Goal: Task Accomplishment & Management: Manage account settings

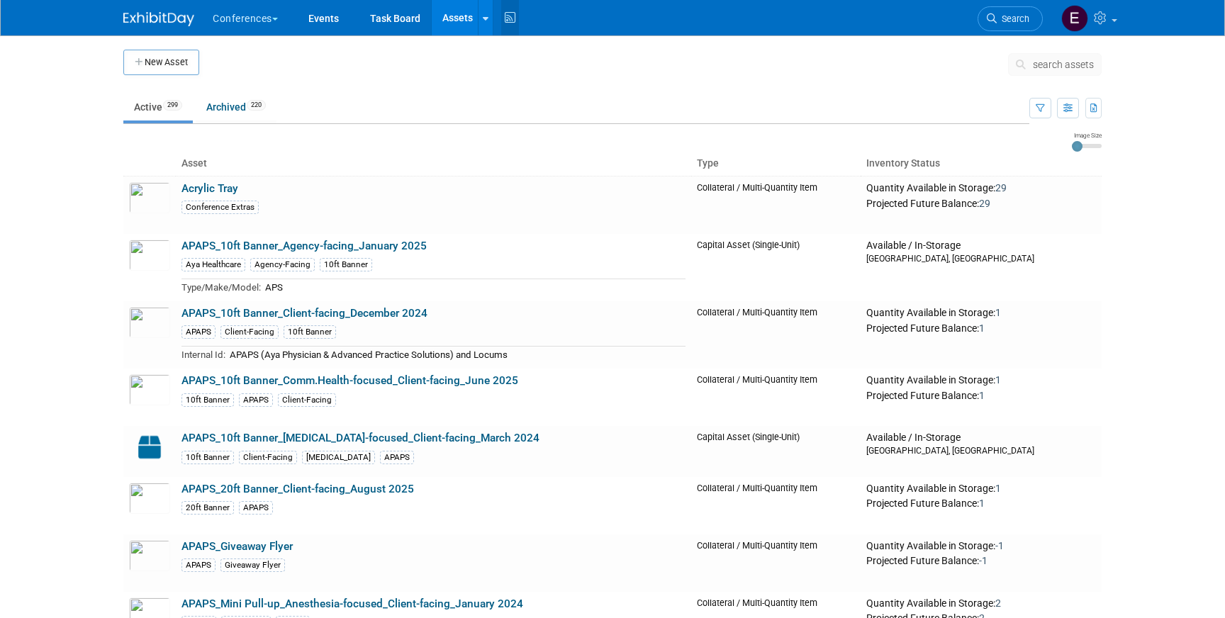
click at [505, 19] on icon at bounding box center [510, 18] width 18 height 22
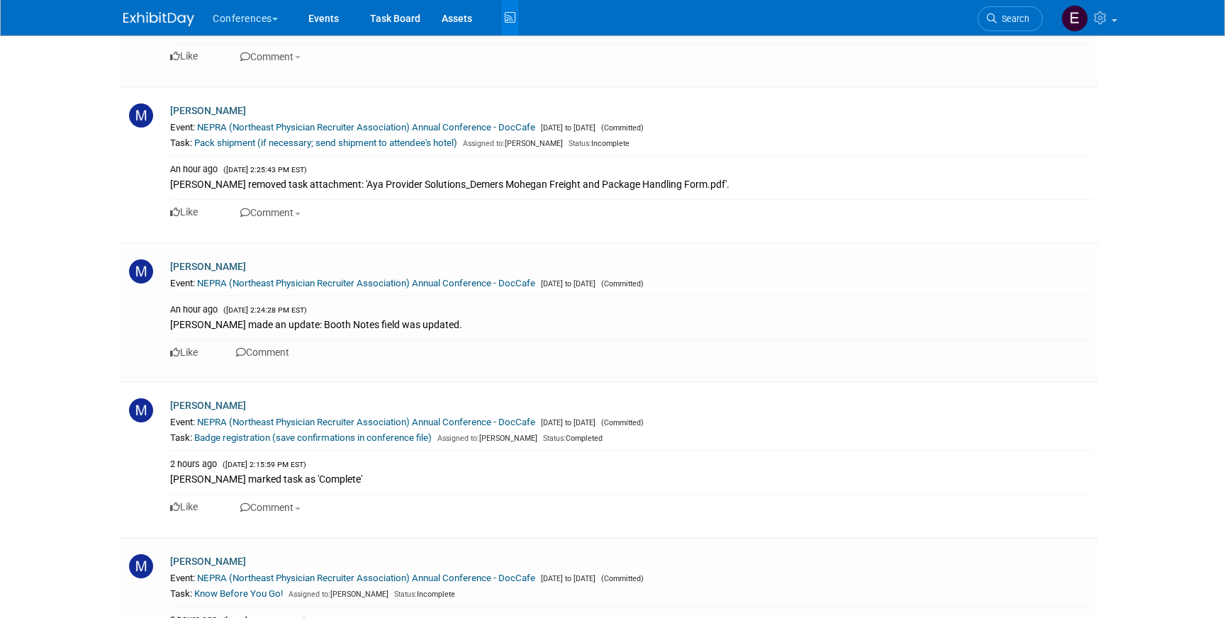
scroll to position [1646, 0]
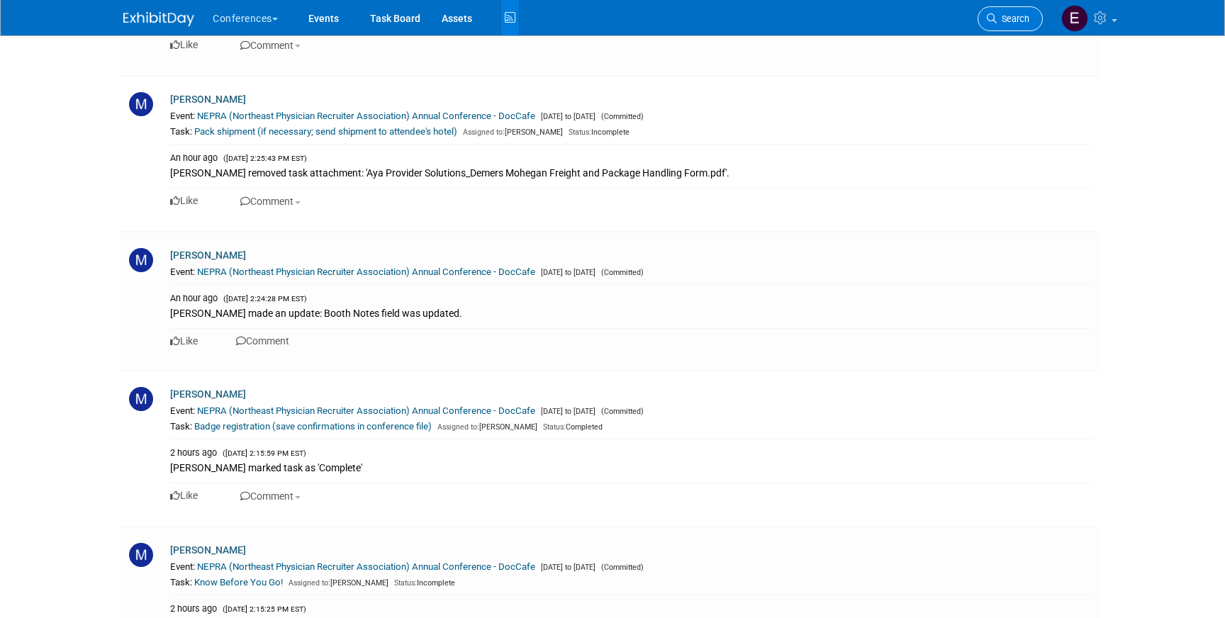
click at [1028, 21] on span "Search" at bounding box center [1013, 18] width 33 height 11
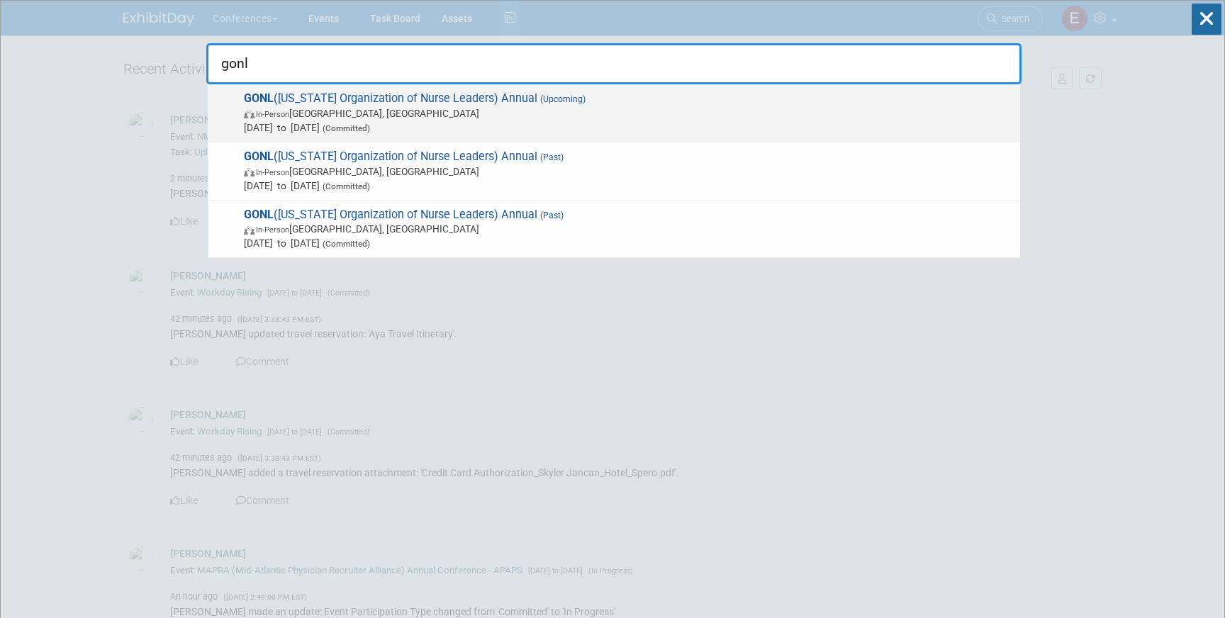
type input "gonl"
click at [508, 111] on span "In-Person Savannah, GA" at bounding box center [628, 113] width 769 height 14
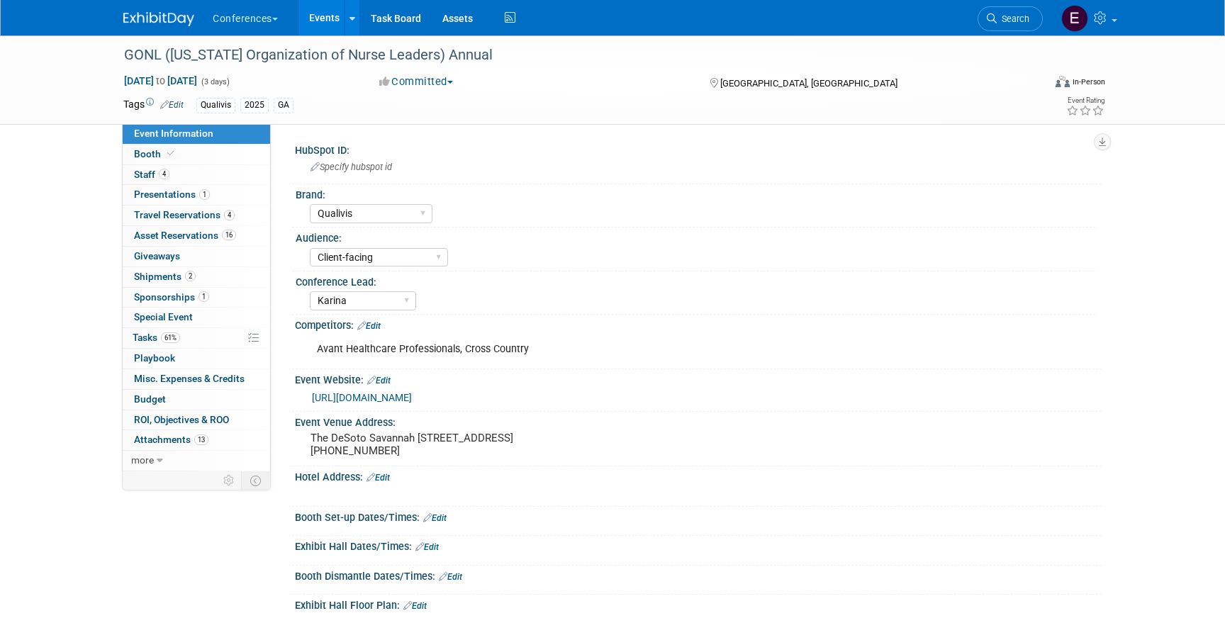
select select "Qualivis"
select select "Client-facing"
select select "Karina"
click at [191, 165] on link "4 Staff 4" at bounding box center [196, 175] width 147 height 20
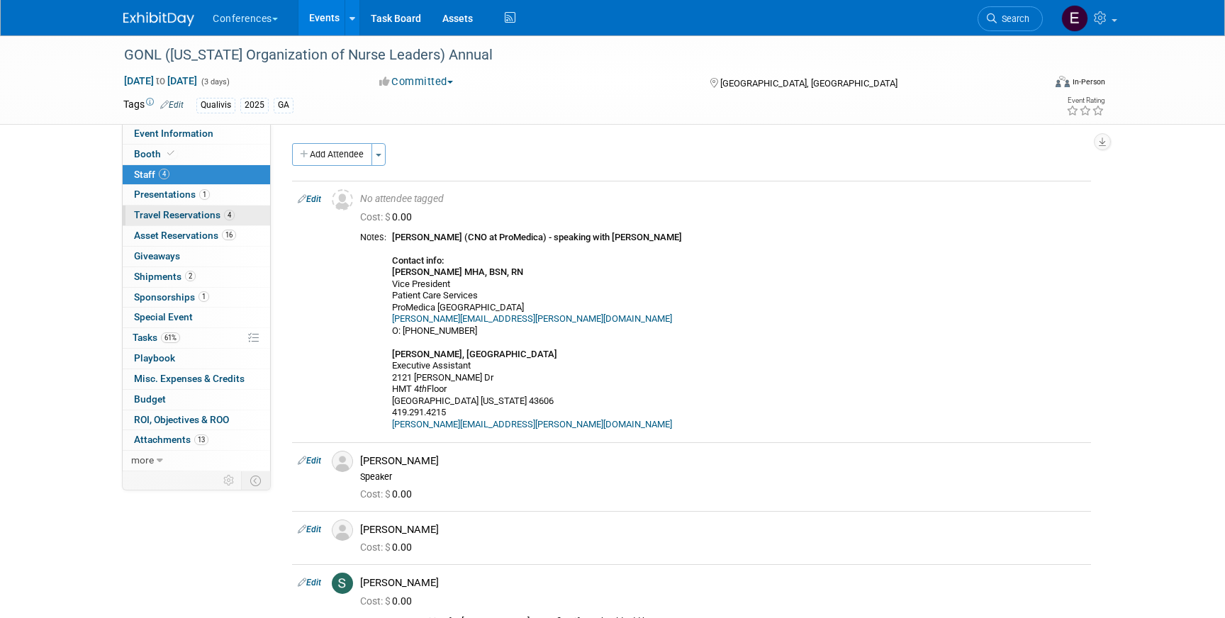
click at [186, 208] on link "4 Travel Reservations 4" at bounding box center [196, 216] width 147 height 20
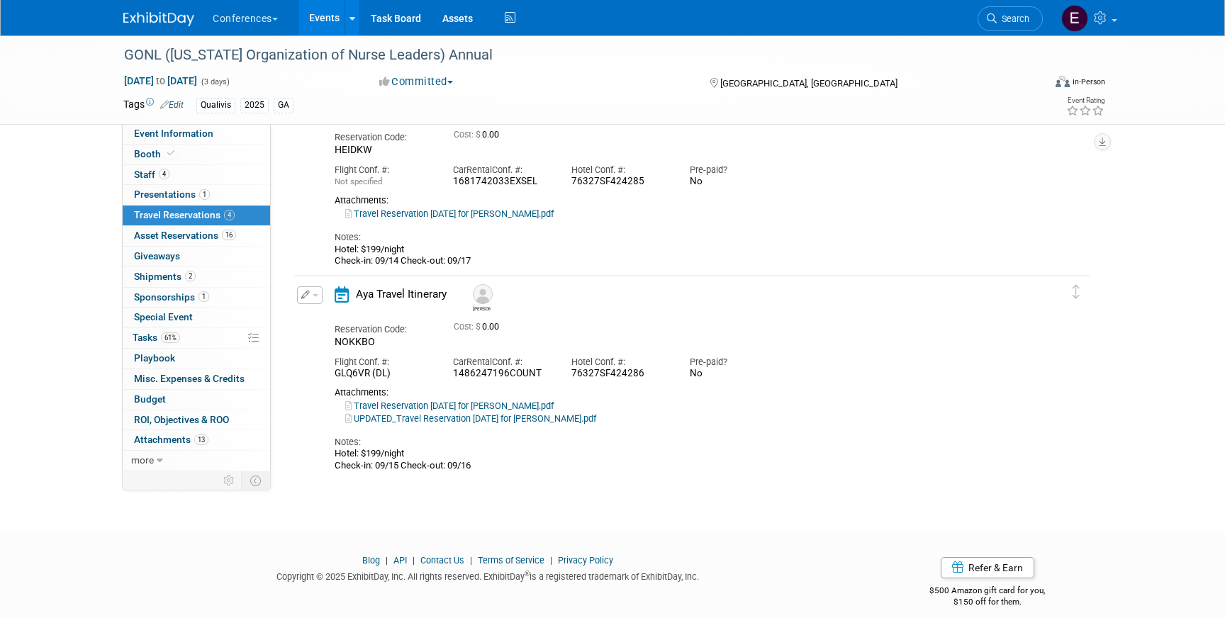
scroll to position [518, 0]
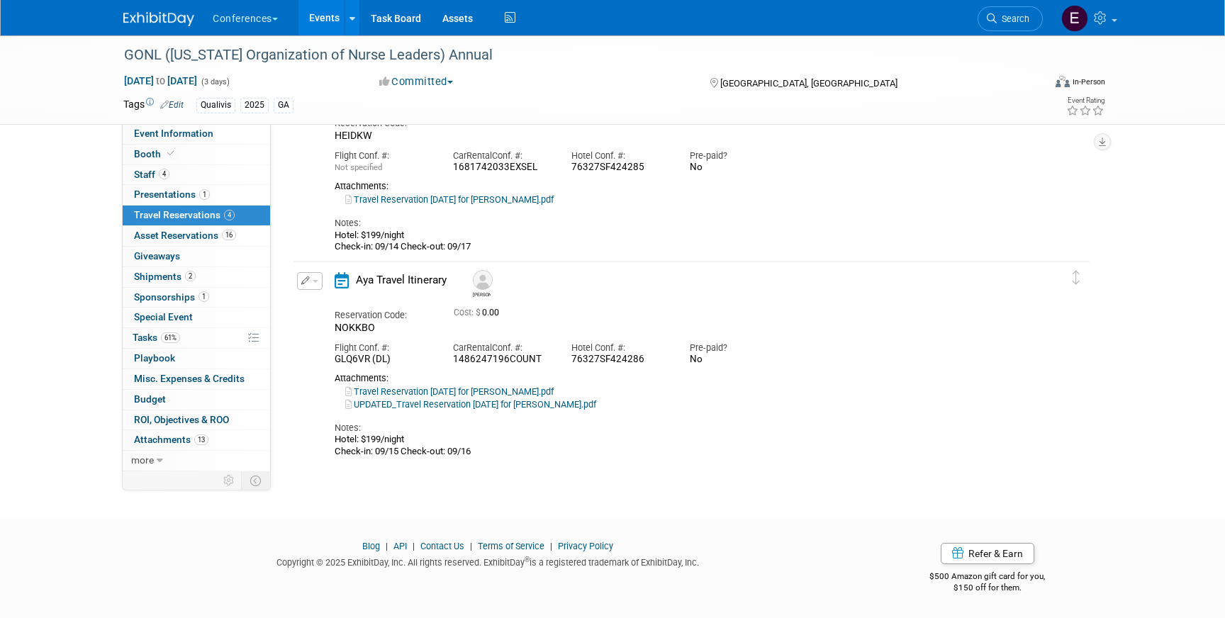
click at [444, 388] on link "Travel Reservation September 15 for NATALIE LITTLEPAGE PHILLIPS.pdf" at bounding box center [449, 391] width 208 height 11
drag, startPoint x: 477, startPoint y: 452, endPoint x: 332, endPoint y: 440, distance: 145.1
click at [332, 442] on div "Aya Travel Itinerary Natalie Reservation Code: NOKKBO Cost: $ 0.00 Car" at bounding box center [679, 364] width 710 height 185
click at [330, 458] on td "Delete Reservation Natalie Reservation Code: NOKKBO 0.00" at bounding box center [680, 362] width 775 height 200
click at [147, 20] on img at bounding box center [158, 19] width 71 height 14
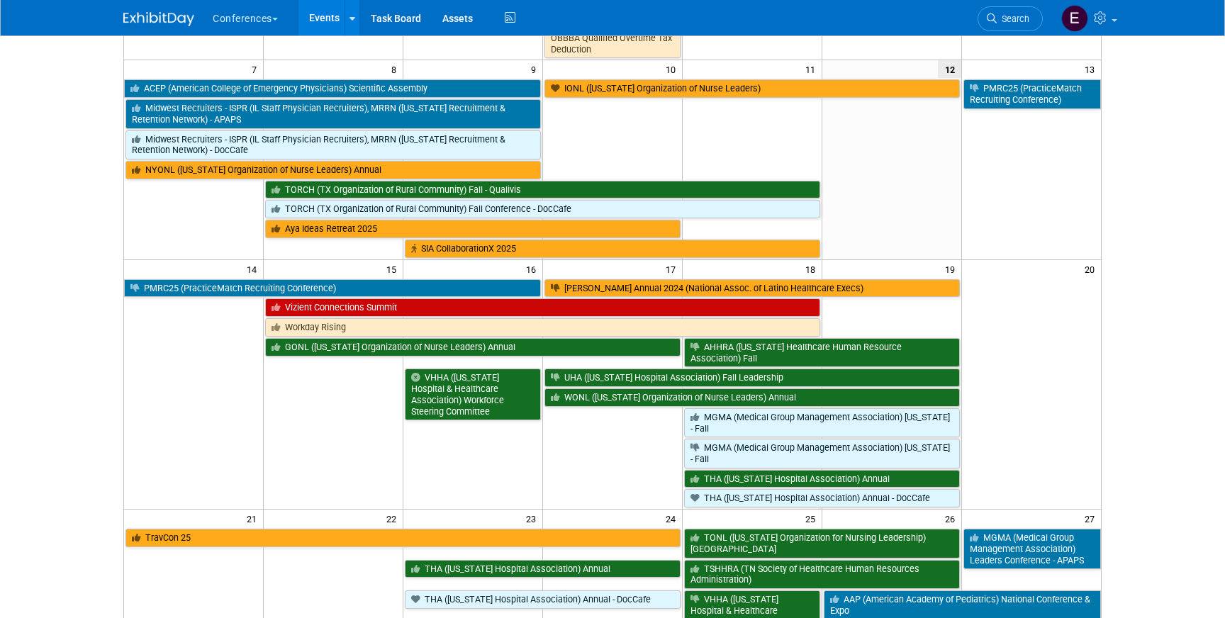
scroll to position [284, 0]
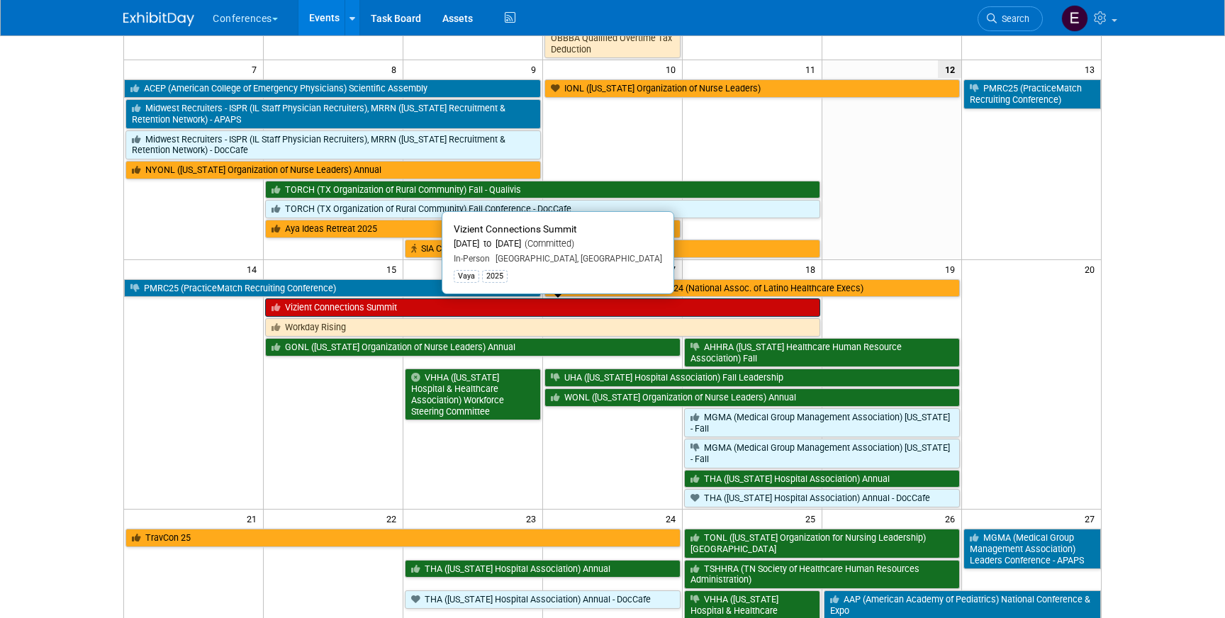
click at [504, 310] on link "Vizient Connections Summit" at bounding box center [542, 307] width 554 height 18
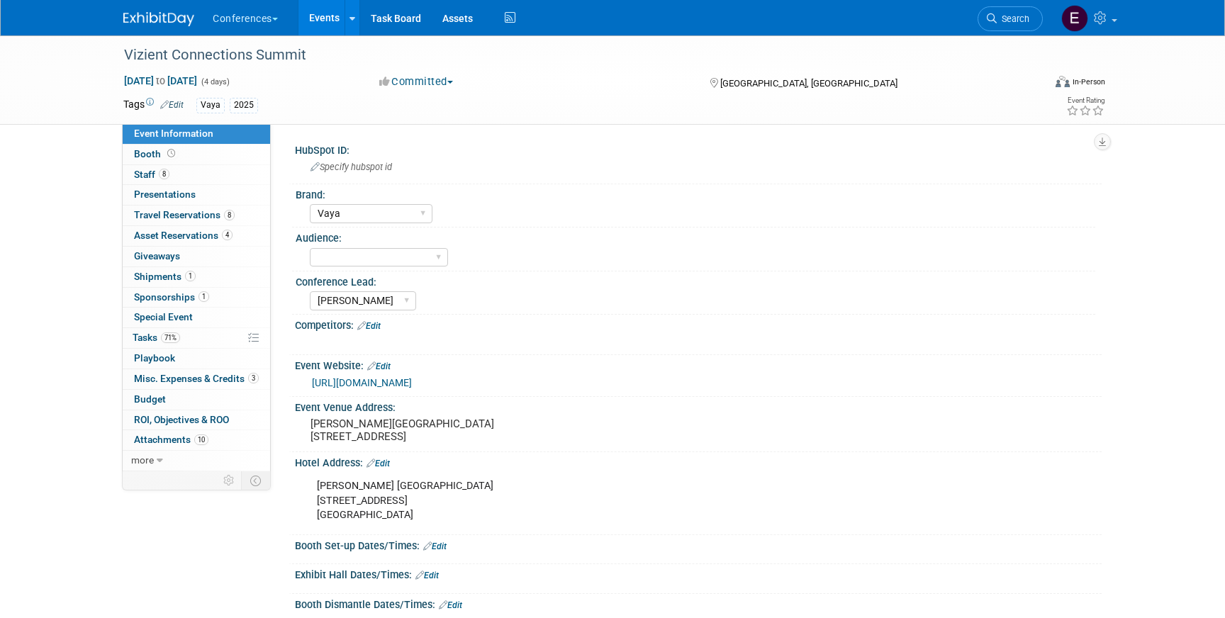
select select "Vaya"
select select "[PERSON_NAME]"
click at [186, 218] on span "Travel Reservations 8" at bounding box center [184, 214] width 101 height 11
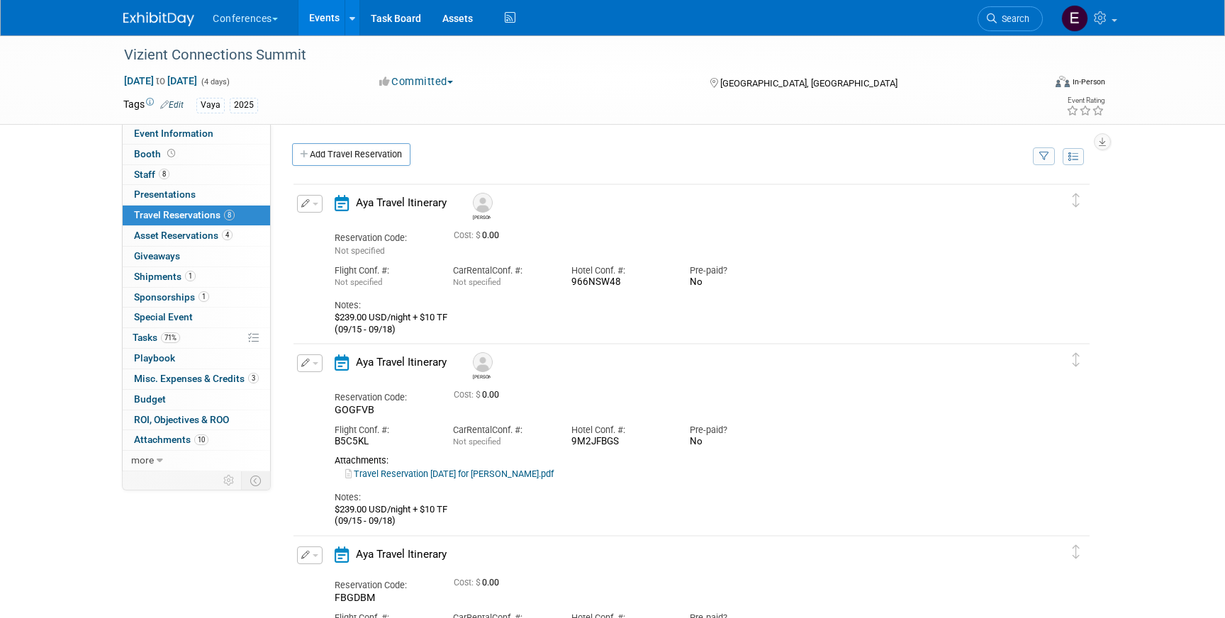
click at [307, 200] on icon "button" at bounding box center [305, 203] width 9 height 9
click at [339, 226] on button "Edit Reservation" at bounding box center [358, 228] width 120 height 21
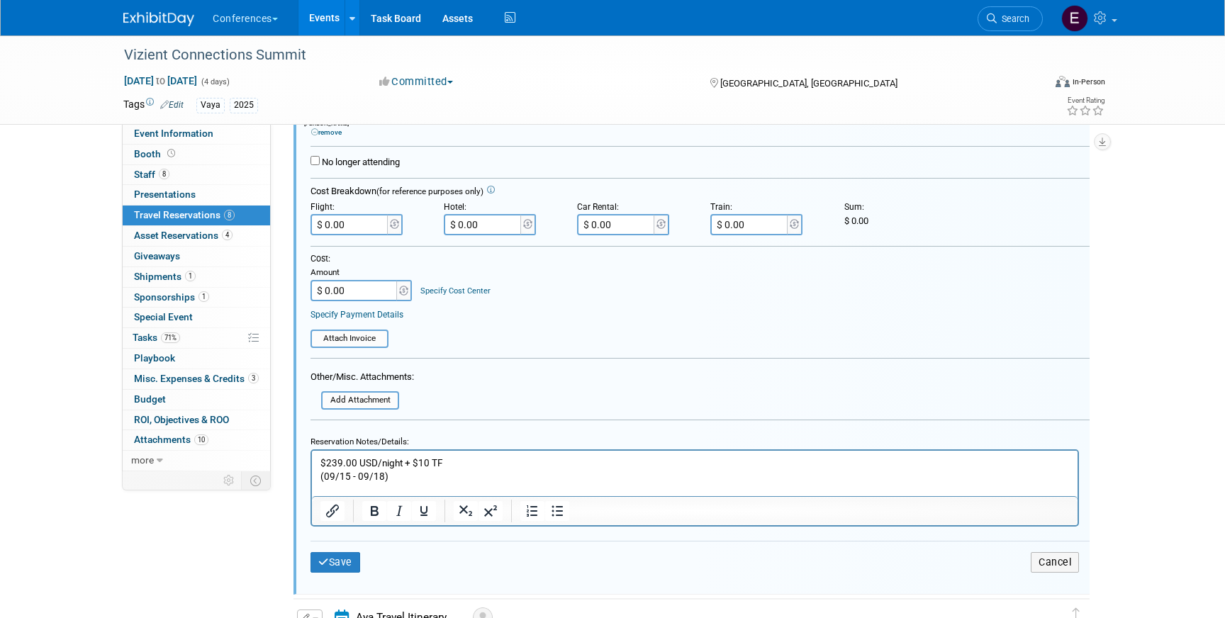
scroll to position [316, 0]
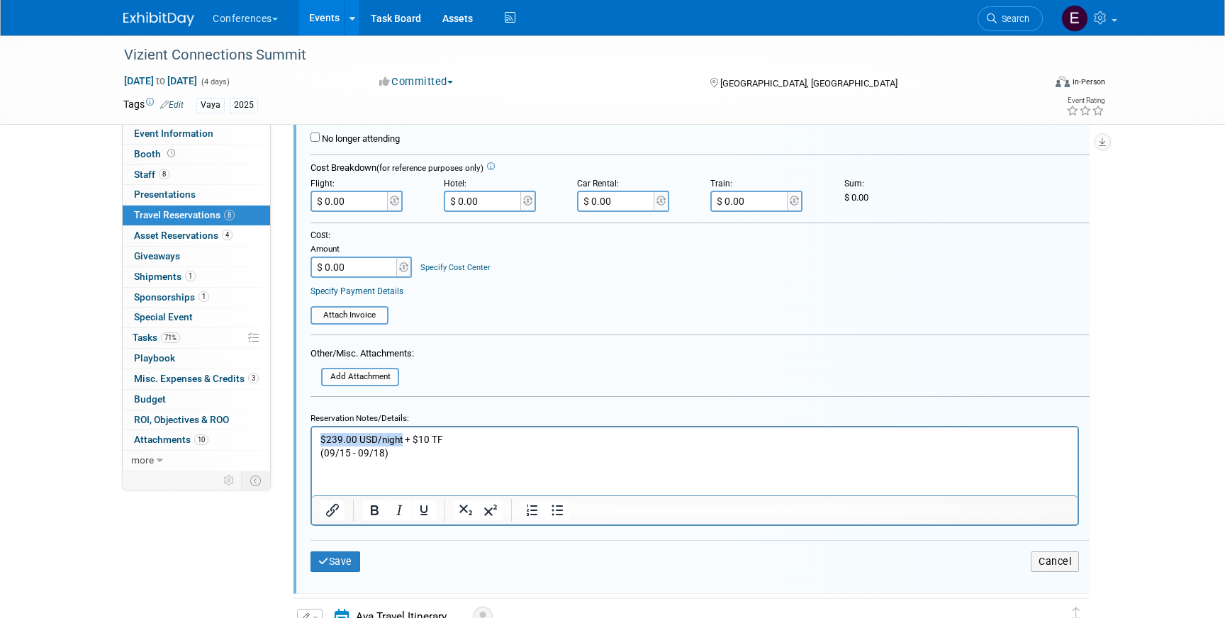
drag, startPoint x: 400, startPoint y: 438, endPoint x: 285, endPoint y: 437, distance: 114.8
click at [312, 437] on html "$239.00 USD/night + $10 TF (09/15 - 09/18)" at bounding box center [695, 443] width 766 height 33
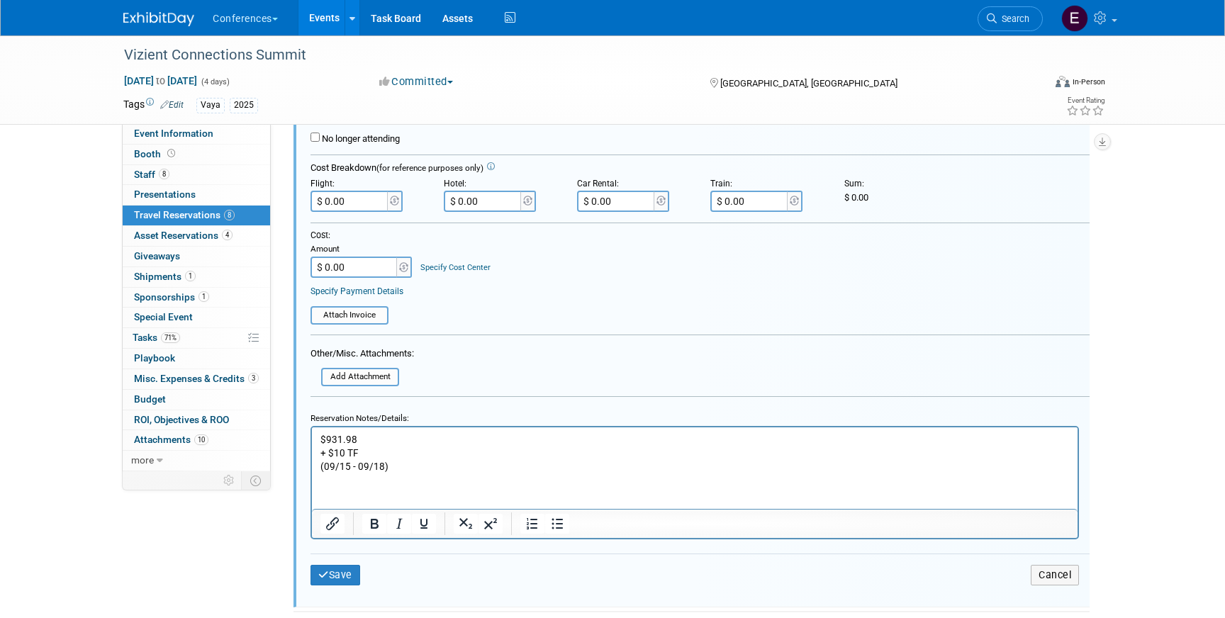
click at [321, 452] on p "+ $10 TF (09/15 - 09/18)" at bounding box center [694, 459] width 749 height 27
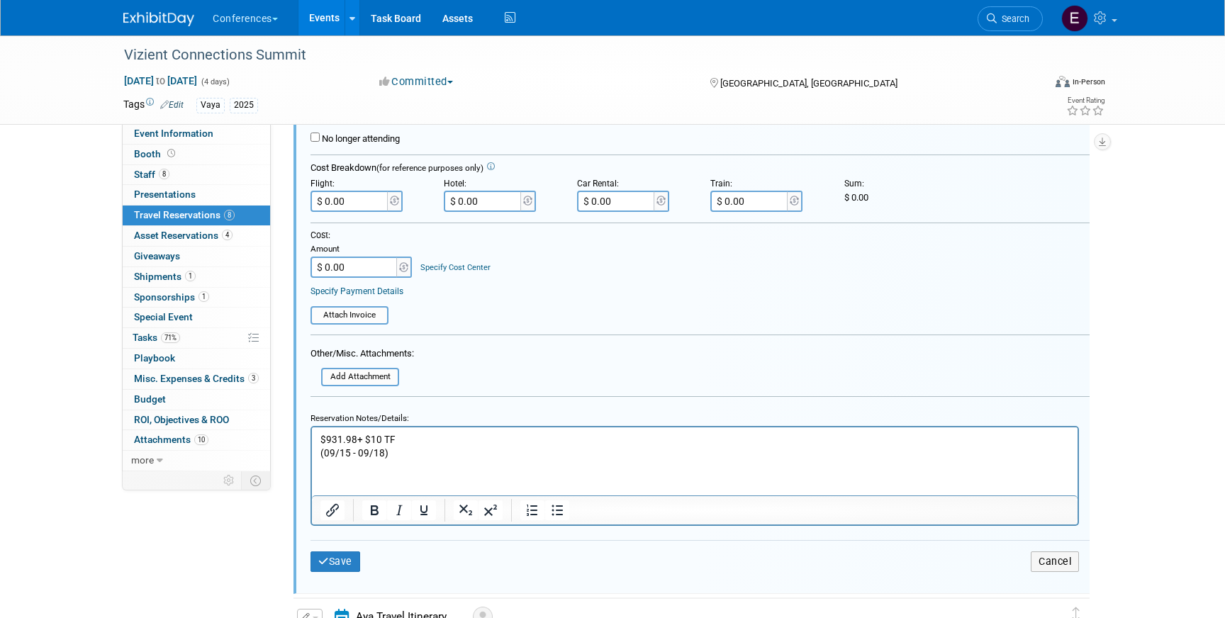
click at [500, 205] on input "$ 0.00" at bounding box center [483, 201] width 79 height 21
type input "$ 941.98"
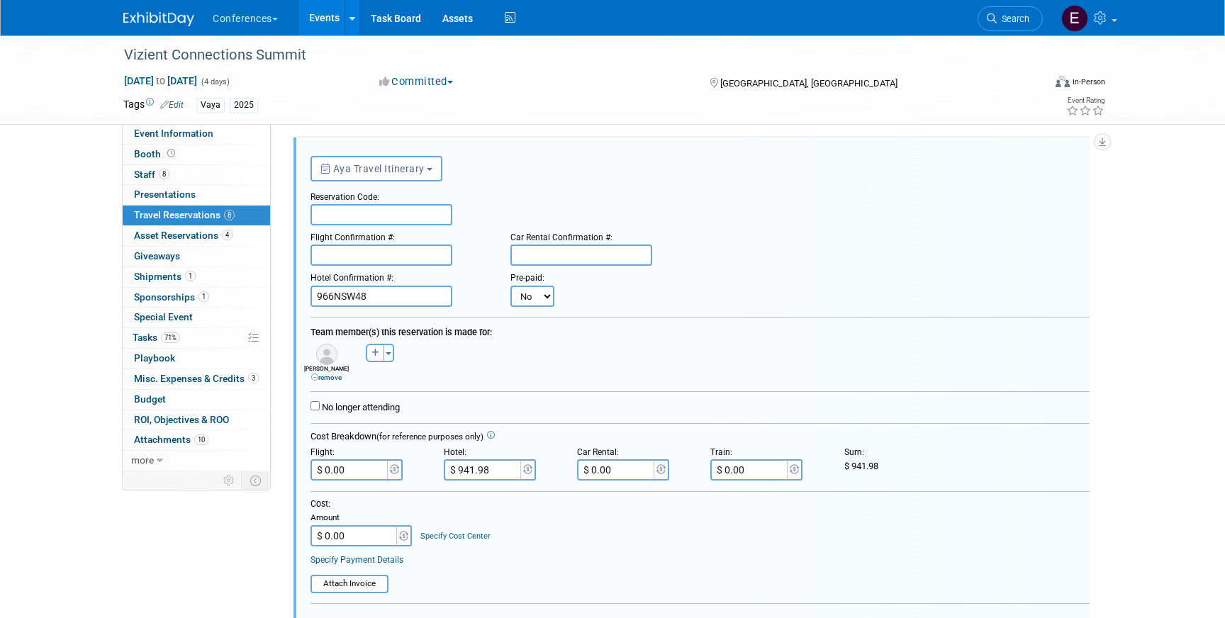
scroll to position [56, 0]
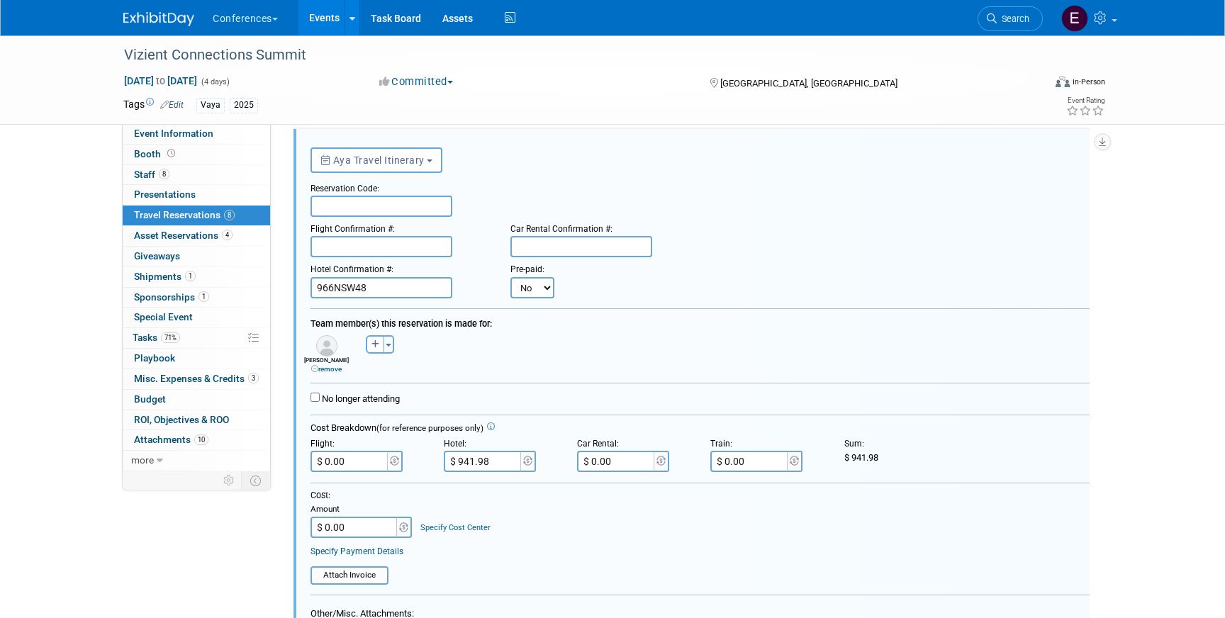
click at [530, 286] on select "No Yes" at bounding box center [532, 287] width 44 height 21
select select "1"
click at [510, 277] on select "No Yes" at bounding box center [532, 287] width 44 height 21
click at [608, 282] on input "text" at bounding box center [619, 287] width 85 height 21
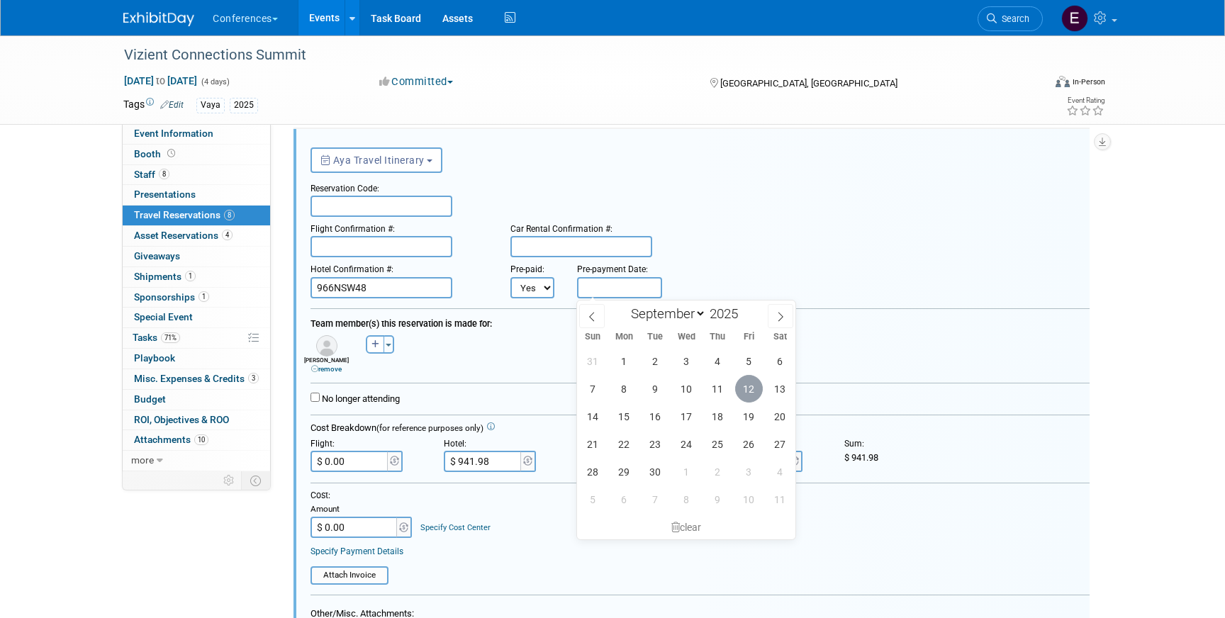
click at [742, 384] on span "12" at bounding box center [749, 389] width 28 height 28
type input "Sep 12, 2025"
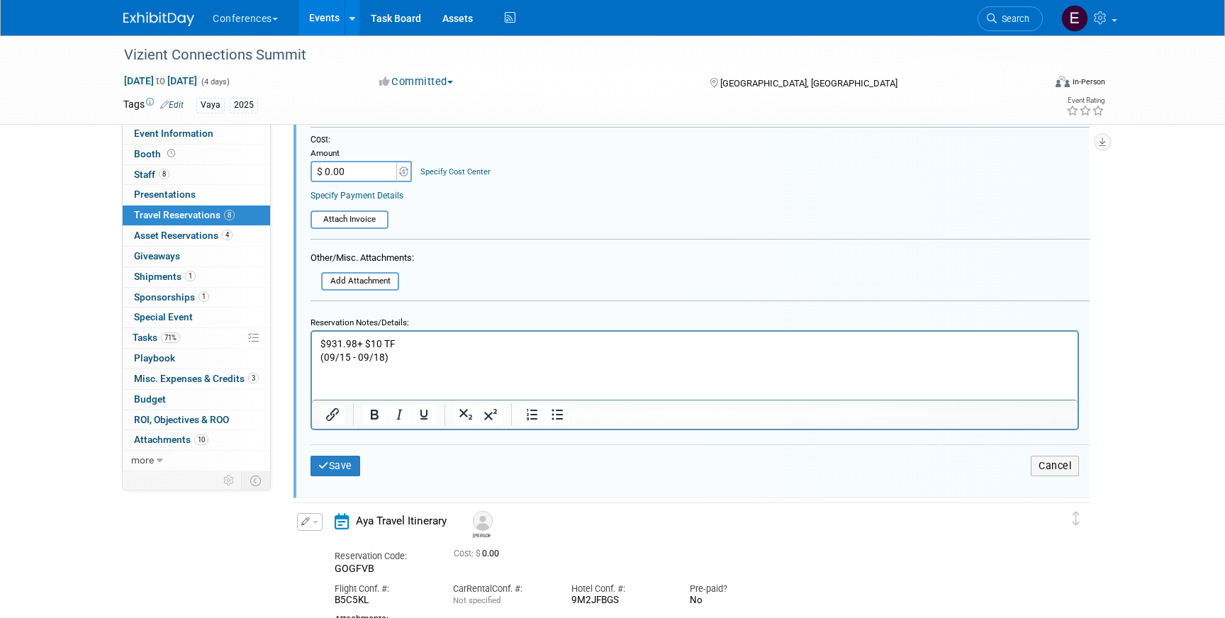
scroll to position [493, 0]
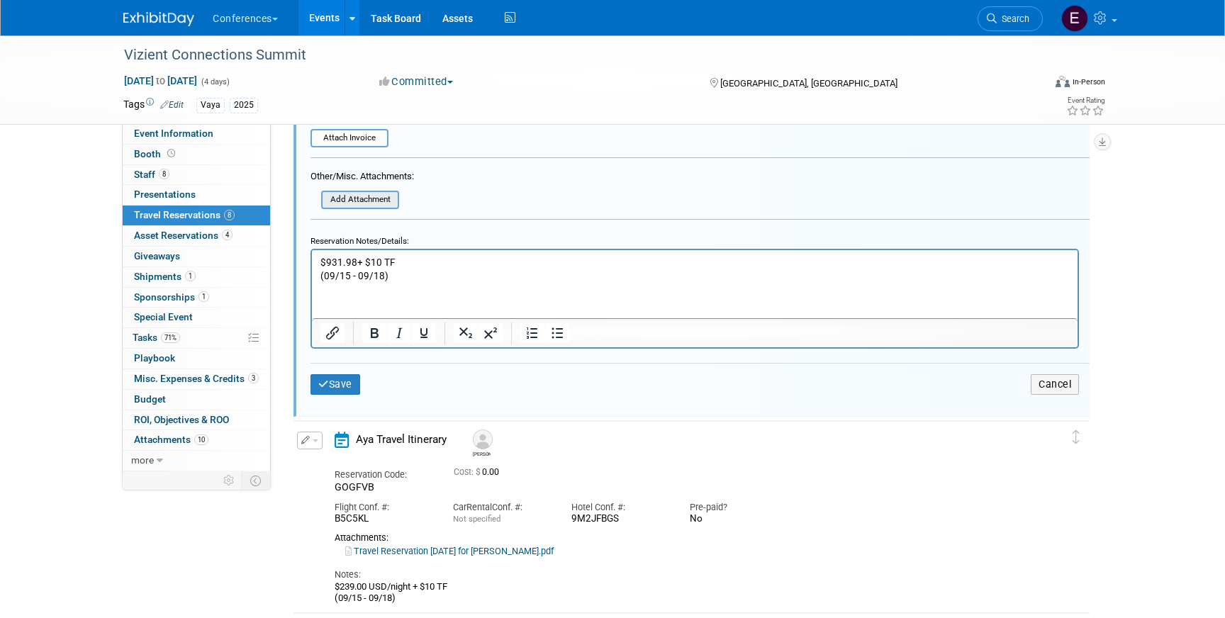
click at [340, 199] on input "file" at bounding box center [313, 200] width 169 height 16
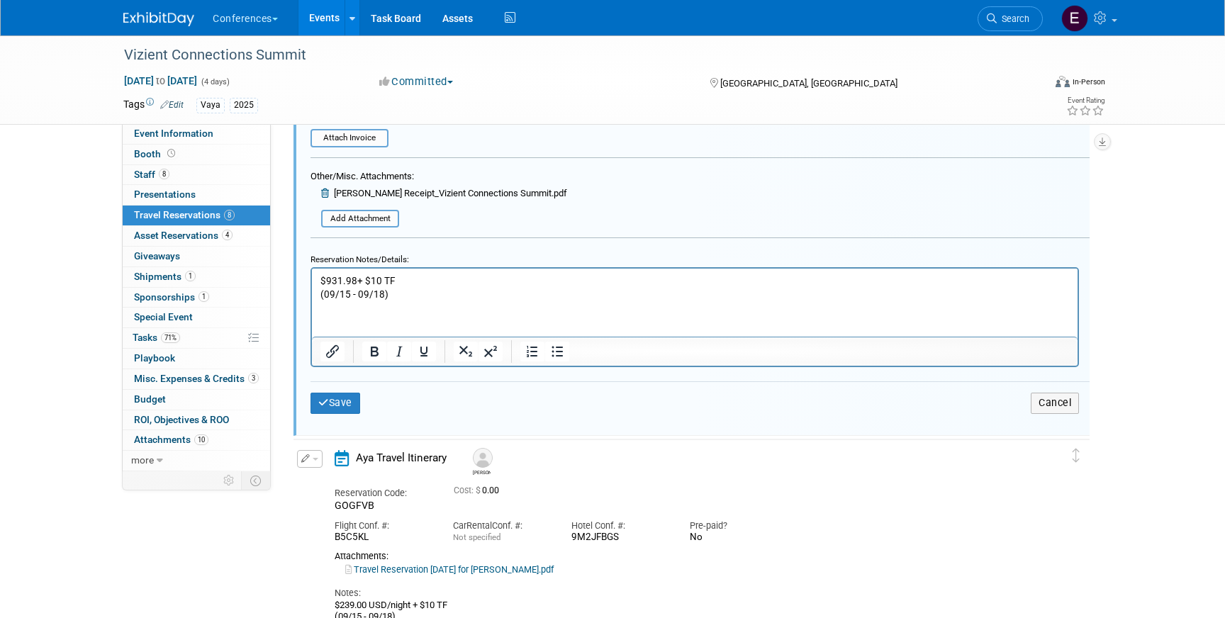
click at [319, 291] on html "$931.98 + $10 TF (09/15 - 09/18)" at bounding box center [695, 285] width 766 height 33
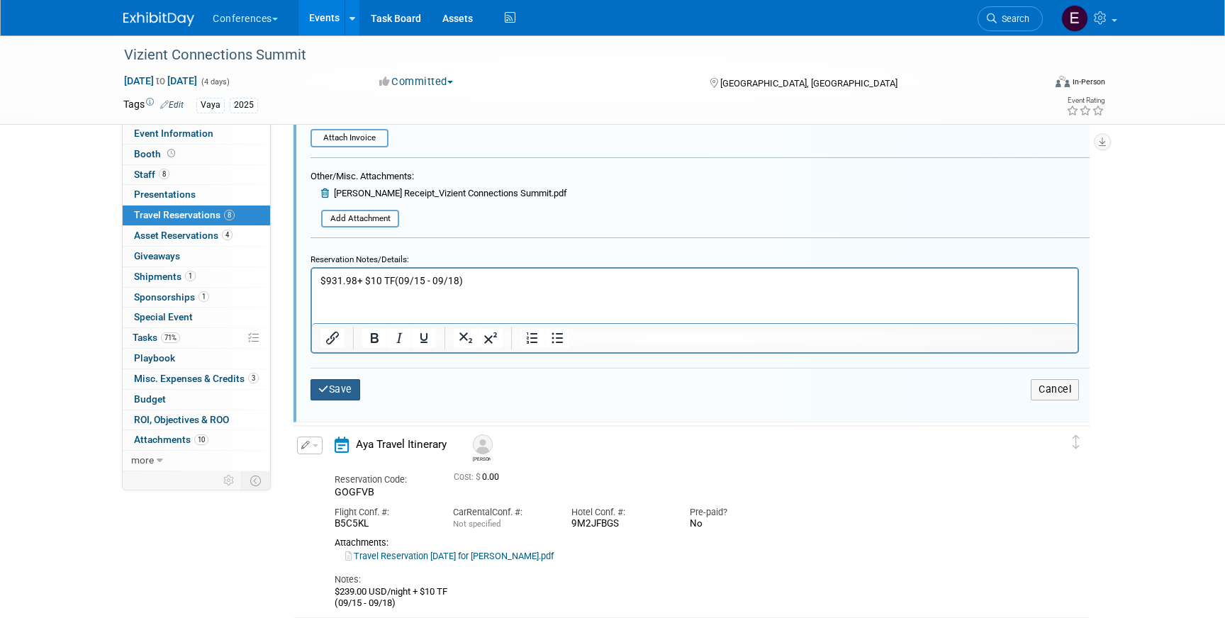
click at [352, 388] on button "Save" at bounding box center [335, 389] width 50 height 21
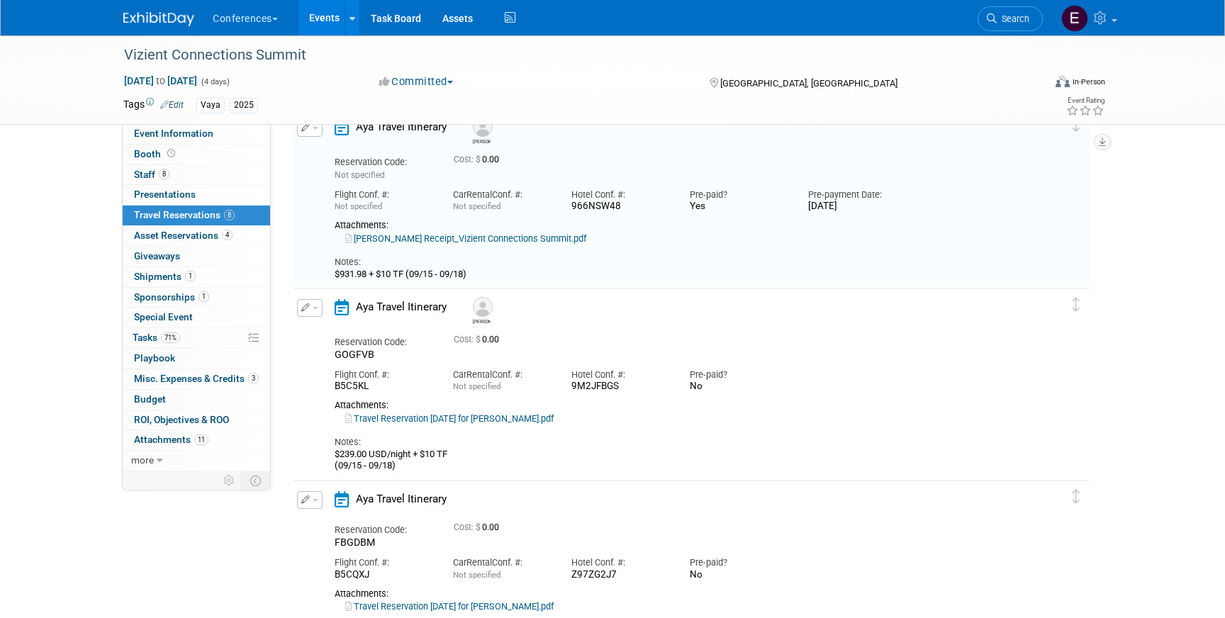
scroll to position [24, 0]
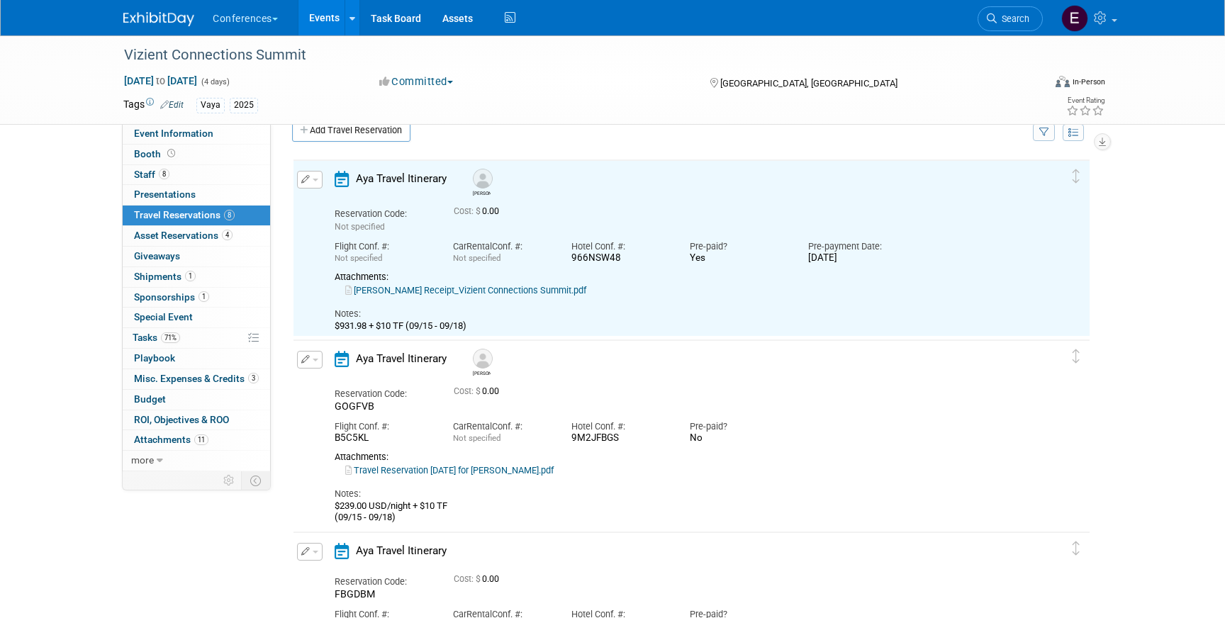
click at [304, 179] on icon "button" at bounding box center [305, 179] width 9 height 9
click at [324, 201] on button "Edit Reservation" at bounding box center [358, 204] width 120 height 21
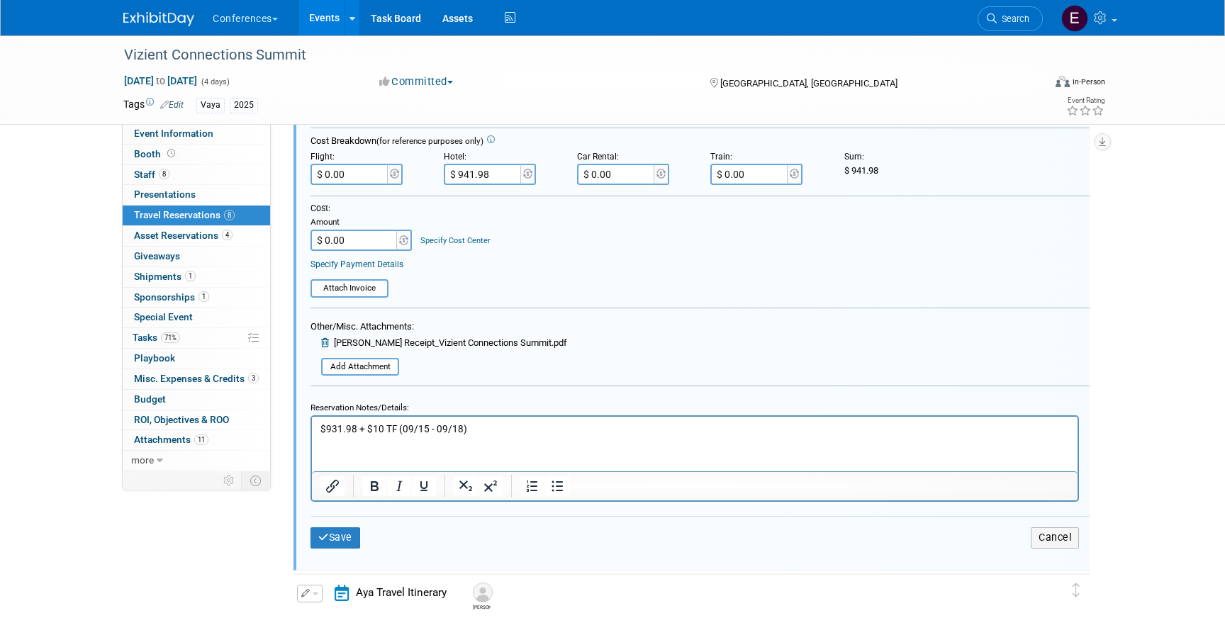
scroll to position [349, 0]
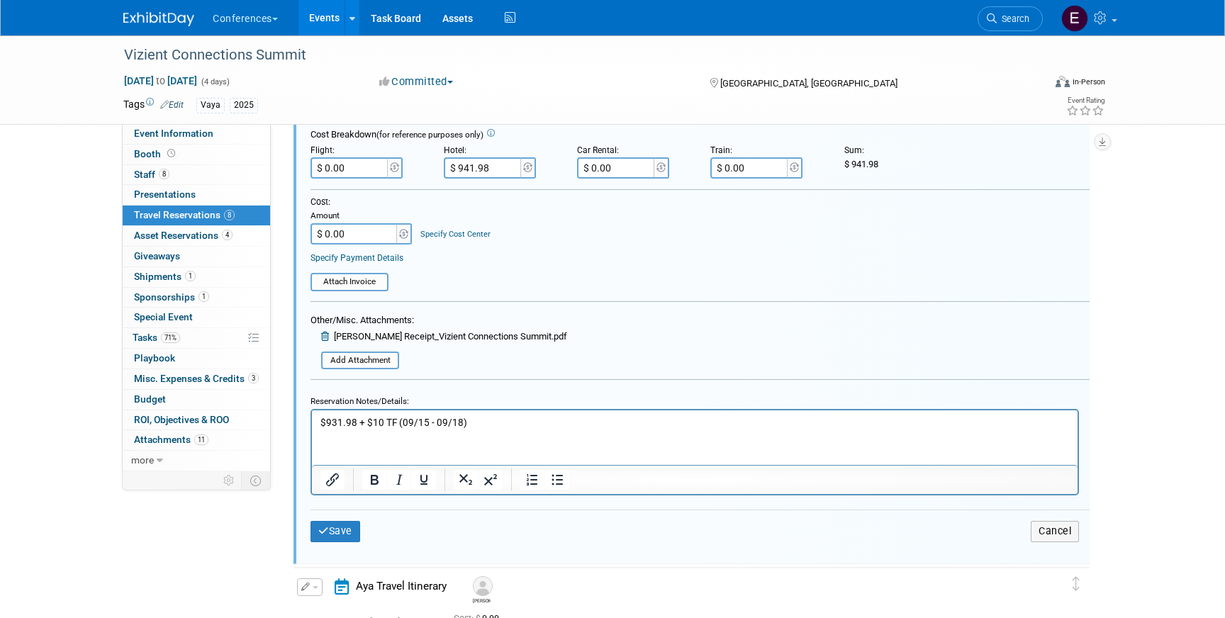
click at [323, 424] on p "$931.98 + $10 TF (09/15 - 09/18)" at bounding box center [694, 422] width 749 height 13
click at [322, 424] on p "$931.98 + $10 TF (09/15 - 09/18)" at bounding box center [694, 422] width 749 height 13
click at [322, 426] on p "$931.98 + $10 TF (09/15 - 09/18)" at bounding box center [694, 422] width 749 height 13
click at [341, 530] on button "Save" at bounding box center [335, 531] width 50 height 21
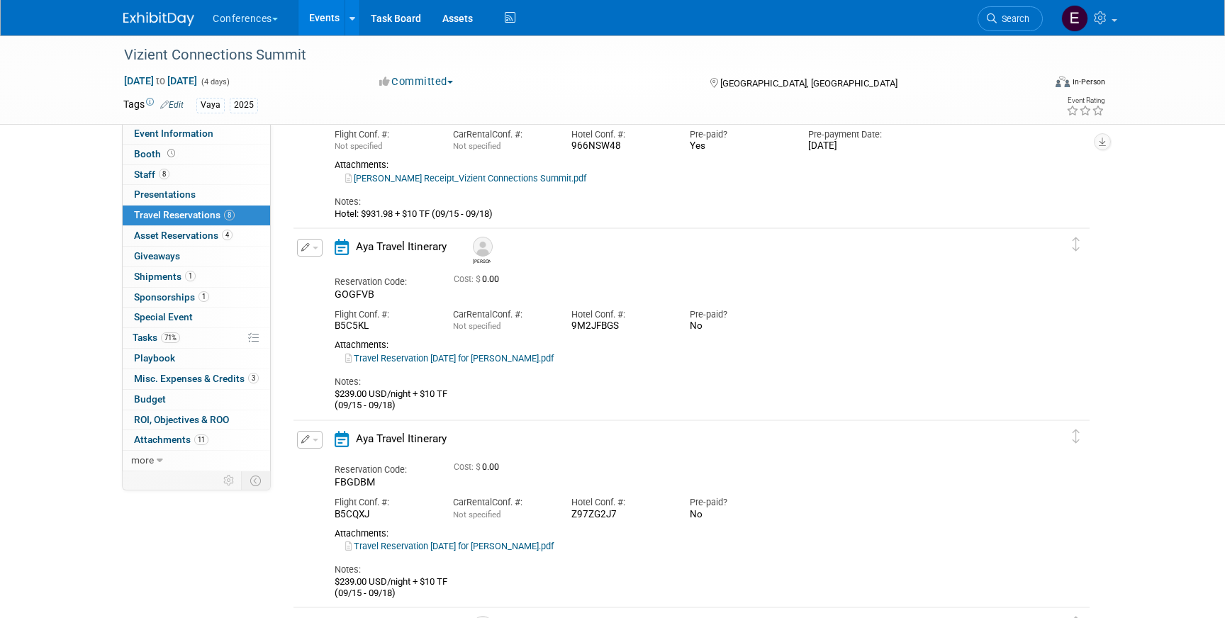
scroll to position [146, 0]
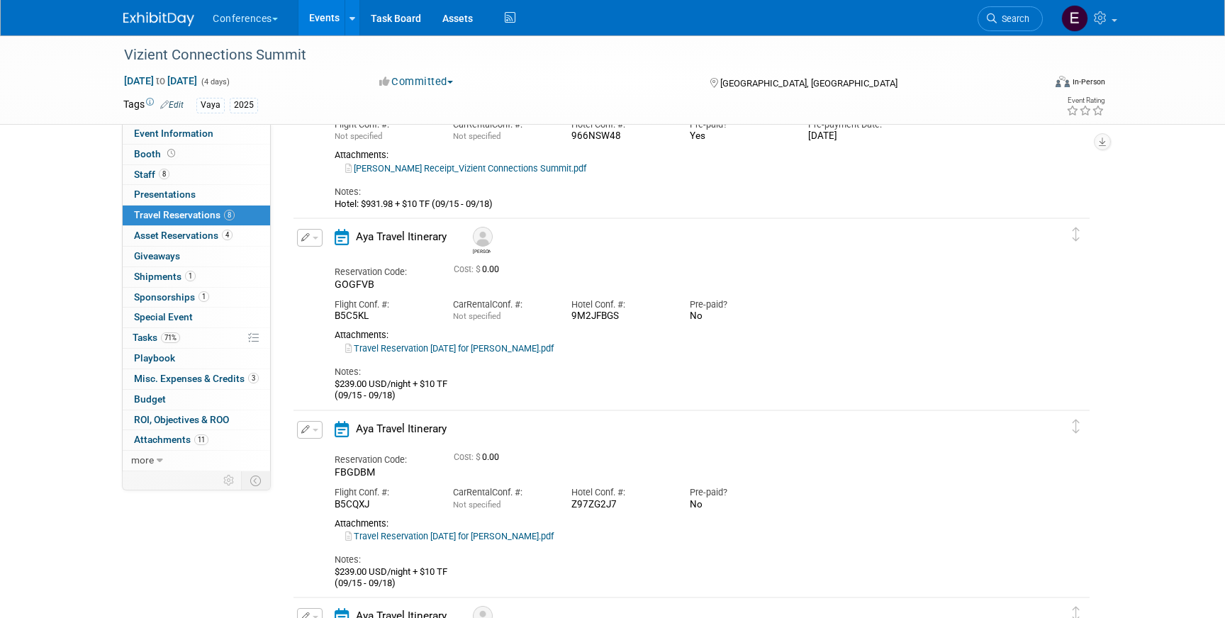
click at [306, 237] on icon "button" at bounding box center [305, 237] width 9 height 9
click at [337, 259] on button "Edit Reservation" at bounding box center [358, 262] width 120 height 21
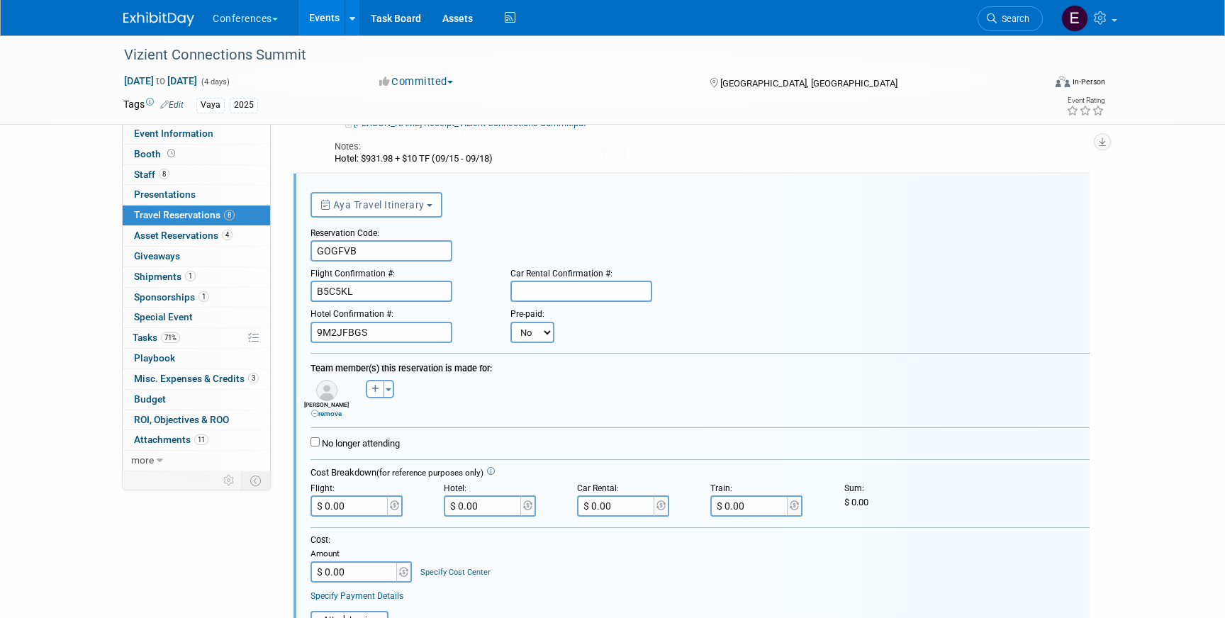
scroll to position [204, 0]
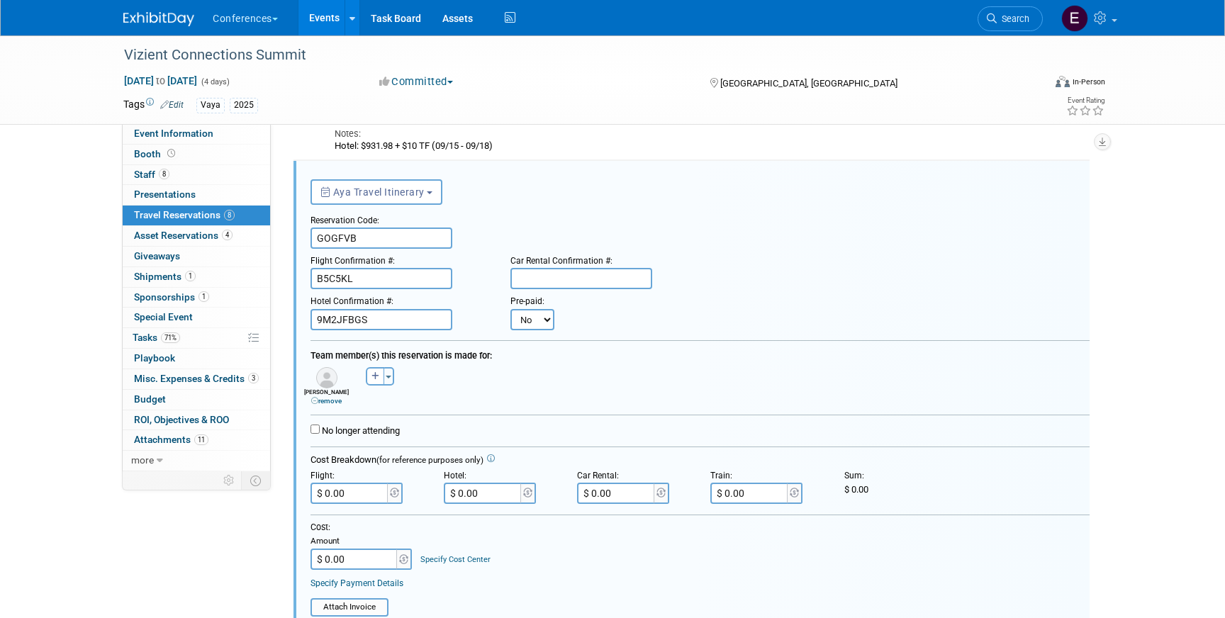
click at [531, 317] on select "No Yes" at bounding box center [532, 319] width 44 height 21
select select "1"
click at [510, 309] on select "No Yes" at bounding box center [532, 319] width 44 height 21
click at [603, 323] on input "text" at bounding box center [619, 319] width 85 height 21
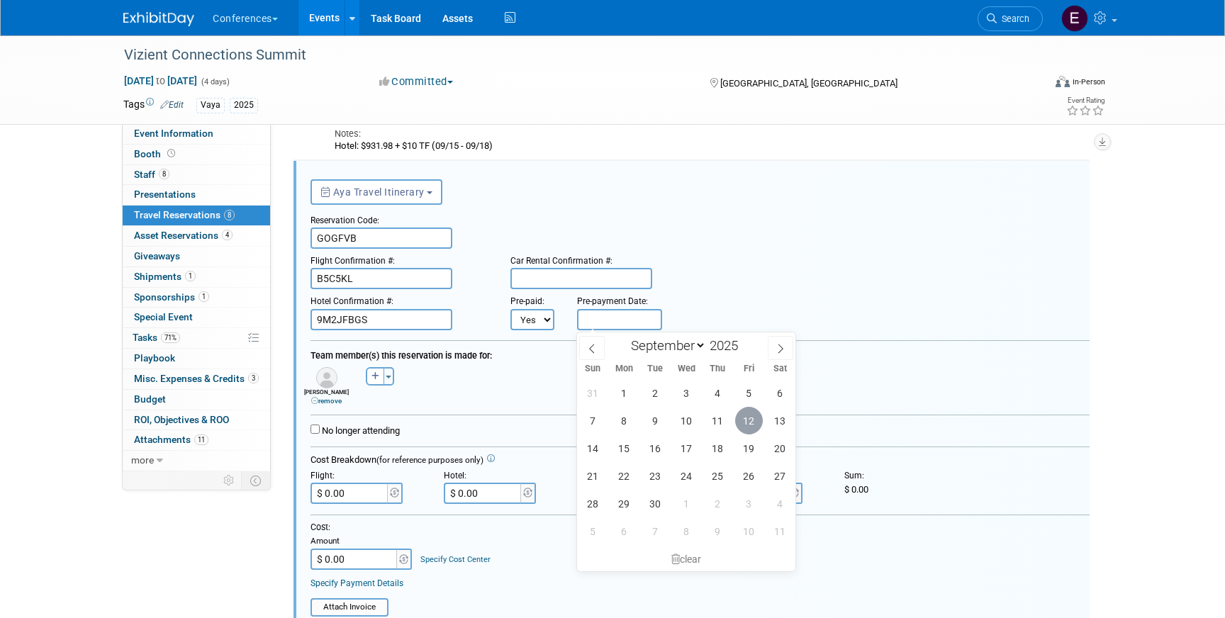
click at [750, 419] on span "12" at bounding box center [749, 421] width 28 height 28
type input "[DATE]"
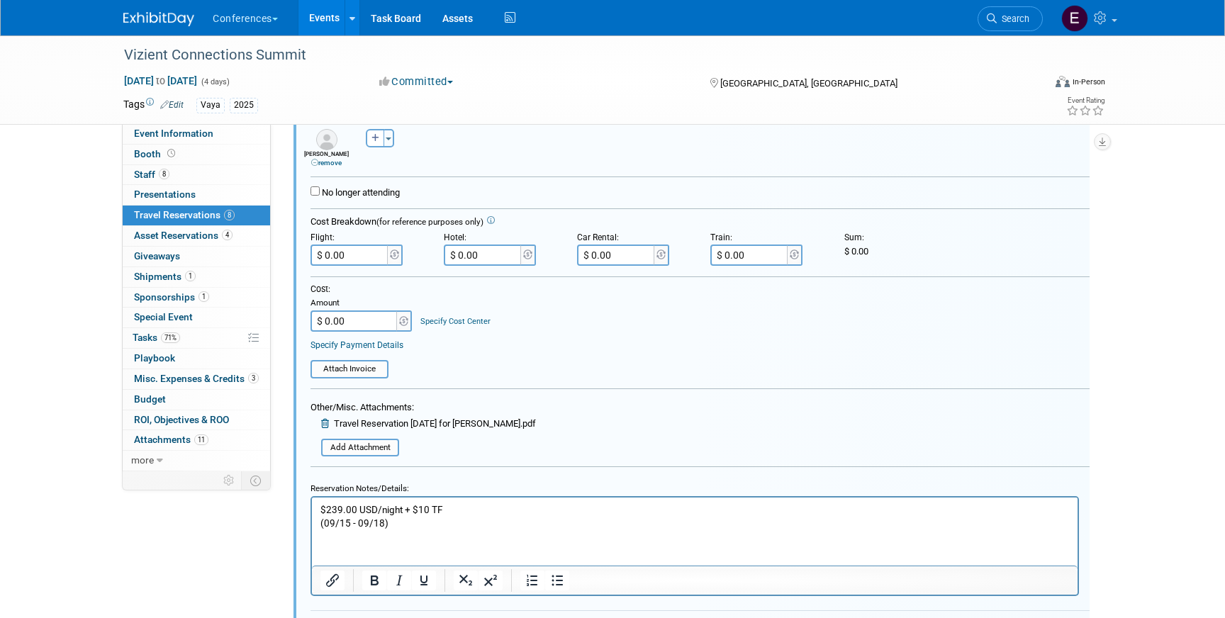
scroll to position [439, 0]
click at [486, 262] on input "$ 0.00" at bounding box center [483, 258] width 79 height 21
paste input "931.98"
type input "$ 931.98"
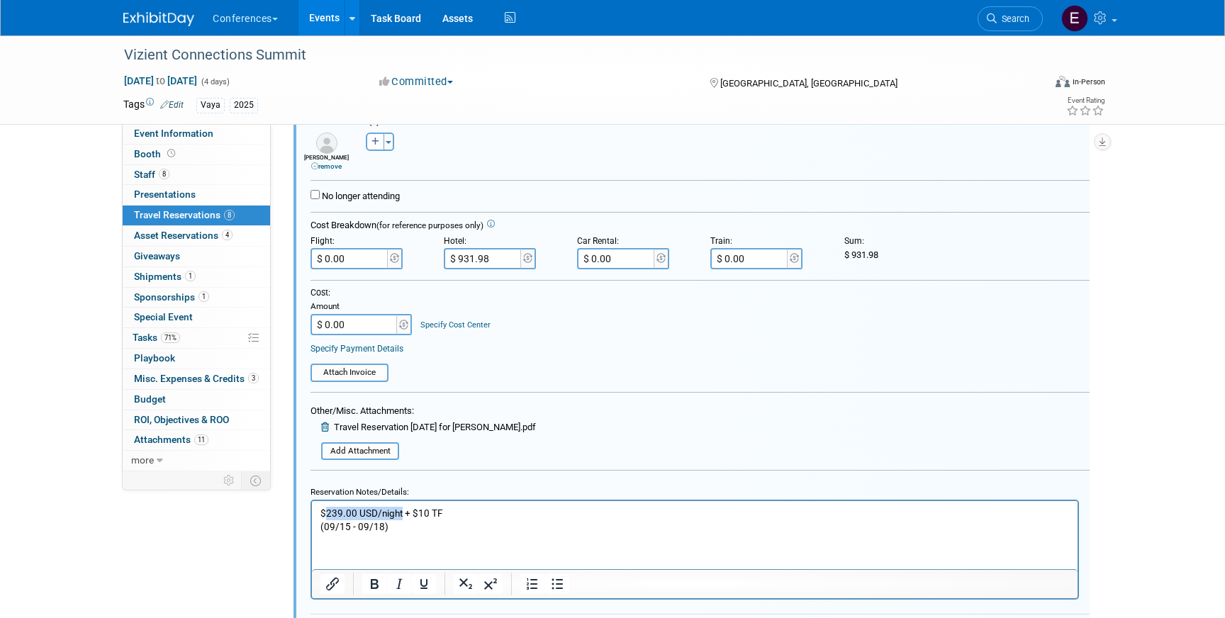
drag, startPoint x: 401, startPoint y: 512, endPoint x: 328, endPoint y: 512, distance: 73.0
click at [328, 512] on p "$239.00 USD/night + $10 TF (09/15 - 09/18)" at bounding box center [694, 520] width 749 height 27
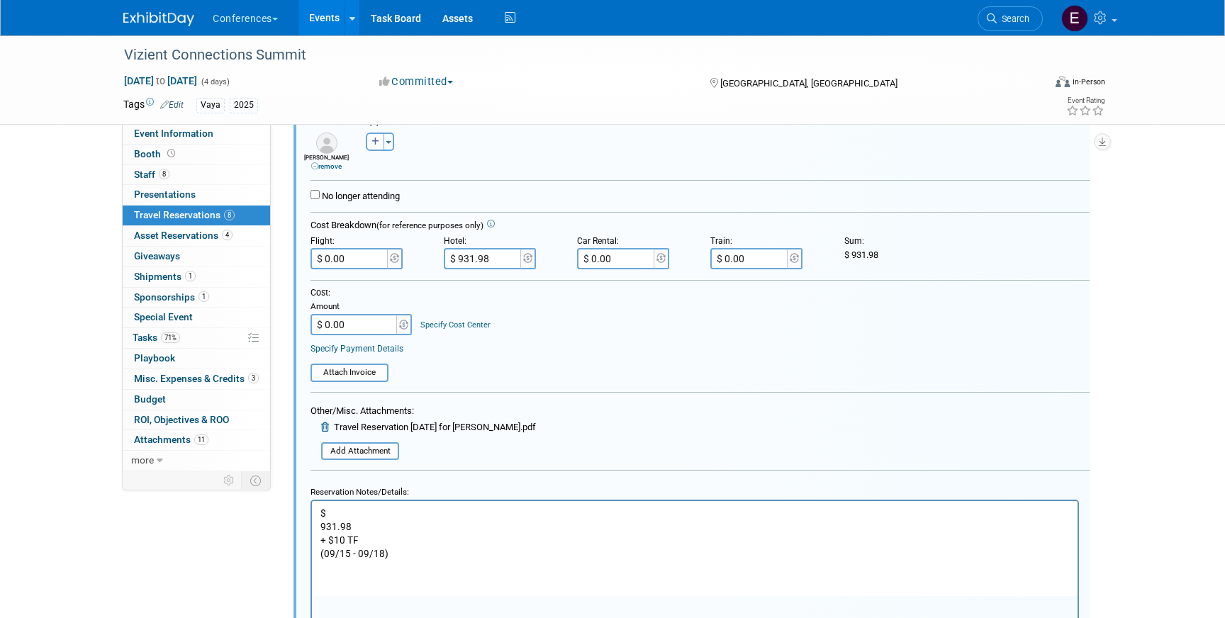
click at [320, 528] on body "$ 931.98 + $10 TF (09/15 - 09/18)" at bounding box center [695, 534] width 751 height 54
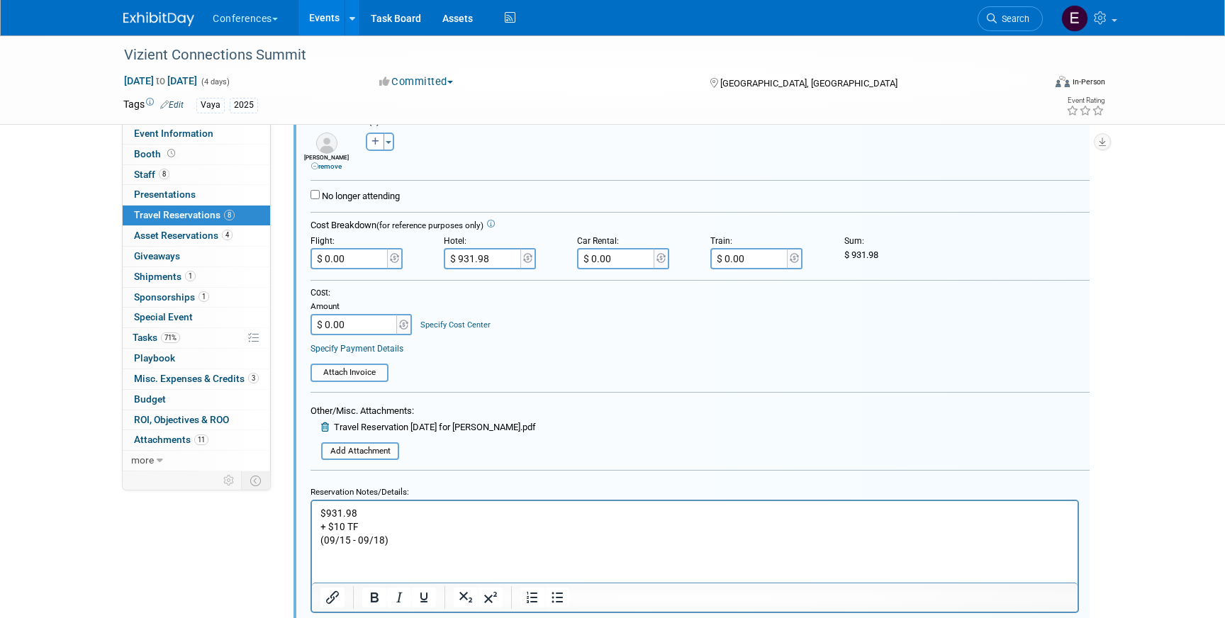
click at [319, 530] on html "$ 931.98 + $10 TF (09/15 - 09/18)" at bounding box center [695, 524] width 766 height 46
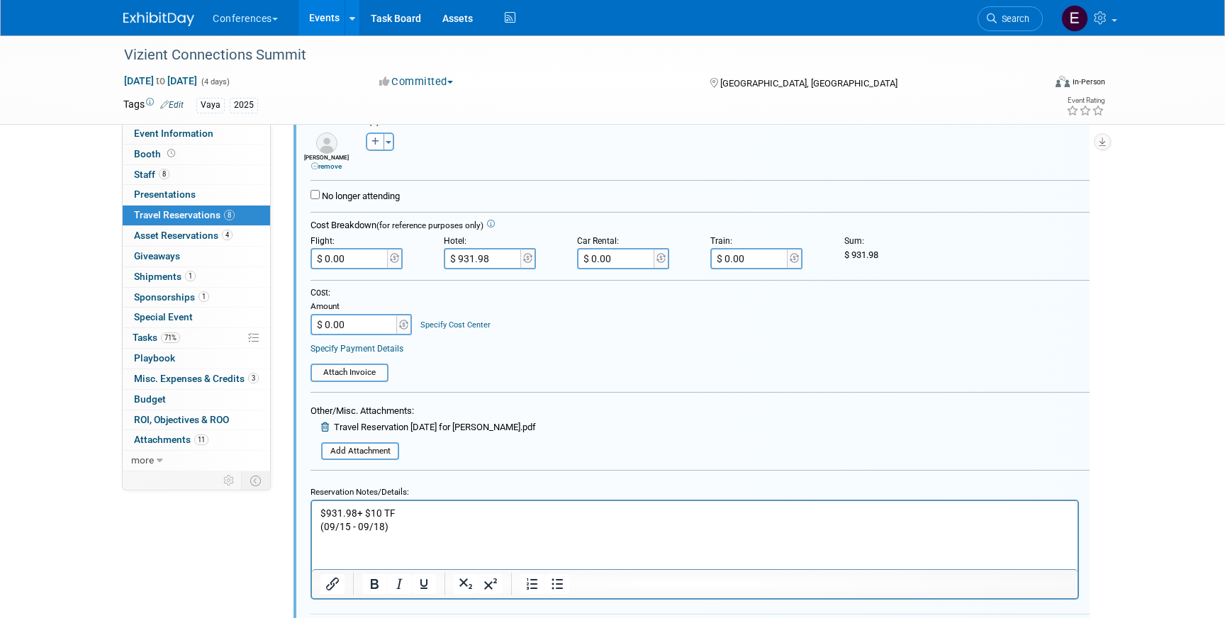
click at [321, 521] on p "$ 931.98 + $10 TF (09/15 - 09/18)" at bounding box center [694, 520] width 749 height 27
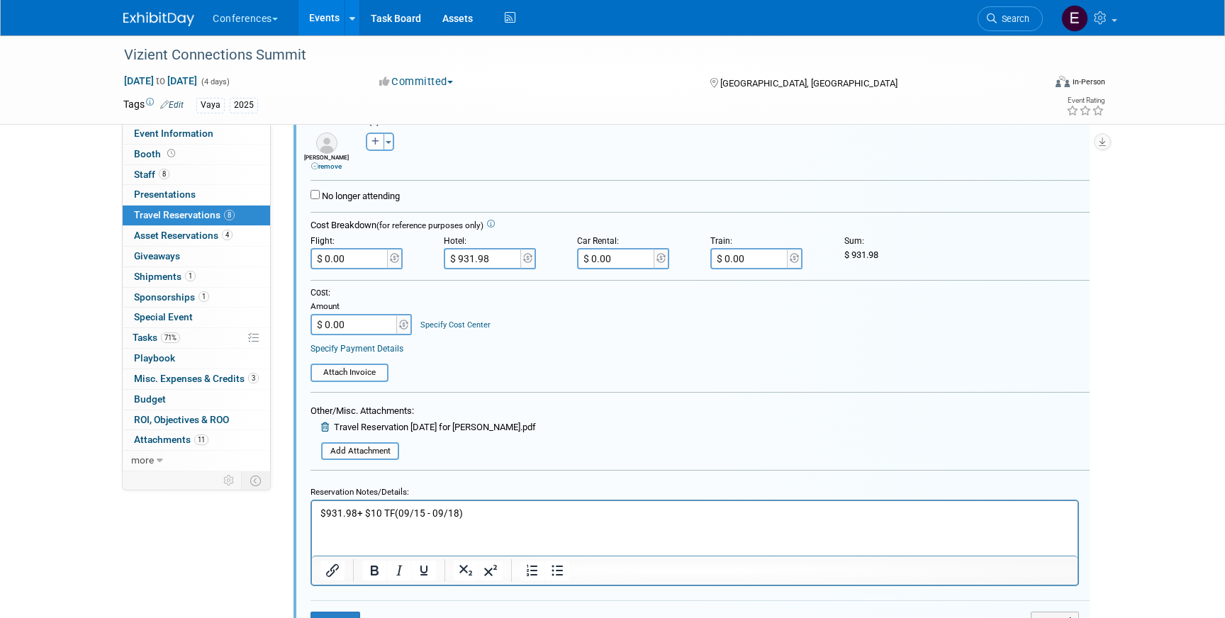
click at [471, 266] on input "$ 931.98" at bounding box center [483, 258] width 79 height 21
click at [471, 263] on input "$ 931.98" at bounding box center [483, 258] width 79 height 21
type input "$ 941.98"
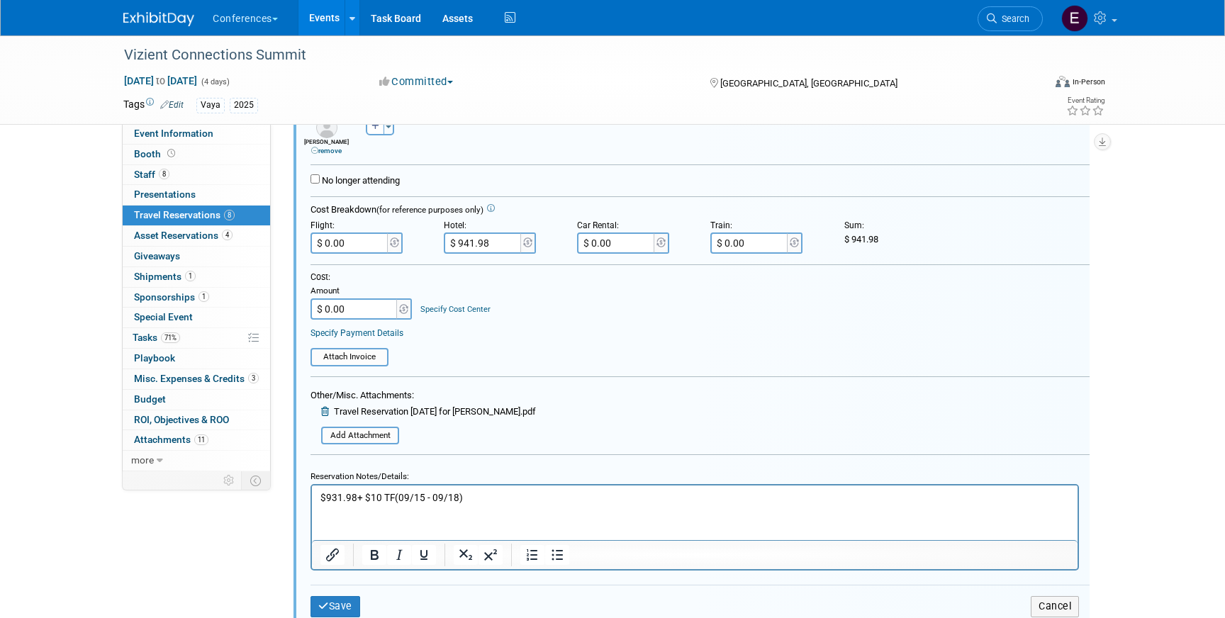
scroll to position [455, 0]
click at [380, 432] on input "file" at bounding box center [313, 435] width 169 height 16
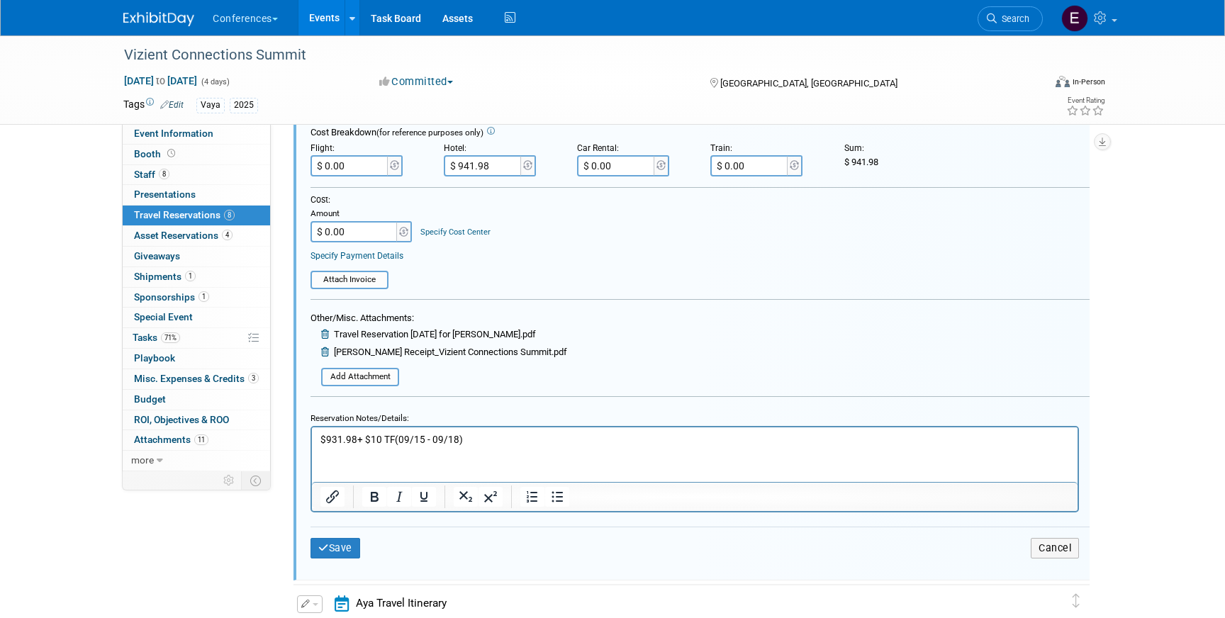
scroll to position [545, 0]
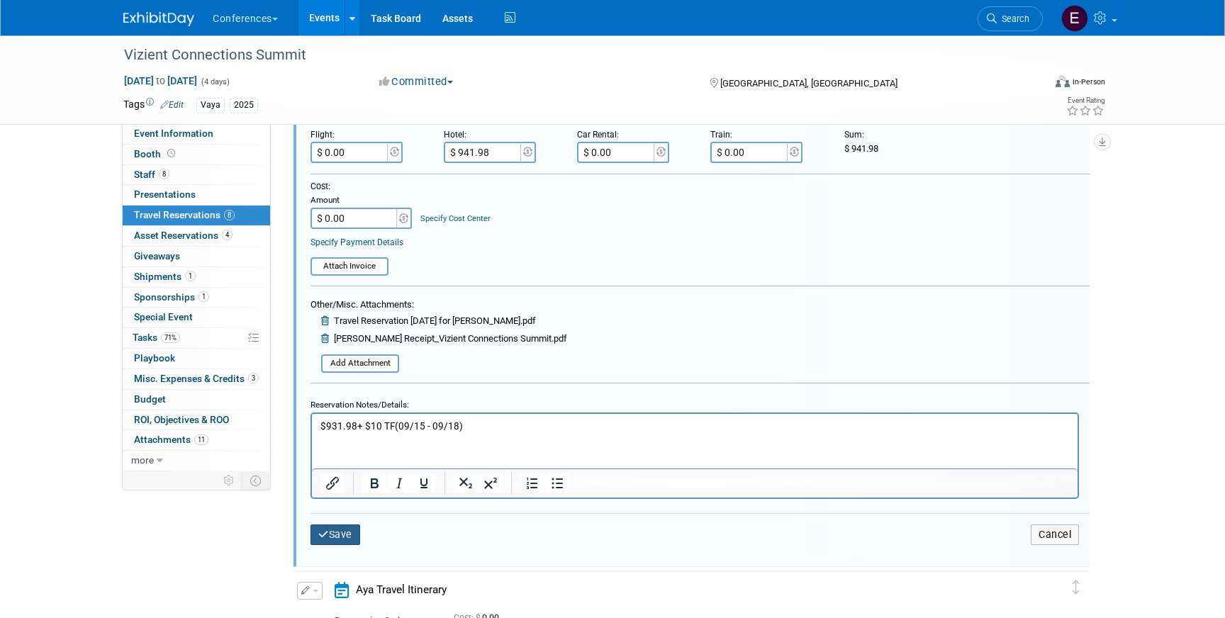
click at [333, 532] on button "Save" at bounding box center [335, 535] width 50 height 21
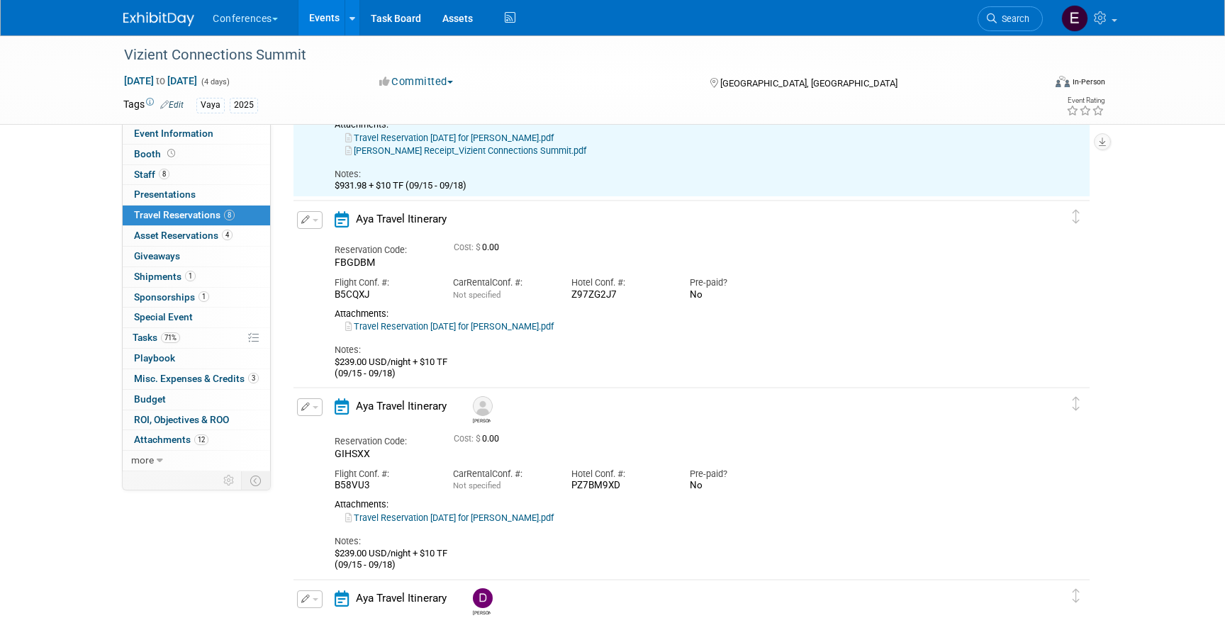
scroll to position [360, 0]
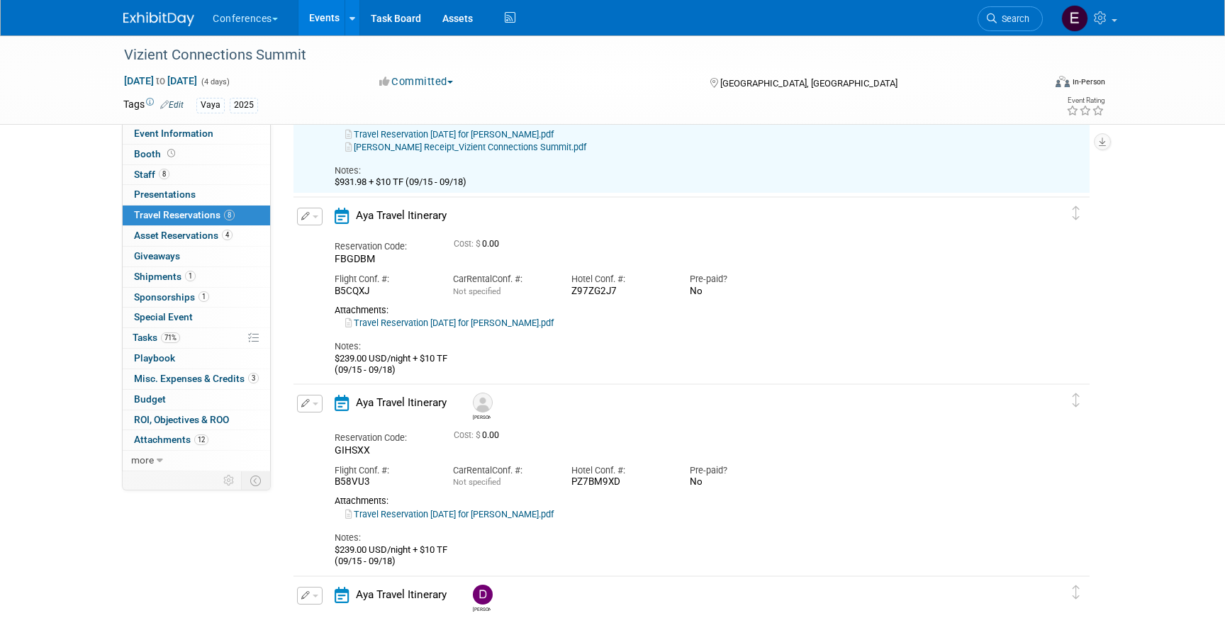
click at [312, 220] on button "button" at bounding box center [310, 217] width 26 height 18
click at [326, 239] on button "Edit Reservation" at bounding box center [358, 241] width 120 height 21
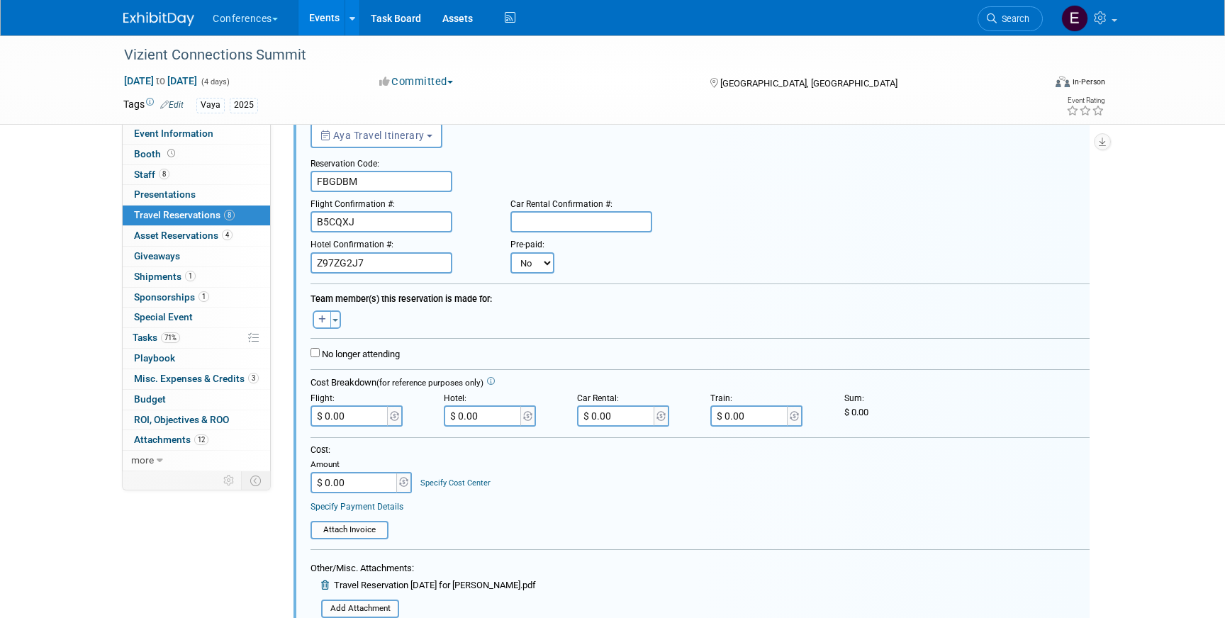
scroll to position [452, 0]
click at [322, 322] on icon "button" at bounding box center [322, 322] width 8 height 9
select select
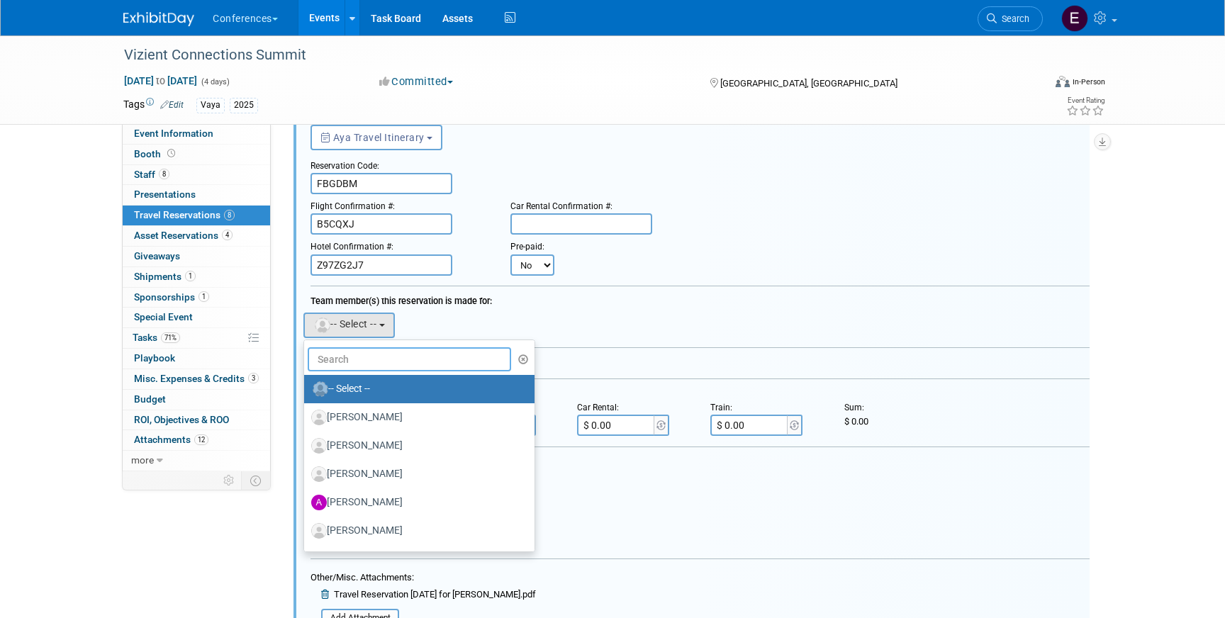
click at [355, 362] on input "text" at bounding box center [409, 359] width 203 height 24
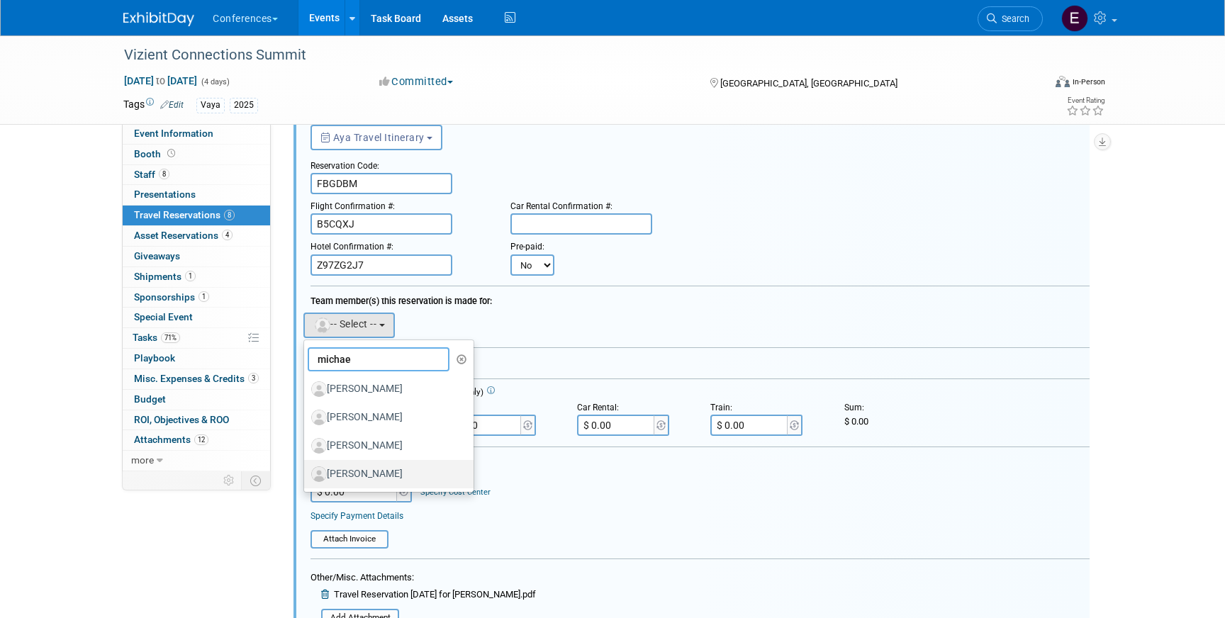
type input "michae"
click at [364, 468] on label "[PERSON_NAME]" at bounding box center [385, 474] width 148 height 23
click at [306, 468] on input "[PERSON_NAME]" at bounding box center [301, 472] width 9 height 9
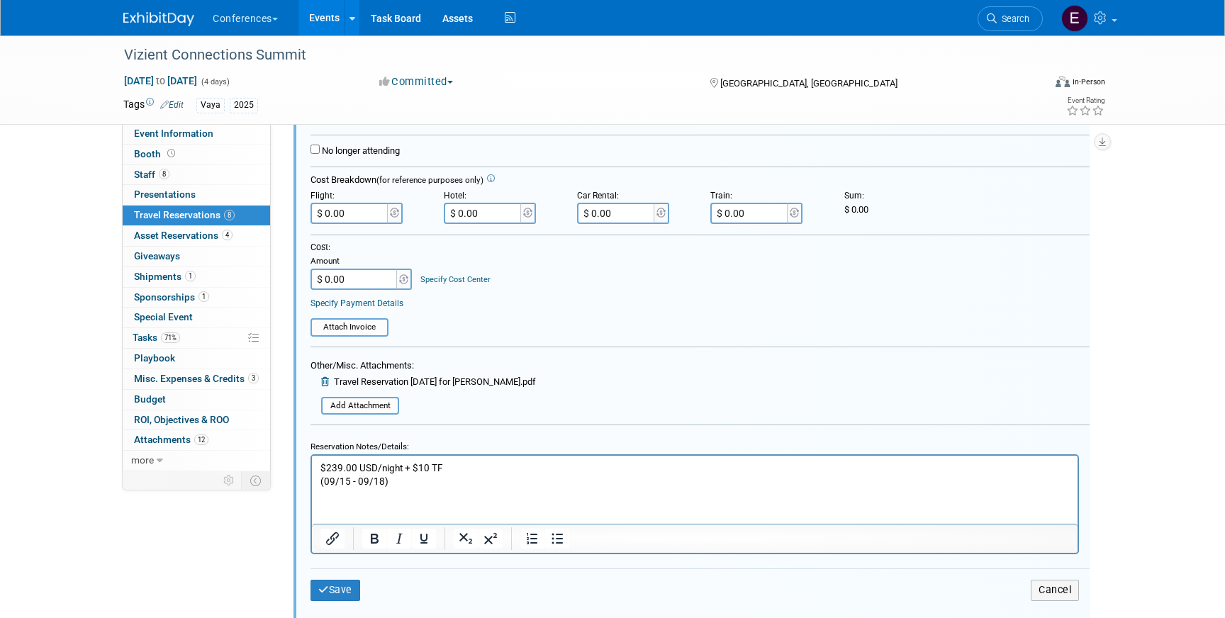
scroll to position [678, 0]
drag, startPoint x: 401, startPoint y: 466, endPoint x: 329, endPoint y: 466, distance: 71.6
click at [329, 466] on p "$239.00 USD/night + $10 TF (09/15 - 09/18)" at bounding box center [694, 474] width 749 height 27
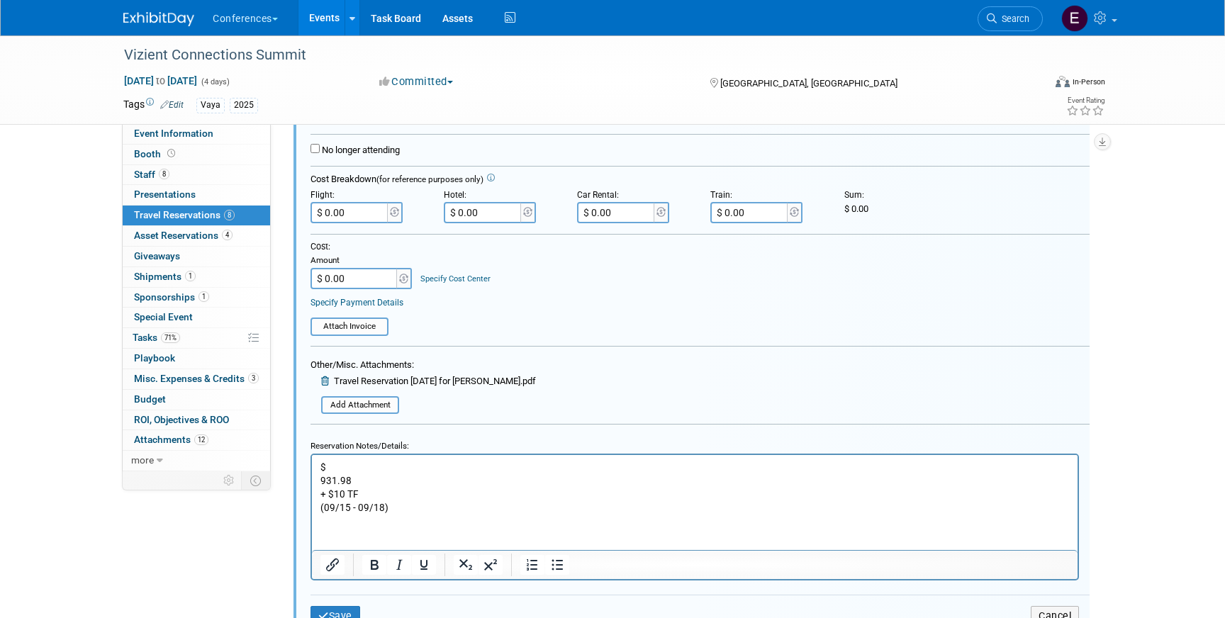
click at [321, 485] on p "931.98" at bounding box center [694, 480] width 749 height 13
drag, startPoint x: 349, startPoint y: 482, endPoint x: 317, endPoint y: 481, distance: 32.6
click at [317, 481] on html "$ 931.98 + $10 TF (09/15 - 09/18)" at bounding box center [695, 485] width 766 height 60
copy p "931.98"
click at [321, 479] on p "931.98" at bounding box center [694, 480] width 749 height 13
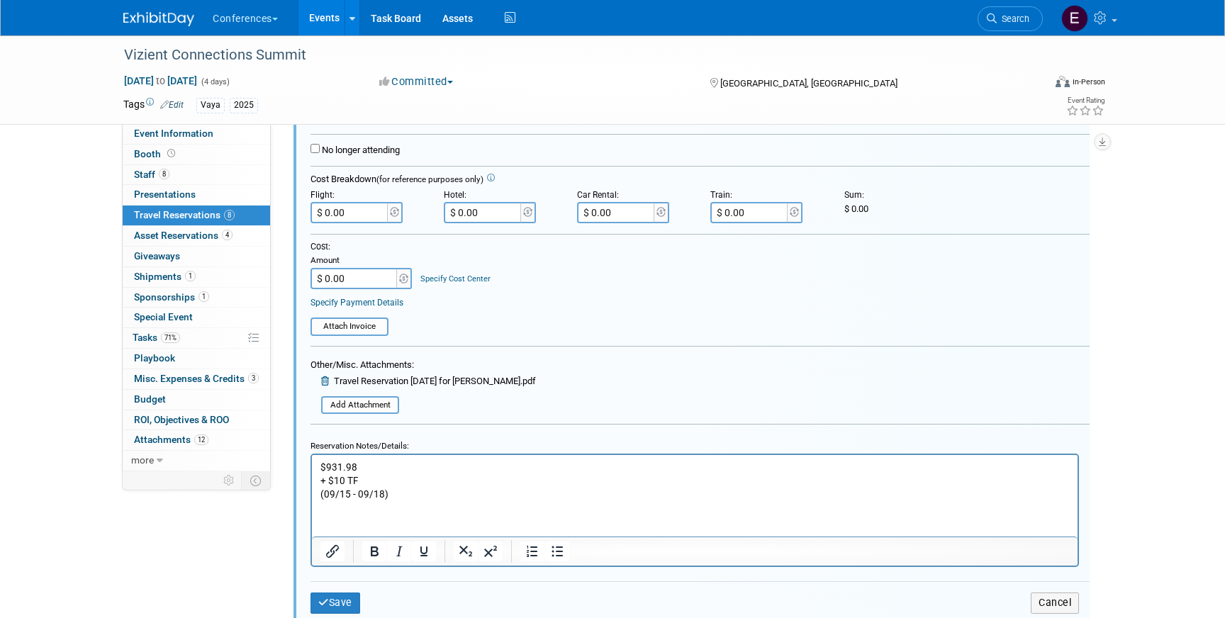
click at [325, 483] on p "+ $10 TF (09/15 - 09/18)" at bounding box center [694, 487] width 749 height 27
click at [320, 483] on body "$ 931.98 + $10 TF (09/15 - 09/18)" at bounding box center [695, 481] width 751 height 40
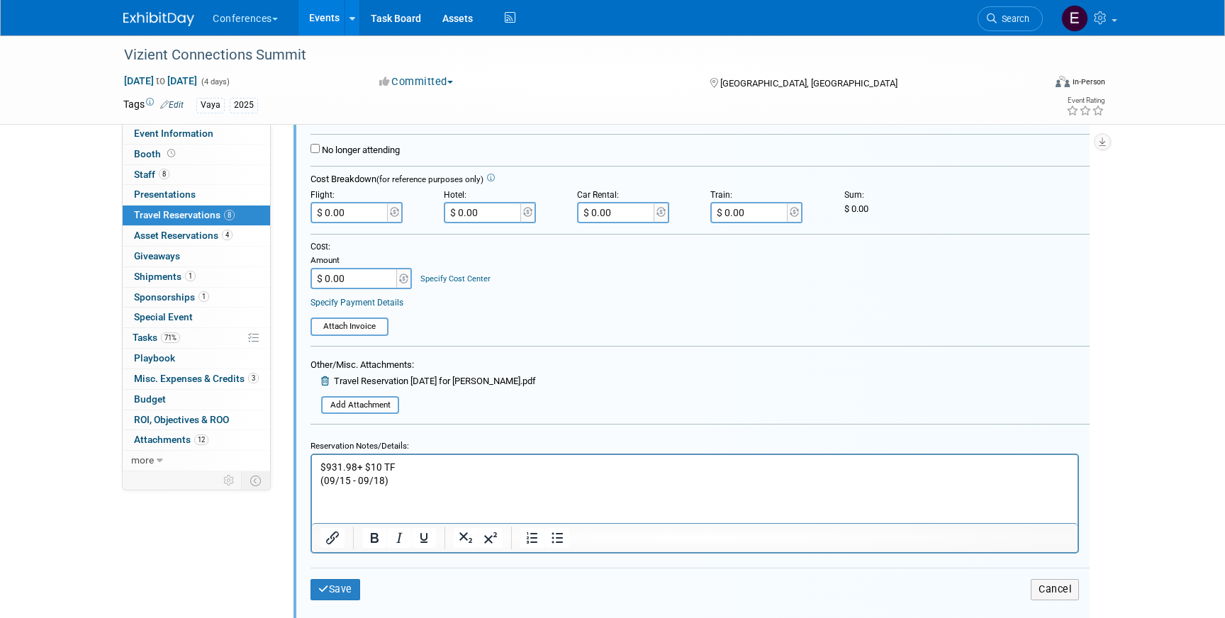
click at [321, 481] on p "$ 931.98 + $10 TF (09/15 - 09/18)" at bounding box center [694, 474] width 749 height 27
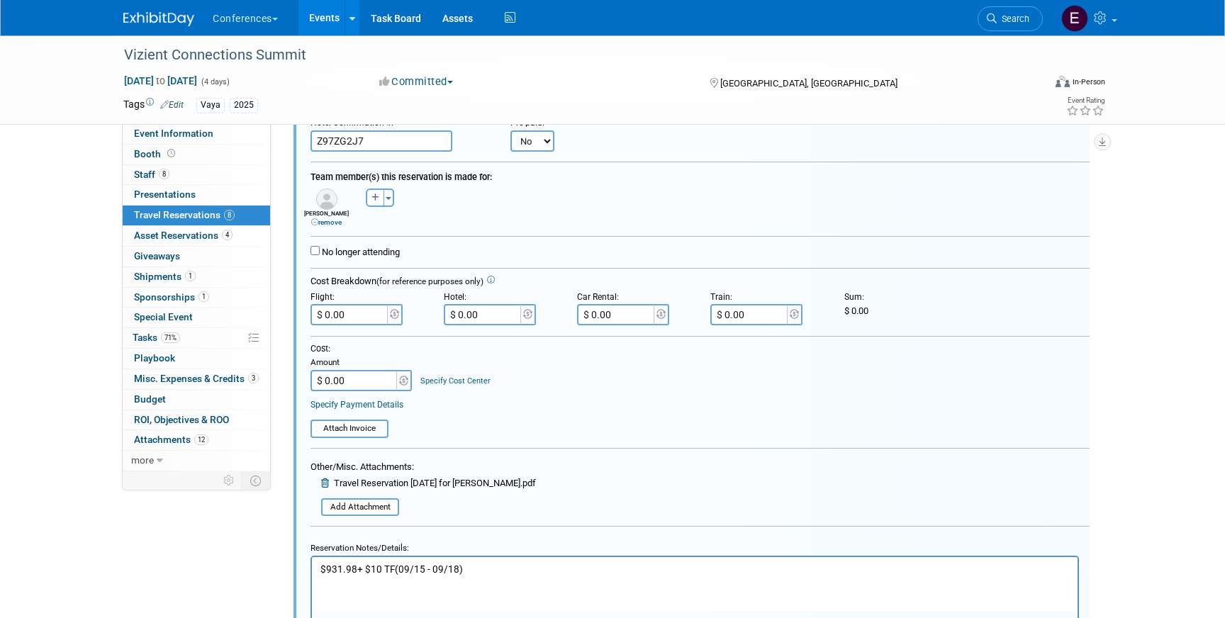
scroll to position [579, 0]
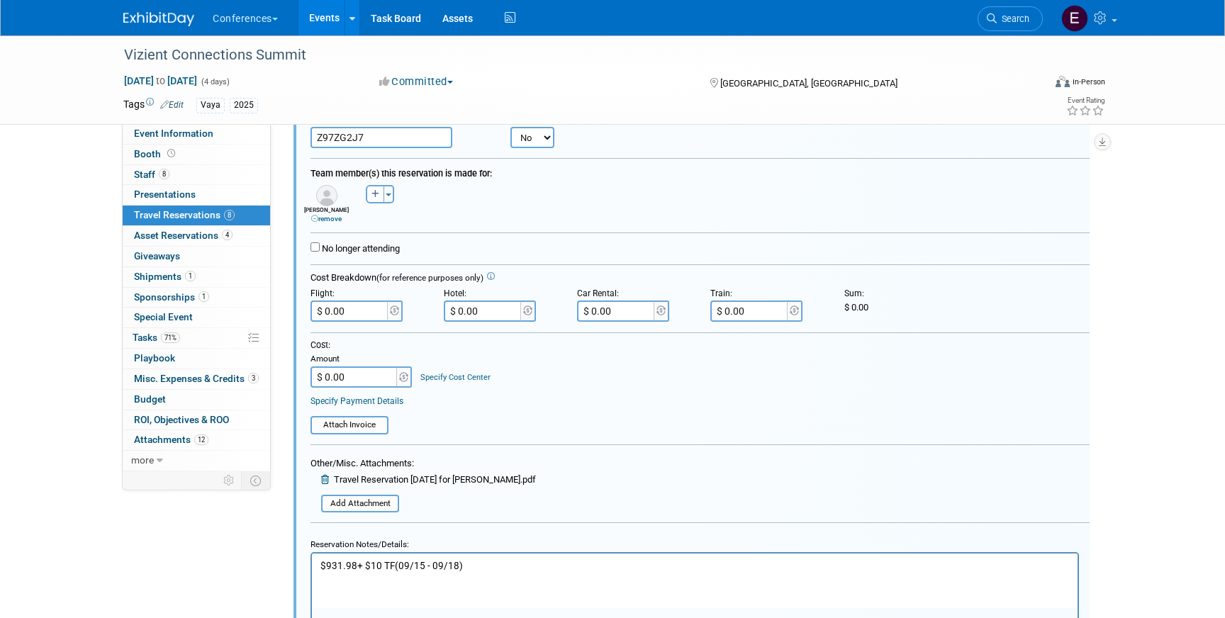
click at [500, 308] on input "$ 0.00" at bounding box center [483, 311] width 79 height 21
paste input "931.98"
click at [470, 314] on input "$ 931.98" at bounding box center [483, 311] width 79 height 21
type input "$ 941.98"
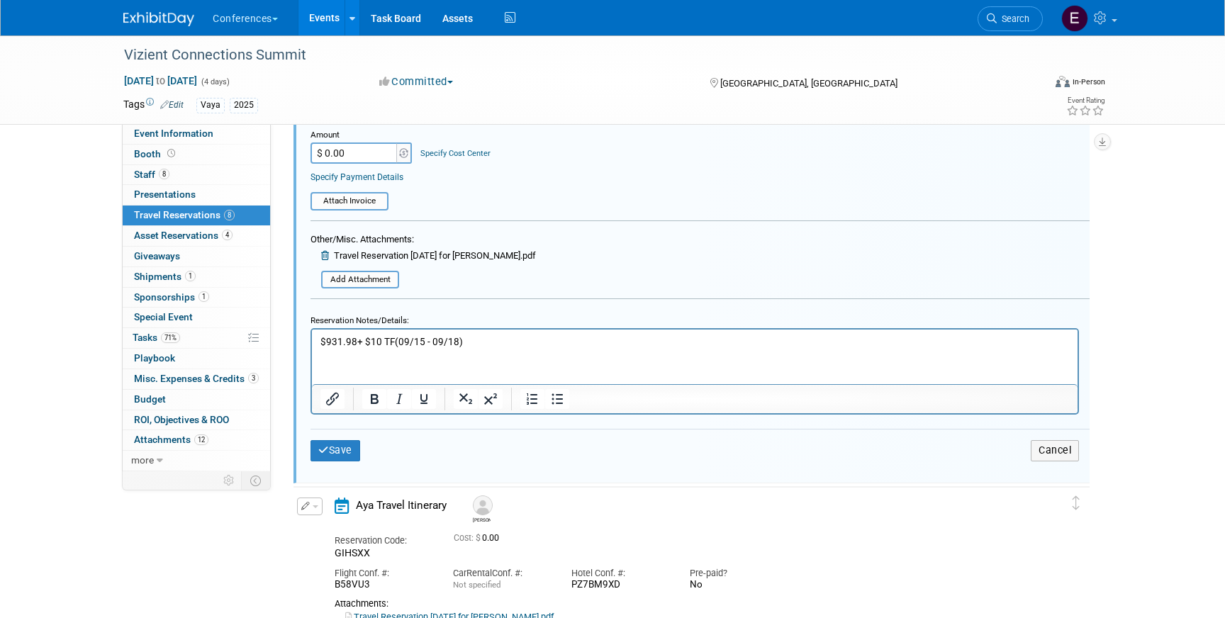
scroll to position [800, 0]
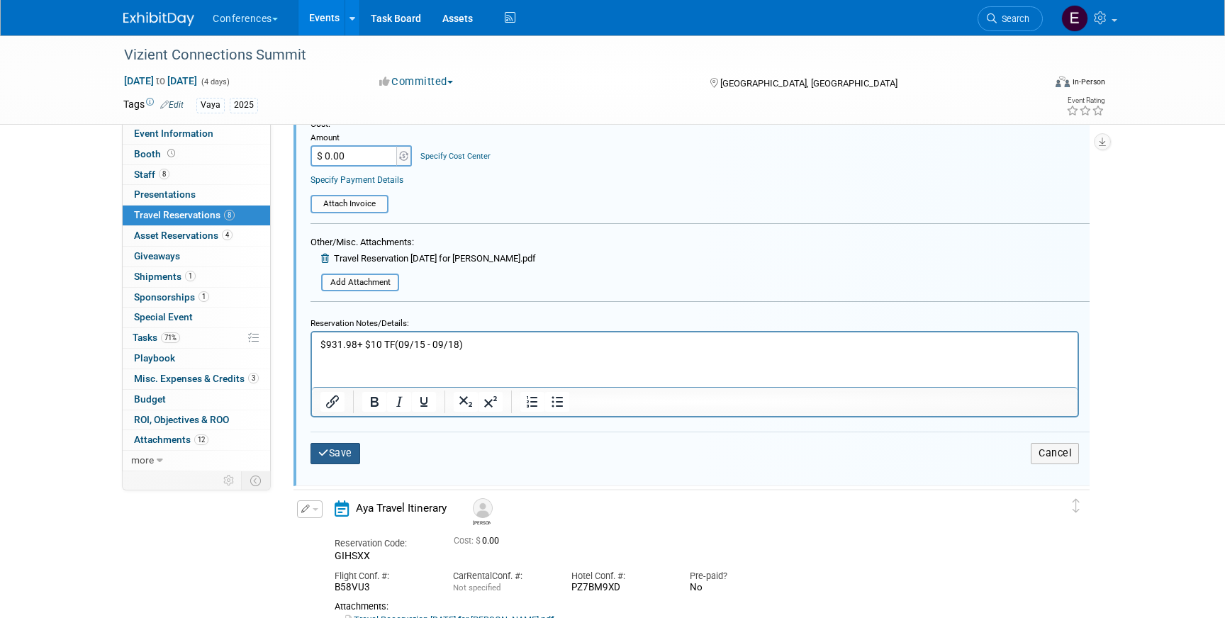
click at [338, 454] on button "Save" at bounding box center [335, 453] width 50 height 21
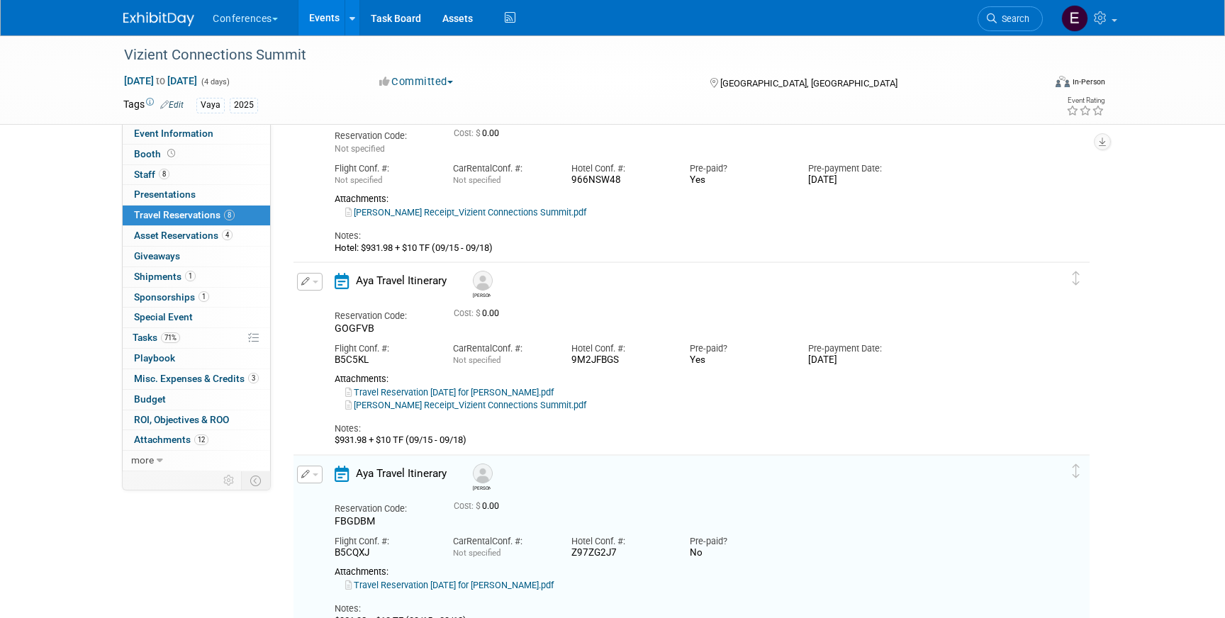
scroll to position [106, 0]
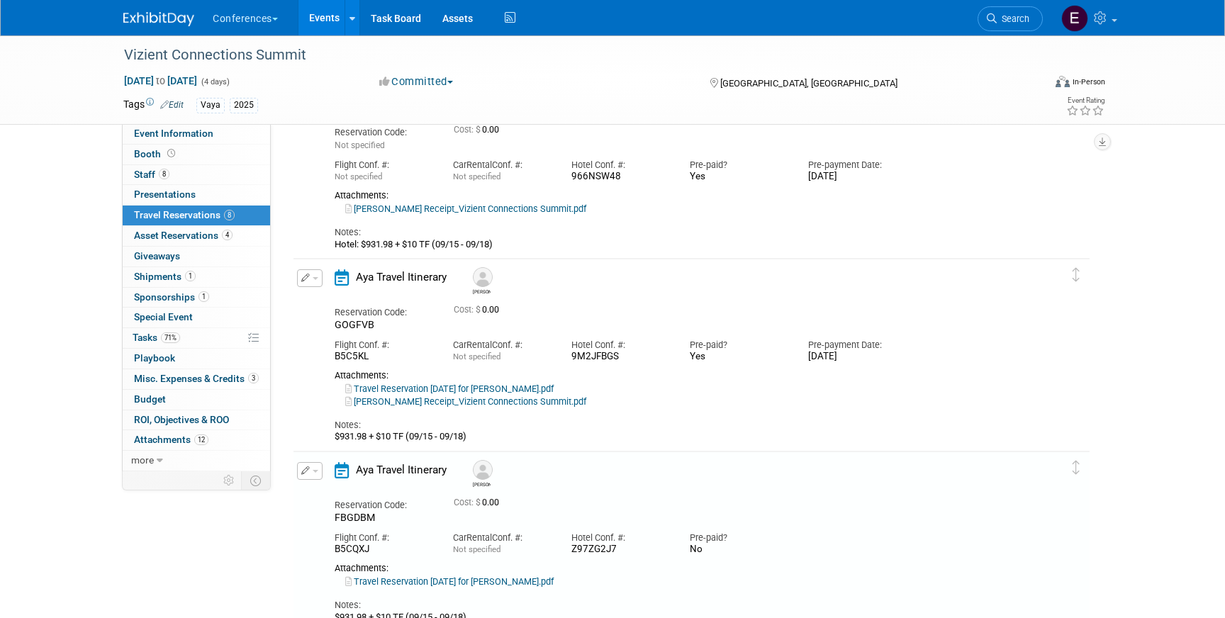
click at [304, 281] on icon "button" at bounding box center [305, 278] width 9 height 9
click at [337, 303] on button "Edit Reservation" at bounding box center [358, 303] width 120 height 21
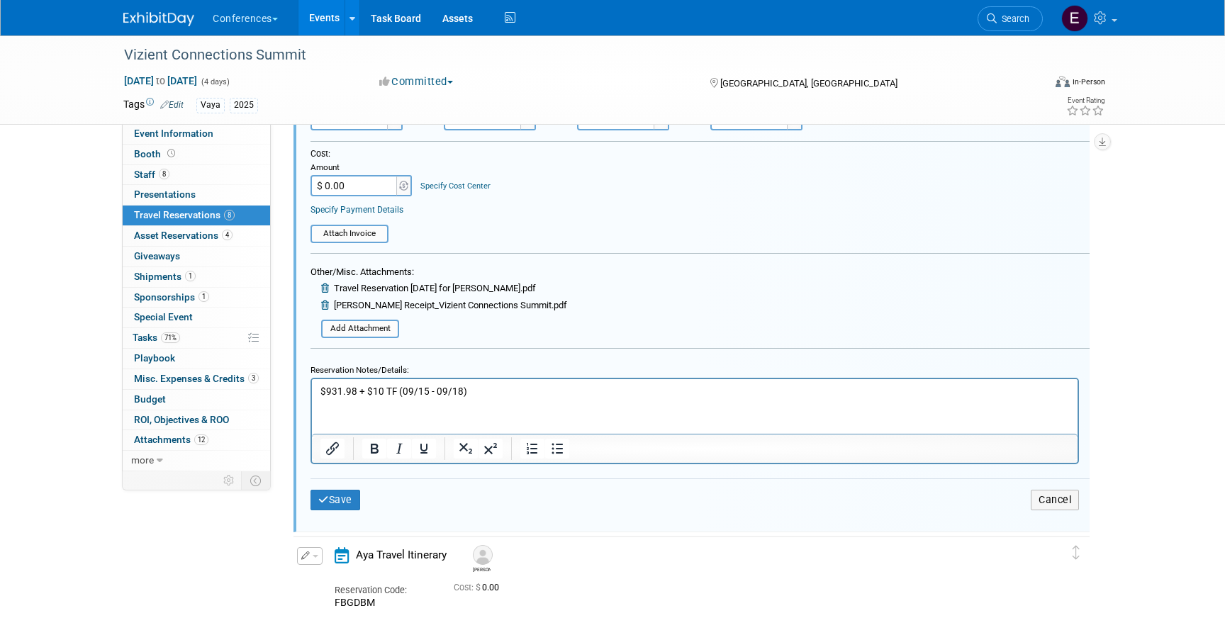
scroll to position [584, 0]
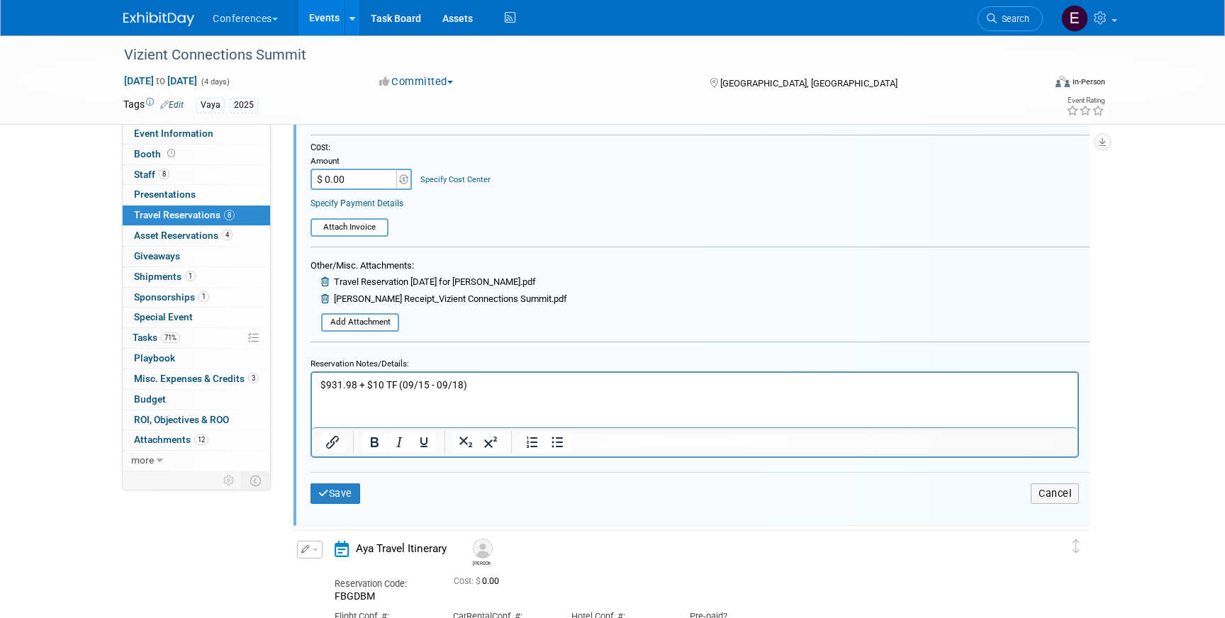
click at [320, 386] on p "$931.98 + $10 TF (09/15 - 09/18)" at bounding box center [694, 384] width 749 height 13
click at [332, 498] on button "Save" at bounding box center [335, 493] width 50 height 21
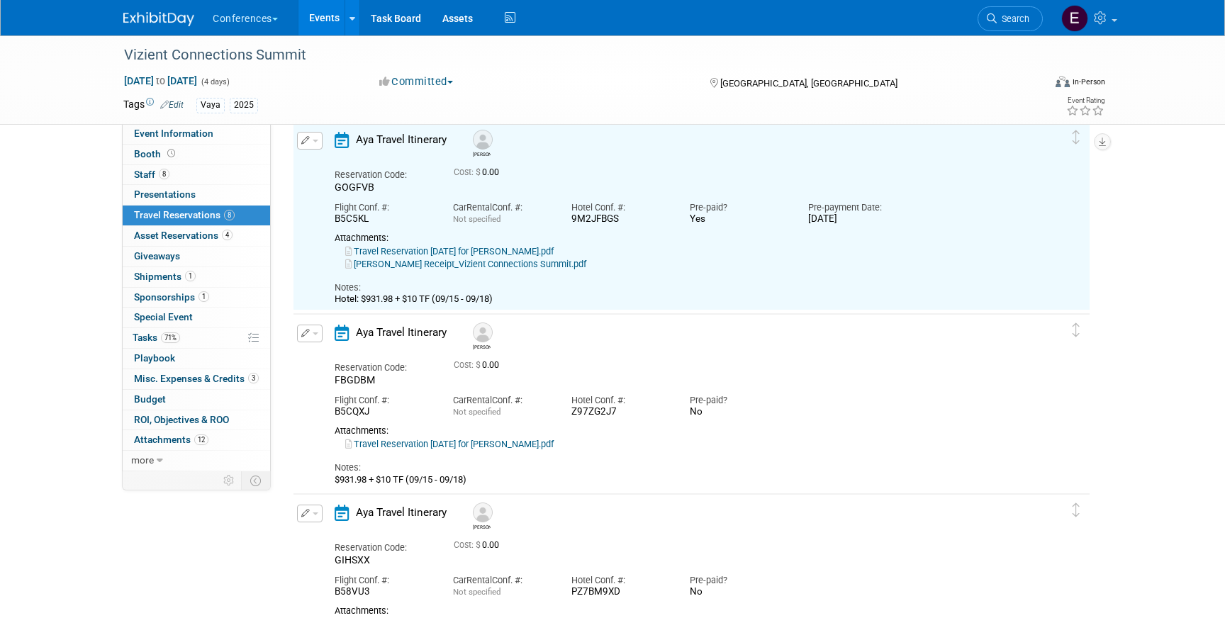
scroll to position [204, 0]
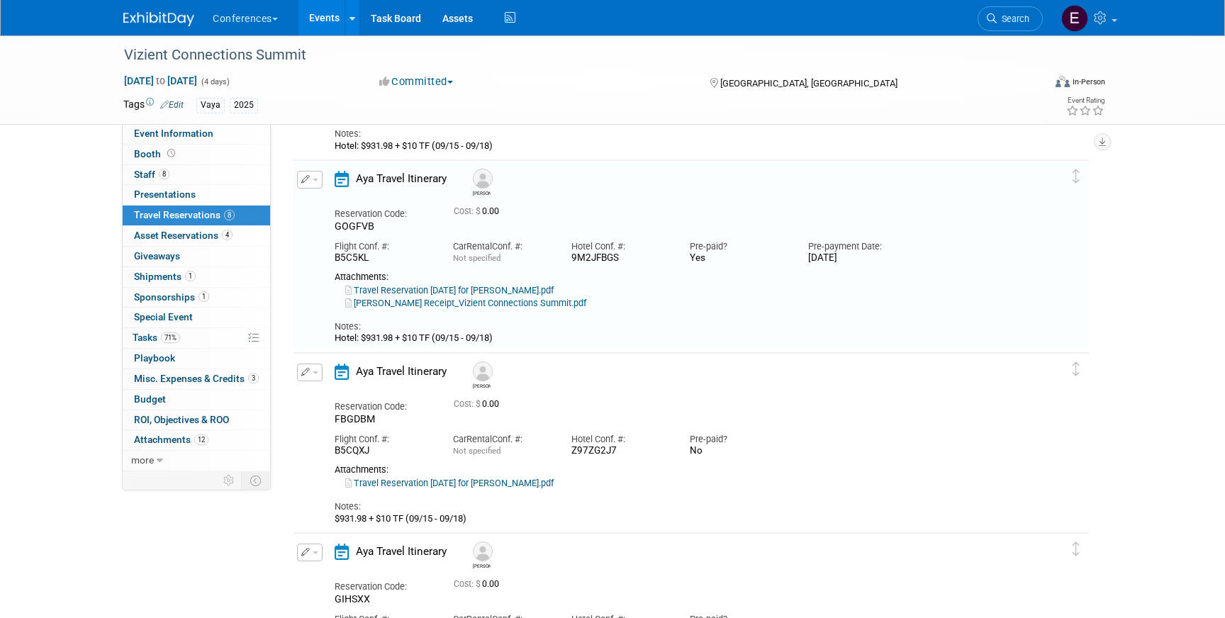
click at [303, 373] on icon "button" at bounding box center [305, 372] width 9 height 9
click at [322, 398] on button "Edit Reservation" at bounding box center [358, 397] width 120 height 21
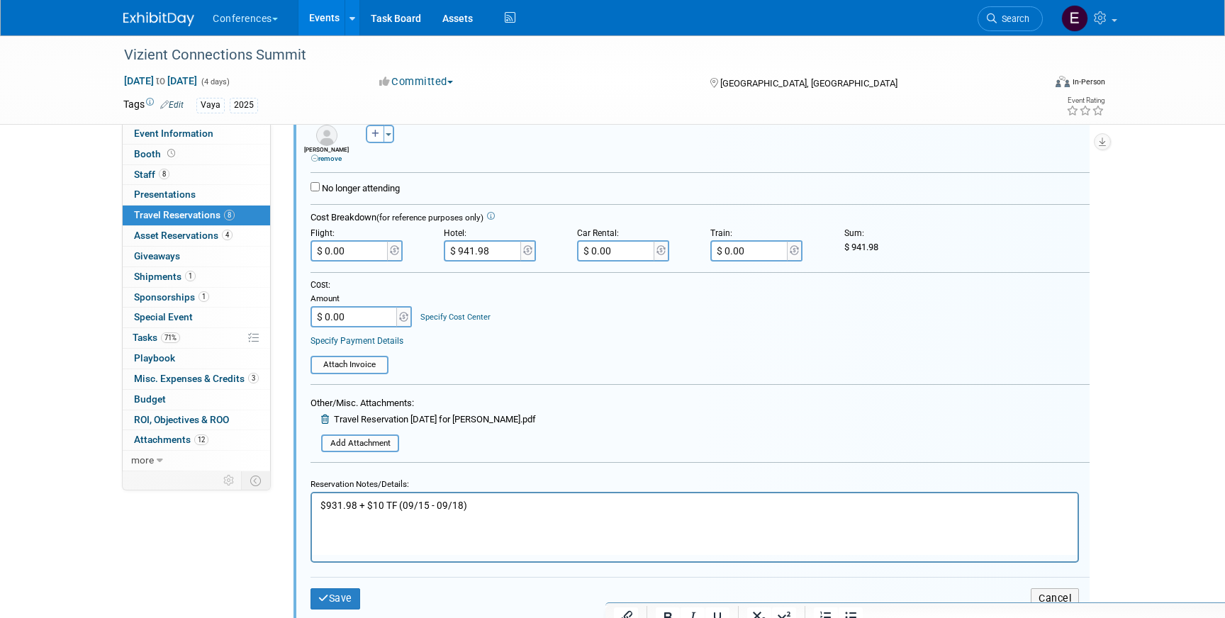
scroll to position [646, 0]
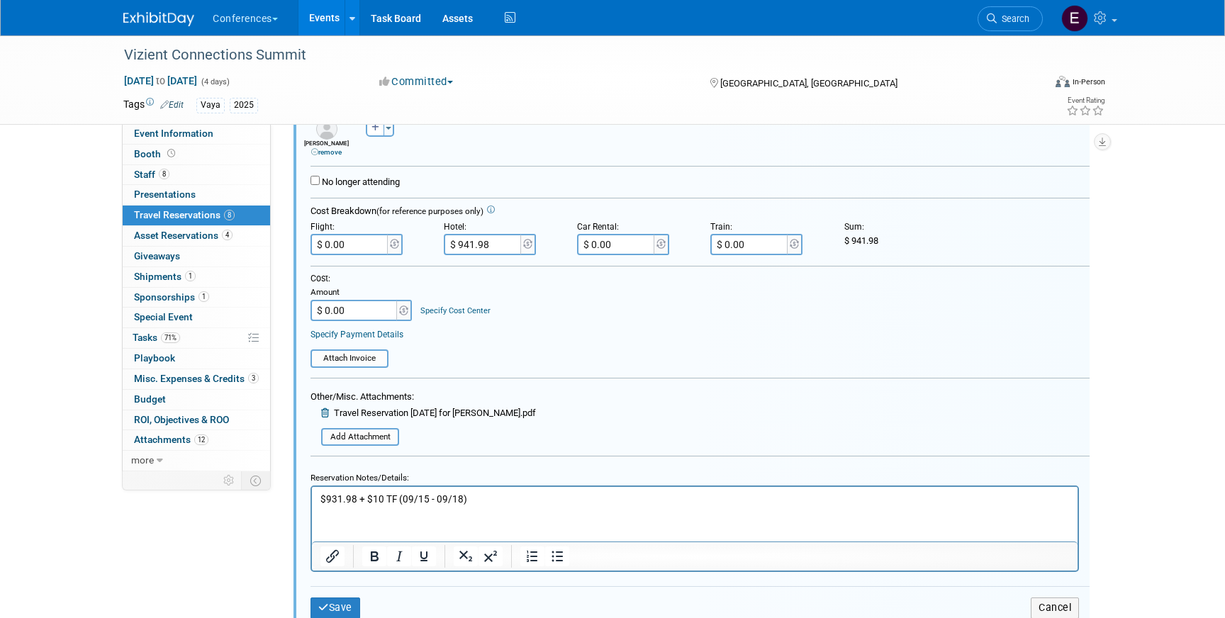
click at [320, 501] on p "$931.98 + $10 TF (09/15 - 09/18)" at bounding box center [694, 499] width 749 height 13
click at [325, 610] on icon "submit" at bounding box center [323, 608] width 11 height 10
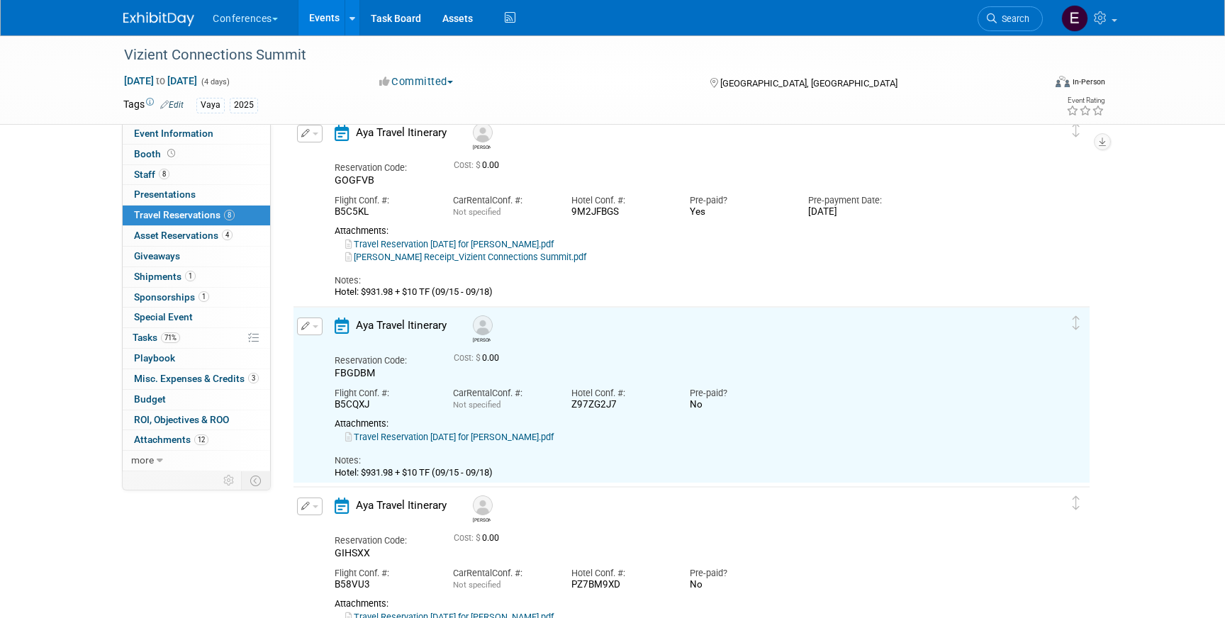
scroll to position [235, 0]
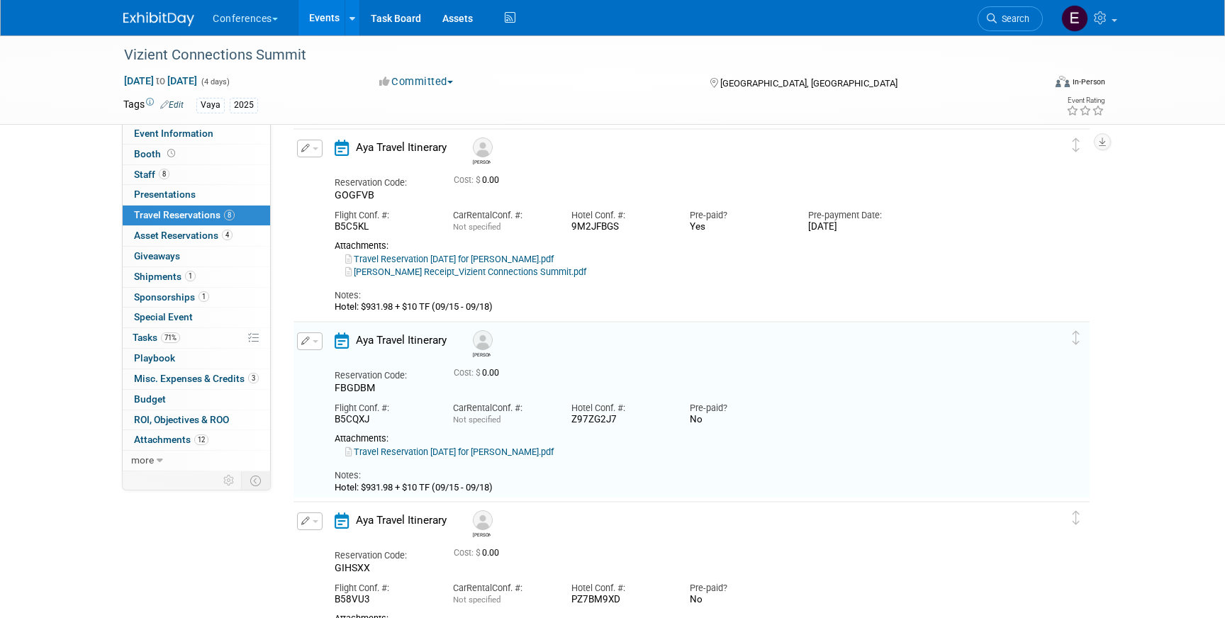
click at [315, 346] on button "button" at bounding box center [310, 341] width 26 height 18
click at [337, 371] on button "Edit Reservation" at bounding box center [358, 366] width 120 height 21
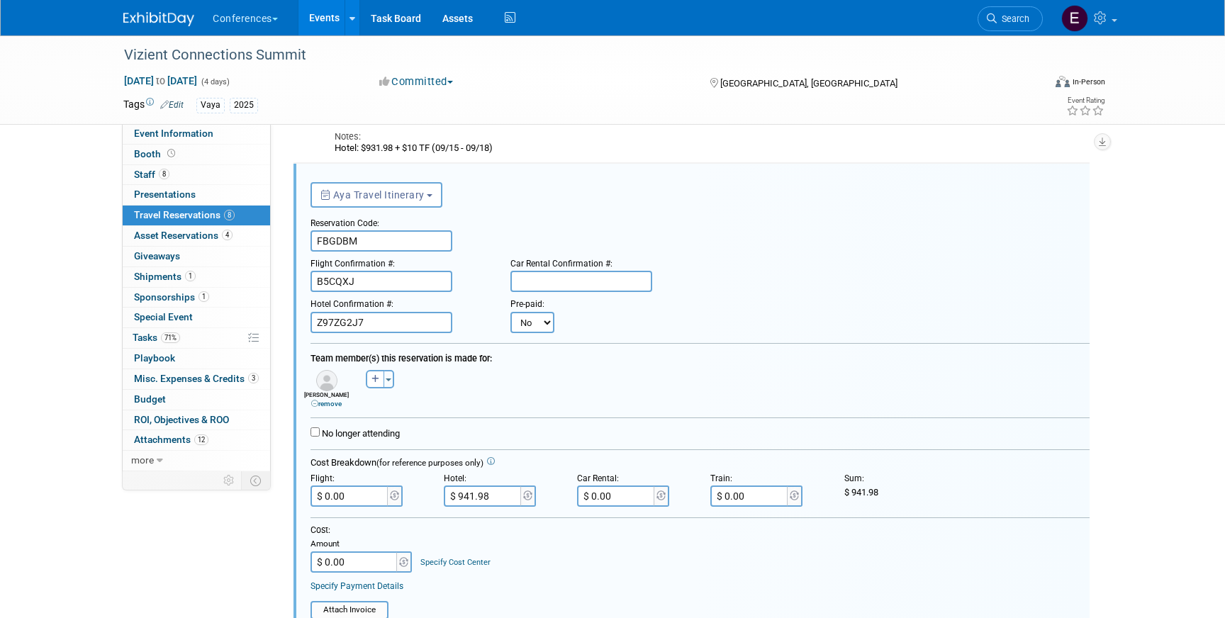
scroll to position [397, 0]
click at [548, 319] on select "No Yes" at bounding box center [532, 319] width 44 height 21
select select "1"
click at [510, 309] on select "No Yes" at bounding box center [532, 319] width 44 height 21
click at [0, 0] on input "text" at bounding box center [0, 0] width 0 height 0
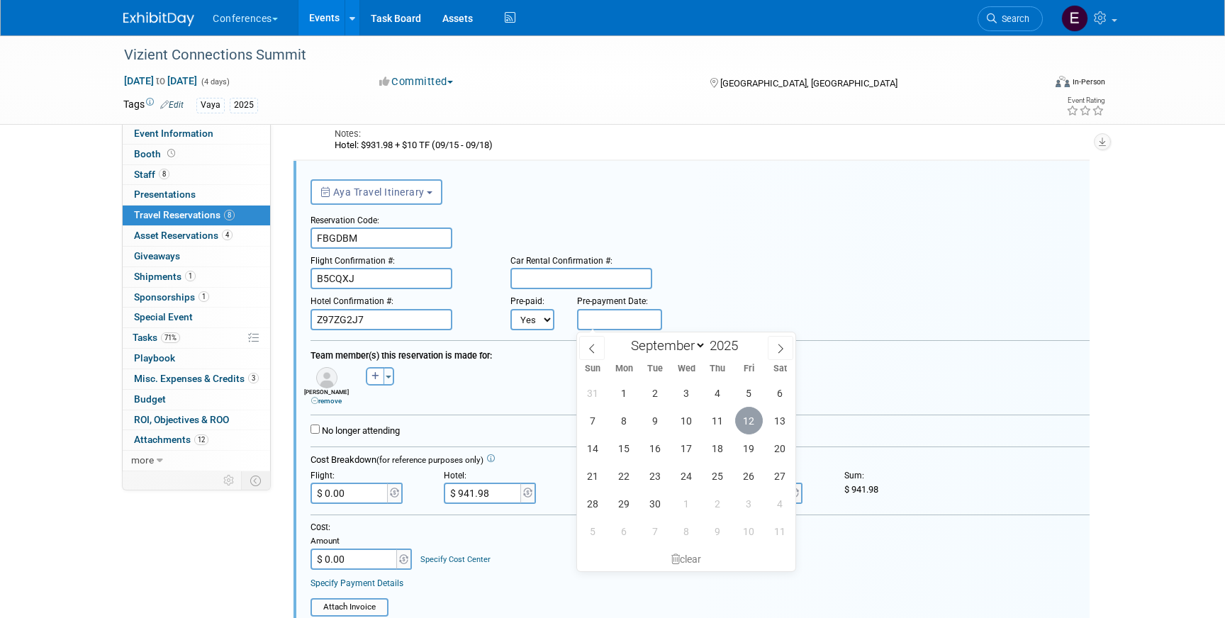
click at [743, 415] on span "12" at bounding box center [749, 421] width 28 height 28
type input "[DATE]"
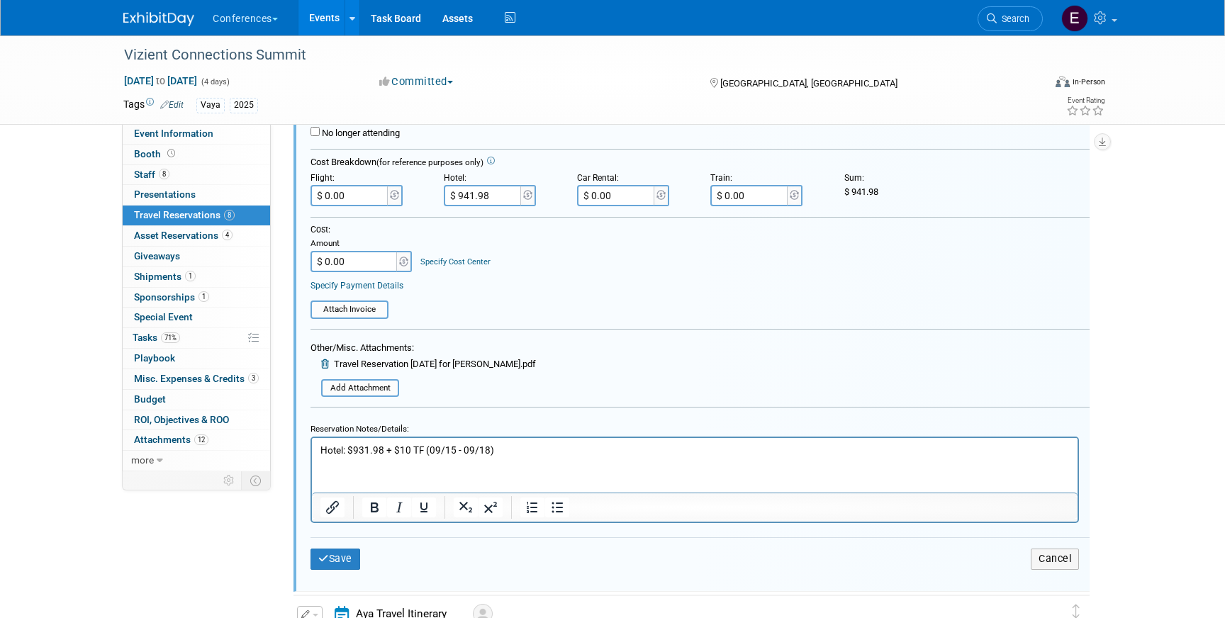
scroll to position [708, 0]
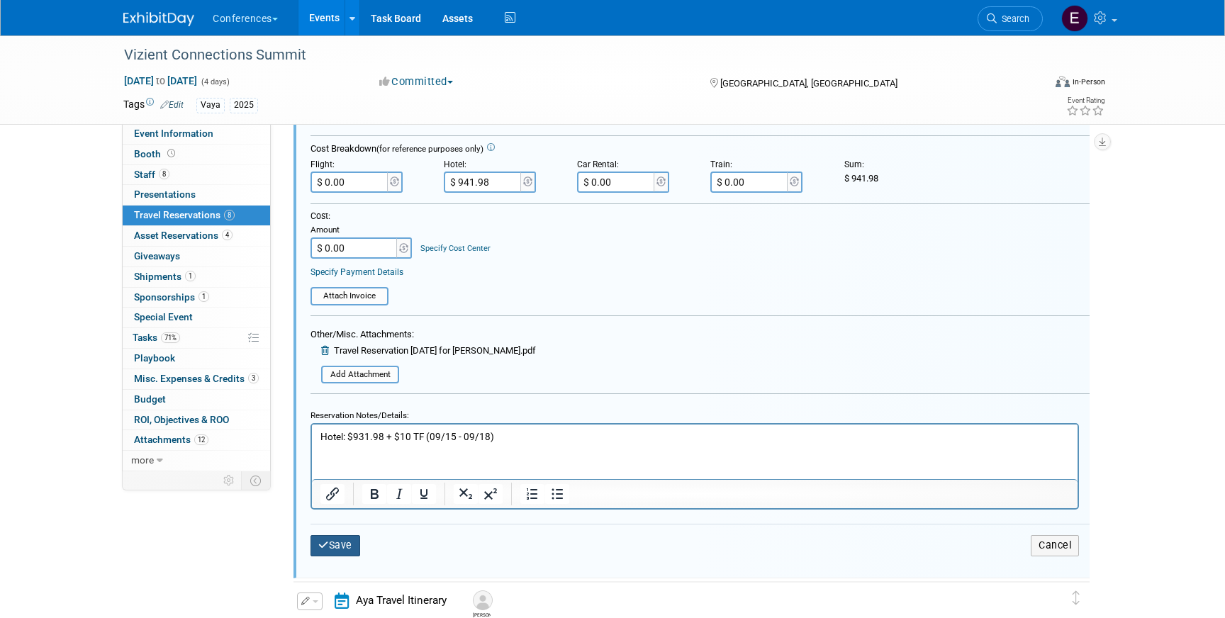
click at [337, 545] on button "Save" at bounding box center [335, 545] width 50 height 21
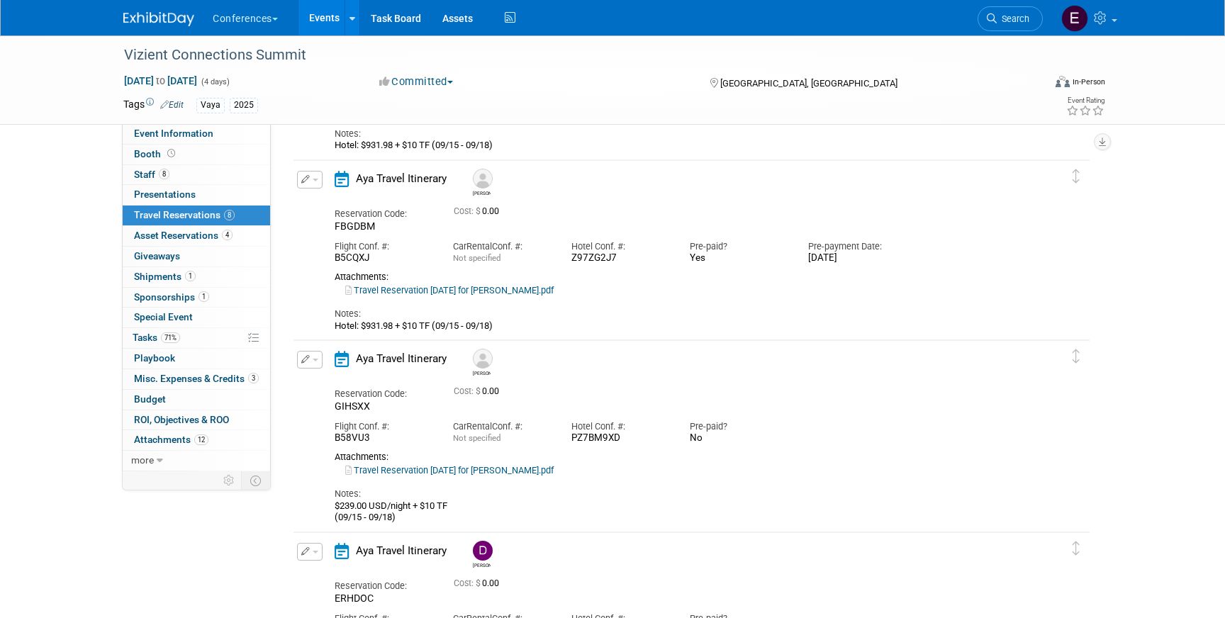
scroll to position [454, 0]
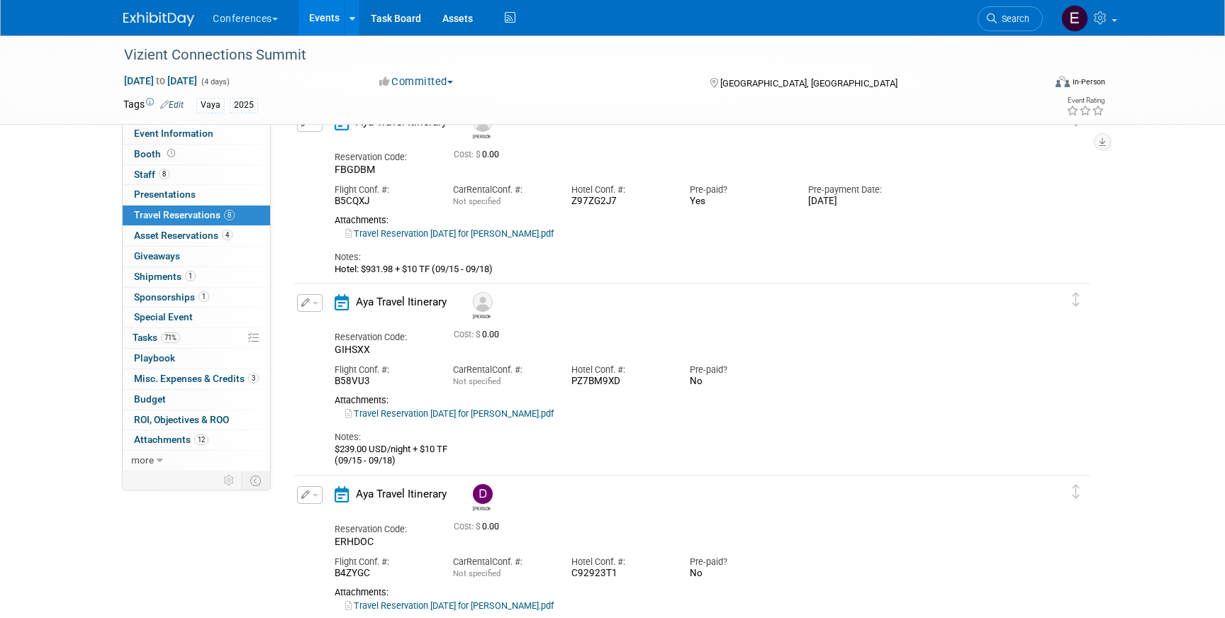
click at [316, 305] on span "button" at bounding box center [316, 303] width 6 height 3
click at [325, 323] on button "Edit Reservation" at bounding box center [358, 328] width 120 height 21
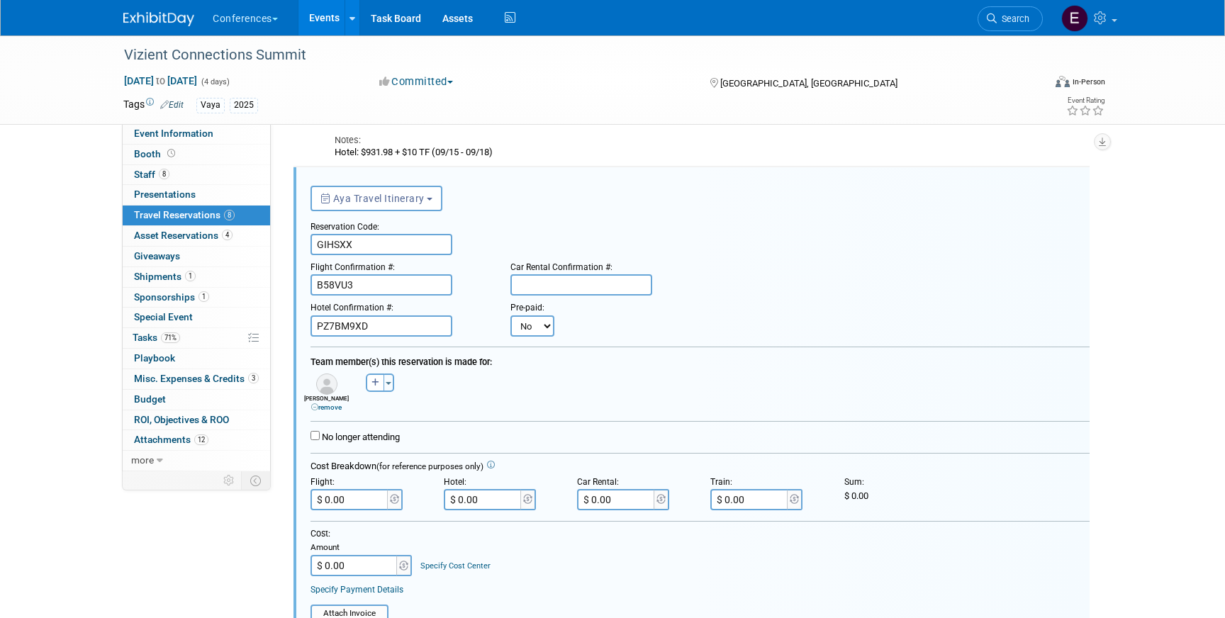
scroll to position [577, 0]
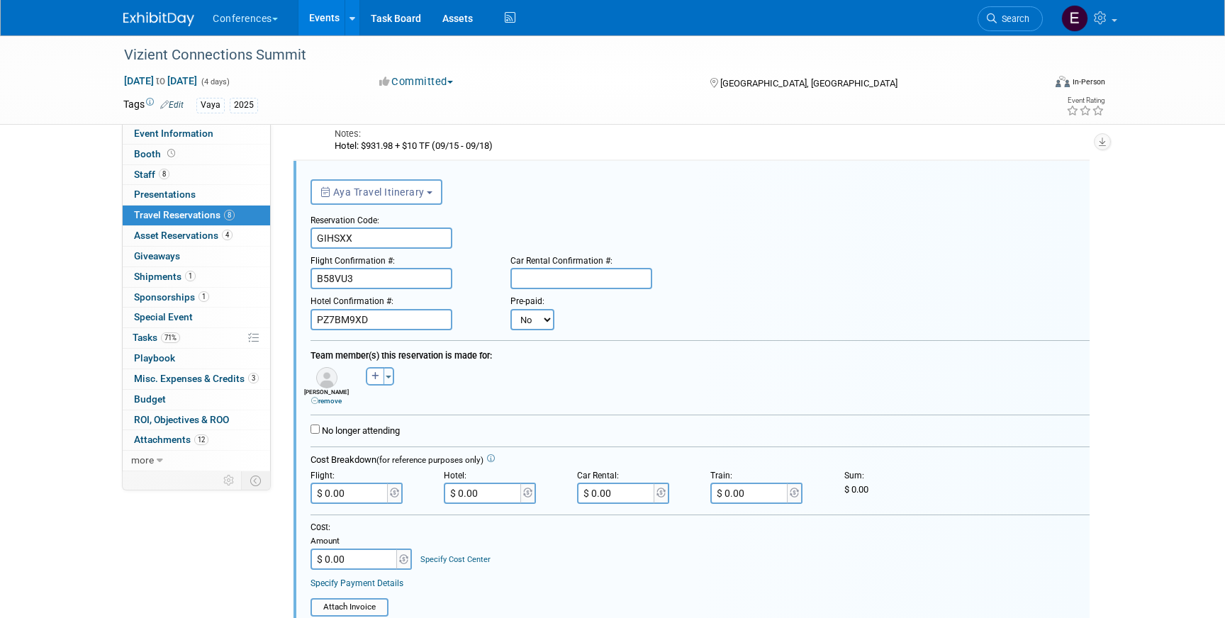
click at [550, 330] on div "Pre-paid: No Yes" at bounding box center [533, 309] width 67 height 40
click at [544, 325] on select "No Yes" at bounding box center [532, 319] width 44 height 21
select select "1"
click at [510, 309] on select "No Yes" at bounding box center [532, 319] width 44 height 21
click at [603, 320] on input "text" at bounding box center [619, 319] width 85 height 21
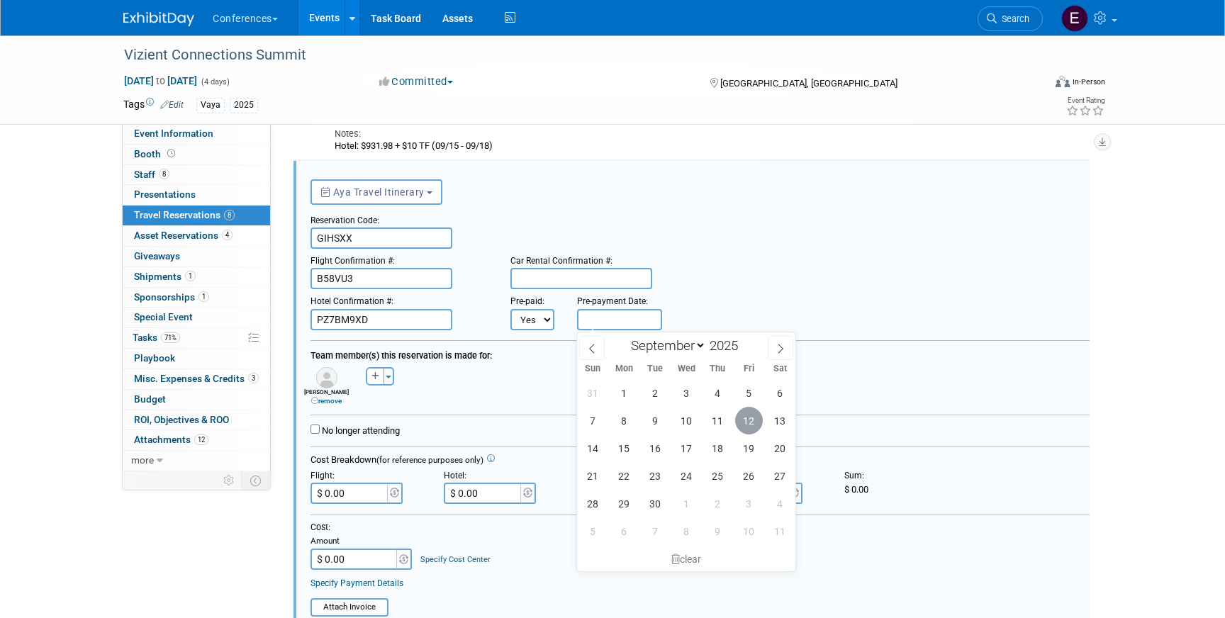
click at [752, 421] on span "12" at bounding box center [749, 421] width 28 height 28
type input "[DATE]"
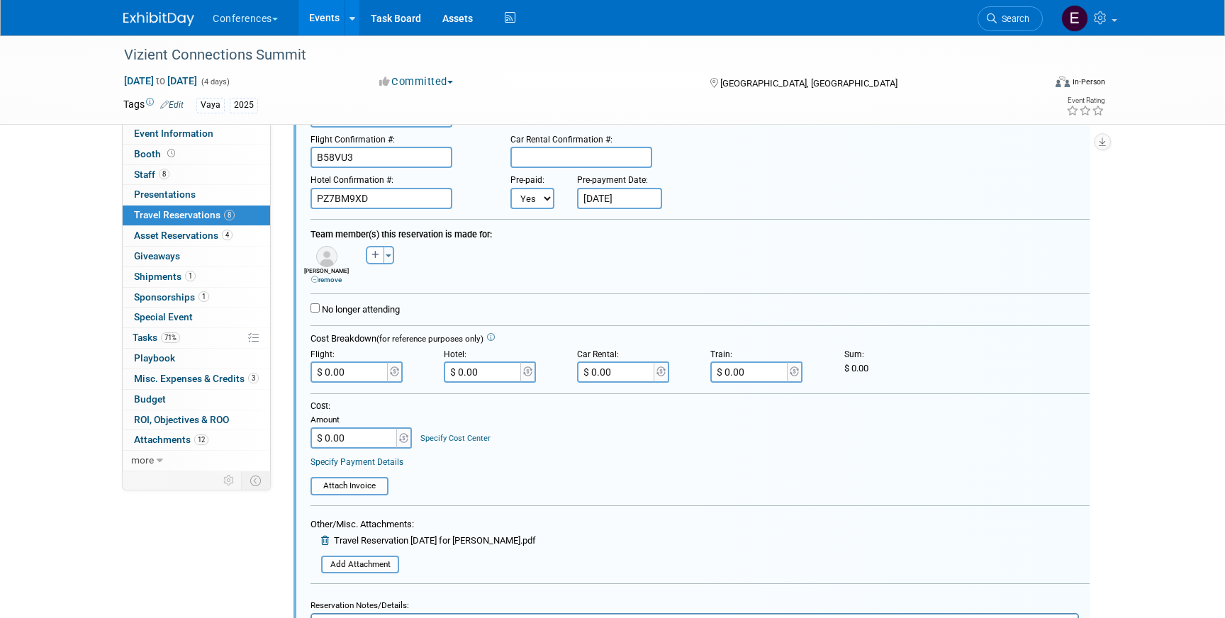
scroll to position [704, 1]
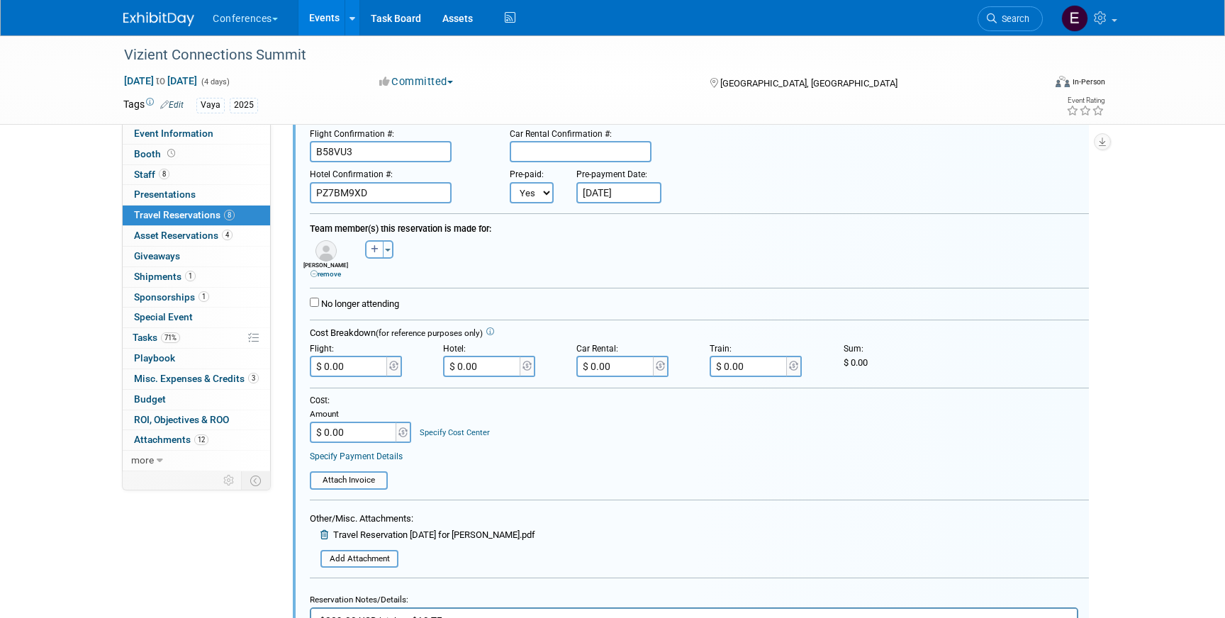
click at [492, 368] on input "$ 0.00" at bounding box center [482, 366] width 79 height 21
paste input "931.98"
click at [466, 368] on input "$ 931.98" at bounding box center [482, 366] width 79 height 21
type input "$ 941.98"
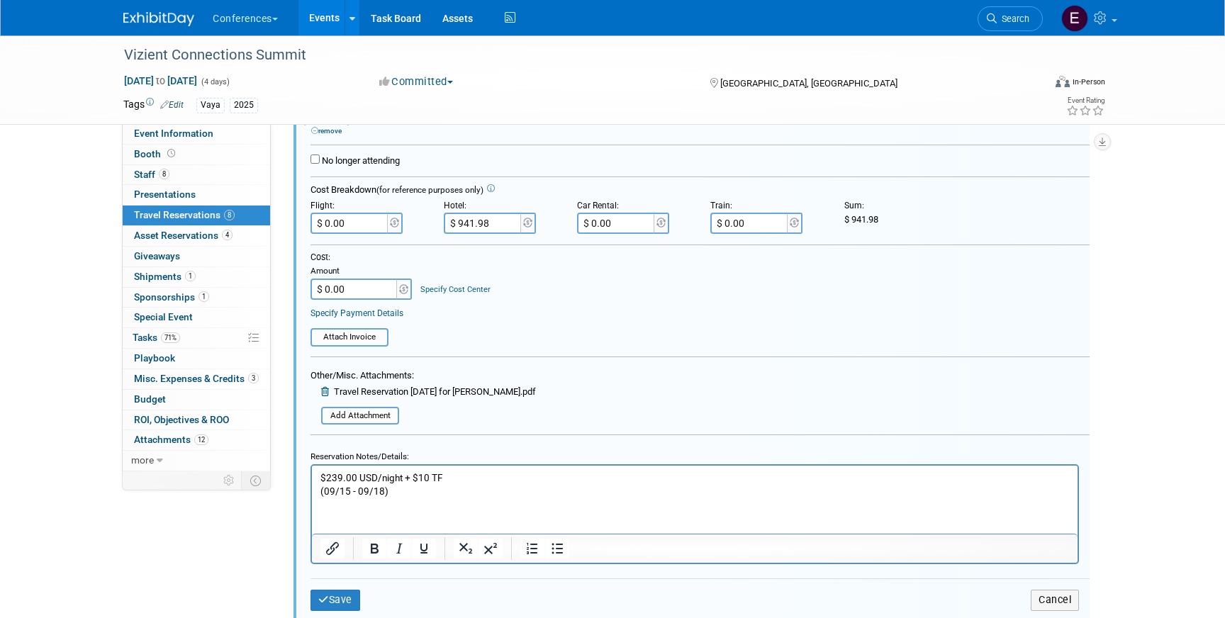
scroll to position [871, 0]
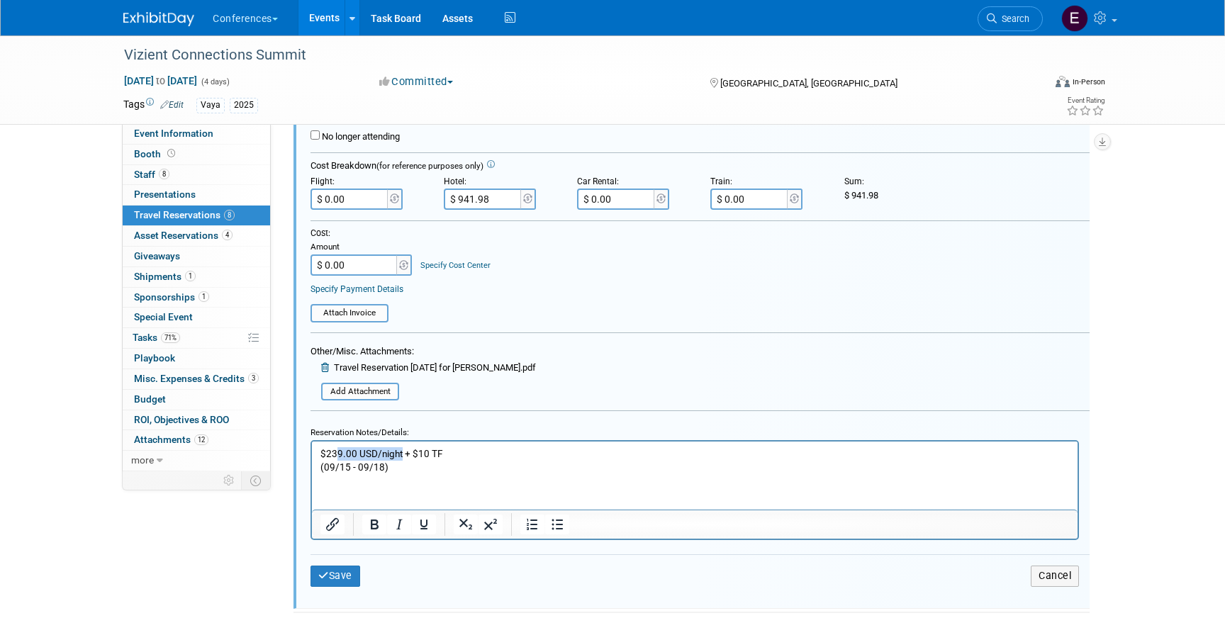
drag, startPoint x: 401, startPoint y: 453, endPoint x: 335, endPoint y: 454, distance: 66.6
click at [335, 454] on p "$239.00 USD/night + $10 TF (09/15 - 09/18)" at bounding box center [694, 460] width 749 height 27
click at [318, 454] on html "$931.98 + $10 TF (09/15 - 09/18)" at bounding box center [695, 458] width 766 height 33
click at [312, 469] on iframe at bounding box center [695, 476] width 766 height 68
click at [318, 471] on html "Hotel: $931.98 + $10 TF (09/15 - 09/18)" at bounding box center [695, 458] width 766 height 33
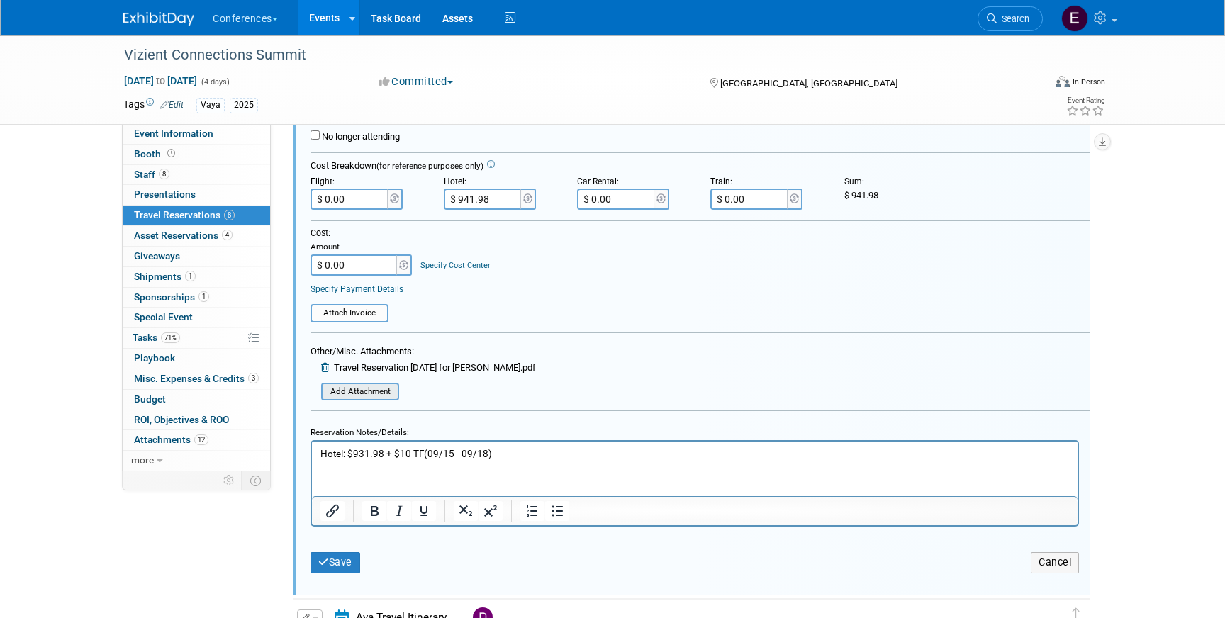
click at [374, 388] on input "file" at bounding box center [313, 392] width 169 height 16
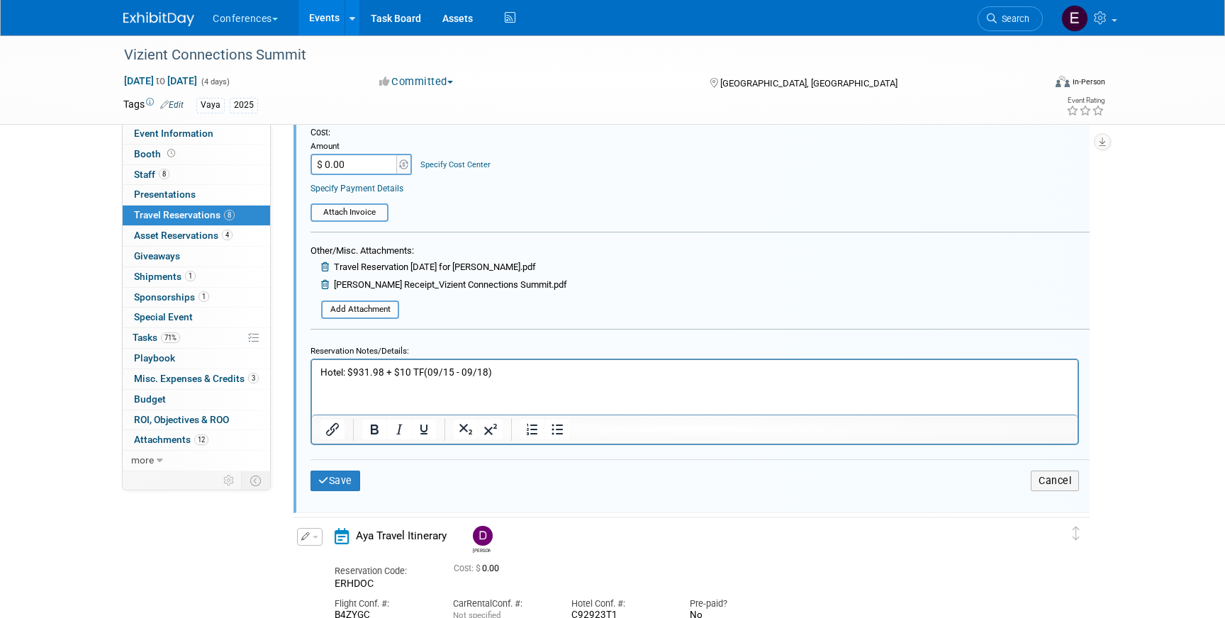
scroll to position [997, 0]
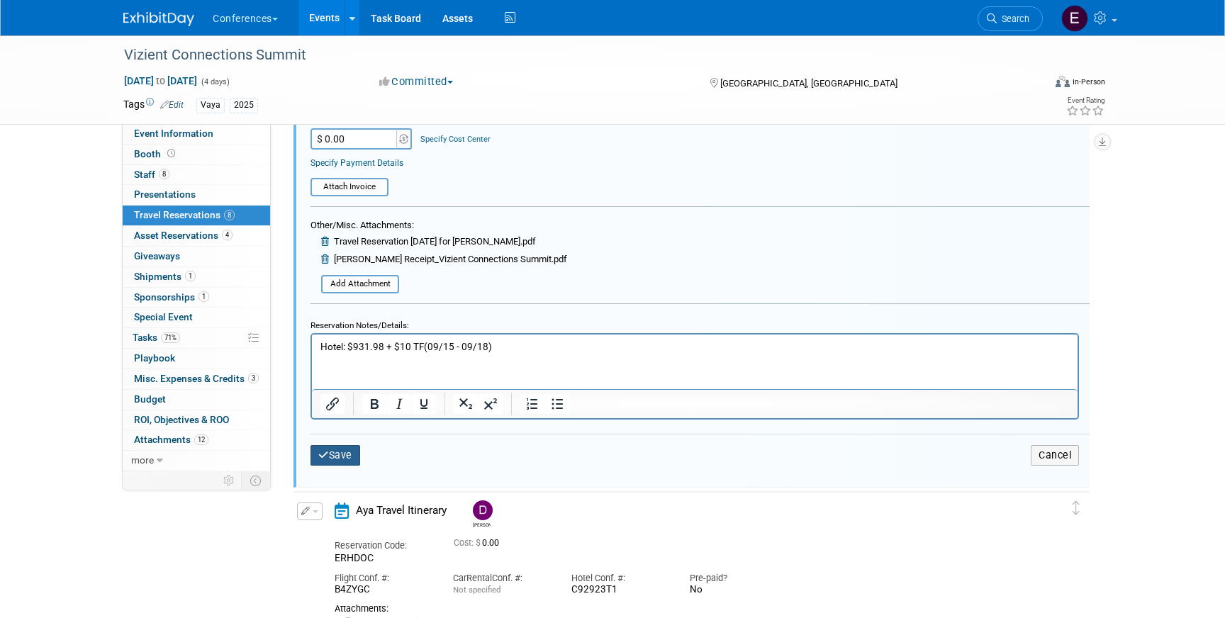
click at [335, 459] on button "Save" at bounding box center [335, 455] width 50 height 21
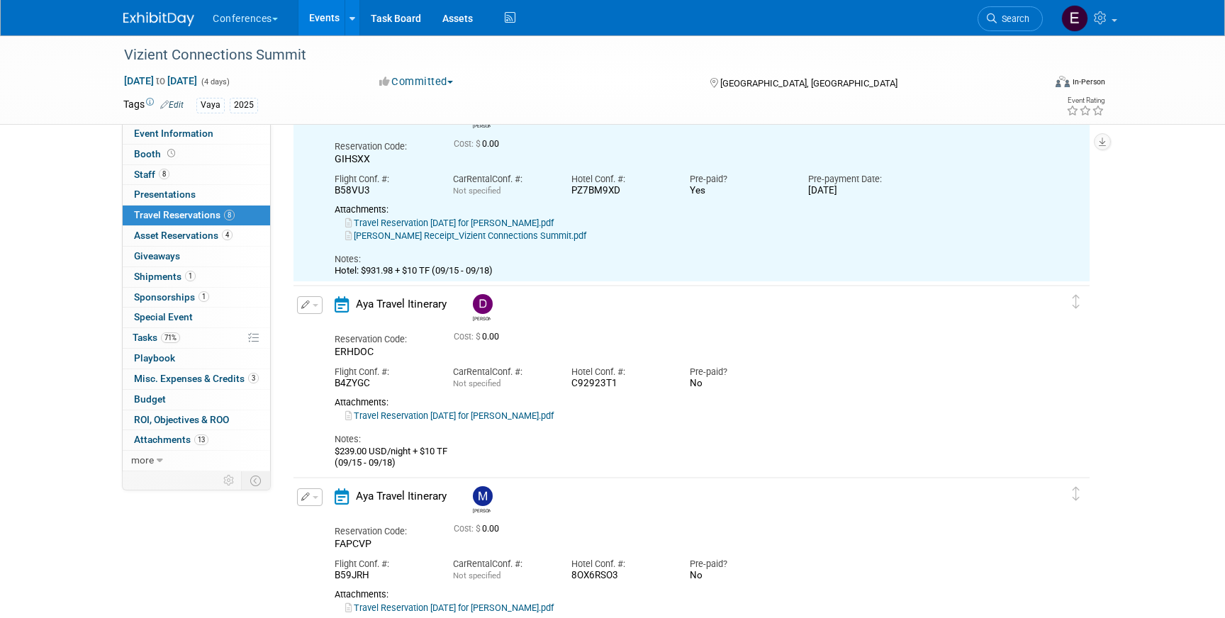
scroll to position [647, 0]
click at [306, 302] on icon "button" at bounding box center [305, 302] width 9 height 9
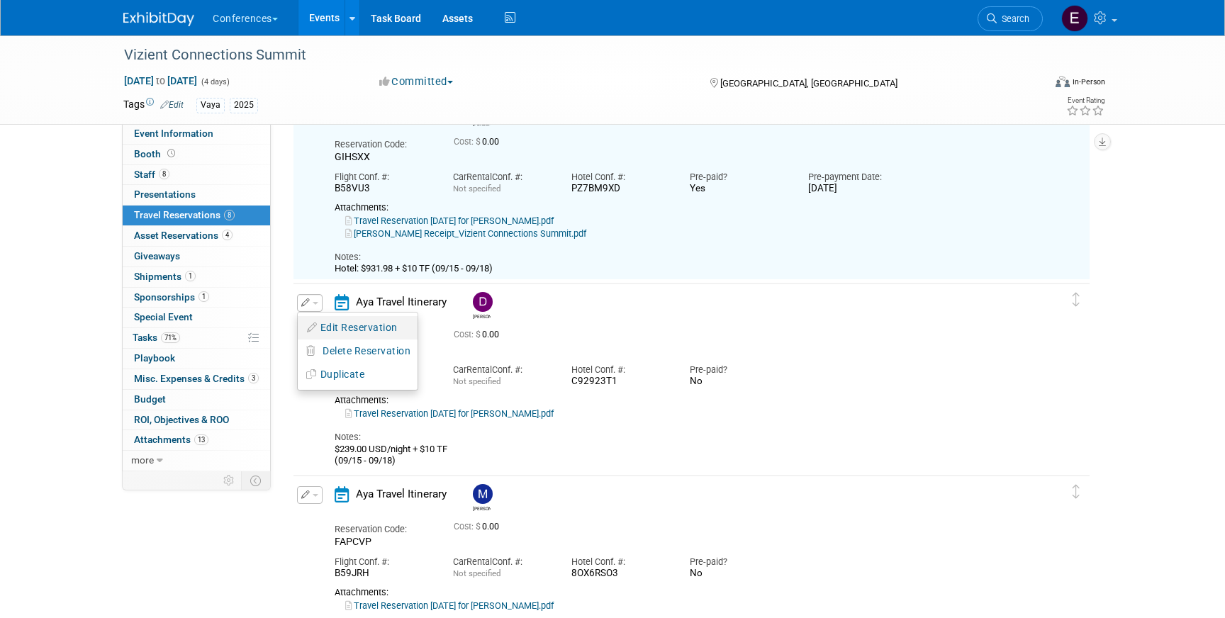
click at [320, 337] on button "Edit Reservation" at bounding box center [358, 328] width 120 height 21
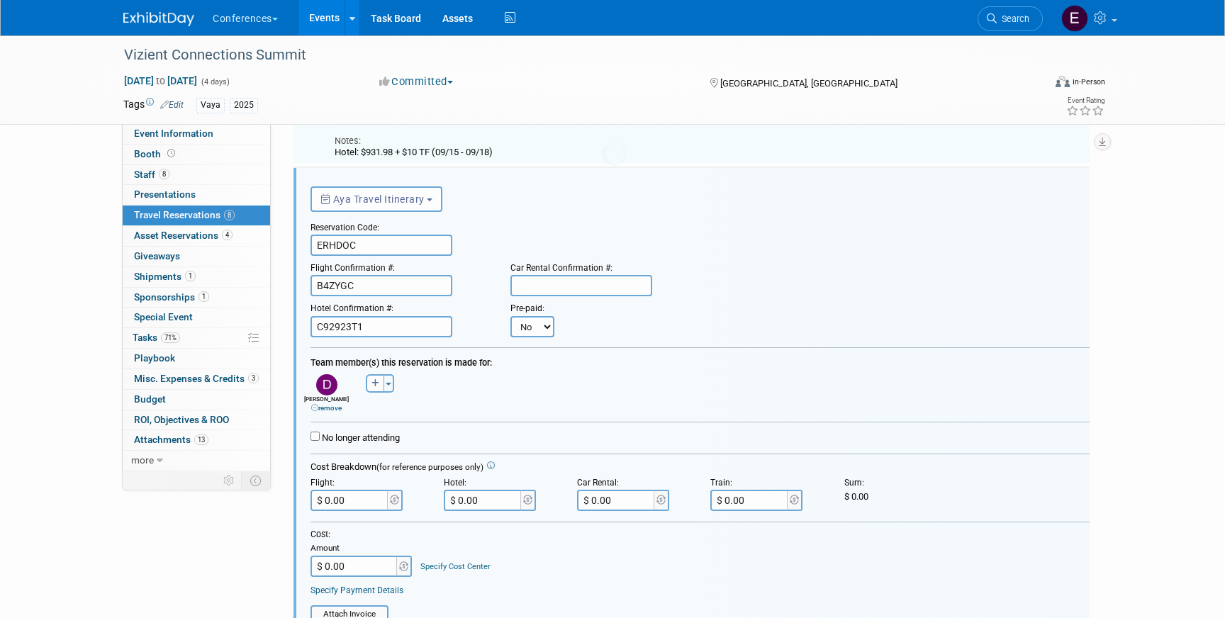
scroll to position [770, 0]
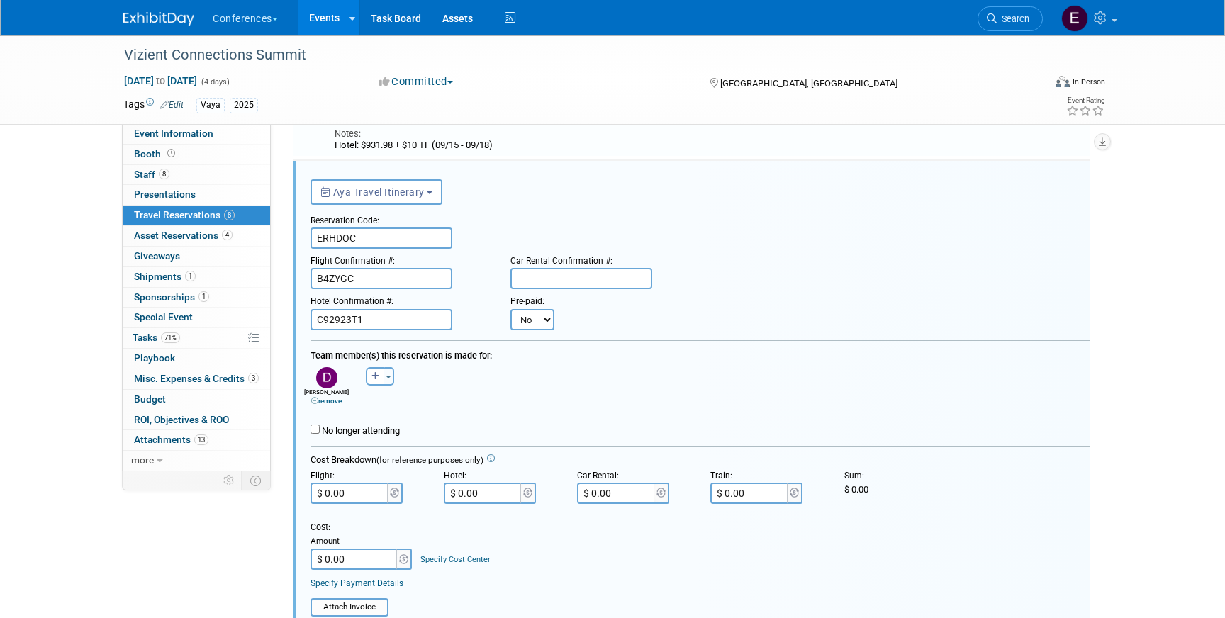
click at [537, 324] on select "No Yes" at bounding box center [532, 319] width 44 height 21
select select "1"
click at [510, 309] on select "No Yes" at bounding box center [532, 319] width 44 height 21
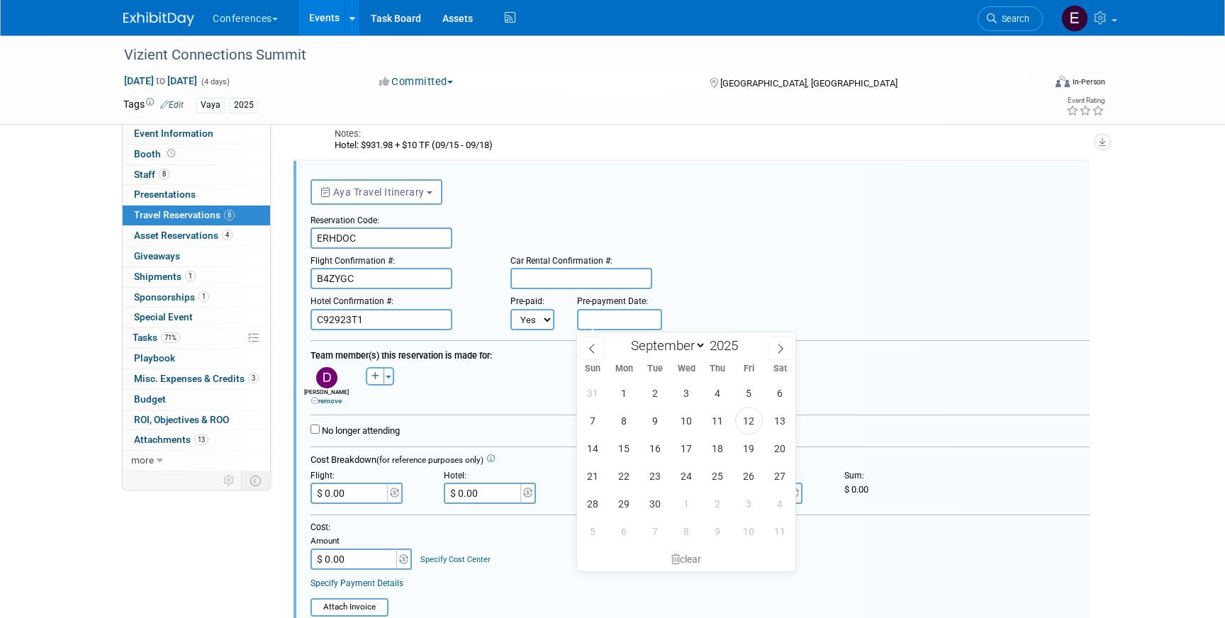
click at [608, 318] on input "text" at bounding box center [619, 319] width 85 height 21
click at [757, 435] on div "31 1 2 3 4 5 6 7 8 9 10 11 12 13 14 15 16 17 18 19 20 21 22 23 24 25 26 27 28 2…" at bounding box center [686, 462] width 218 height 166
click at [749, 428] on span "12" at bounding box center [749, 421] width 28 height 28
type input "[DATE]"
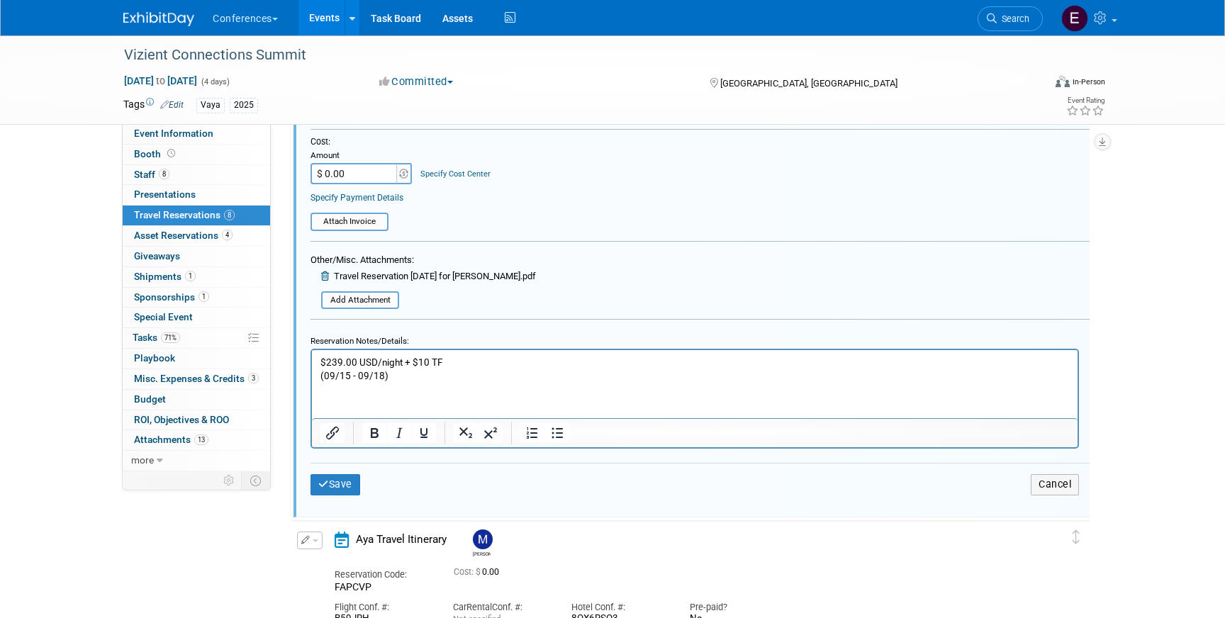
scroll to position [1166, 0]
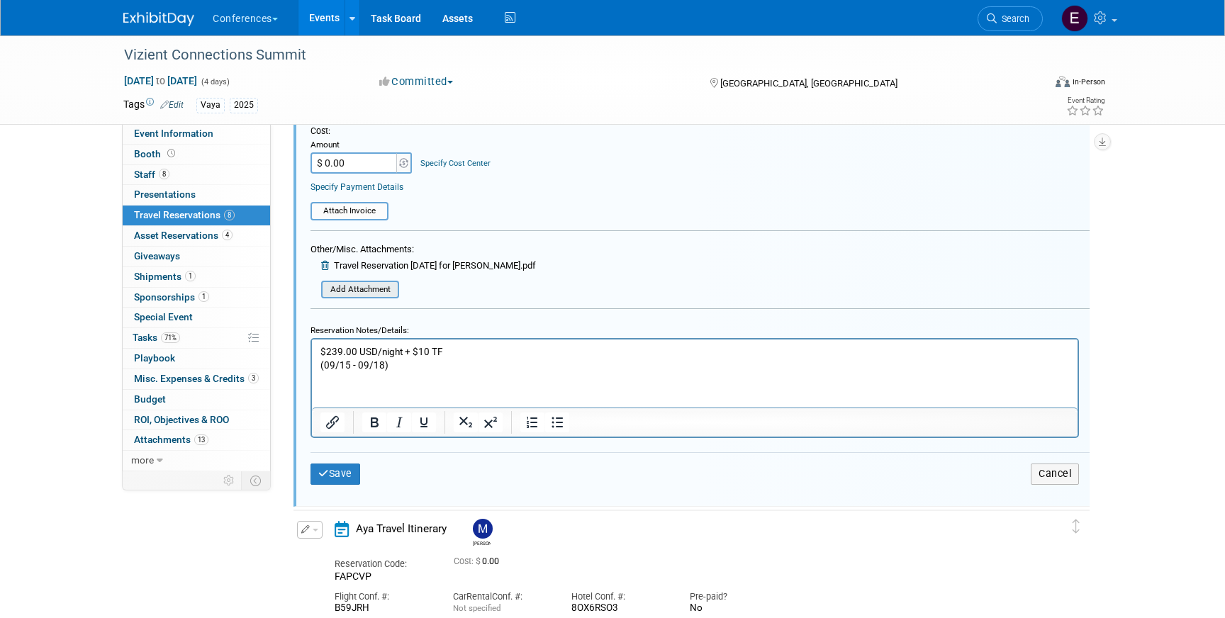
click at [330, 290] on input "file" at bounding box center [313, 290] width 169 height 16
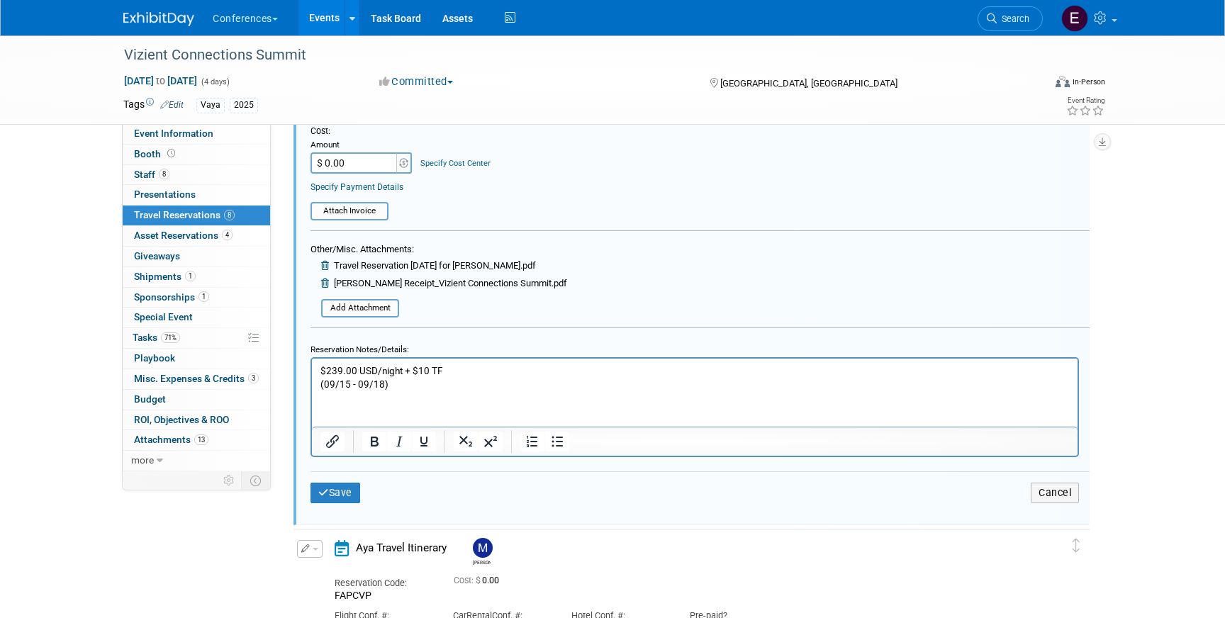
scroll to position [1021, 0]
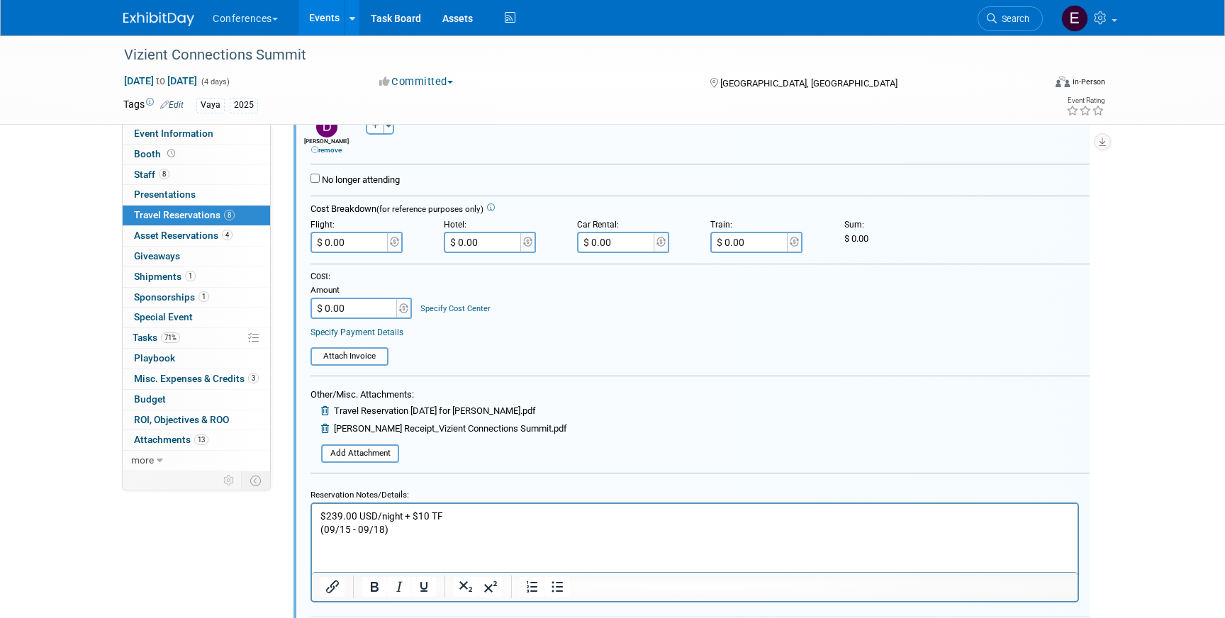
click at [486, 239] on input "$ 0.00" at bounding box center [483, 242] width 79 height 21
paste input "931.98"
click at [467, 242] on input "$ 931.98" at bounding box center [483, 242] width 79 height 21
type input "$ 941.98"
drag, startPoint x: 398, startPoint y: 516, endPoint x: 329, endPoint y: 516, distance: 69.5
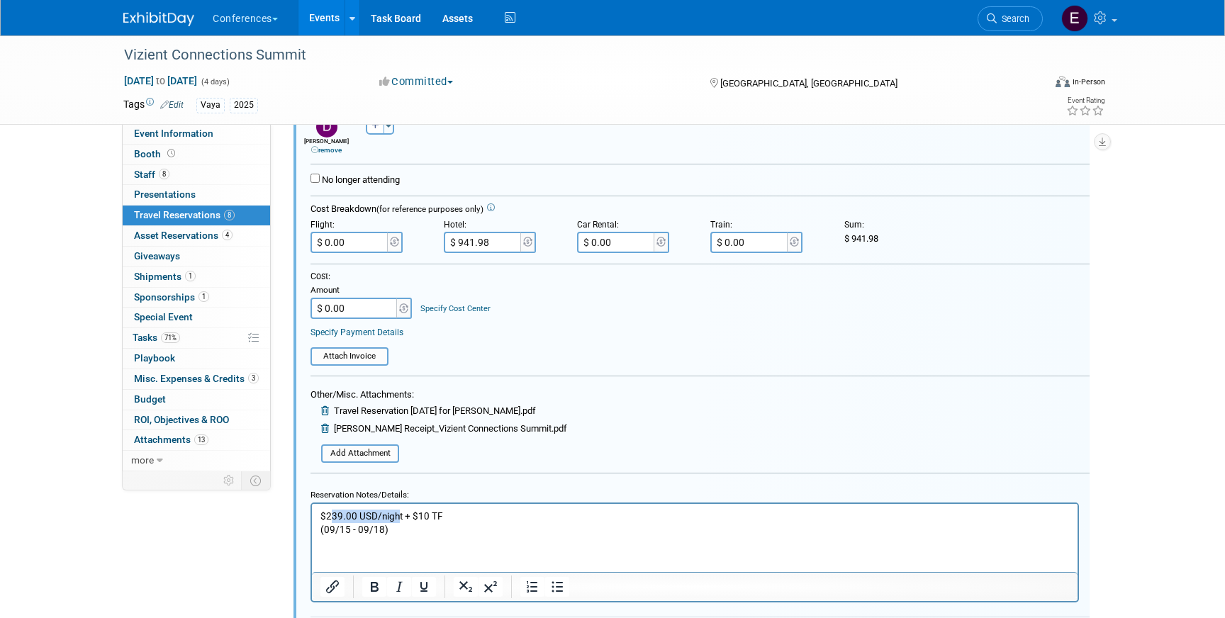
click at [329, 516] on p "$239.00 USD/night + $10 TF (09/15 - 09/18)" at bounding box center [694, 522] width 749 height 27
click at [362, 515] on p "$931.98t + $10 TF (09/15 - 09/18)" at bounding box center [694, 522] width 749 height 27
click at [318, 532] on html "$931.98 + $10 TF (09/15 - 09/18)" at bounding box center [695, 519] width 766 height 33
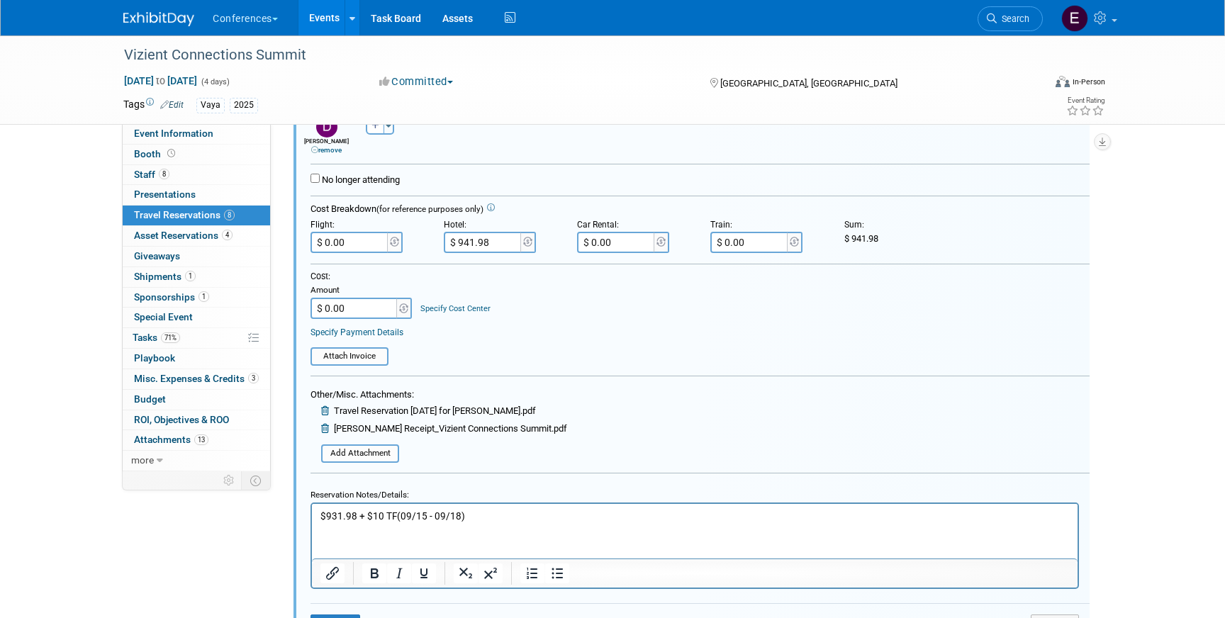
click at [313, 516] on html "$931.98 + $10 TF (09/15 - 09/18)" at bounding box center [695, 512] width 766 height 19
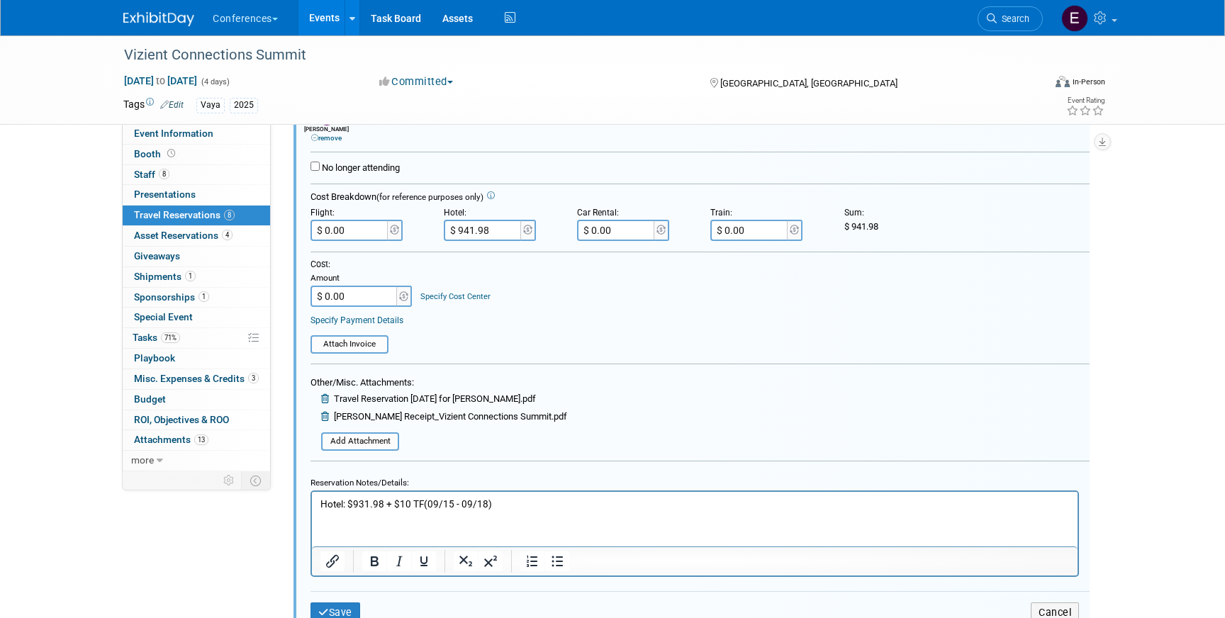
scroll to position [1164, 0]
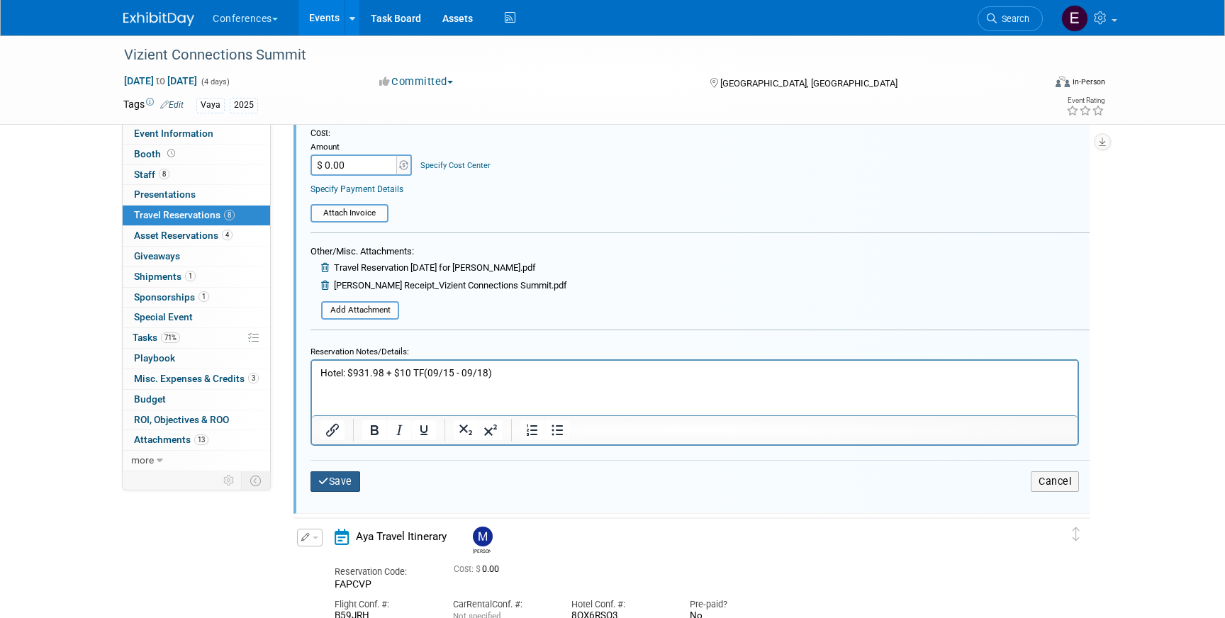
click at [355, 480] on button "Save" at bounding box center [335, 481] width 50 height 21
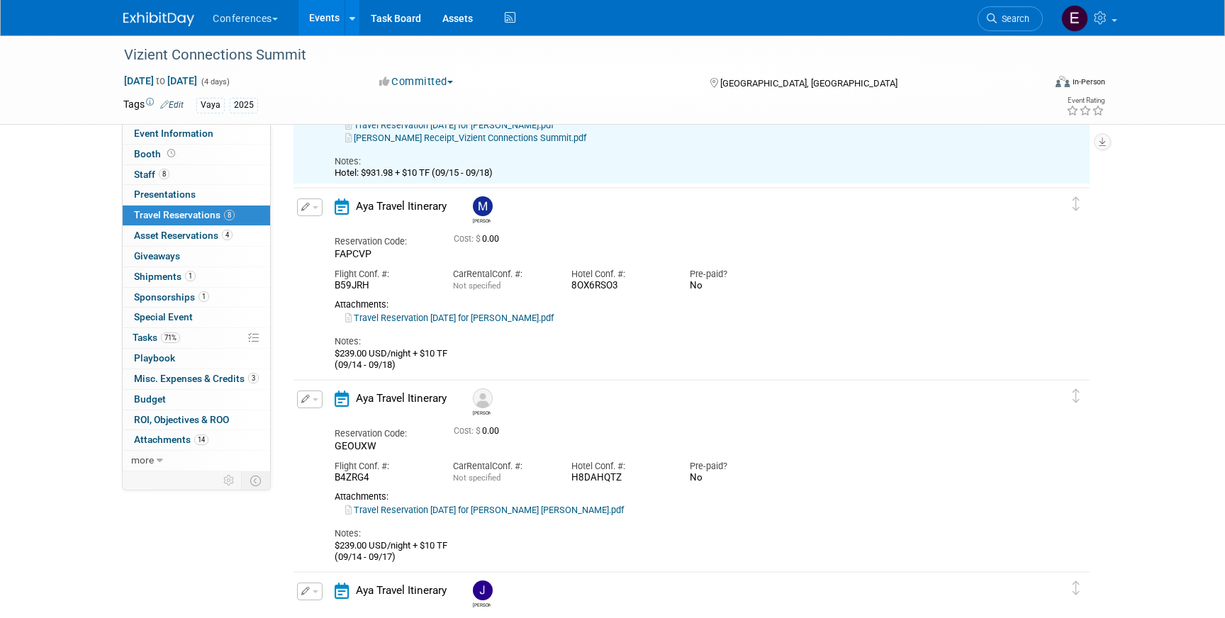
scroll to position [940, 0]
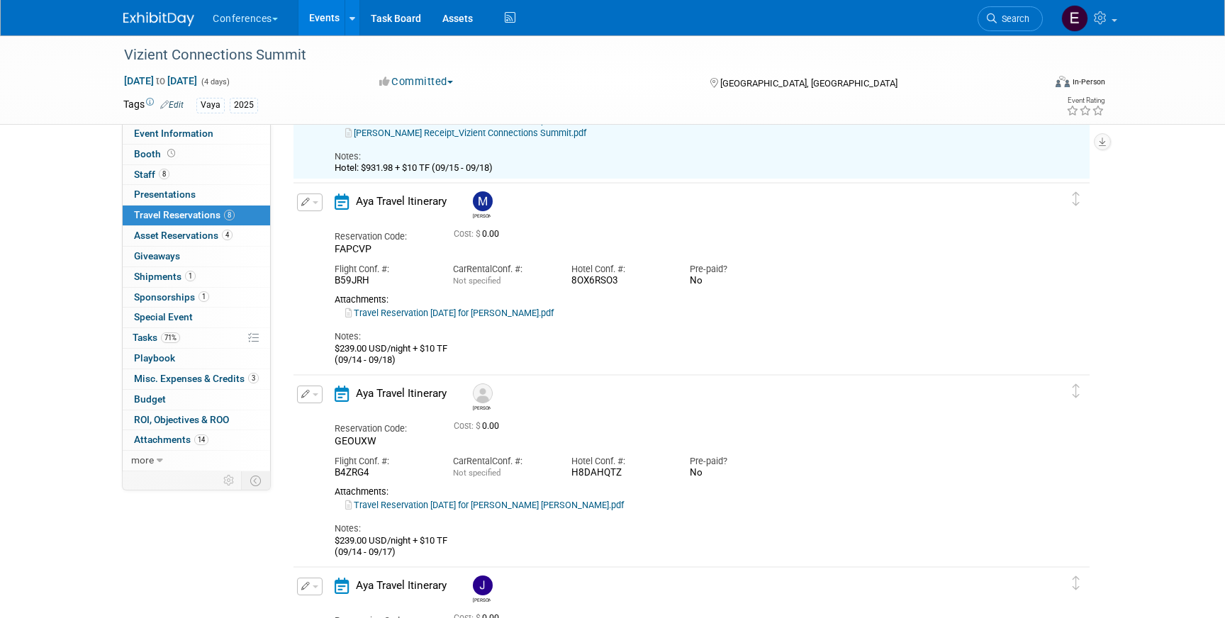
click at [311, 209] on button "button" at bounding box center [310, 203] width 26 height 18
click at [314, 231] on icon "button" at bounding box center [312, 227] width 11 height 10
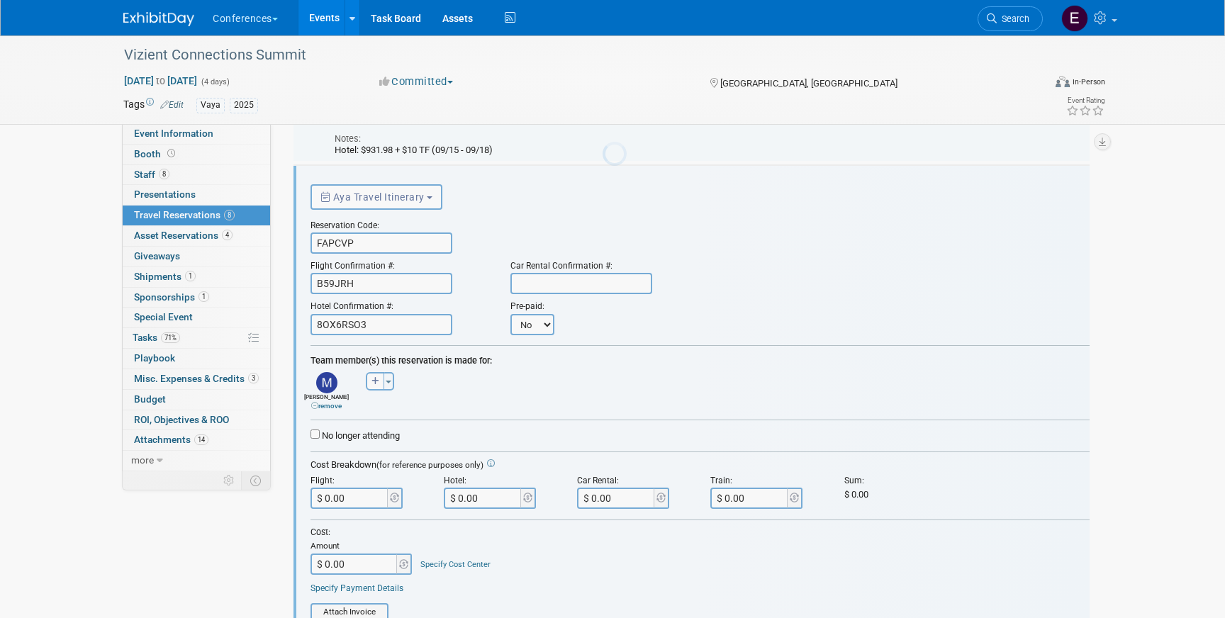
scroll to position [0, 0]
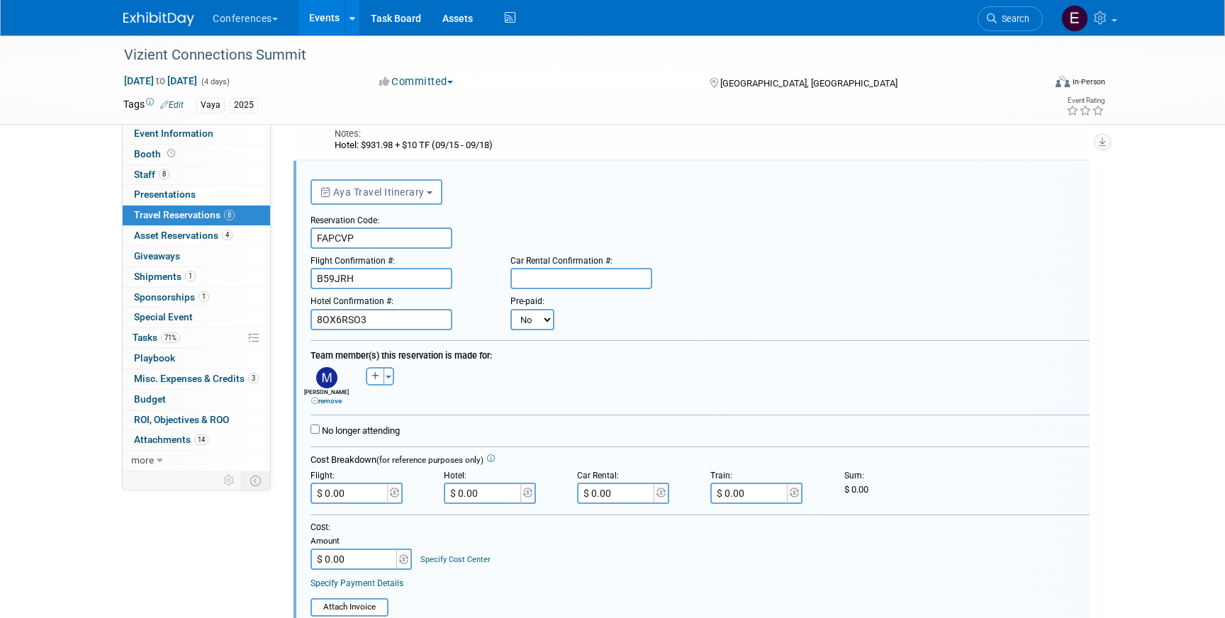
click at [517, 323] on select "No Yes" at bounding box center [532, 319] width 44 height 21
select select "1"
click at [510, 309] on select "No Yes" at bounding box center [532, 319] width 44 height 21
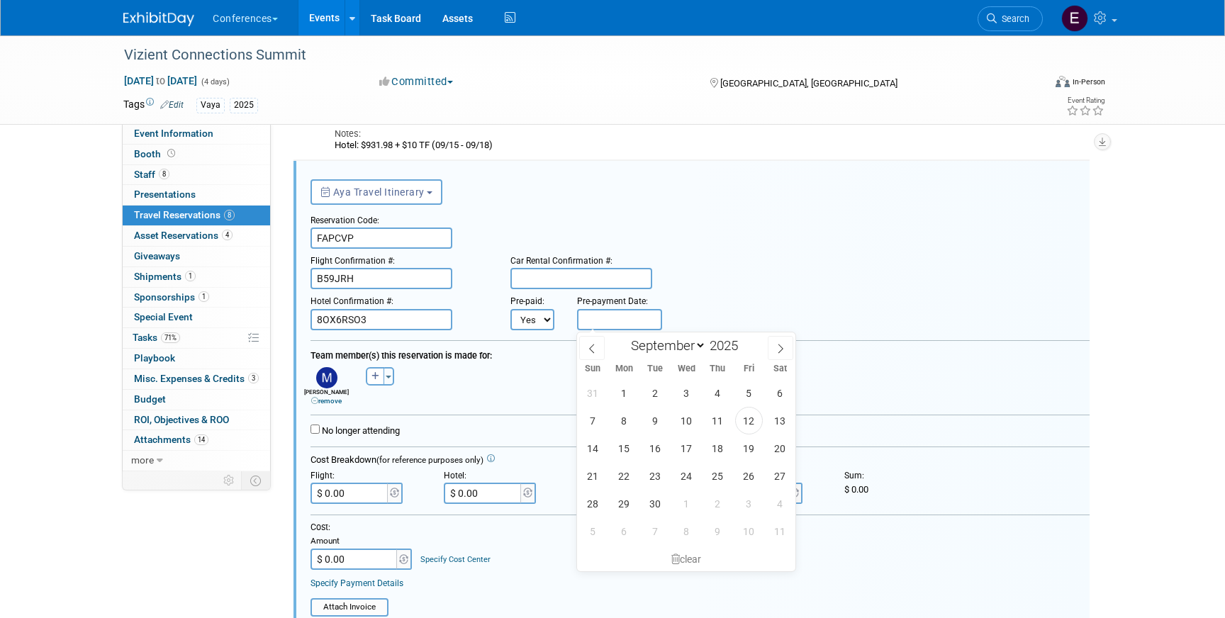
click at [610, 319] on input "text" at bounding box center [619, 319] width 85 height 21
click at [747, 418] on span "12" at bounding box center [749, 421] width 28 height 28
type input "[DATE]"
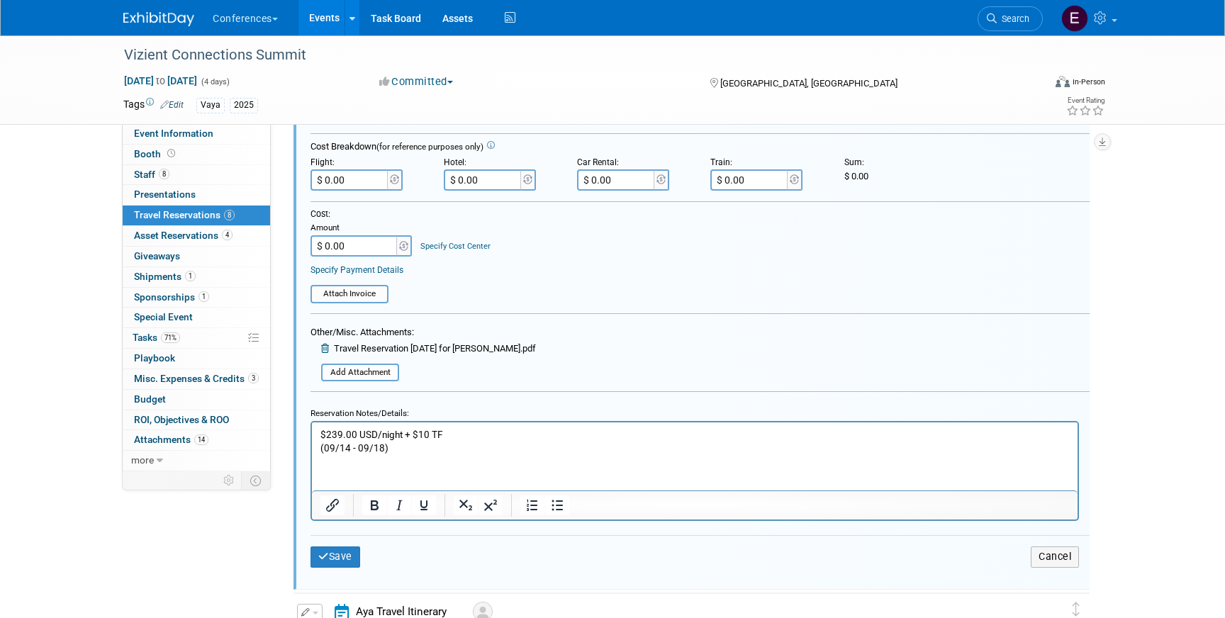
scroll to position [1283, 0]
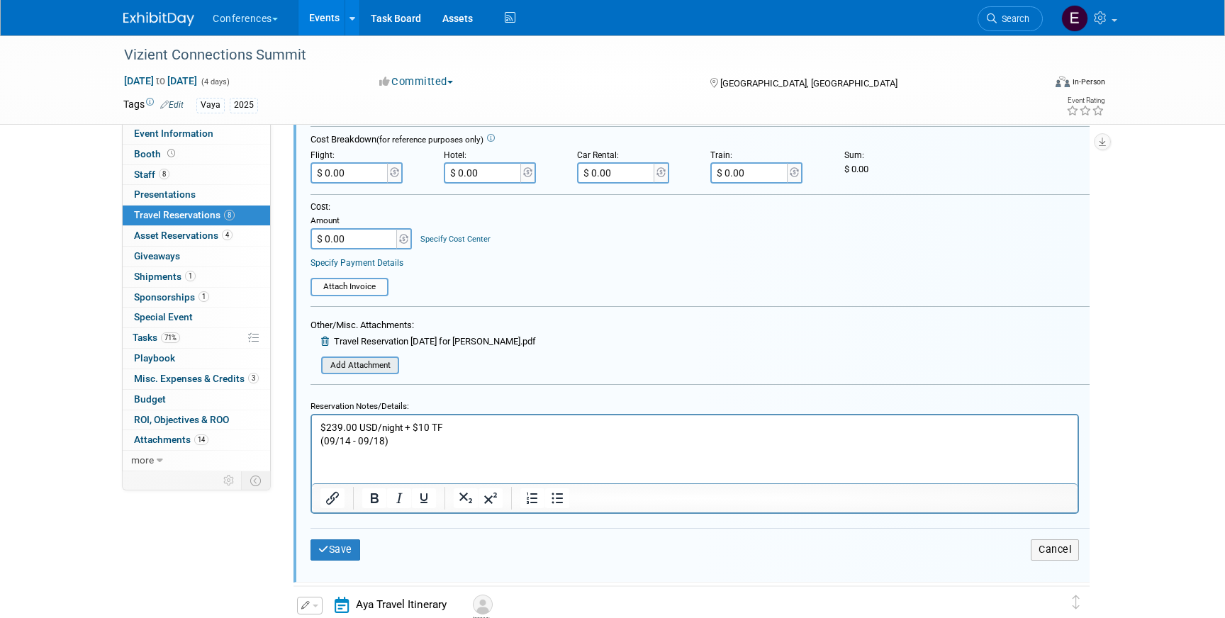
click at [343, 359] on input "file" at bounding box center [313, 366] width 169 height 16
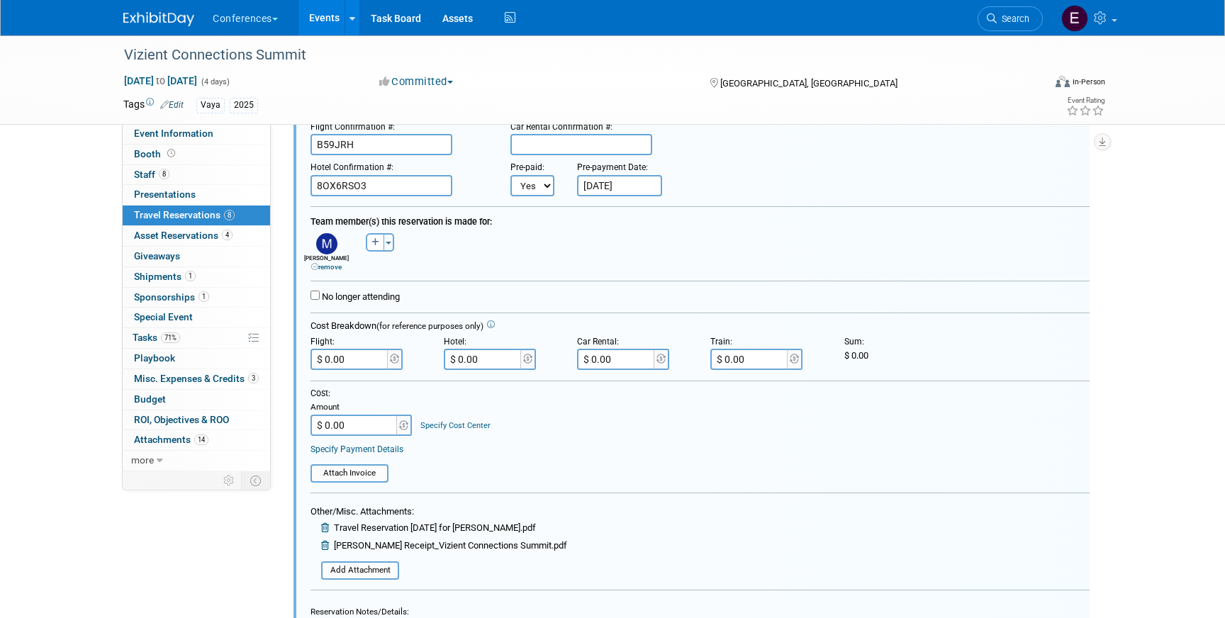
scroll to position [1095, 0]
click at [502, 357] on input "$ 0.00" at bounding box center [483, 361] width 79 height 21
paste input "1,242.64"
click at [478, 366] on input "$ 1,242.64" at bounding box center [483, 361] width 79 height 21
type input "$ 1,252.64"
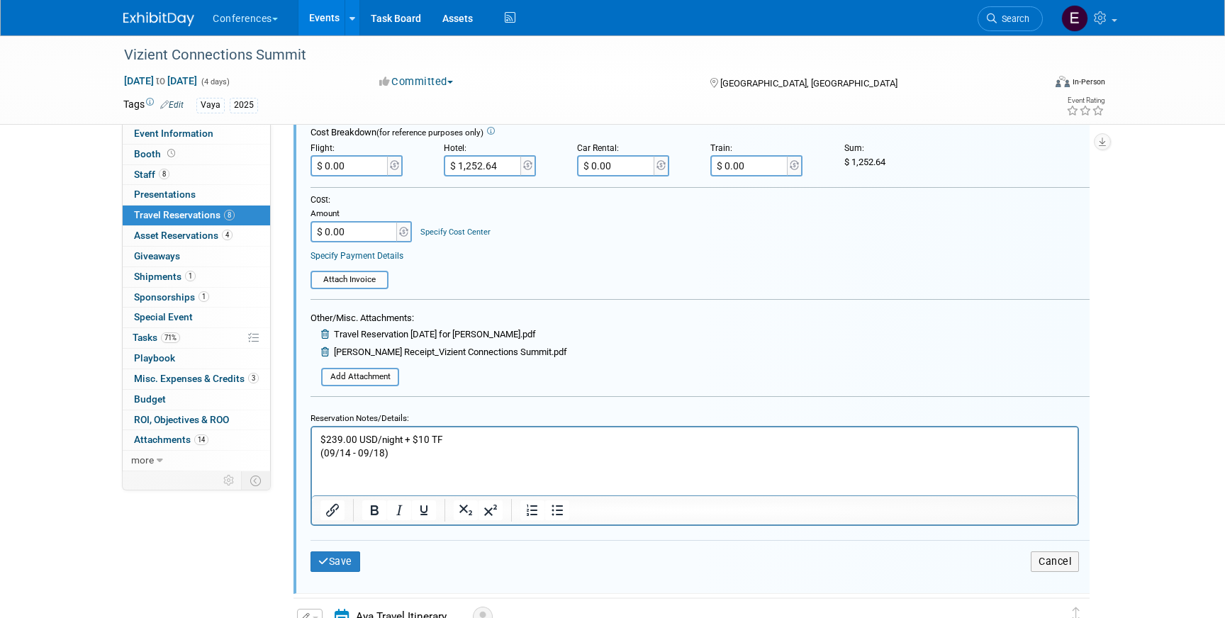
scroll to position [1303, 0]
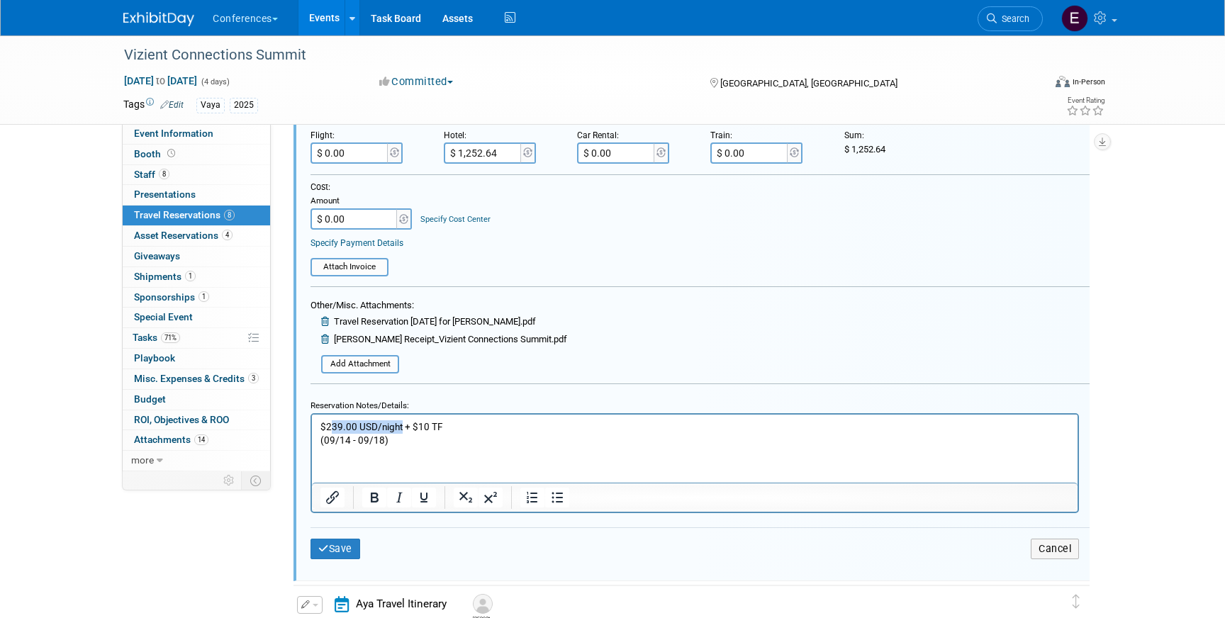
drag, startPoint x: 402, startPoint y: 427, endPoint x: 333, endPoint y: 427, distance: 68.8
click at [333, 427] on p "$239.00 USD/night + $10 TF (09/14 - 09/18)" at bounding box center [694, 433] width 749 height 27
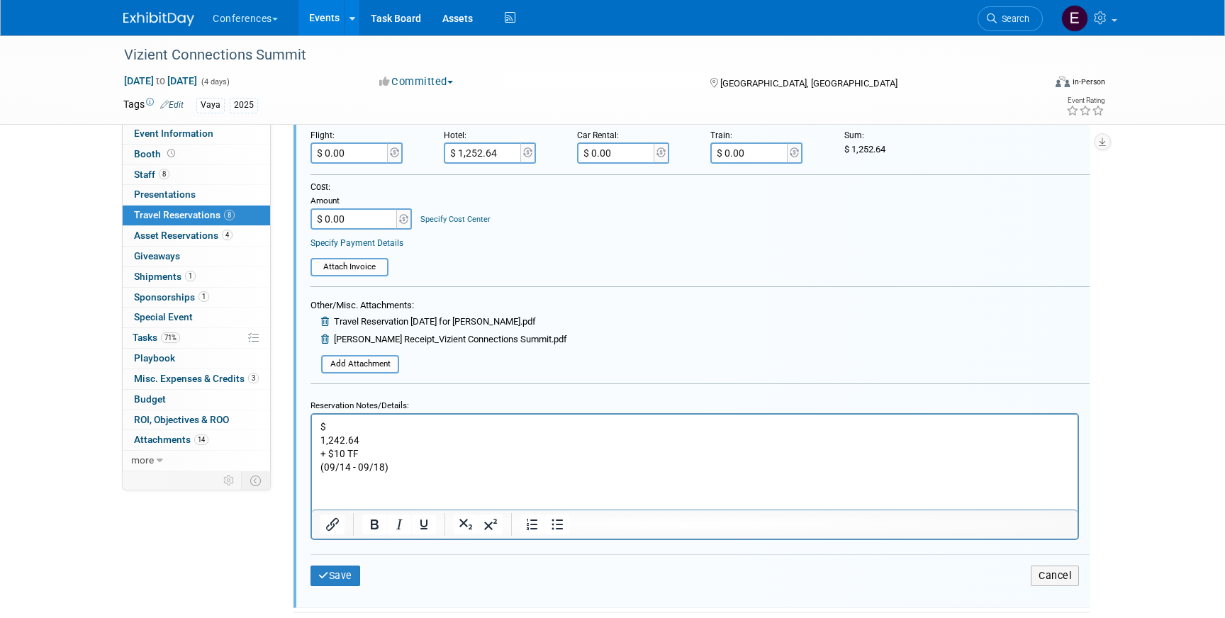
click at [320, 439] on p "1,242.64" at bounding box center [694, 439] width 749 height 13
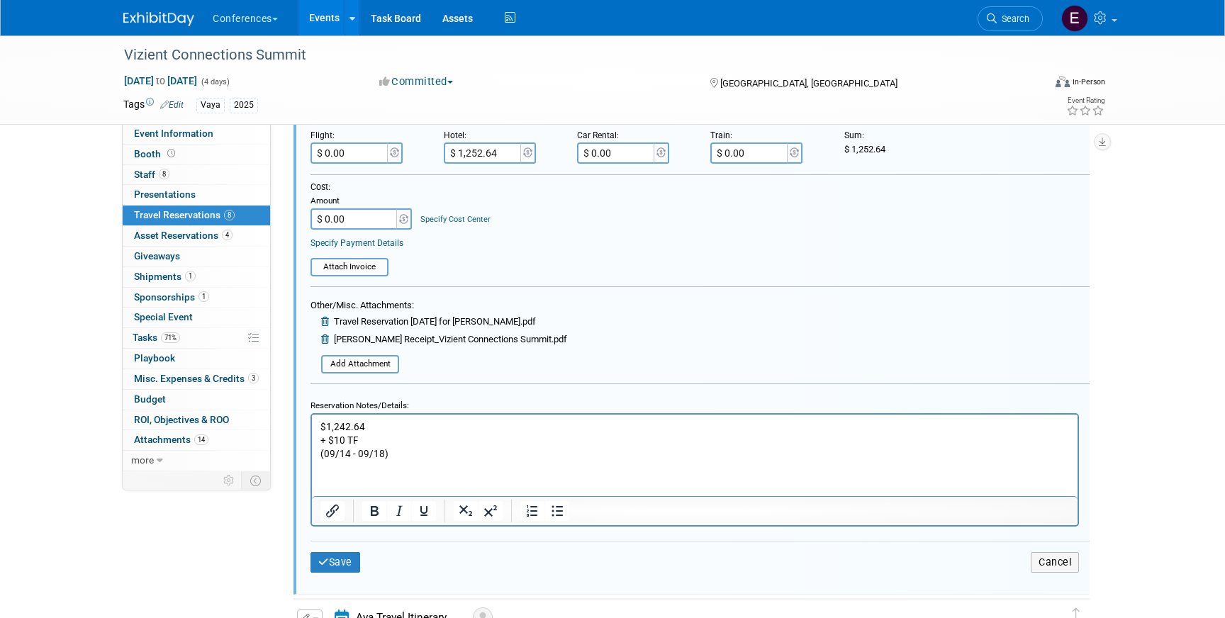
click at [318, 440] on html "$ 1,242.64 + $10 TF (09/14 - 09/18)" at bounding box center [695, 437] width 766 height 46
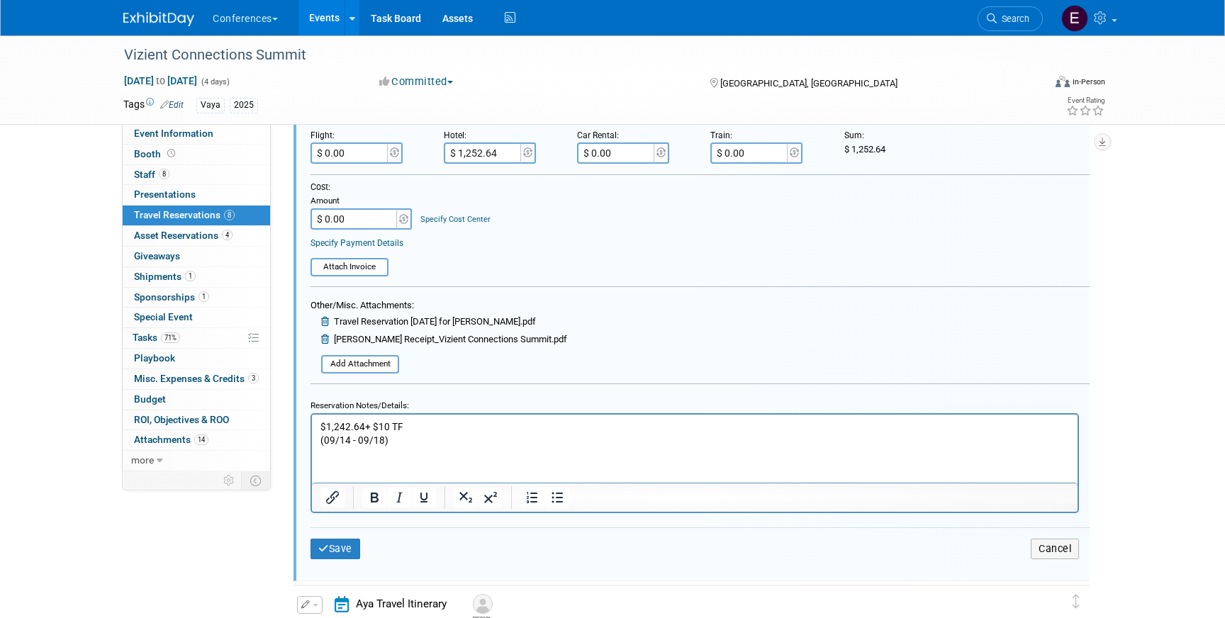
click at [320, 442] on p "$ 1,242.64 + $10 TF (09/14 - 09/18)" at bounding box center [694, 433] width 749 height 27
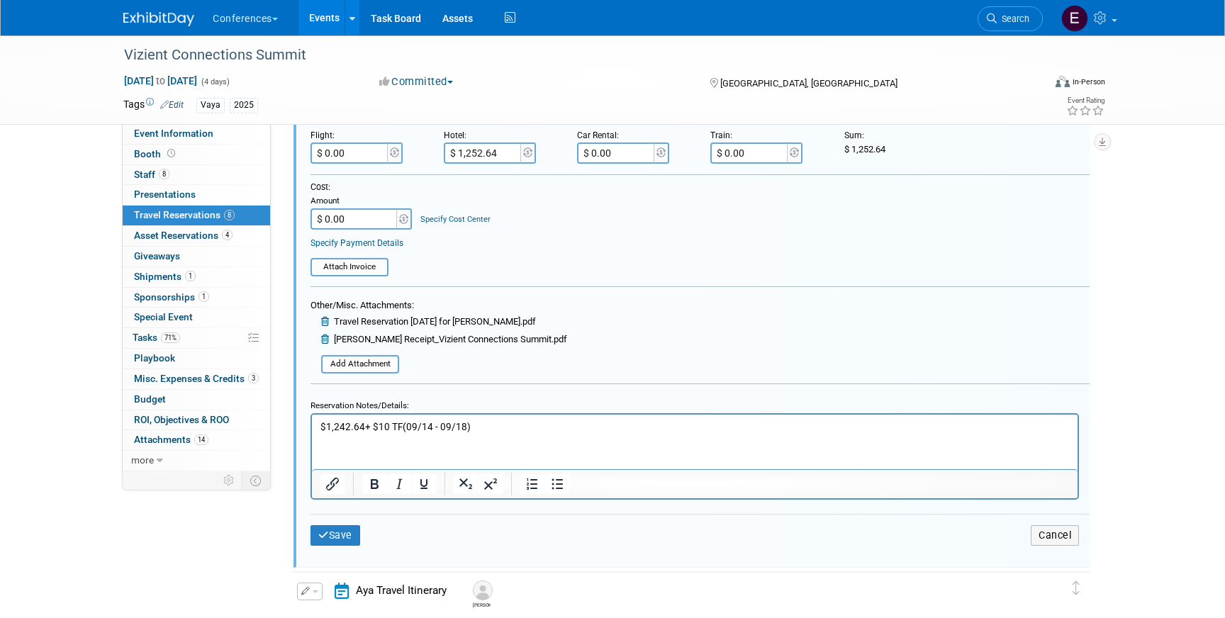
click at [320, 421] on body "$ 1,242.64 + $10 TF (09/14 - 09/18)" at bounding box center [695, 426] width 751 height 13
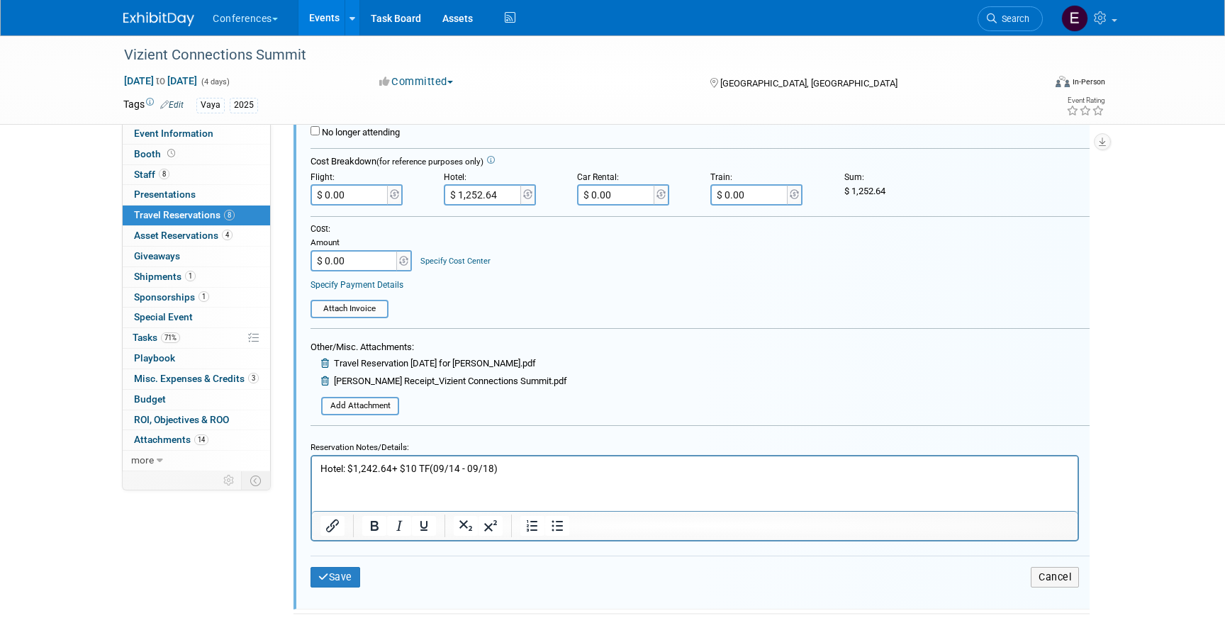
scroll to position [1264, 0]
click at [331, 581] on button "Save" at bounding box center [335, 574] width 50 height 21
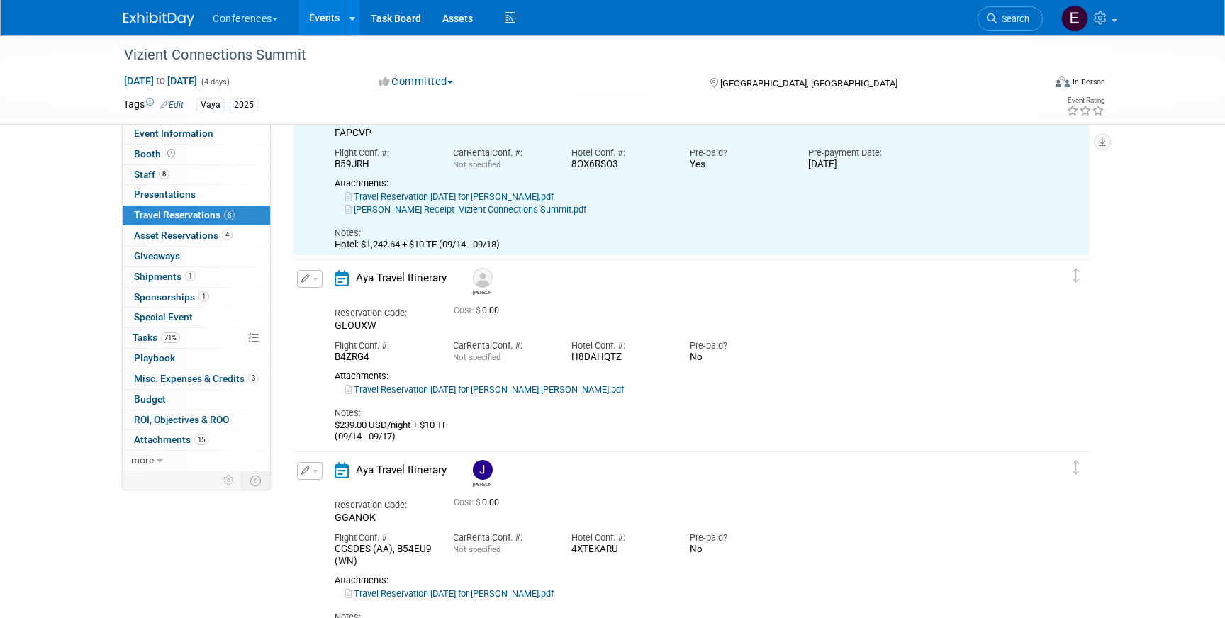
scroll to position [1061, 0]
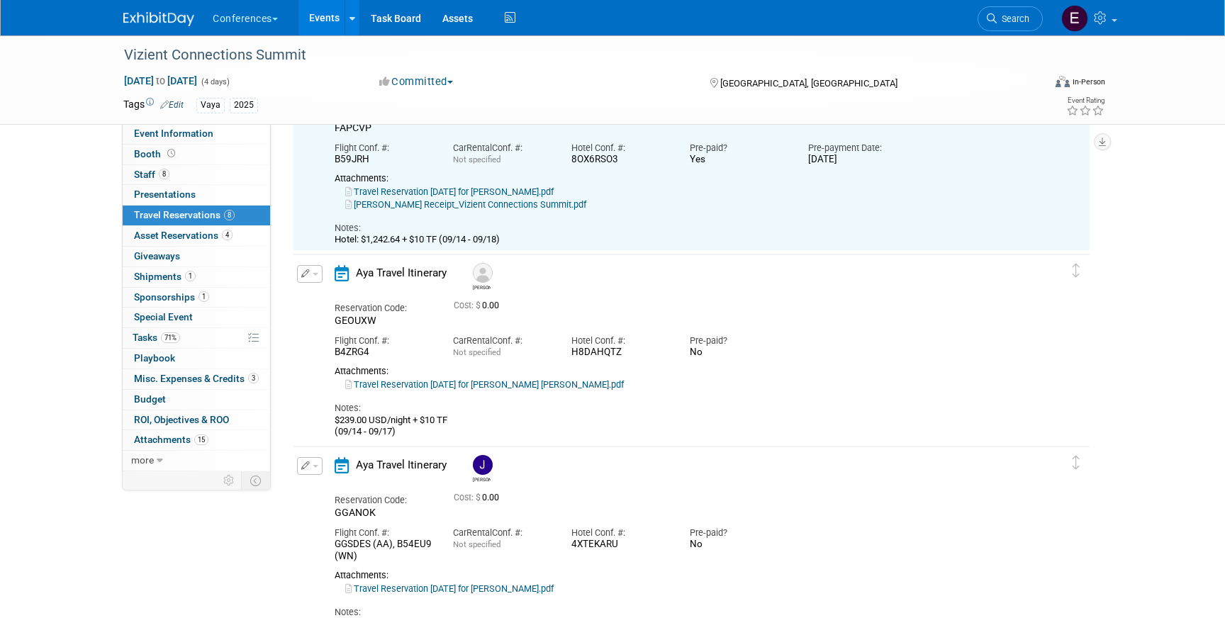
click at [319, 275] on button "button" at bounding box center [310, 274] width 26 height 18
click at [325, 291] on button "Edit Reservation" at bounding box center [358, 299] width 120 height 21
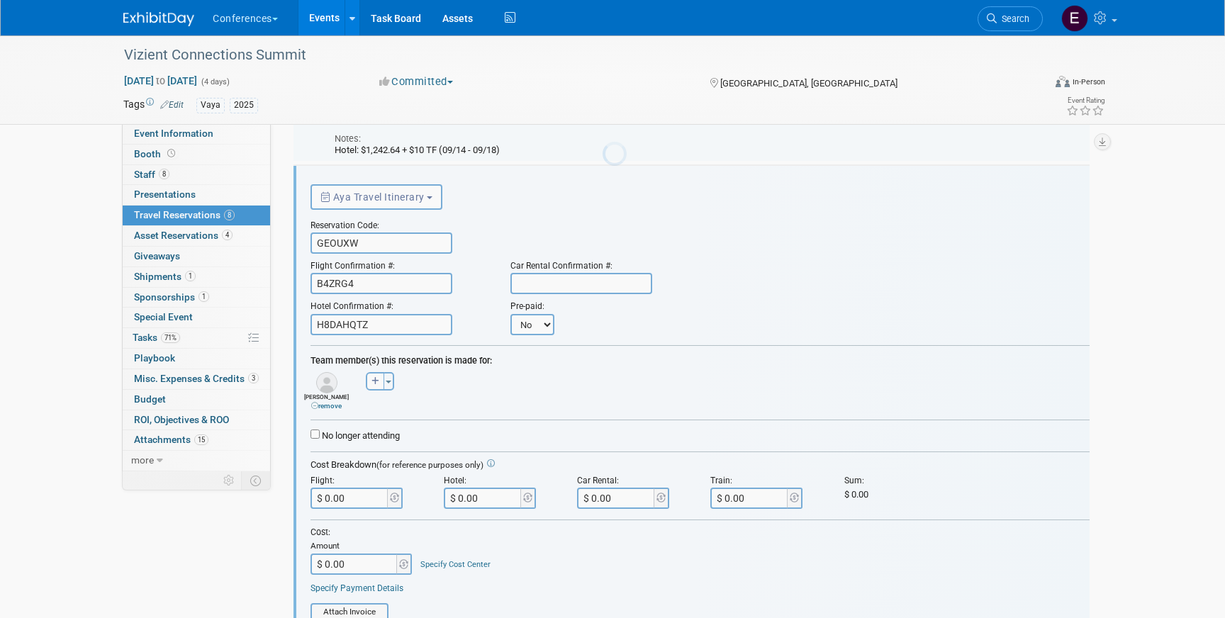
scroll to position [1155, 0]
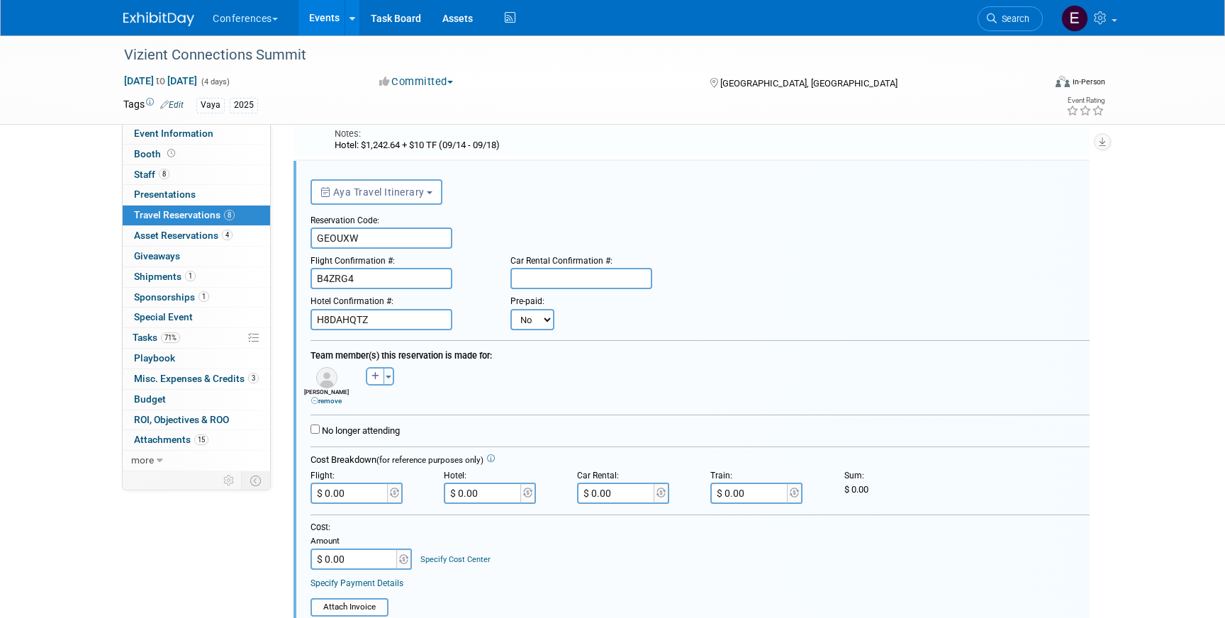
click at [532, 323] on select "No Yes" at bounding box center [532, 319] width 44 height 21
select select "1"
click at [510, 309] on select "No Yes" at bounding box center [532, 319] width 44 height 21
click at [610, 306] on div "Pre-payment Date:" at bounding box center [619, 298] width 85 height 19
click at [612, 318] on input "text" at bounding box center [619, 319] width 85 height 21
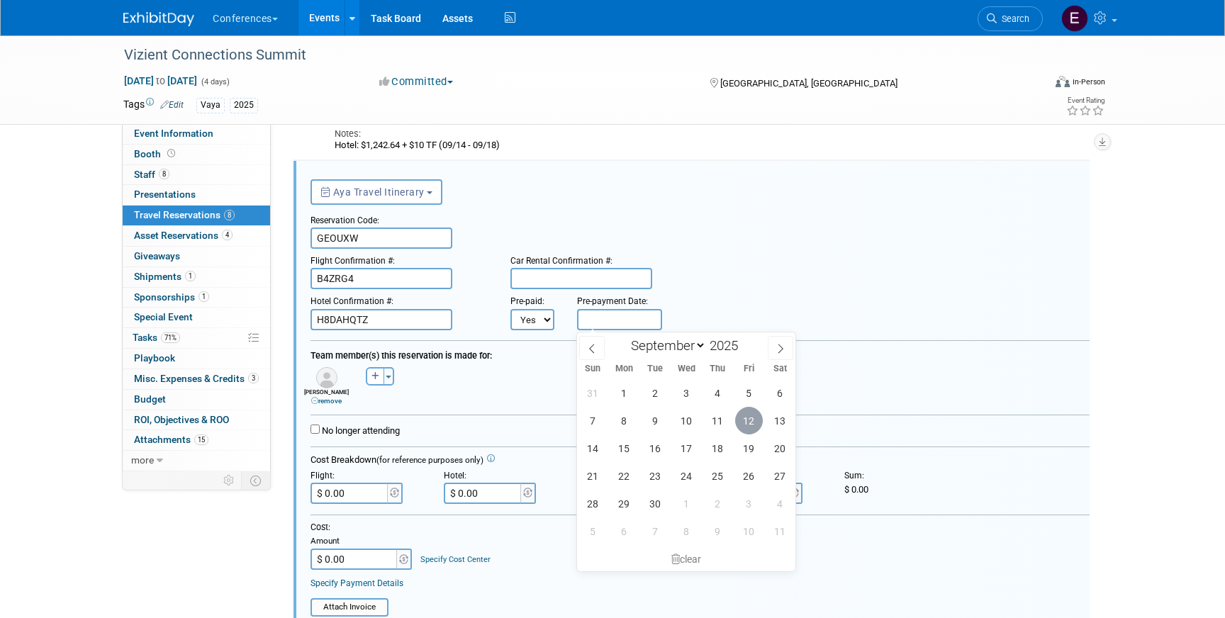
click at [751, 421] on span "12" at bounding box center [749, 421] width 28 height 28
type input "[DATE]"
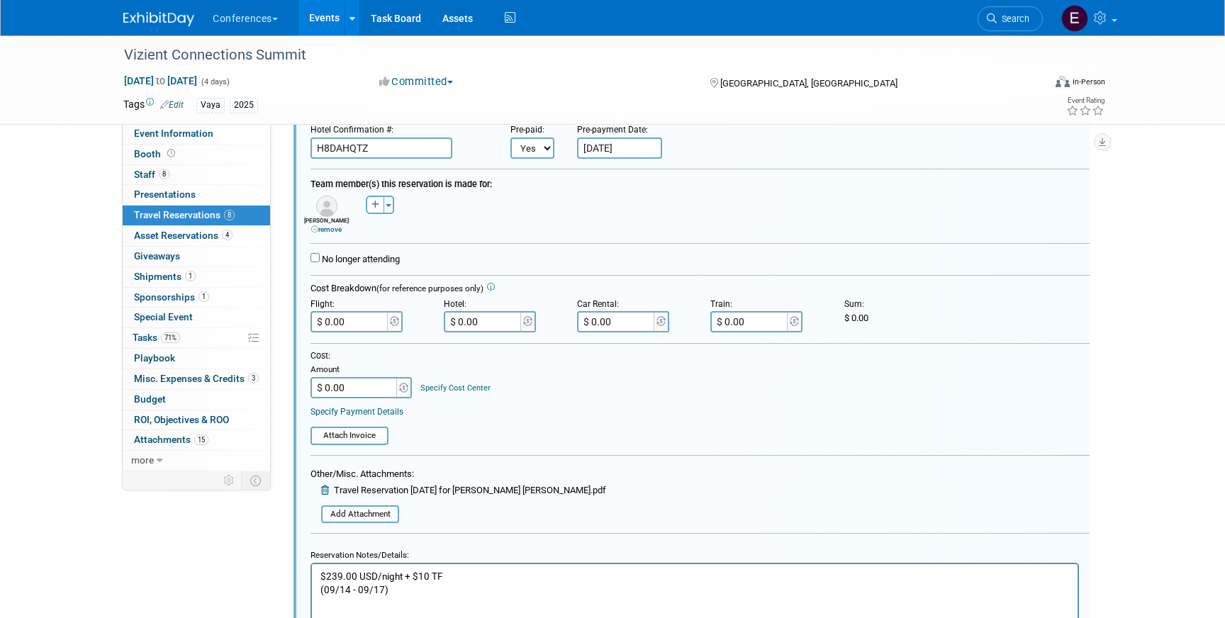
scroll to position [1373, 0]
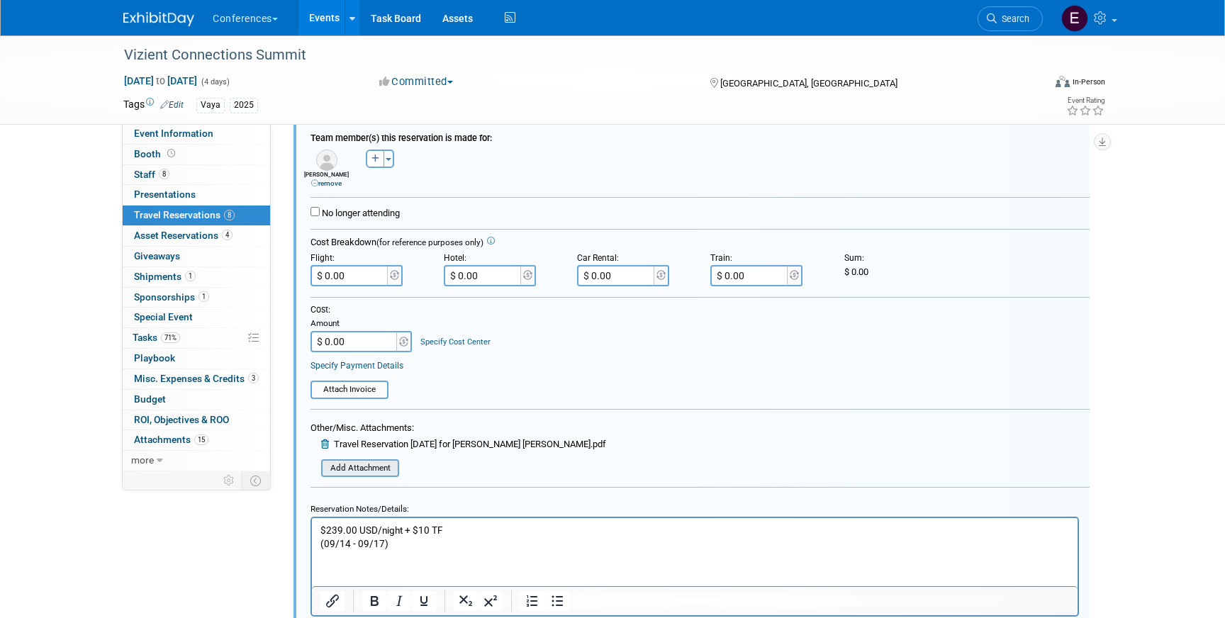
click at [340, 468] on input "file" at bounding box center [313, 469] width 169 height 16
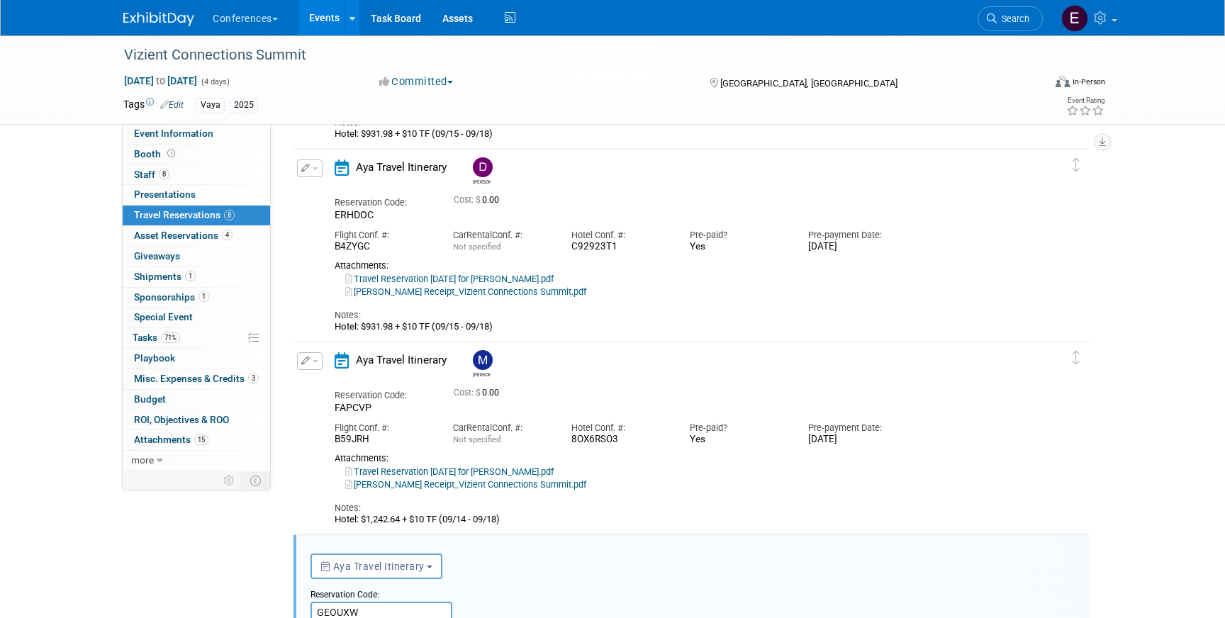
scroll to position [778, 0]
drag, startPoint x: 393, startPoint y: 330, endPoint x: 362, endPoint y: 330, distance: 31.2
click at [362, 330] on div "Hotel: $931.98 + $10 TF (09/15 - 09/18)" at bounding box center [679, 329] width 689 height 11
copy div "$931.98"
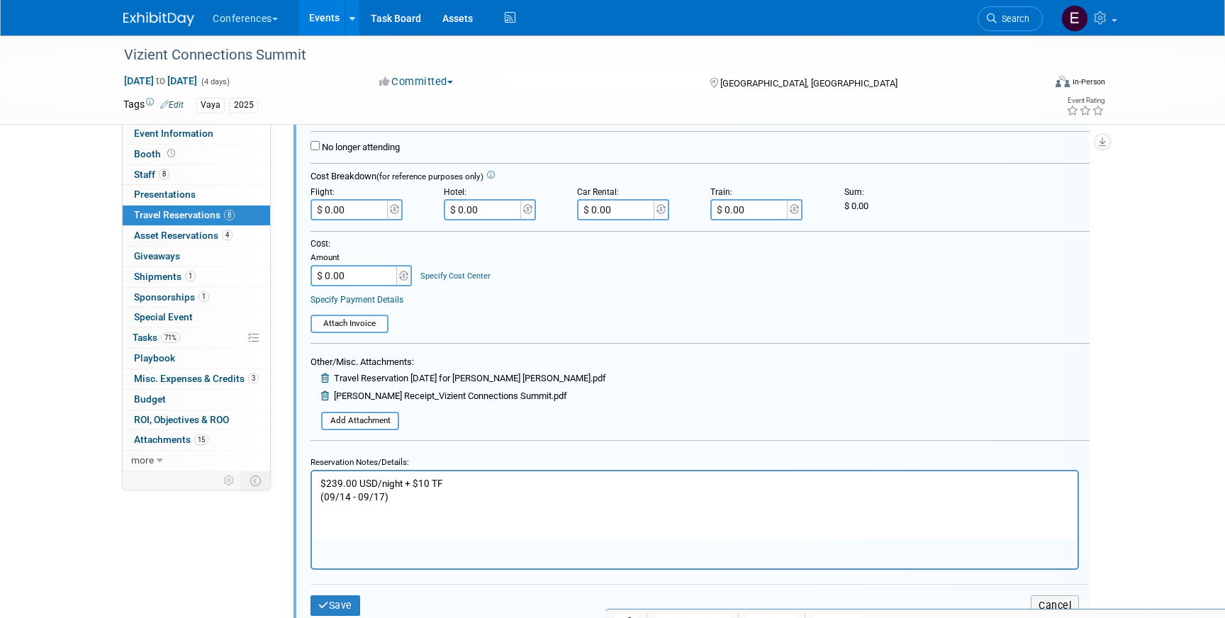
scroll to position [1440, 0]
drag, startPoint x: 401, startPoint y: 482, endPoint x: 259, endPoint y: 478, distance: 141.1
click at [312, 478] on html "$239.00 USD/night + $10 TF (09/14 - 09/17)" at bounding box center [695, 485] width 766 height 33
click at [316, 496] on html "Hotel: $931.98 + $10 TF (09/14 - 09/17)" at bounding box center [695, 485] width 766 height 33
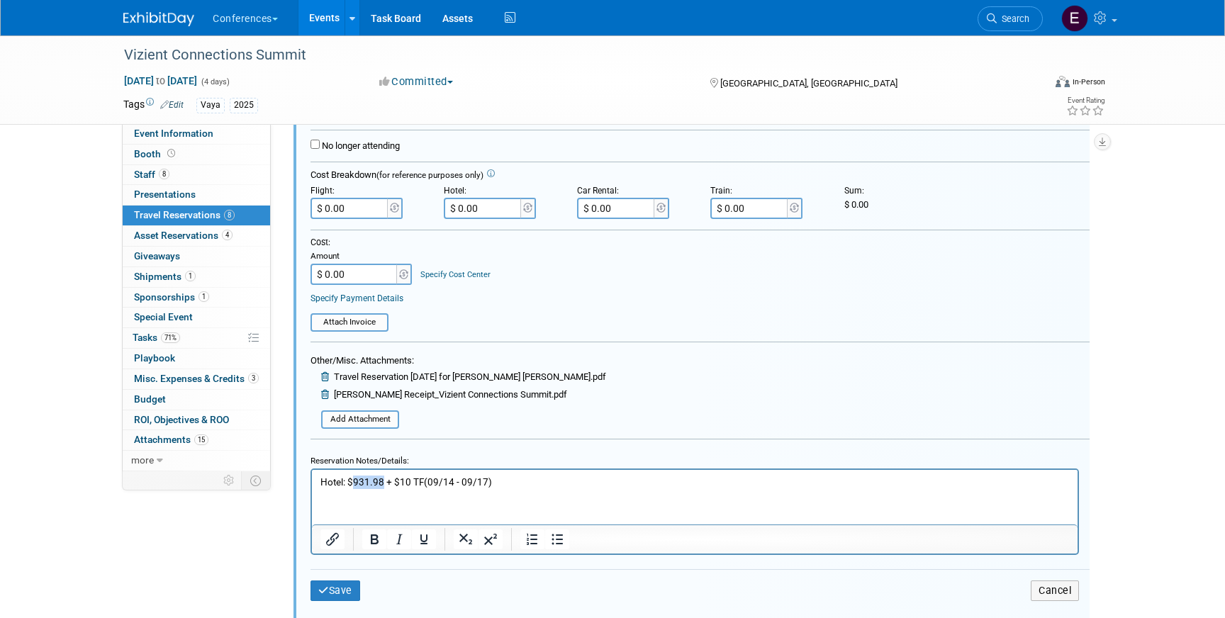
drag, startPoint x: 382, startPoint y: 483, endPoint x: 354, endPoint y: 483, distance: 28.4
click at [354, 483] on p "Hotel: $931.98 + $10 TF (09/14 - 09/17)" at bounding box center [694, 481] width 749 height 13
copy p "931.98"
click at [486, 210] on input "$ 0.00" at bounding box center [483, 208] width 79 height 21
click at [468, 211] on input "$ 931.98" at bounding box center [483, 208] width 79 height 21
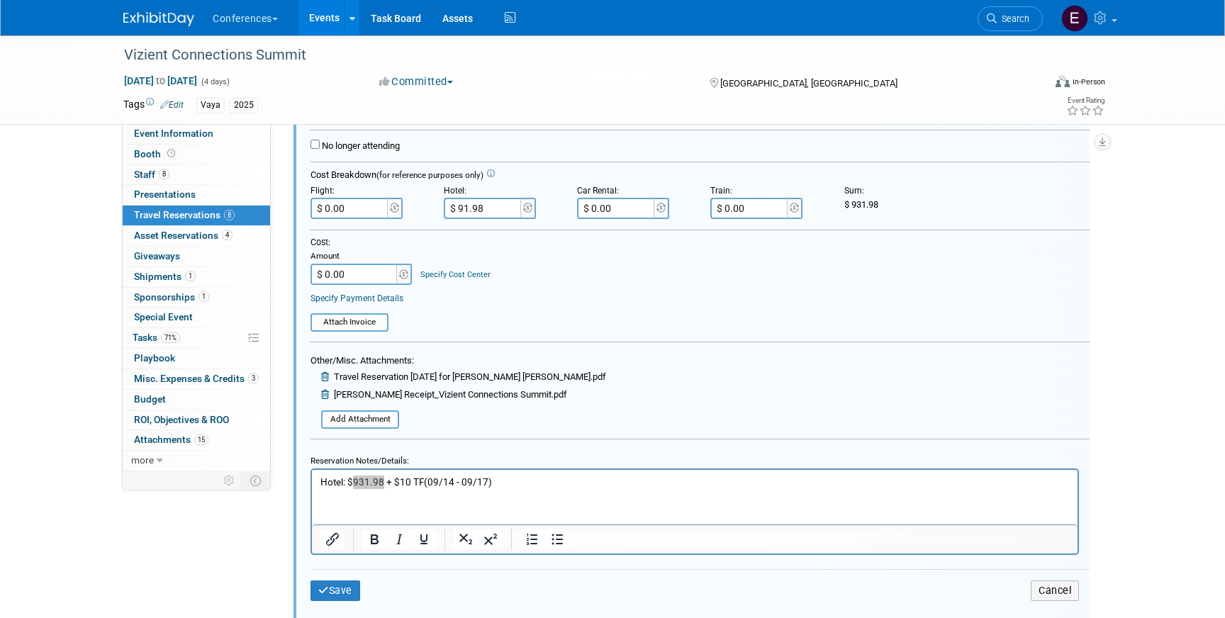
type input "$ 941.98"
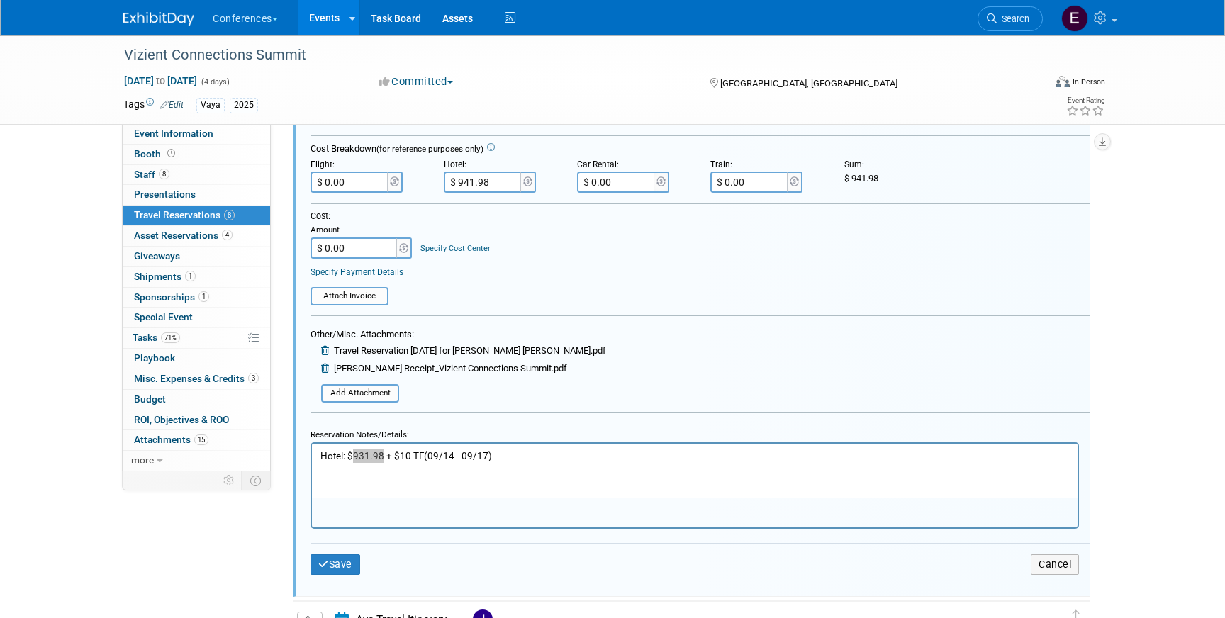
scroll to position [1483, 0]
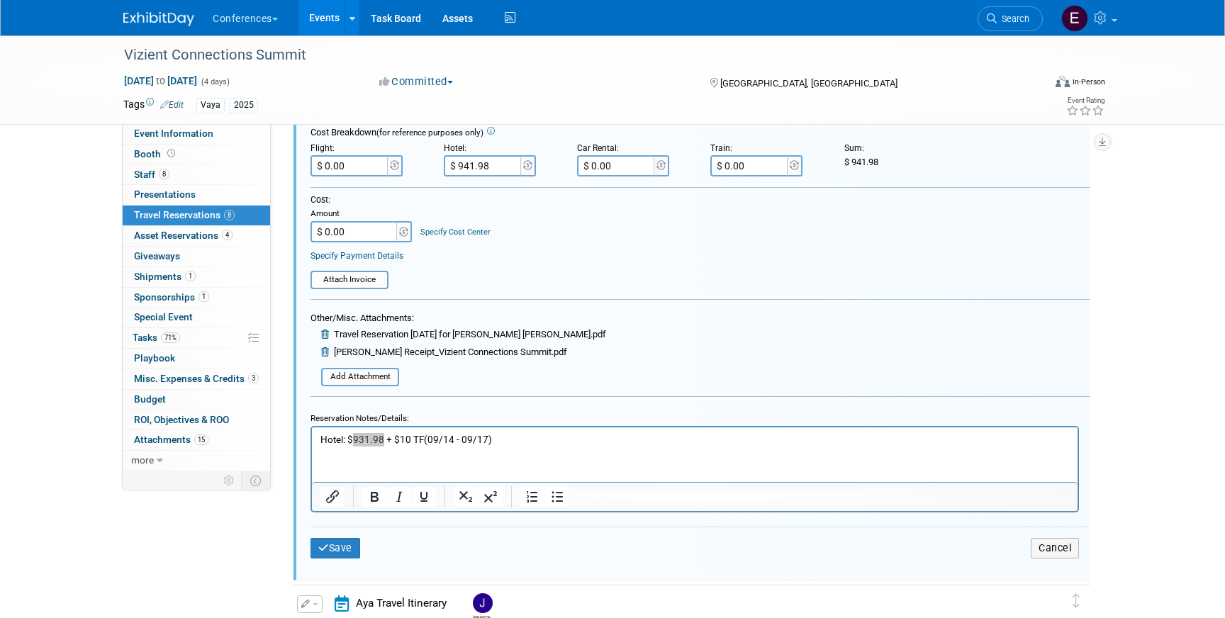
click at [355, 533] on div "Save Cancel" at bounding box center [699, 548] width 779 height 43
click at [351, 542] on button "Save" at bounding box center [335, 548] width 50 height 21
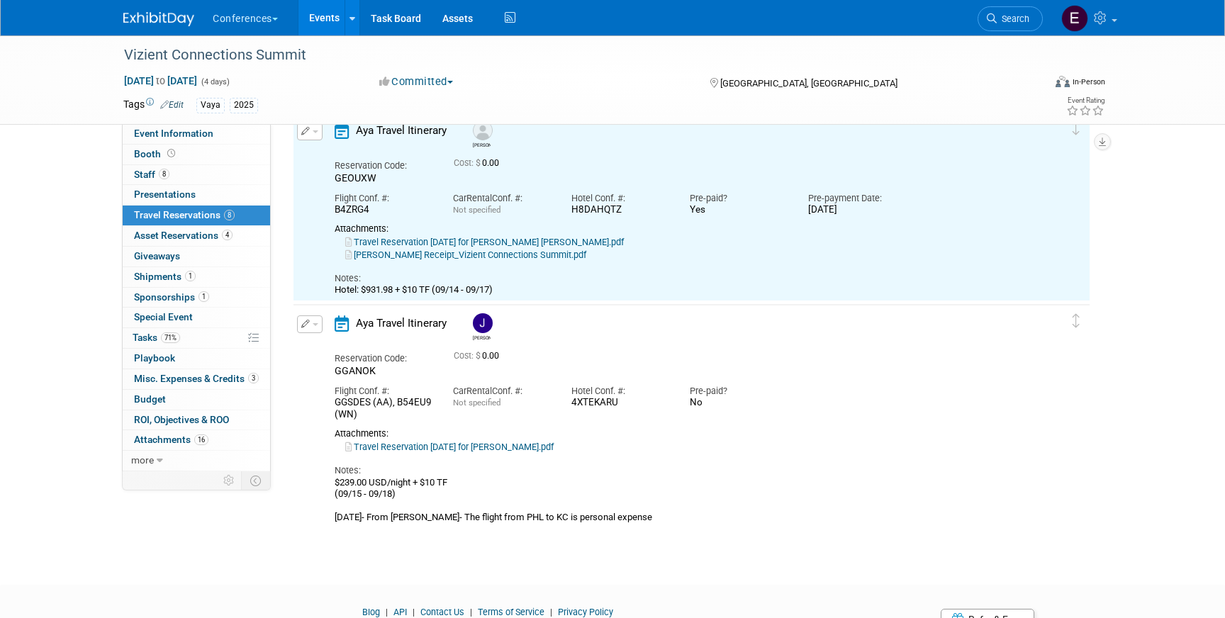
scroll to position [1218, 0]
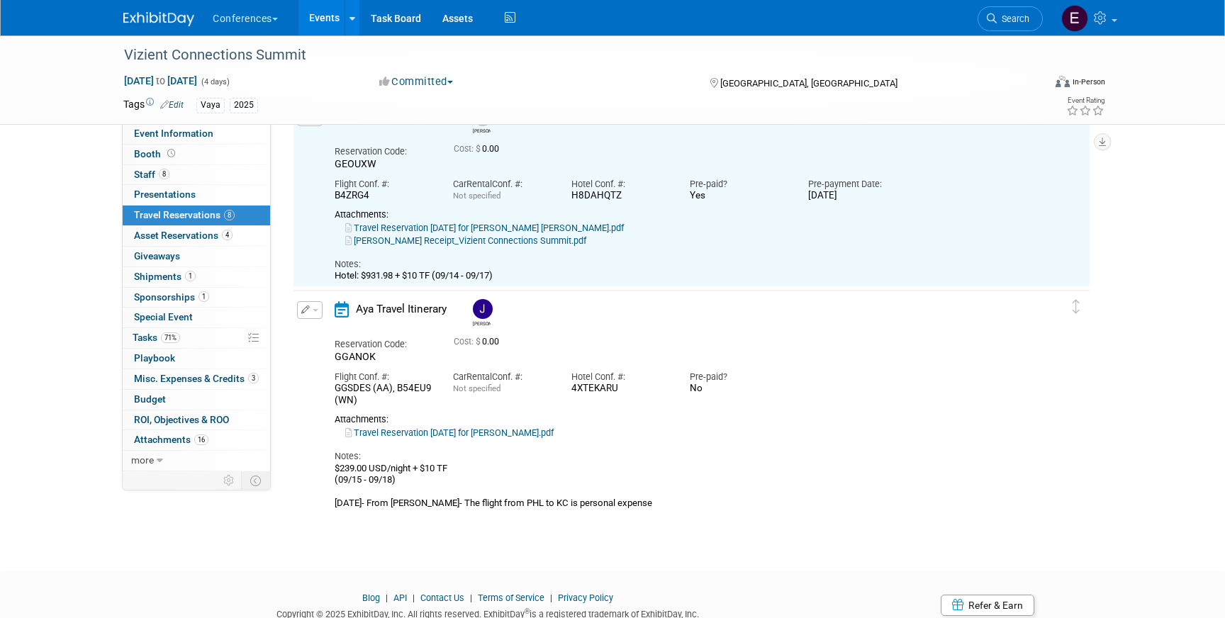
click at [317, 303] on button "button" at bounding box center [310, 310] width 26 height 18
click at [318, 326] on button "Edit Reservation" at bounding box center [358, 335] width 120 height 21
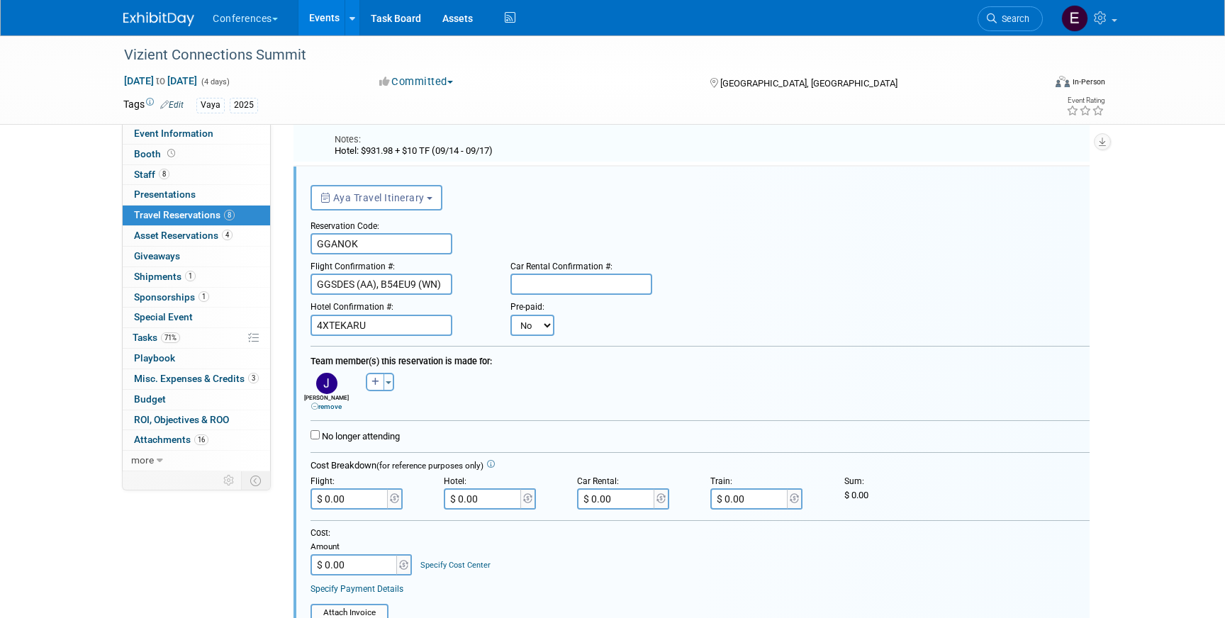
scroll to position [1348, 0]
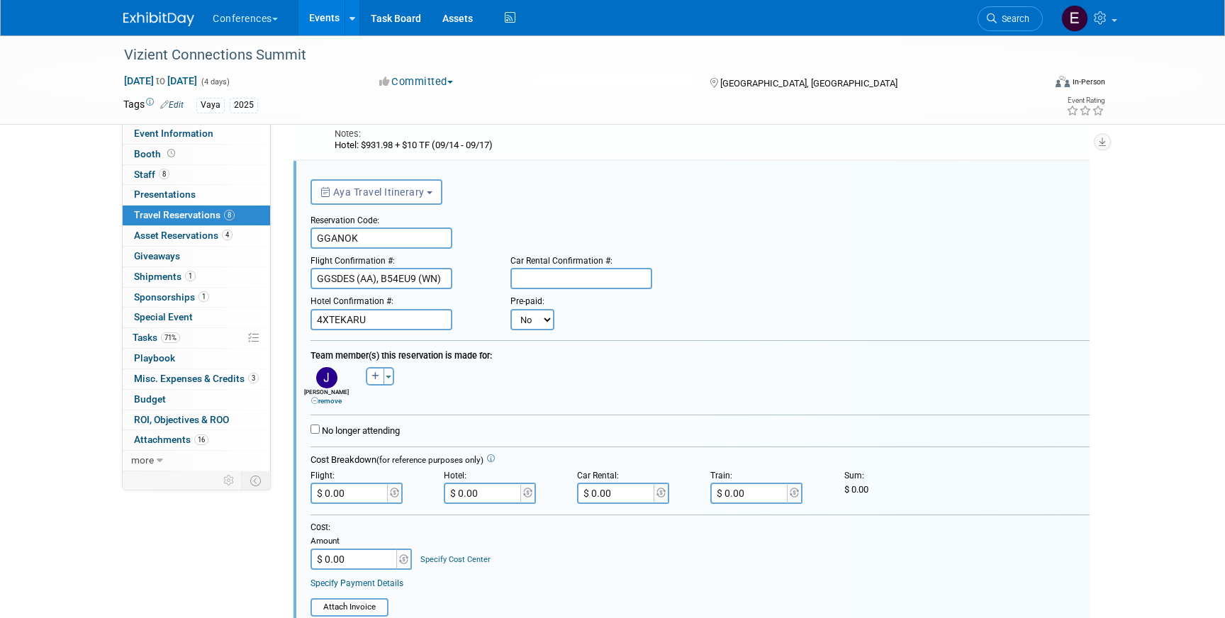
click at [542, 328] on select "No Yes" at bounding box center [532, 319] width 44 height 21
select select "1"
click at [510, 309] on select "No Yes" at bounding box center [532, 319] width 44 height 21
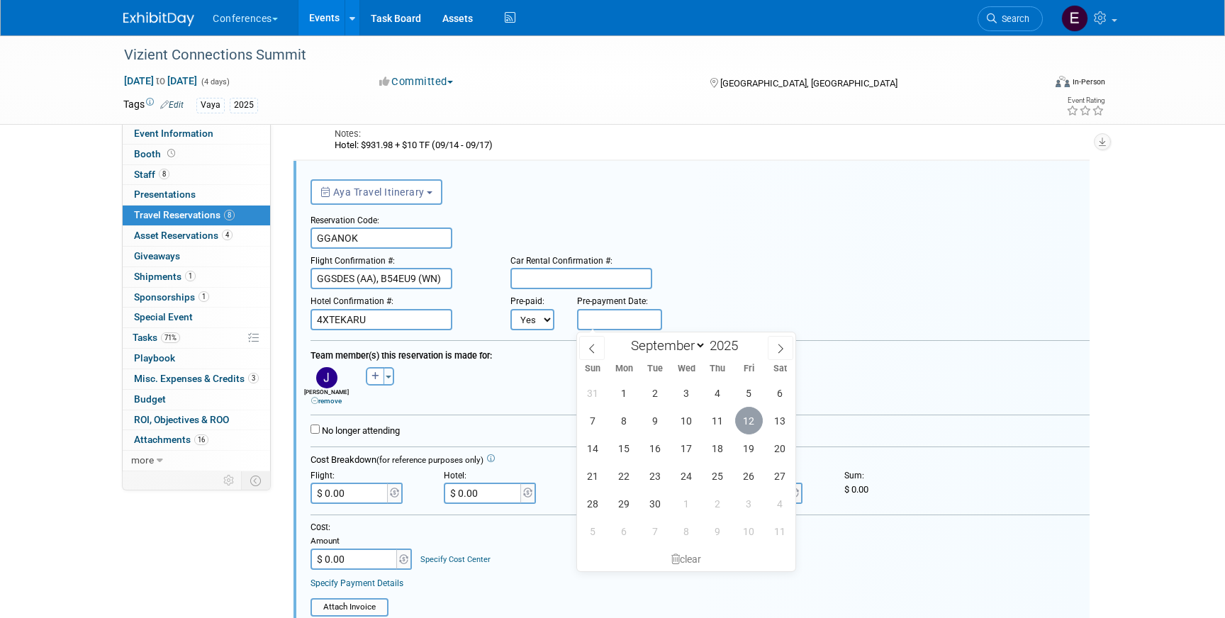
click at [750, 423] on span "12" at bounding box center [749, 421] width 28 height 28
type input "[DATE]"
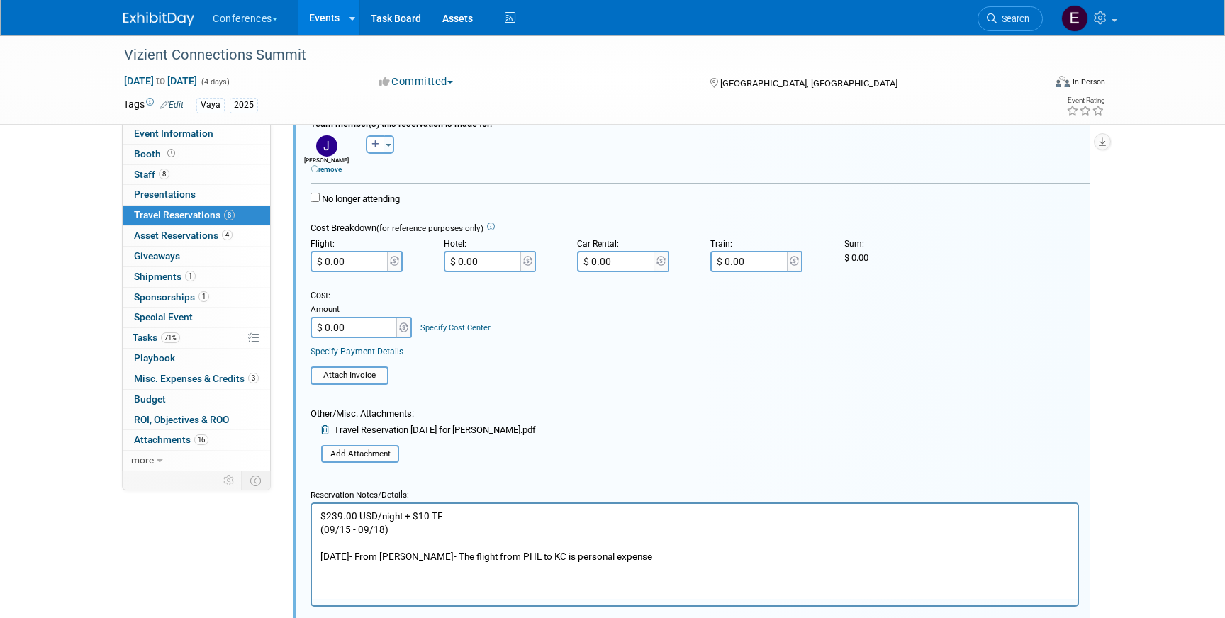
scroll to position [1590, 0]
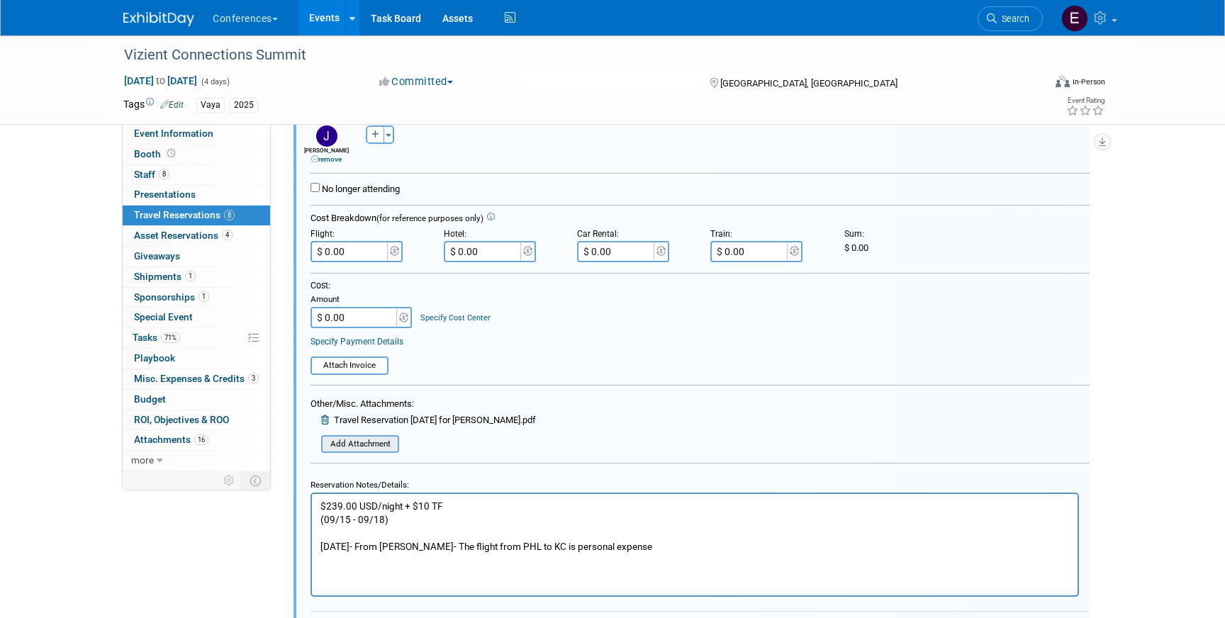
click at [354, 449] on input "file" at bounding box center [313, 445] width 169 height 16
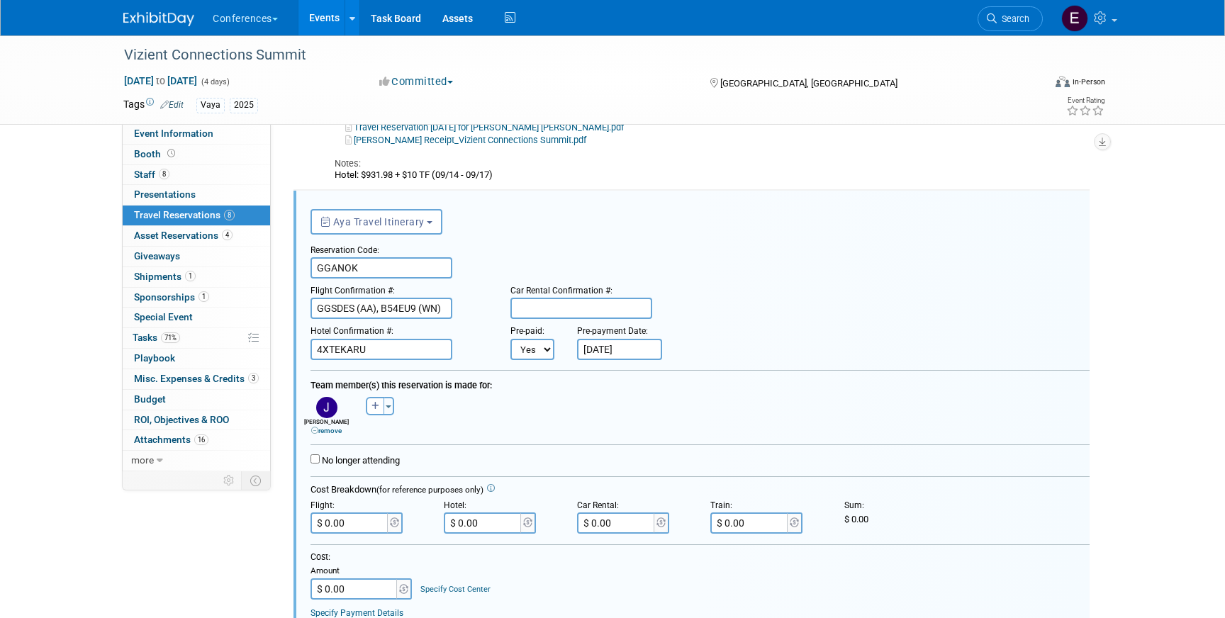
scroll to position [1318, 0]
drag, startPoint x: 395, startPoint y: 178, endPoint x: 368, endPoint y: 179, distance: 27.0
click at [368, 179] on div "Hotel: $931.98 + $10 TF (09/14 - 09/17)" at bounding box center [679, 175] width 689 height 11
copy div "931.98"
click at [481, 527] on input "$ 0.00" at bounding box center [483, 523] width 79 height 21
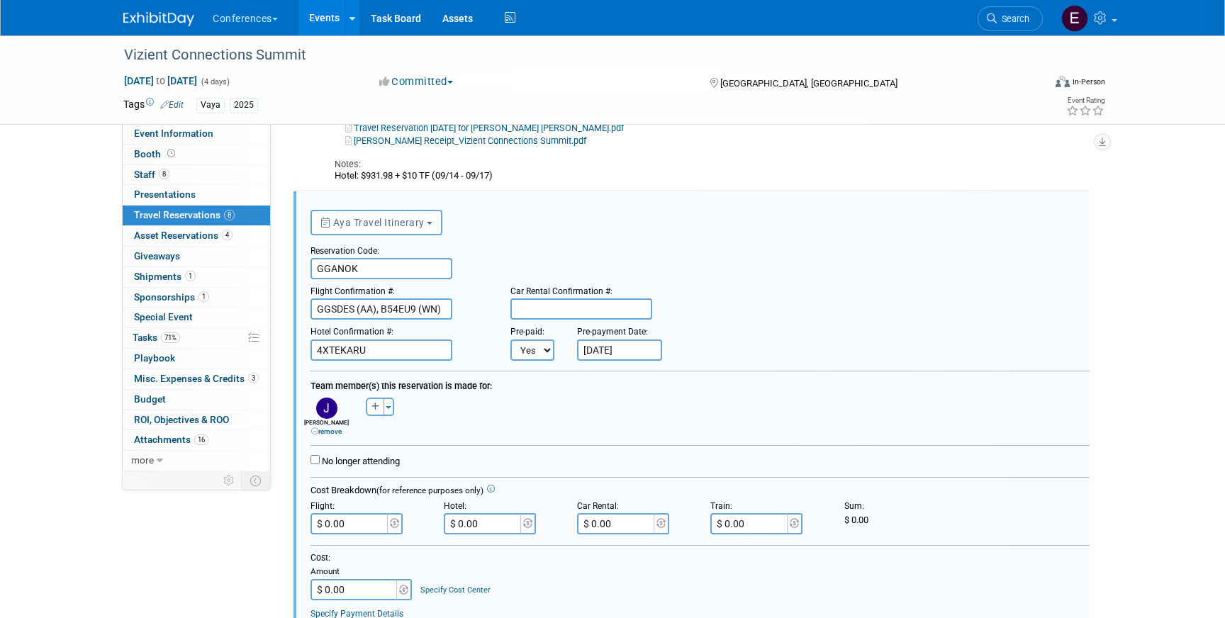
paste input "931.98"
click at [469, 523] on input "$ 931.98" at bounding box center [483, 523] width 79 height 21
type input "$ 941.98"
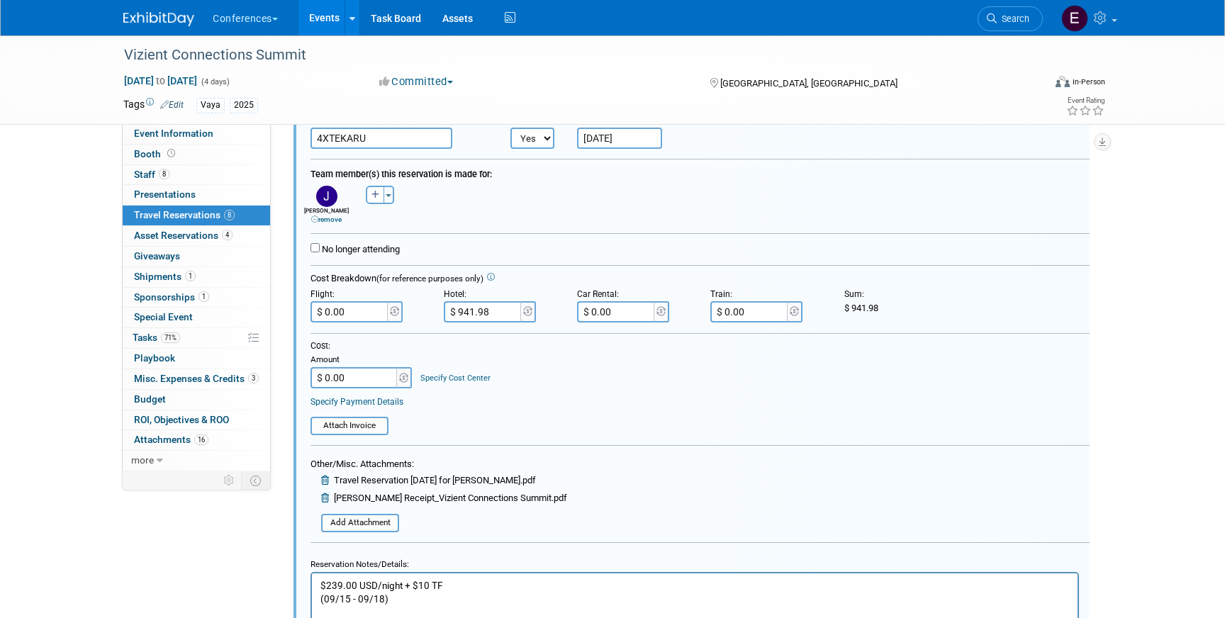
scroll to position [1561, 0]
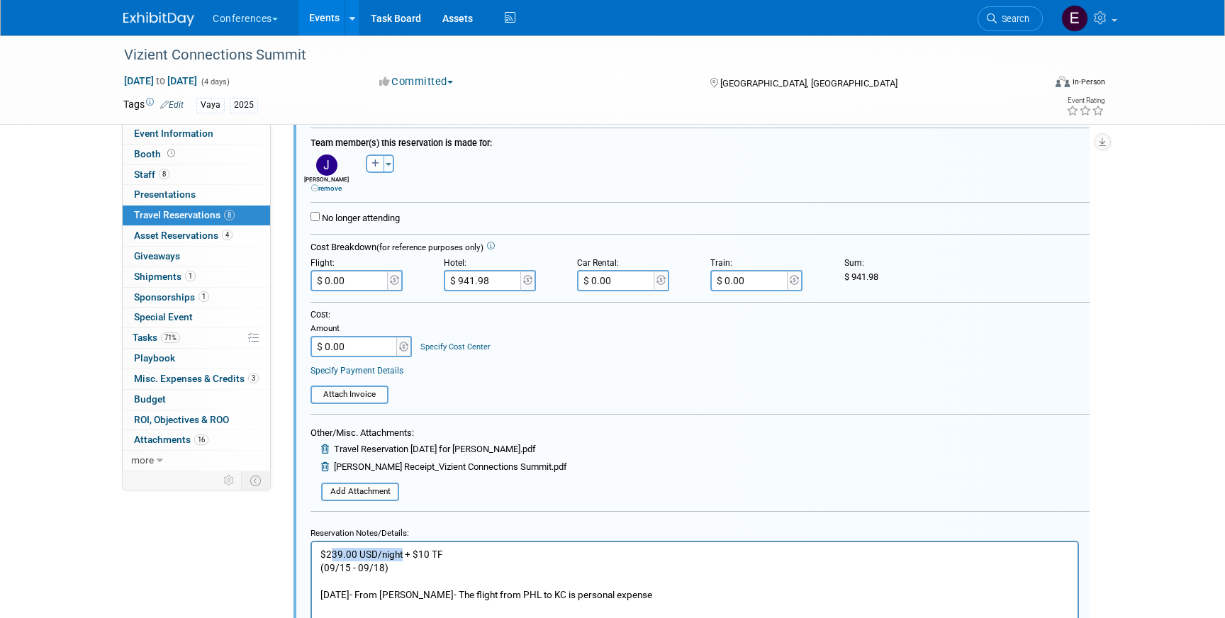
drag, startPoint x: 400, startPoint y: 549, endPoint x: 330, endPoint y: 551, distance: 70.2
click at [330, 551] on p "$239.00 USD/night + $10 TF (09/15 - 09/18) 8/4/25- From JEff- The flight from P…" at bounding box center [694, 574] width 749 height 54
click at [320, 566] on body "Hotel: $931.98 + $10 TF (09/15 - 09/18) 8/4/25- From JEff- The flight from PHL …" at bounding box center [695, 574] width 751 height 54
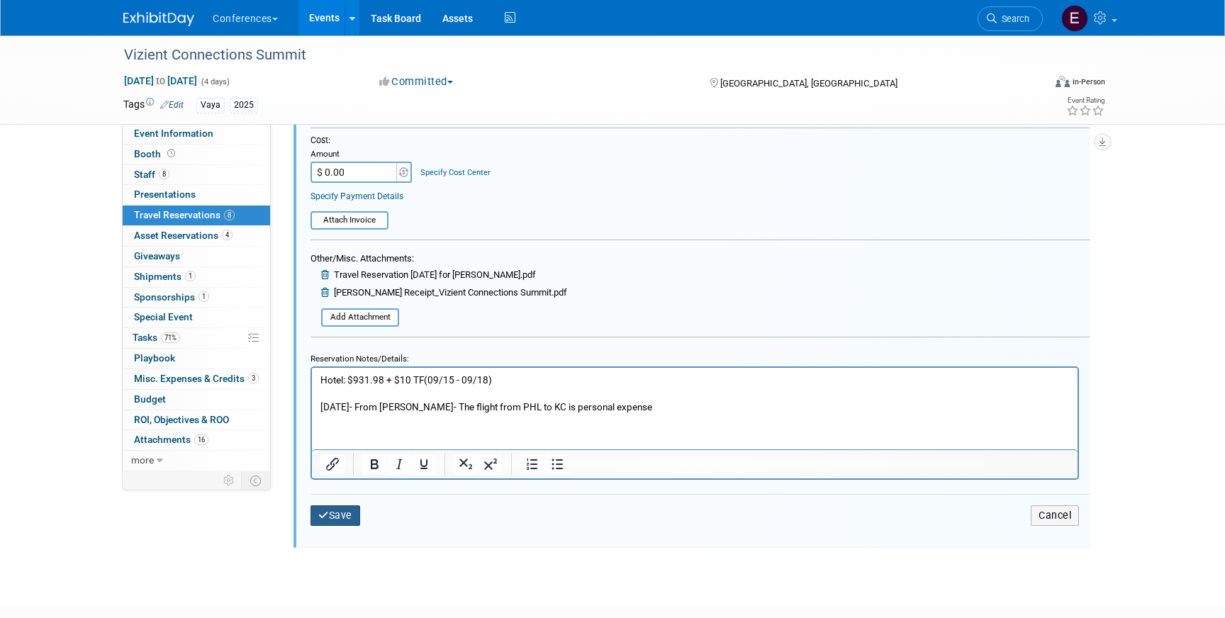
click at [339, 511] on button "Save" at bounding box center [335, 515] width 50 height 21
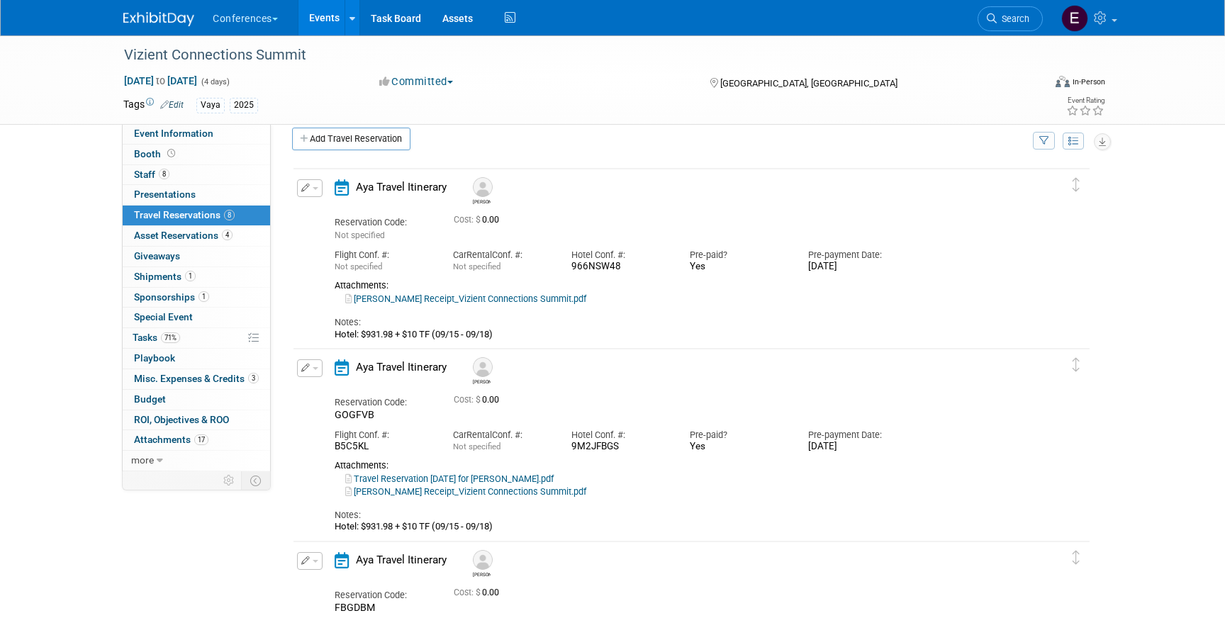
scroll to position [0, 0]
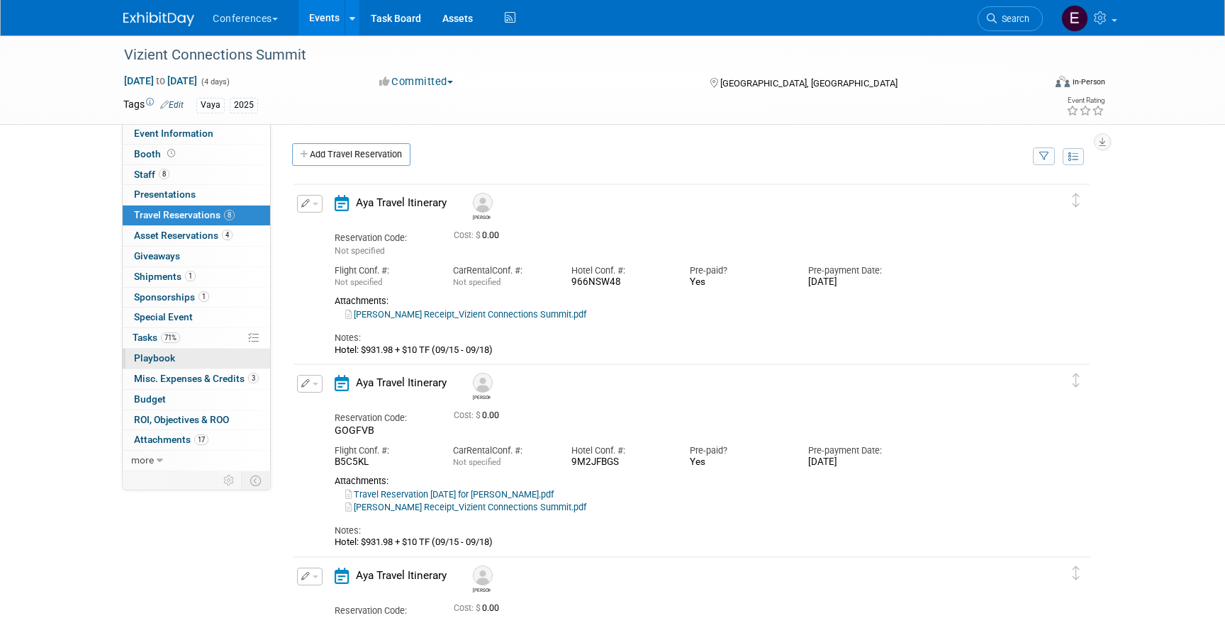
click at [203, 350] on link "0 Playbook 0" at bounding box center [196, 359] width 147 height 20
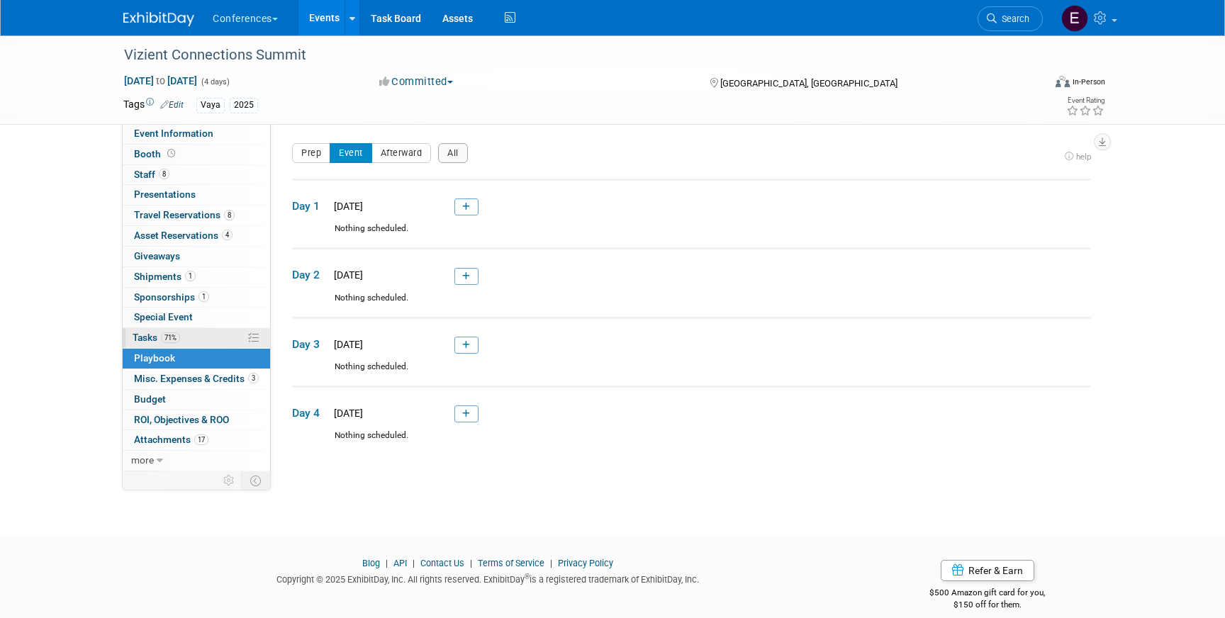
click at [203, 345] on link "71% Tasks 71%" at bounding box center [196, 338] width 147 height 20
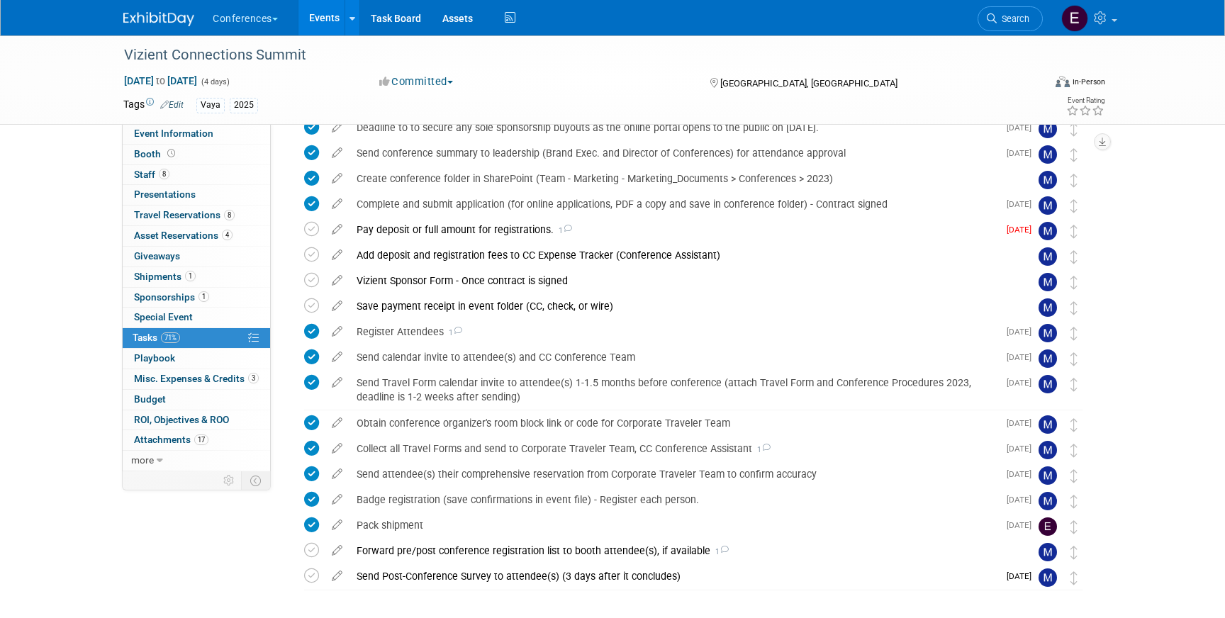
scroll to position [280, 0]
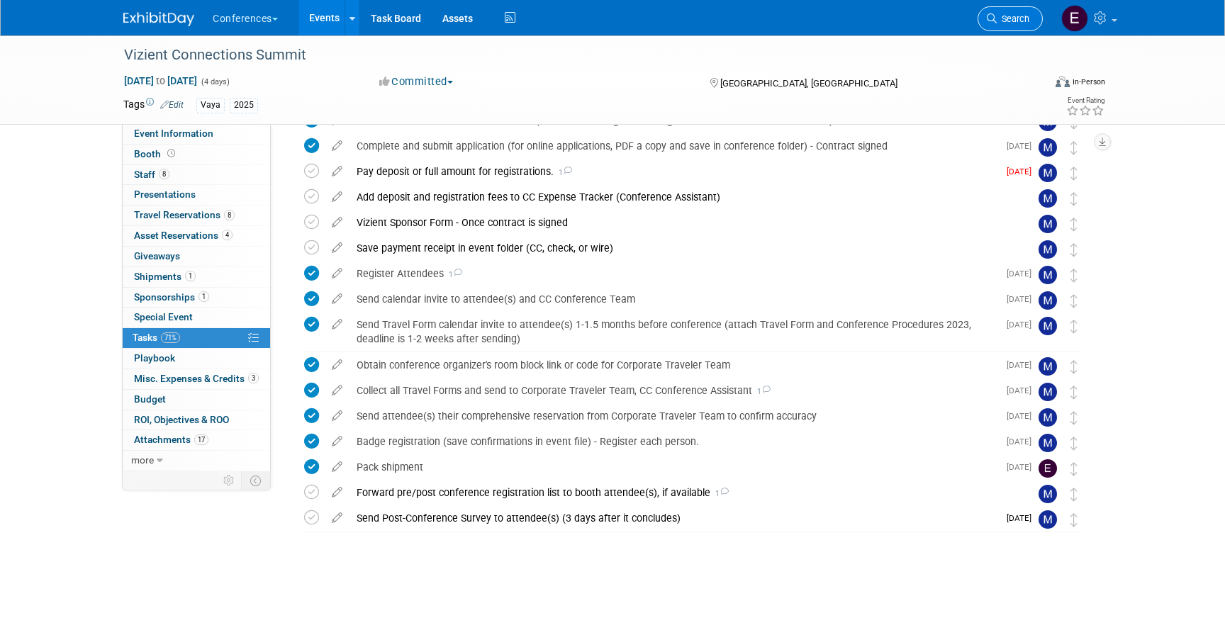
click at [1012, 16] on span "Search" at bounding box center [1013, 18] width 33 height 11
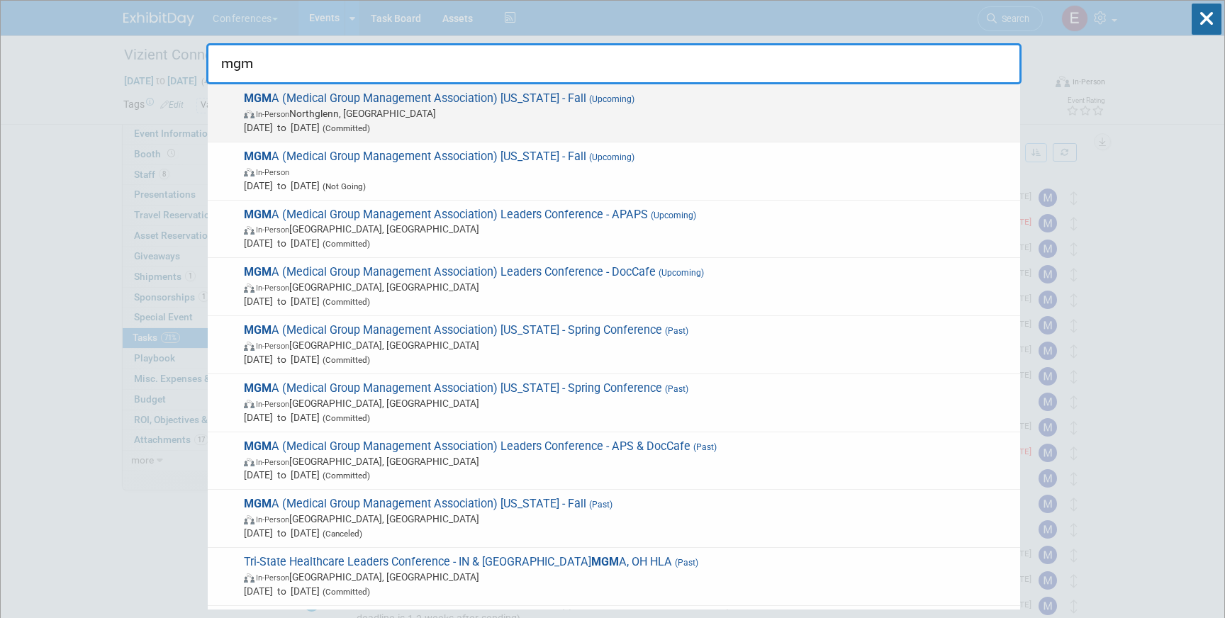
type input "mgm"
click at [675, 111] on span "In-Person Northglenn, CO" at bounding box center [628, 113] width 769 height 14
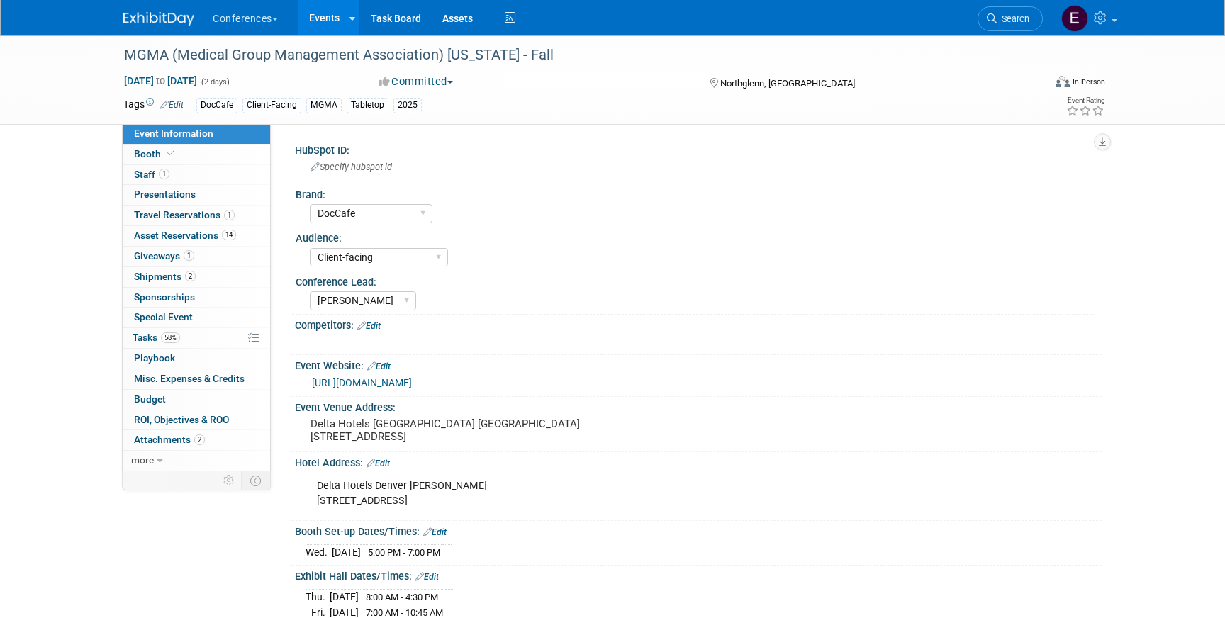
select select "DocCafe"
select select "Client-facing"
select select "[PERSON_NAME]"
click at [164, 217] on span "Travel Reservations 1" at bounding box center [184, 214] width 101 height 11
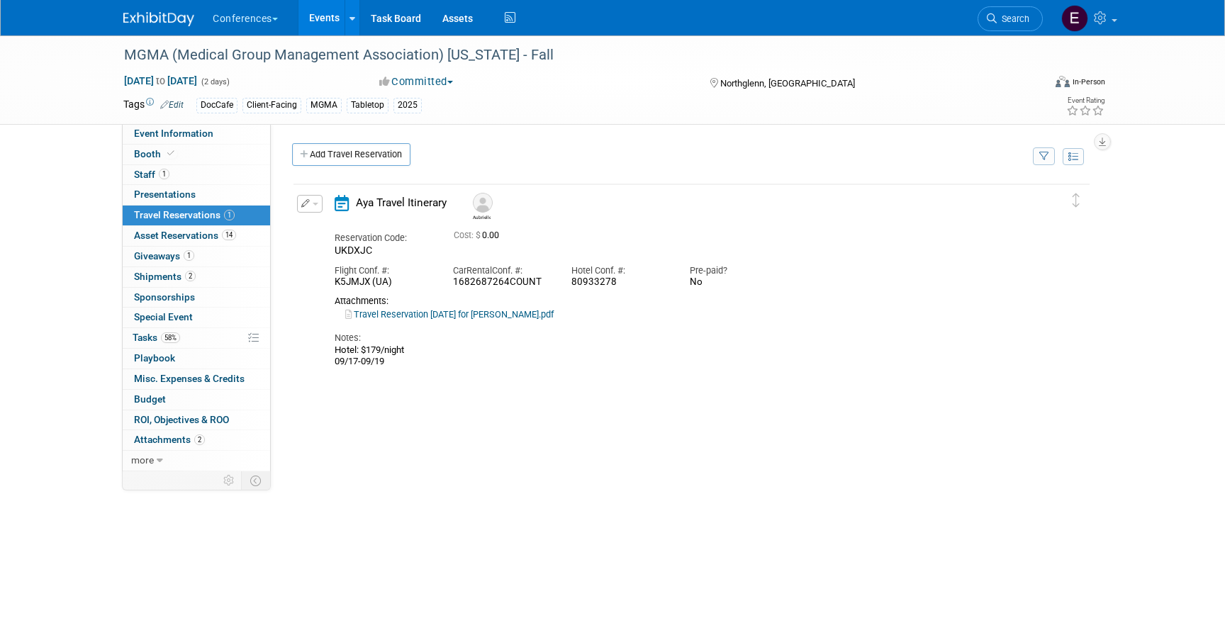
click at [493, 317] on link "Travel Reservation [DATE] for [PERSON_NAME].pdf" at bounding box center [449, 314] width 208 height 11
click at [167, 21] on img at bounding box center [158, 19] width 71 height 14
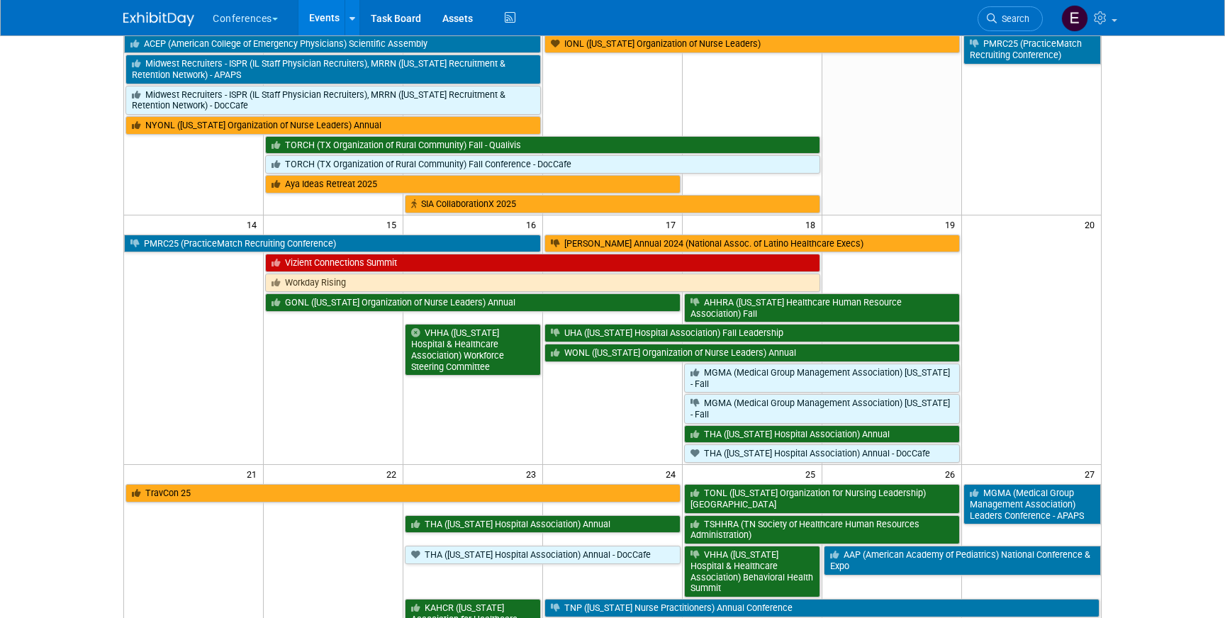
scroll to position [332, 0]
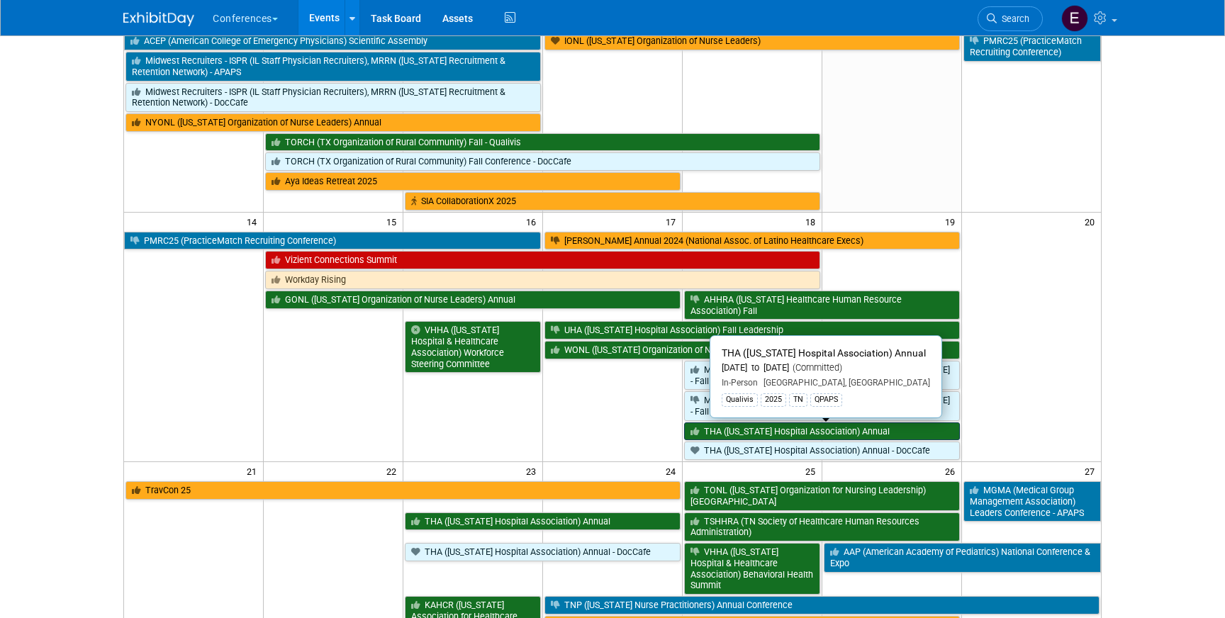
click at [779, 428] on link "THA ([US_STATE] Hospital Association) Annual" at bounding box center [822, 431] width 276 height 18
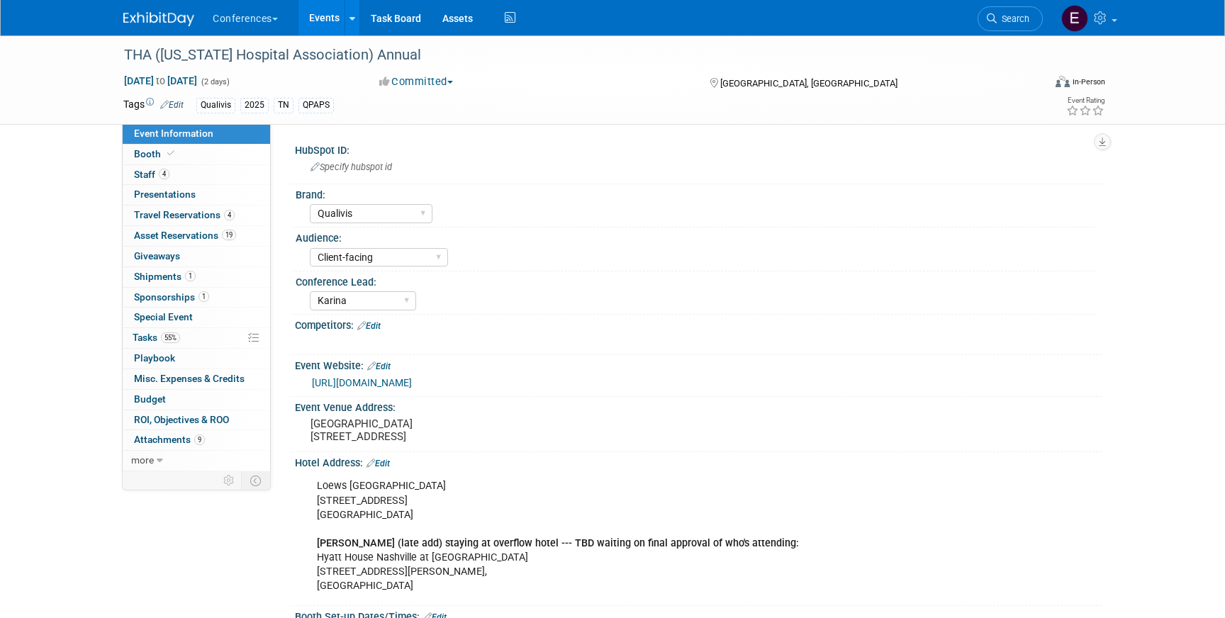
select select "Qualivis"
select select "Client-facing"
select select "Karina"
click at [196, 208] on link "4 Travel Reservations 4" at bounding box center [196, 216] width 147 height 20
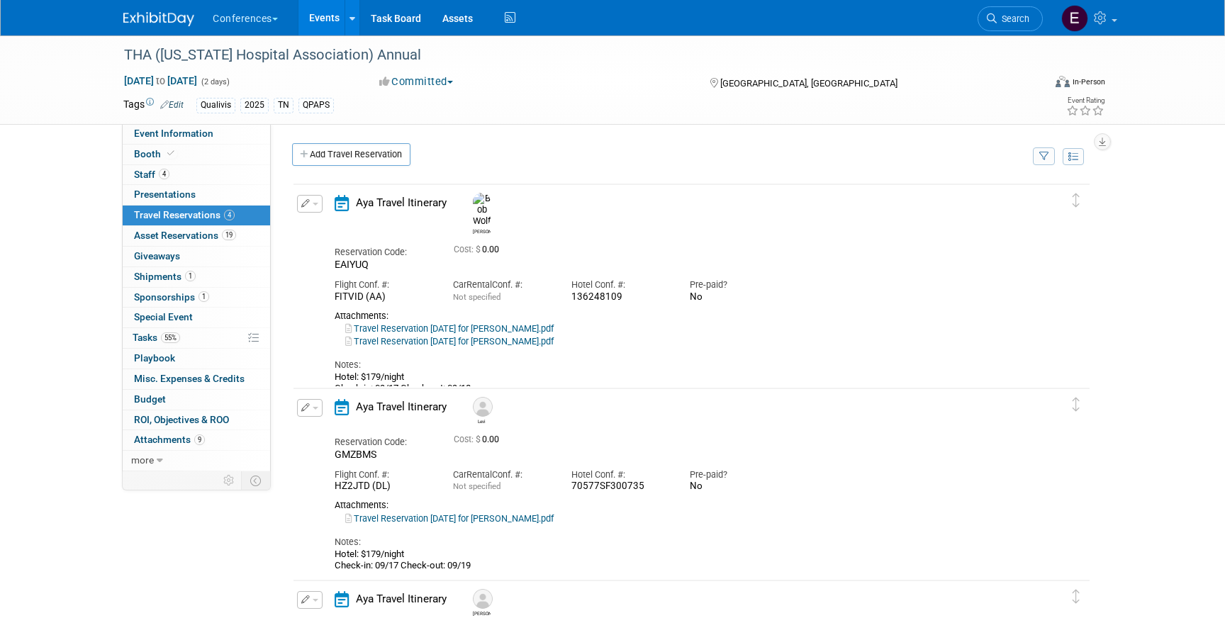
click at [554, 336] on link "Travel Reservation September 17 for ROBERT HAROLD WOLF_REVISED.pdf" at bounding box center [449, 341] width 208 height 11
click at [458, 323] on link "Travel Reservation September 17 for ROBERT HAROLD WOLF.pdf" at bounding box center [449, 328] width 208 height 11
click at [171, 141] on link "Event Information" at bounding box center [196, 134] width 147 height 20
select select "Qualivis"
select select "Client-facing"
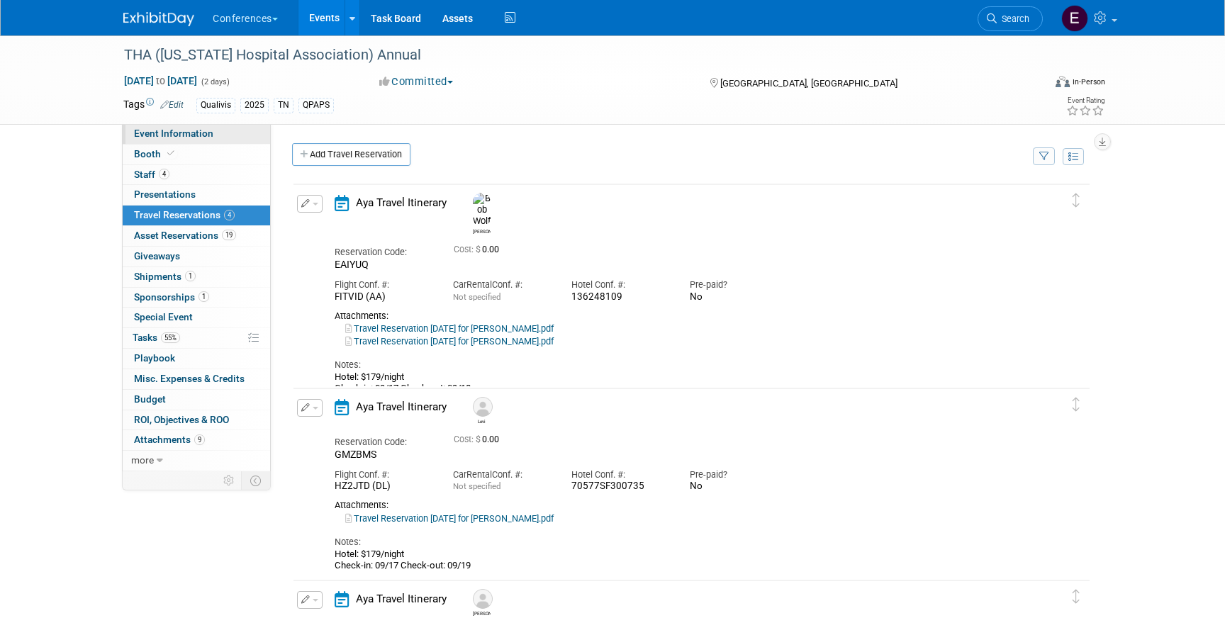
select select "Karina"
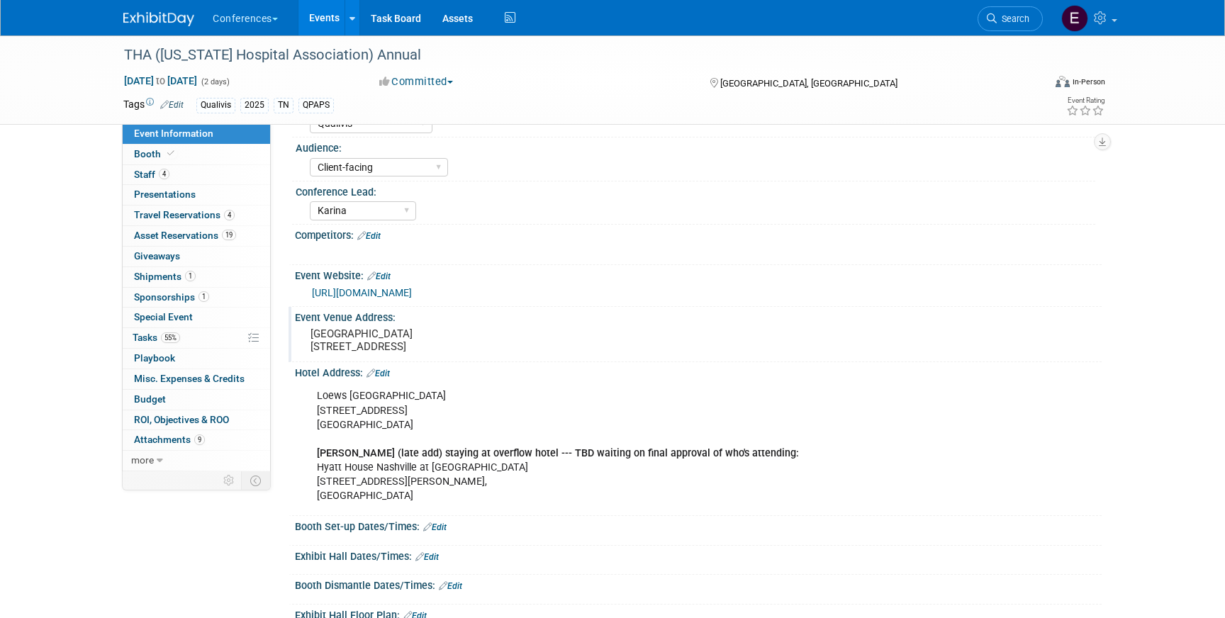
scroll to position [91, 0]
click at [199, 341] on link "55% Tasks 55%" at bounding box center [196, 338] width 147 height 20
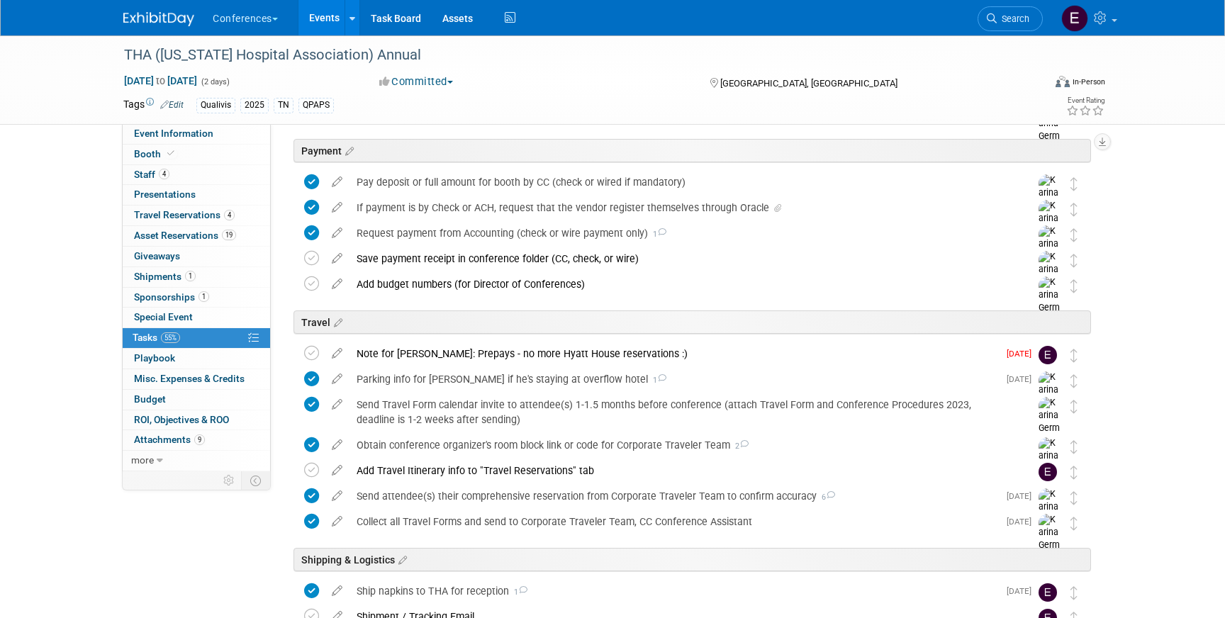
scroll to position [525, 0]
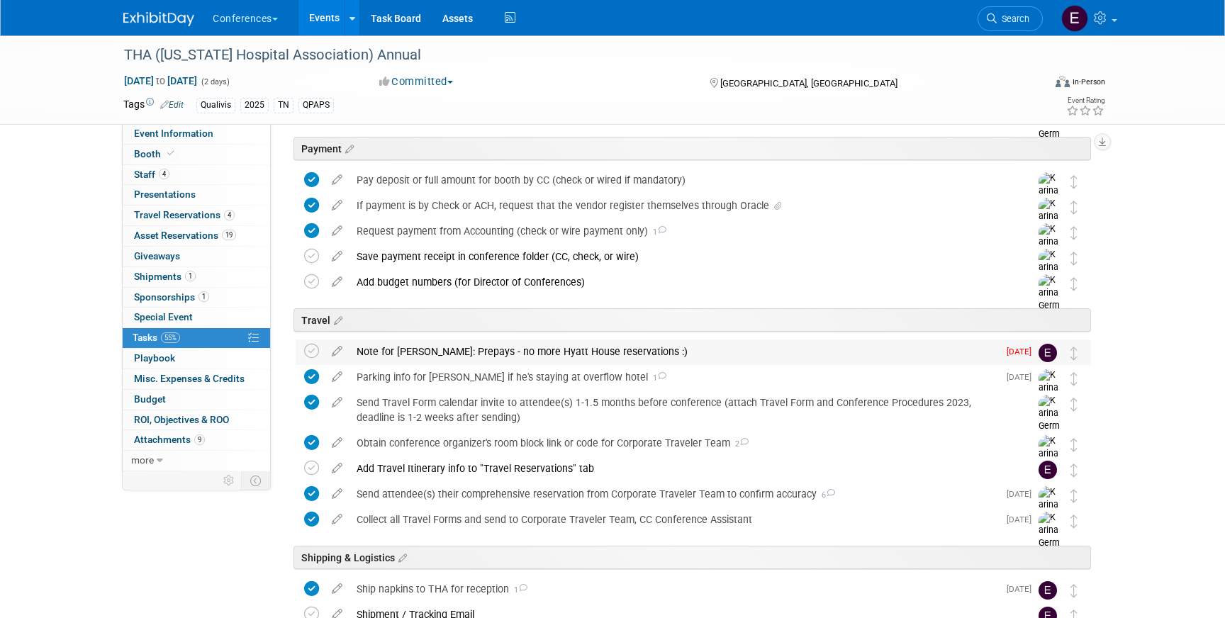
click at [440, 353] on div "Note for Erin: Prepays - no more Hyatt House reservations :)" at bounding box center [673, 352] width 649 height 24
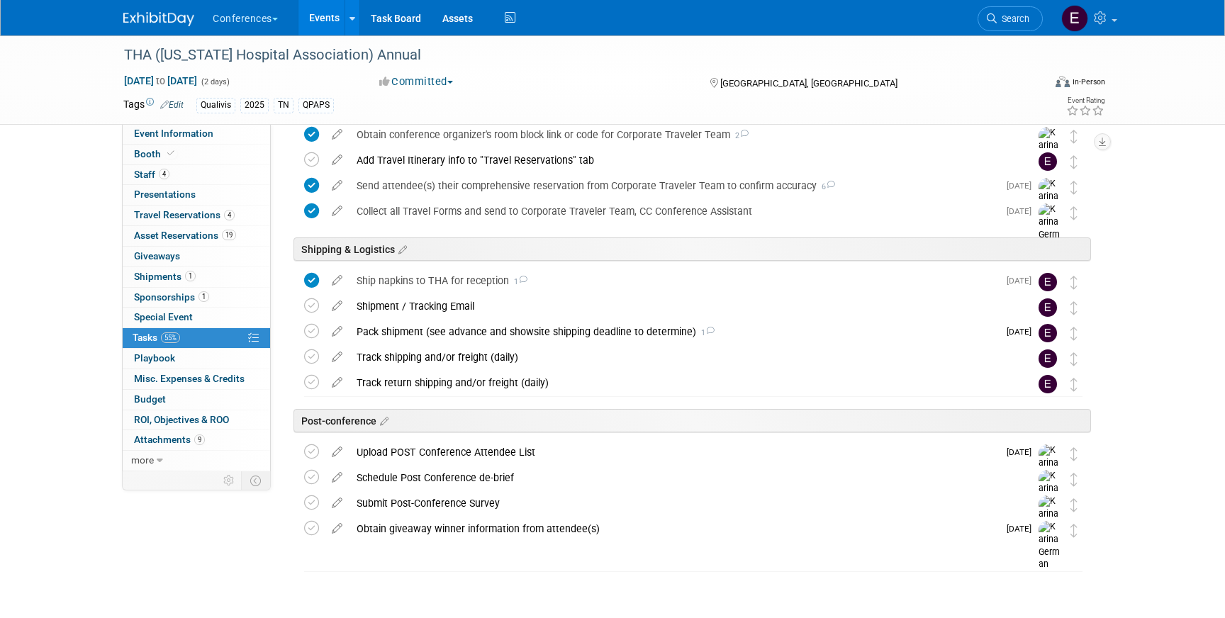
scroll to position [934, 0]
click at [181, 218] on span "Travel Reservations 4" at bounding box center [184, 214] width 101 height 11
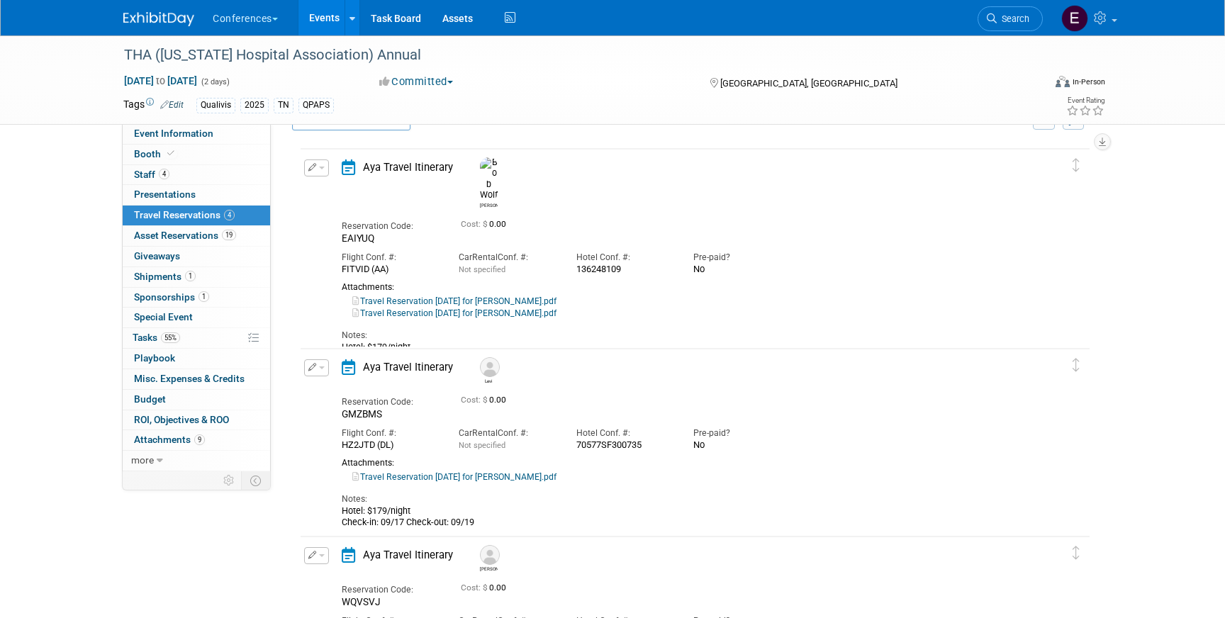
scroll to position [26, 0]
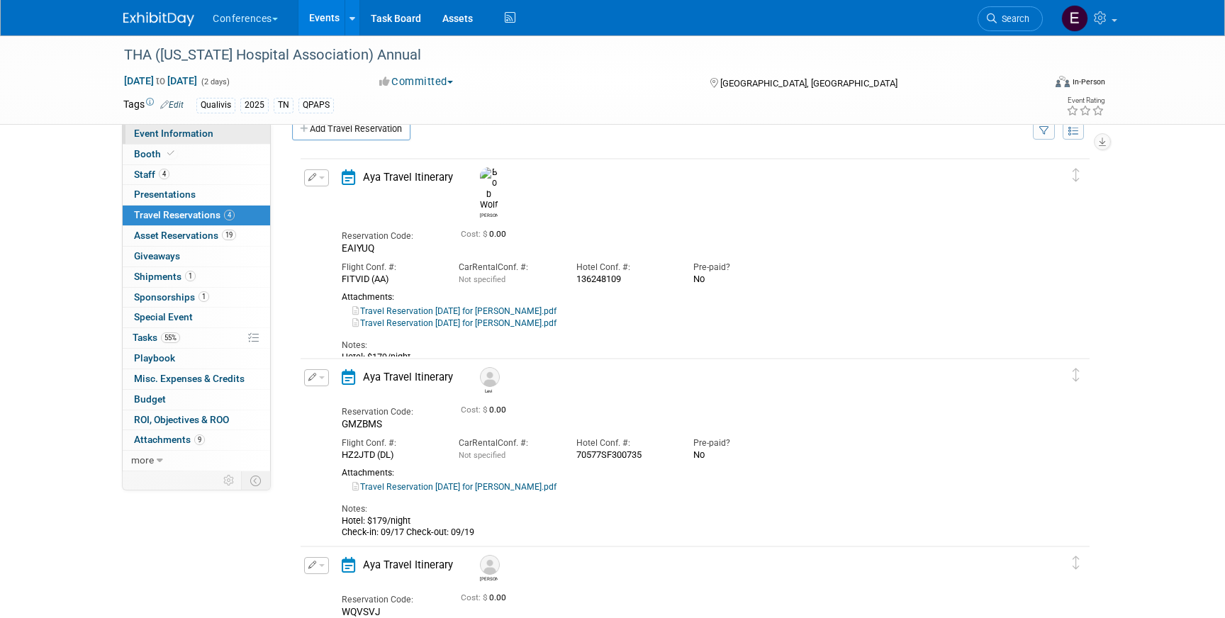
click at [218, 133] on link "Event Information" at bounding box center [196, 134] width 147 height 20
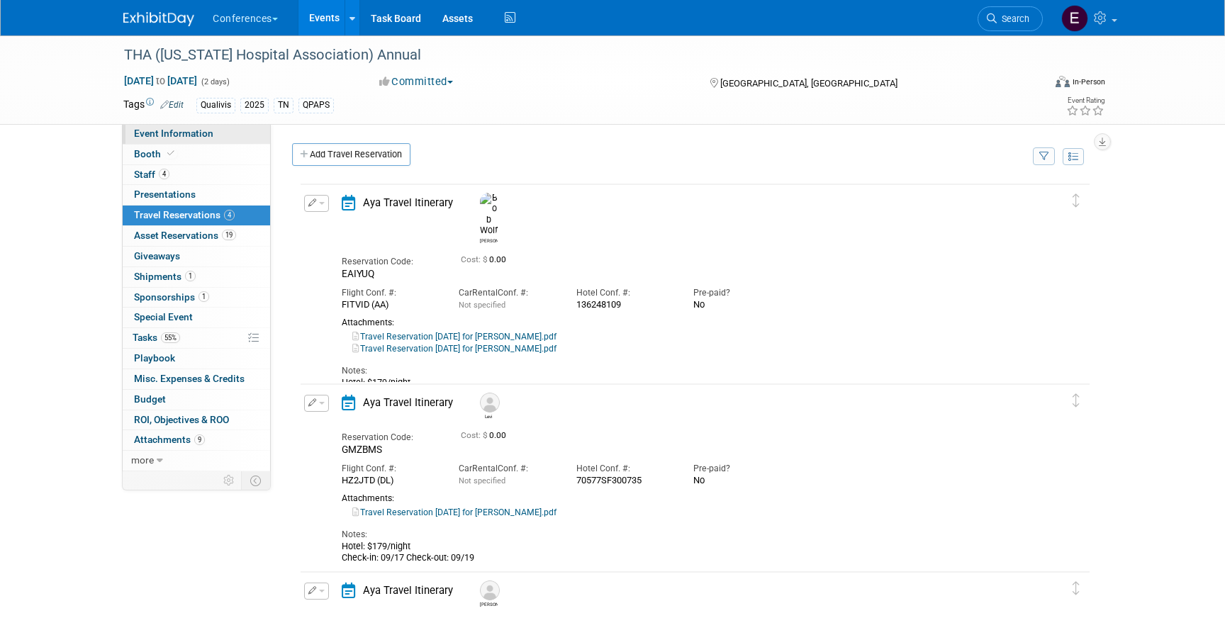
select select "Qualivis"
select select "Client-facing"
select select "Karina"
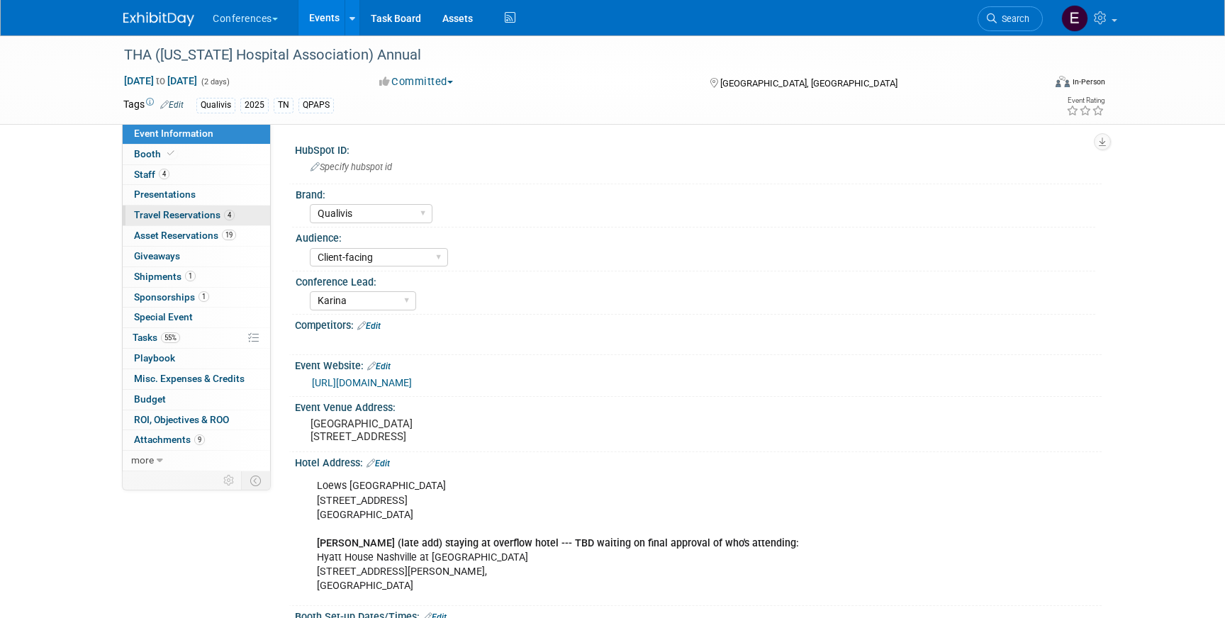
click at [199, 219] on span "Travel Reservations 4" at bounding box center [184, 214] width 101 height 11
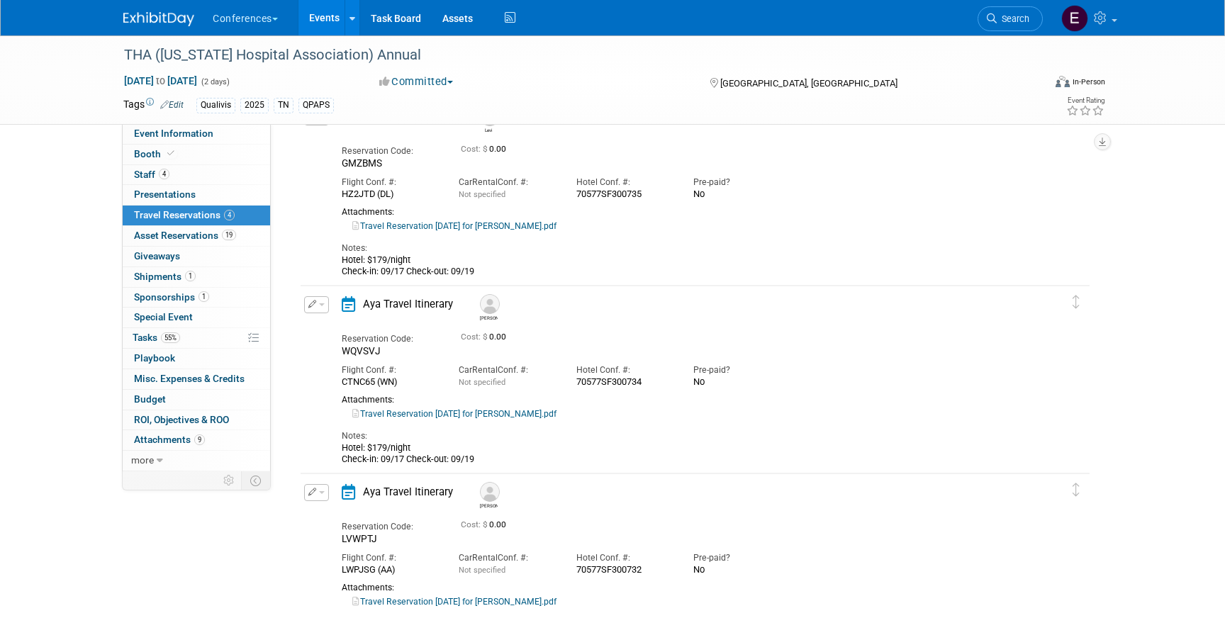
scroll to position [358, 0]
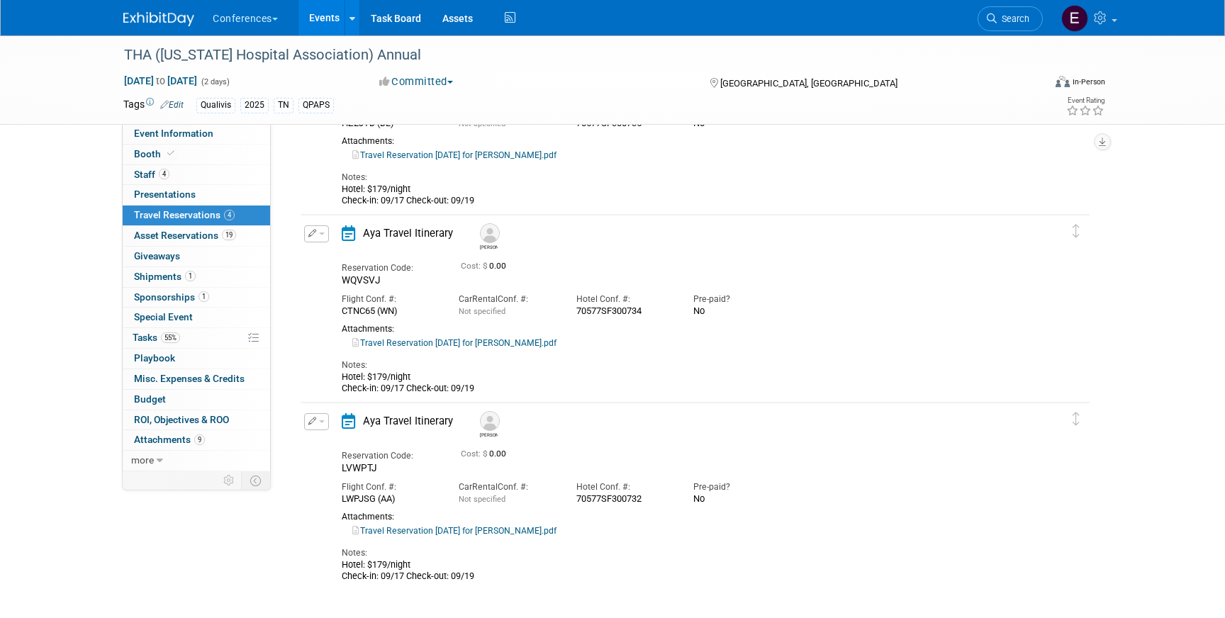
click at [534, 340] on link "Travel Reservation September 17 for MARTIN RIPLEY WELP.pdf" at bounding box center [454, 343] width 204 height 10
click at [172, 134] on span "Event Information" at bounding box center [173, 133] width 79 height 11
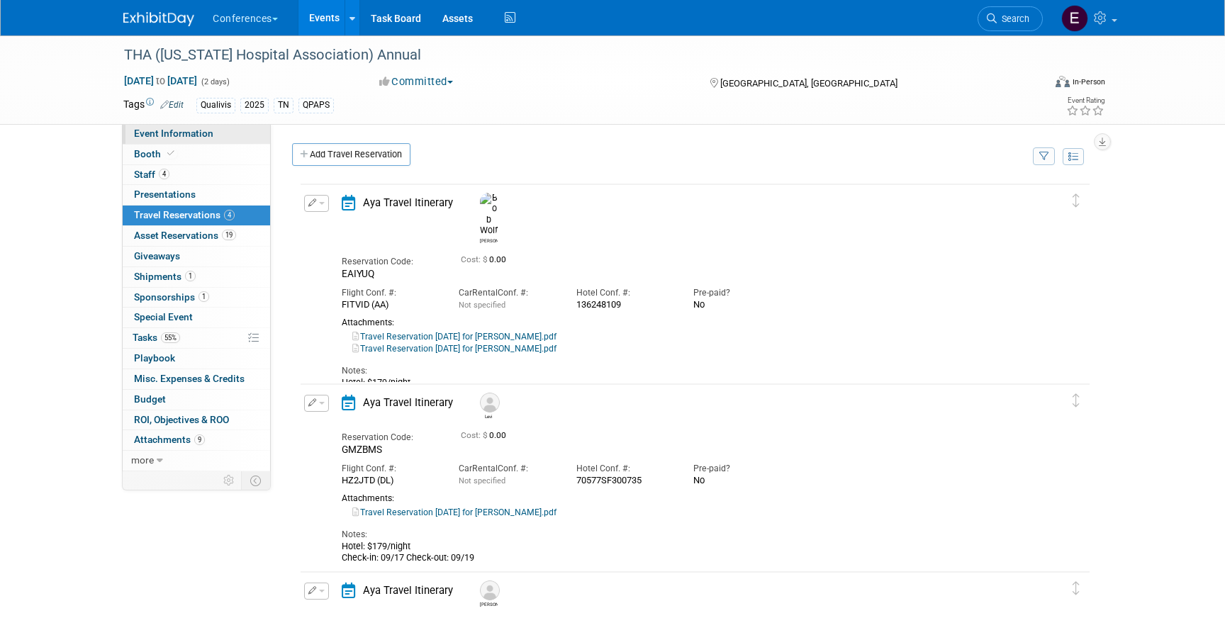
select select "Qualivis"
select select "Client-facing"
select select "Karina"
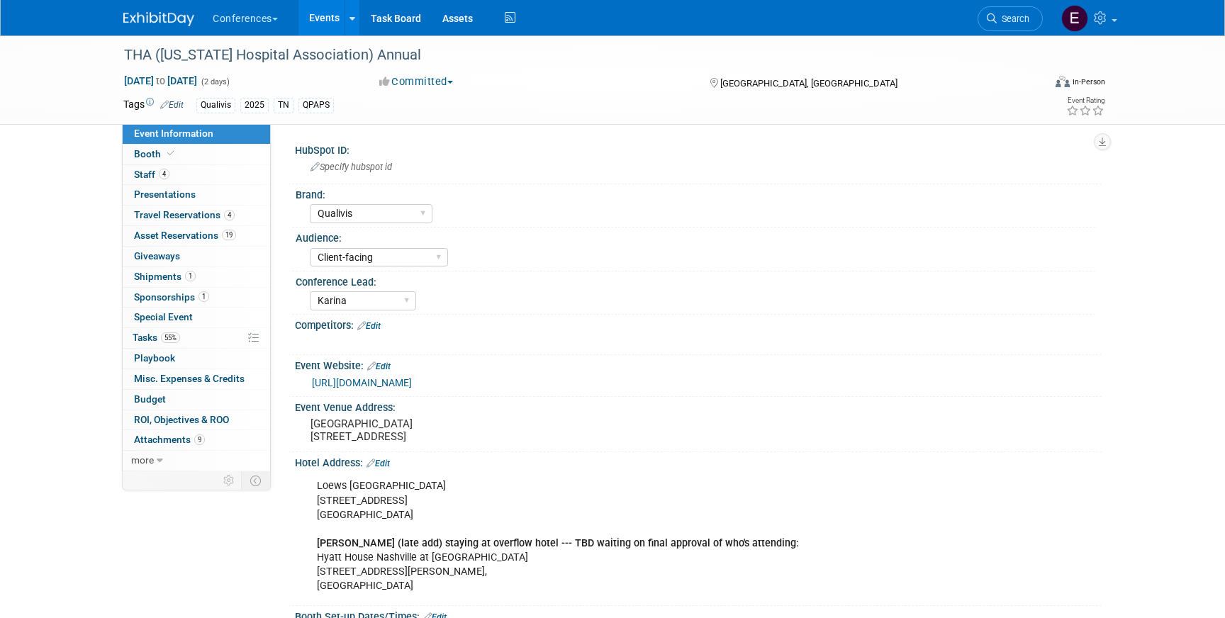
drag, startPoint x: 316, startPoint y: 496, endPoint x: 475, endPoint y: 501, distance: 158.9
click at [475, 502] on div "Loews Vanderbilt Hotel Nashville 2100 West End Ave, Nashville, TN 37203 Matt Fe…" at bounding box center [626, 536] width 639 height 128
copy div "Loews Vanderbilt Hotel Nashville"
click at [220, 217] on span "Travel Reservations 4" at bounding box center [184, 214] width 101 height 11
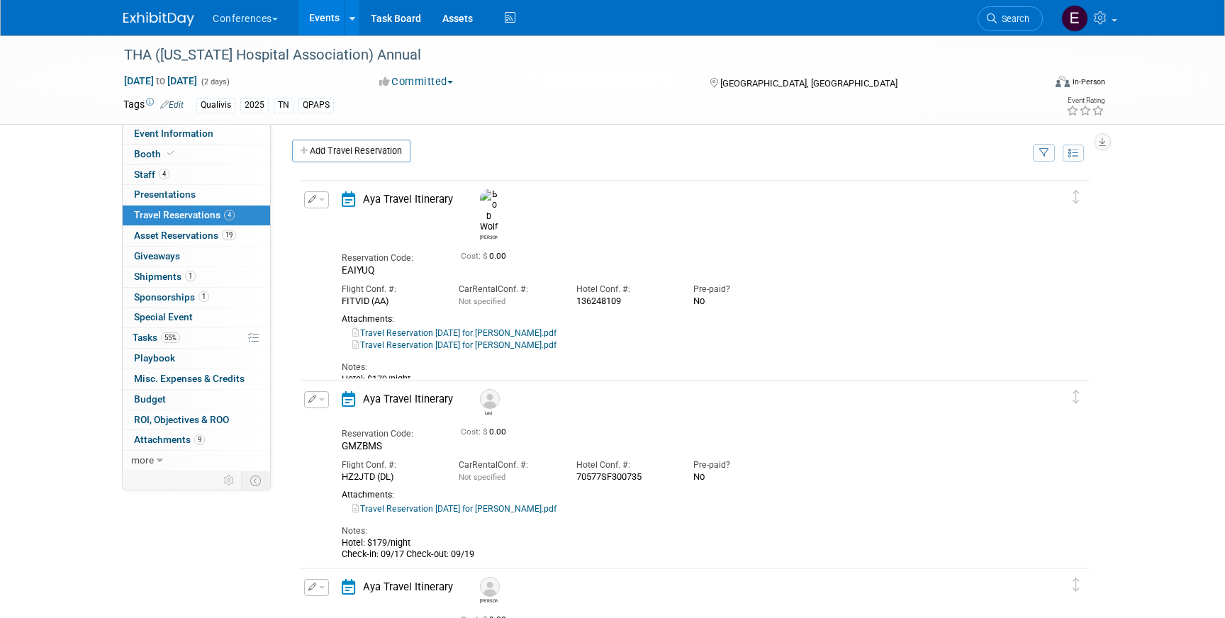
scroll to position [3, 0]
drag, startPoint x: 622, startPoint y: 276, endPoint x: 569, endPoint y: 279, distance: 53.2
click at [569, 279] on div "Hotel Conf. #: 136248109" at bounding box center [624, 292] width 117 height 30
copy div "136248109"
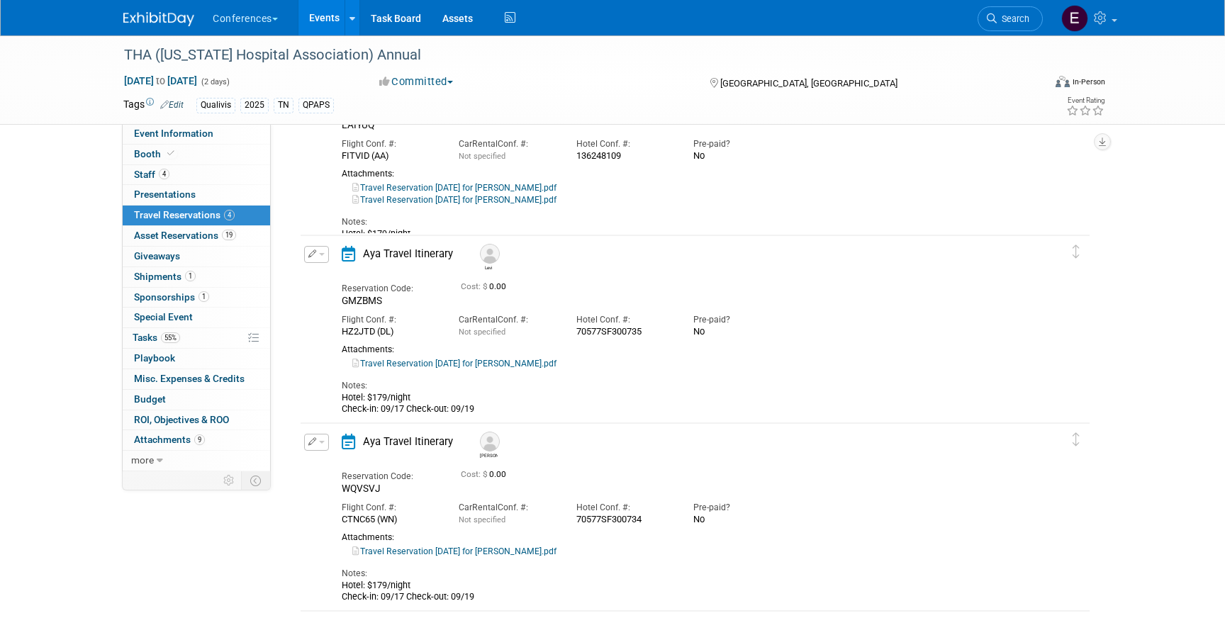
scroll to position [150, 0]
drag, startPoint x: 578, startPoint y: 328, endPoint x: 686, endPoint y: 329, distance: 107.8
click at [686, 329] on div "Flight Conf. #: HZ2JTD (DL) Car Rental Conf. #: Not specified Hotel Conf. #: Pr…" at bounding box center [683, 321] width 704 height 30
copy div "70577SF300735 Pre-paid?"
click at [652, 336] on div "70577SF300735" at bounding box center [624, 330] width 96 height 11
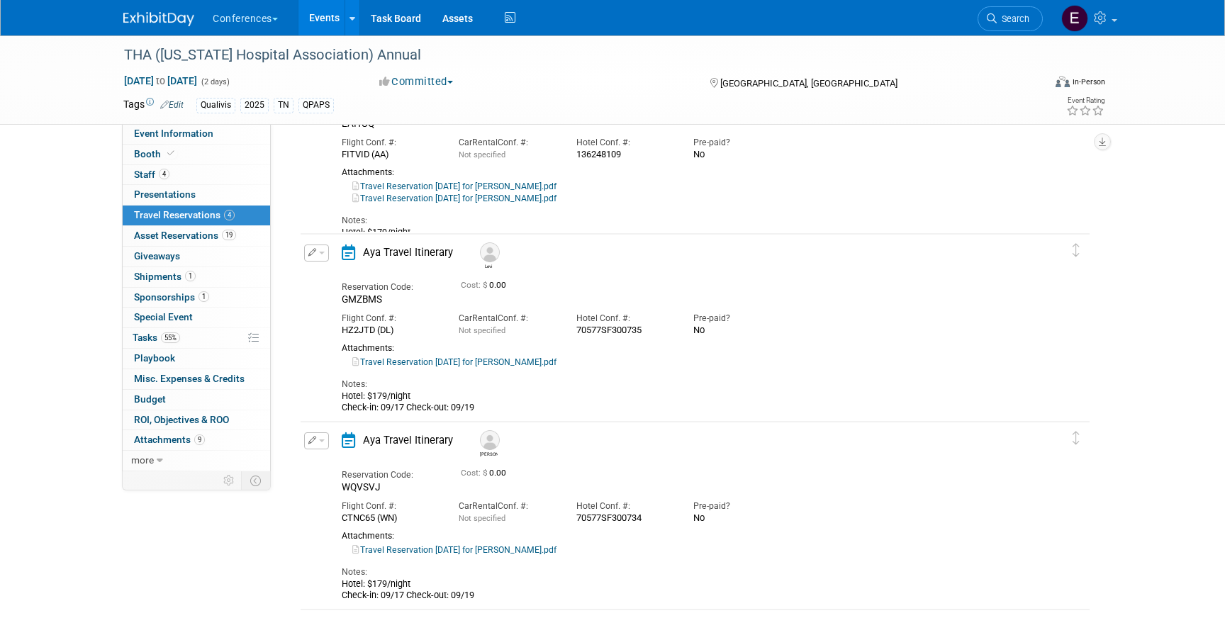
drag, startPoint x: 649, startPoint y: 336, endPoint x: 566, endPoint y: 332, distance: 83.0
click at [566, 332] on div "Hotel Conf. #: 70577SF300735" at bounding box center [624, 321] width 117 height 30
copy div "70577SF300735"
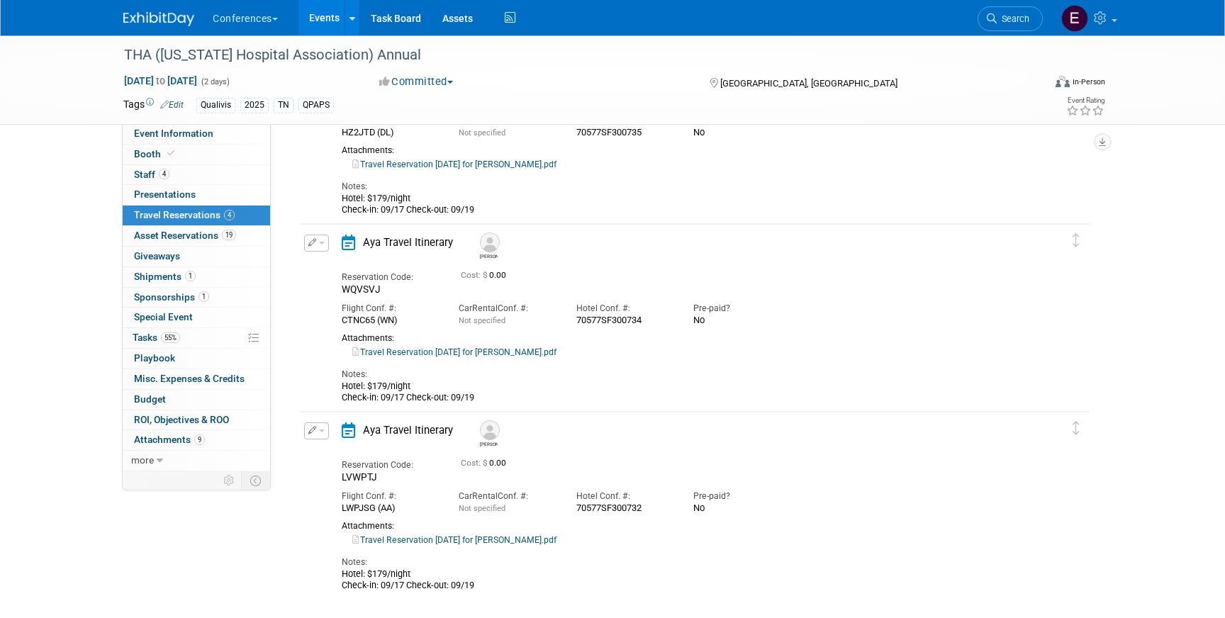
scroll to position [358, 0]
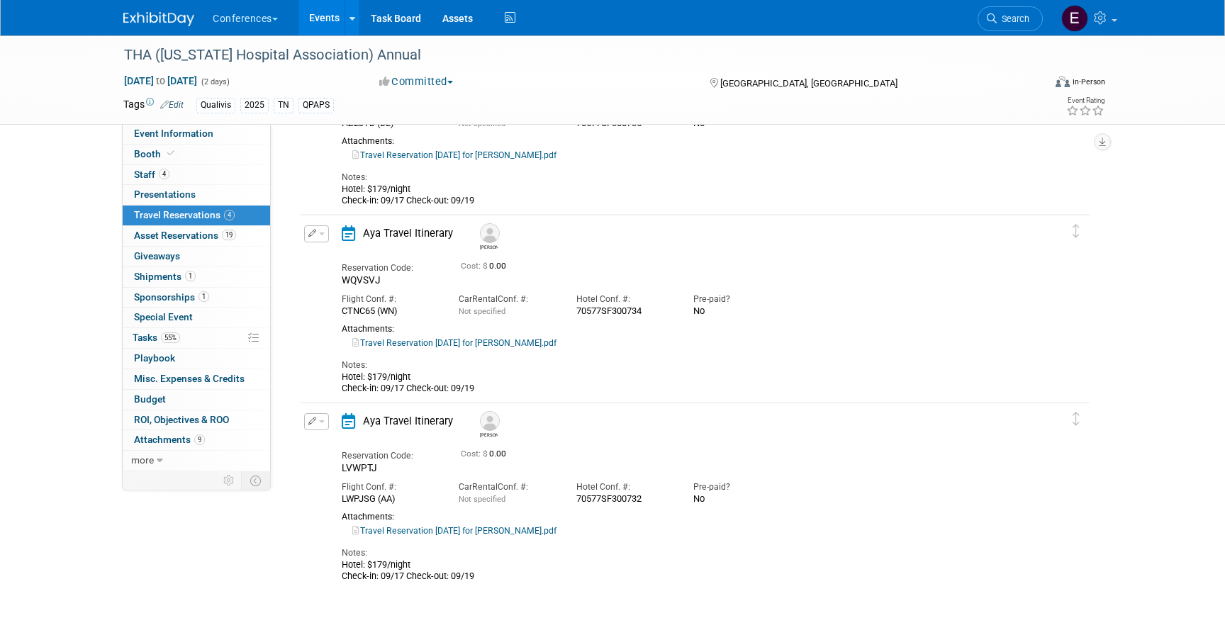
drag, startPoint x: 576, startPoint y: 312, endPoint x: 672, endPoint y: 312, distance: 96.4
click at [672, 312] on div "Hotel Conf. #: 70577SF300734" at bounding box center [624, 301] width 117 height 30
copy div "70577SF300734"
drag, startPoint x: 645, startPoint y: 502, endPoint x: 571, endPoint y: 500, distance: 73.7
click at [571, 500] on div "Hotel Conf. #: 70577SF300732" at bounding box center [624, 489] width 117 height 30
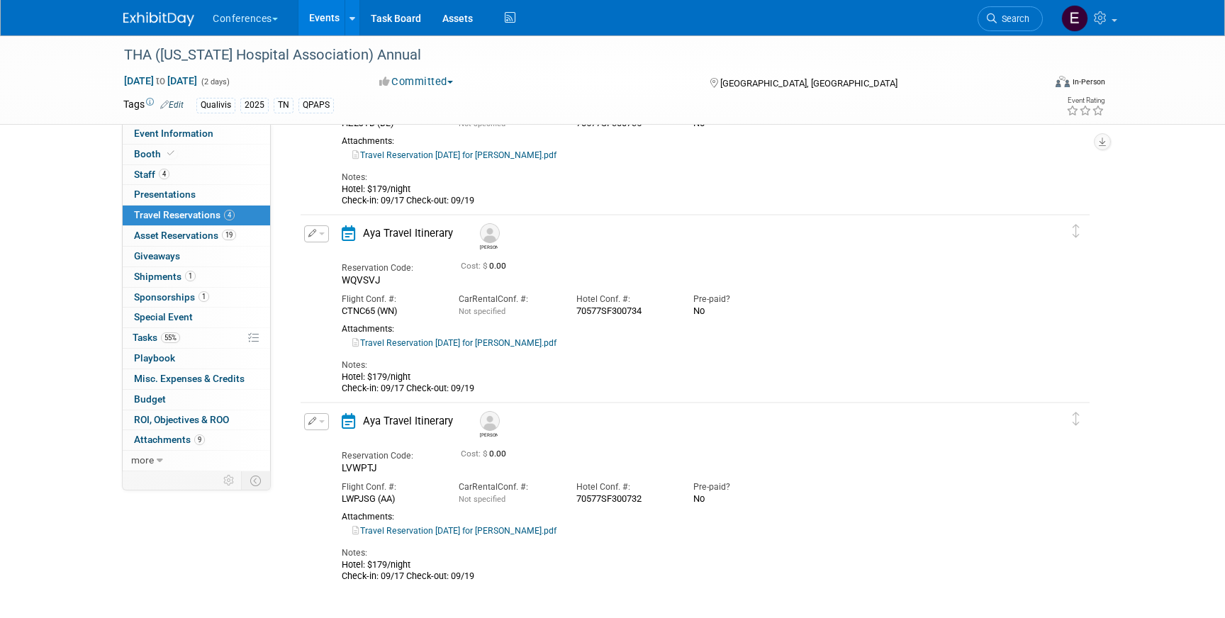
copy div "70577SF300732"
click at [313, 418] on icon "button" at bounding box center [312, 421] width 9 height 8
click at [323, 442] on icon "button" at bounding box center [319, 446] width 11 height 10
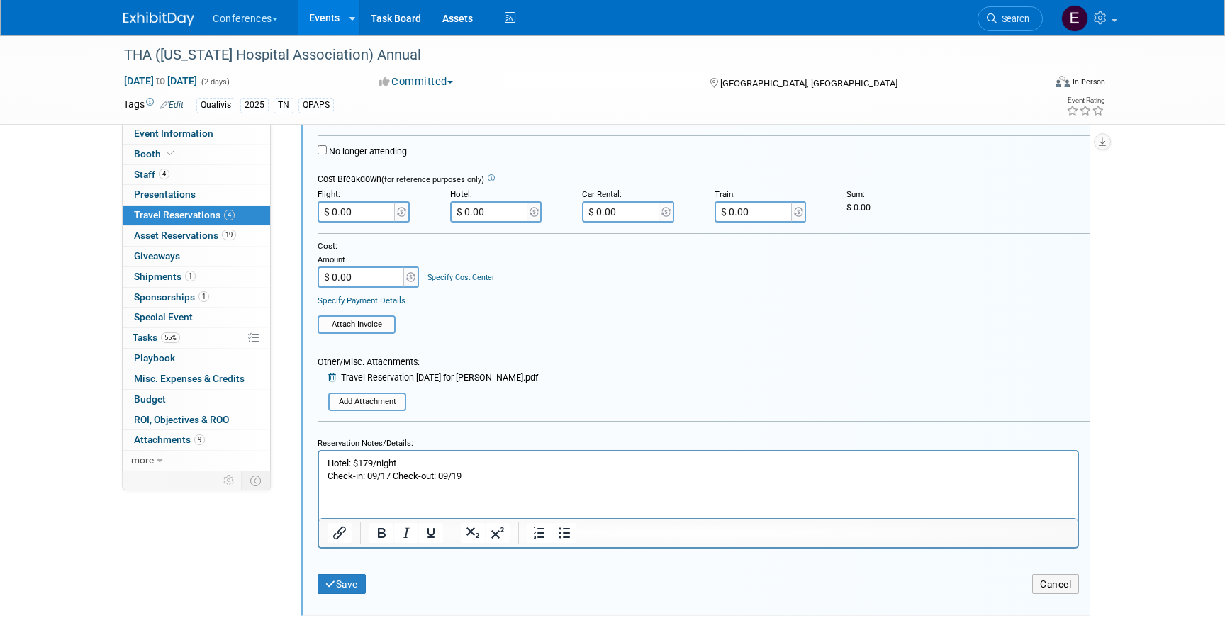
scroll to position [908, 0]
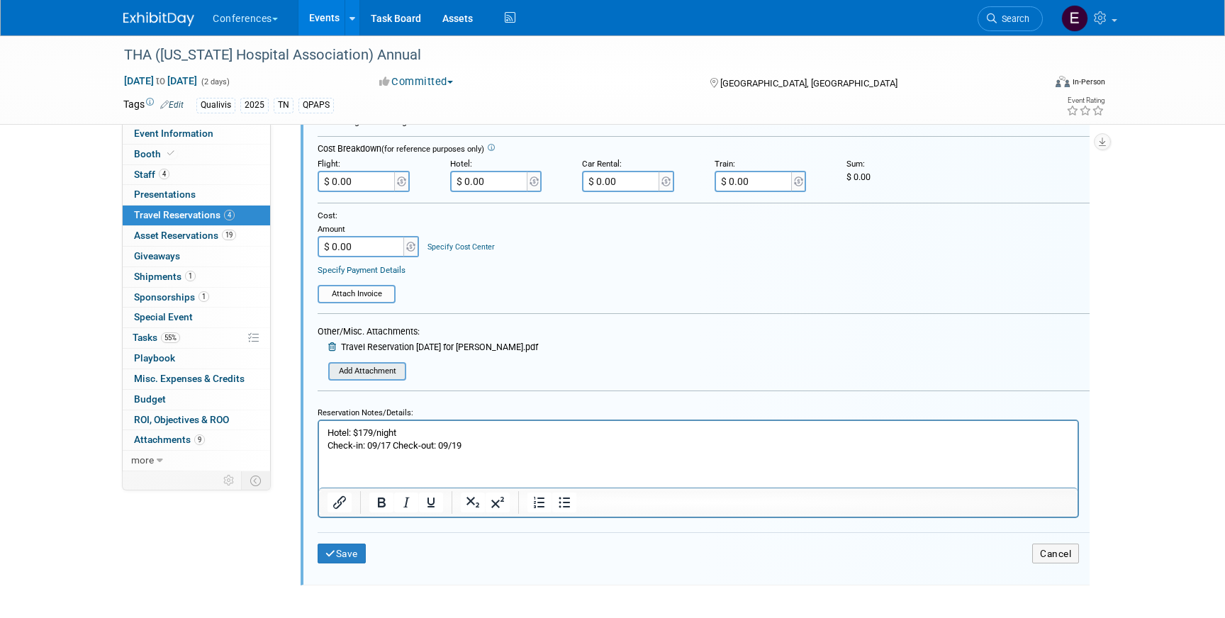
click at [337, 367] on input "file" at bounding box center [332, 371] width 145 height 15
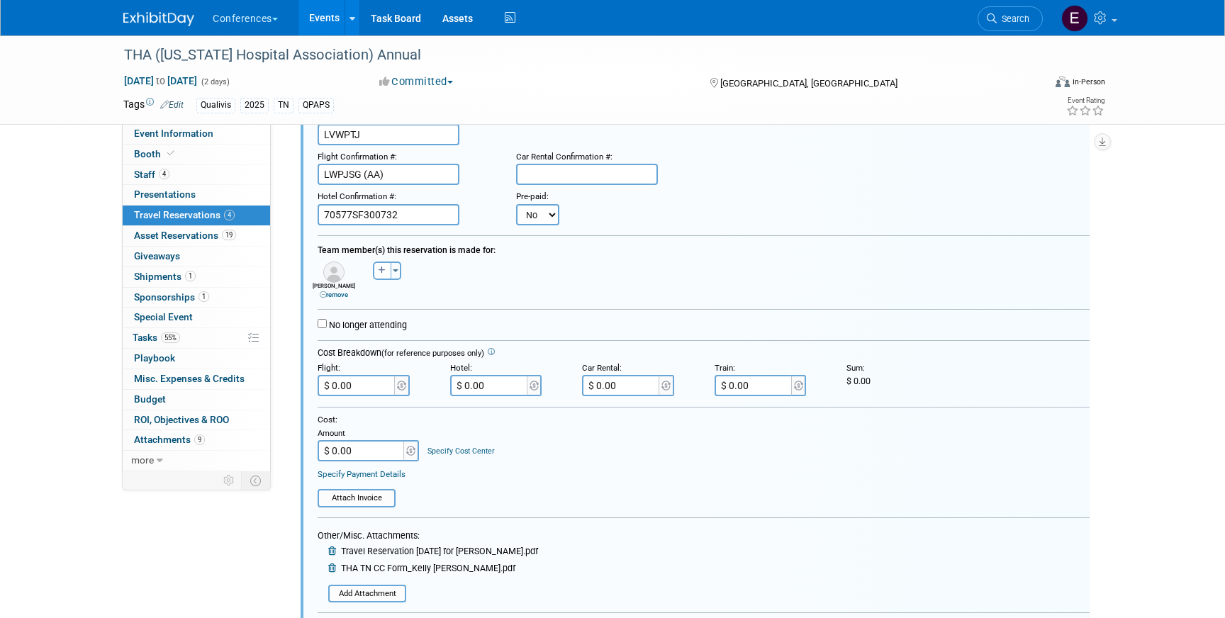
scroll to position [702, 0]
click at [533, 218] on select "No Yes" at bounding box center [537, 216] width 43 height 21
select select "1"
click at [516, 206] on select "No Yes" at bounding box center [537, 216] width 43 height 21
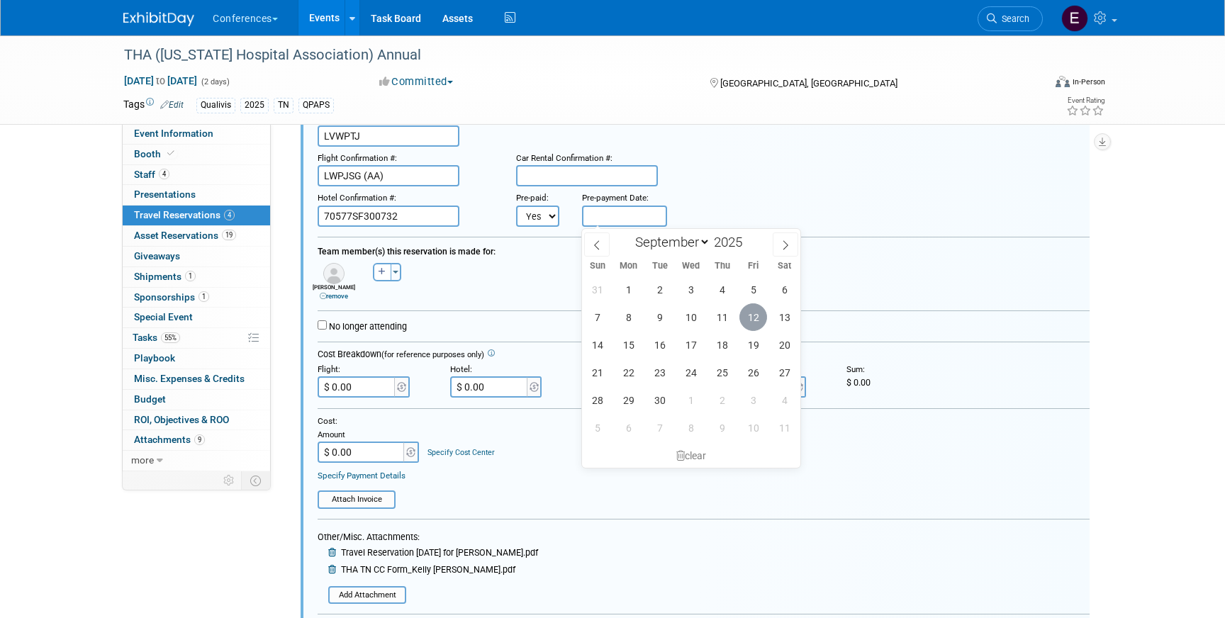
click at [754, 322] on span "12" at bounding box center [753, 317] width 28 height 28
type input "[DATE]"
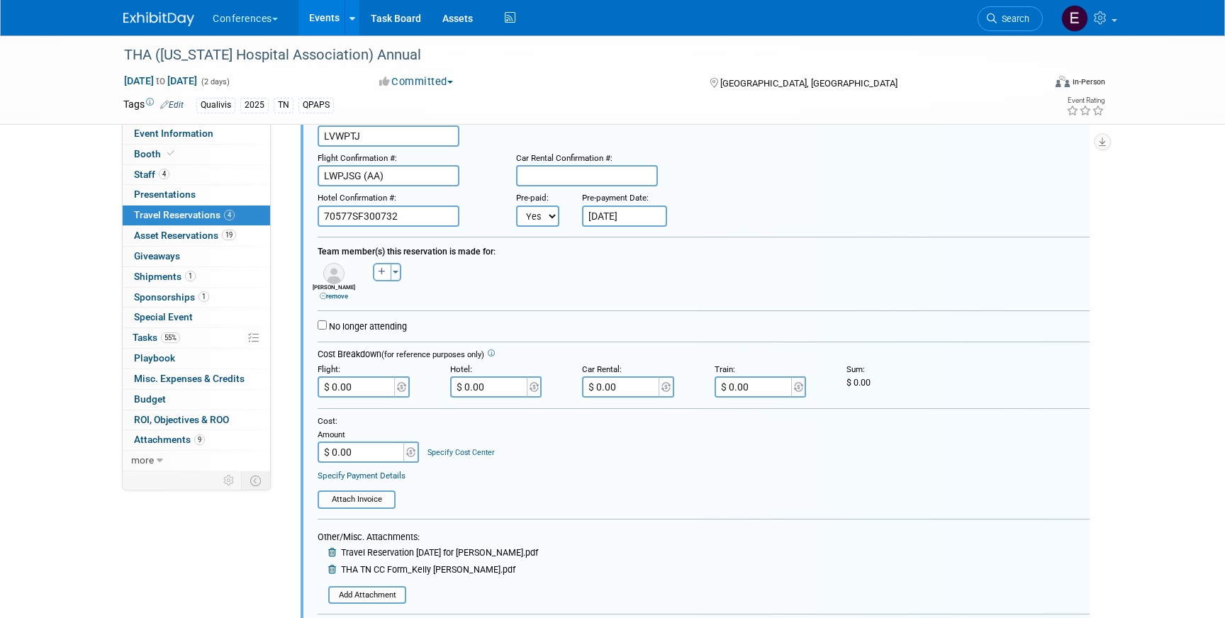
scroll to position [927, 0]
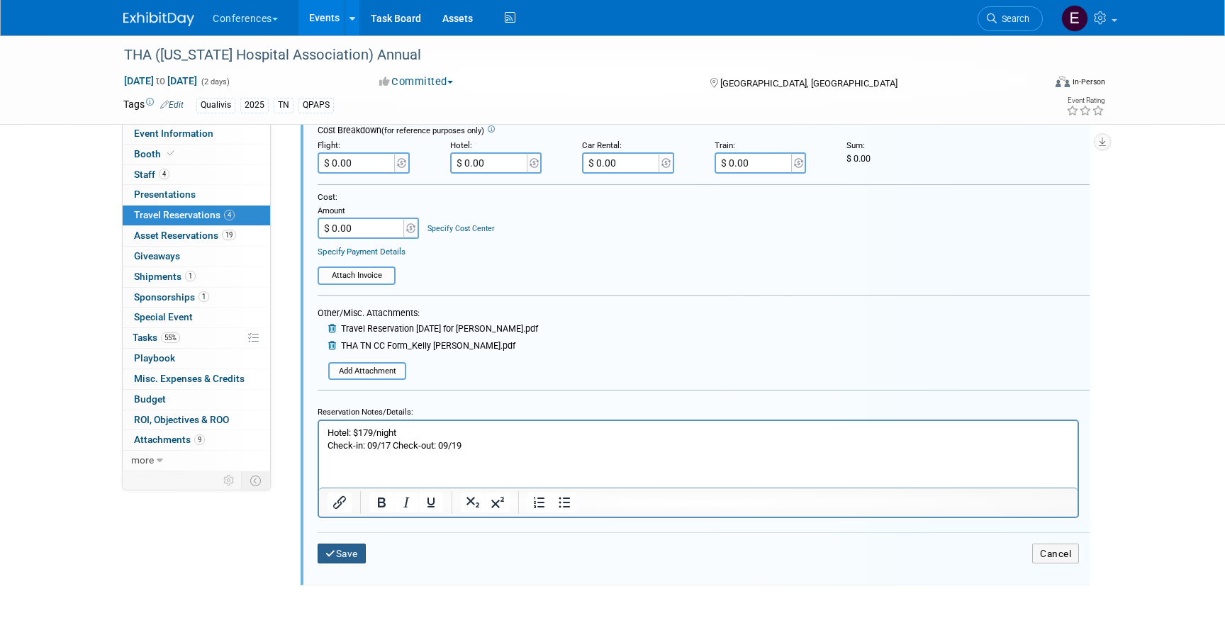
click at [331, 559] on button "Save" at bounding box center [342, 554] width 48 height 21
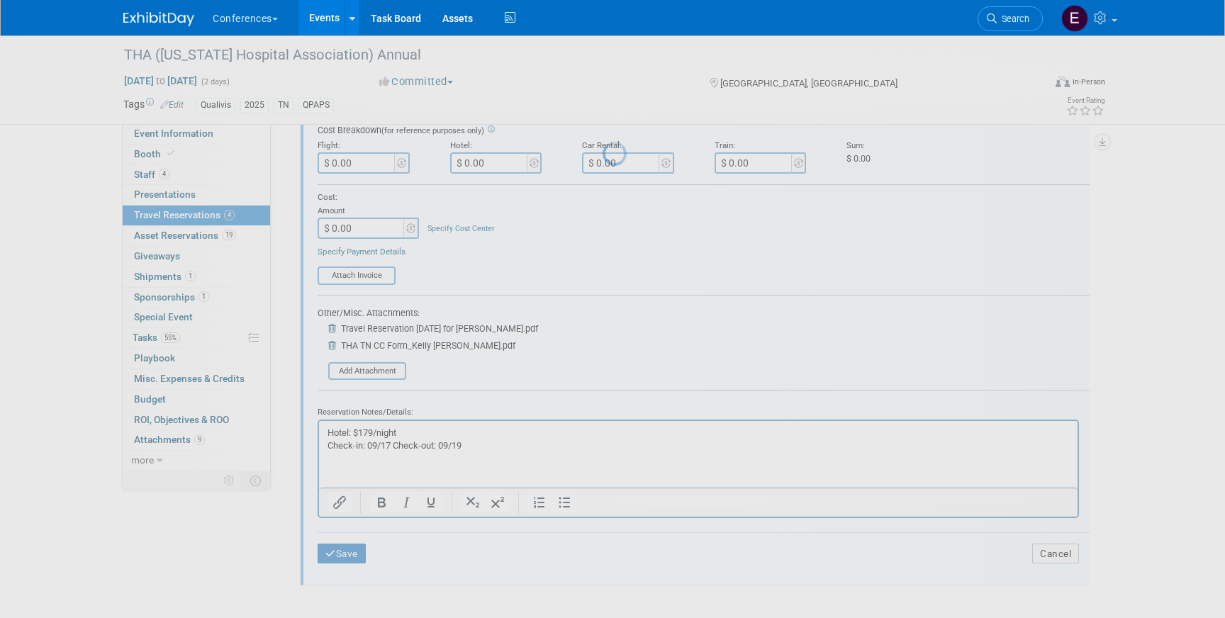
scroll to position [370, 0]
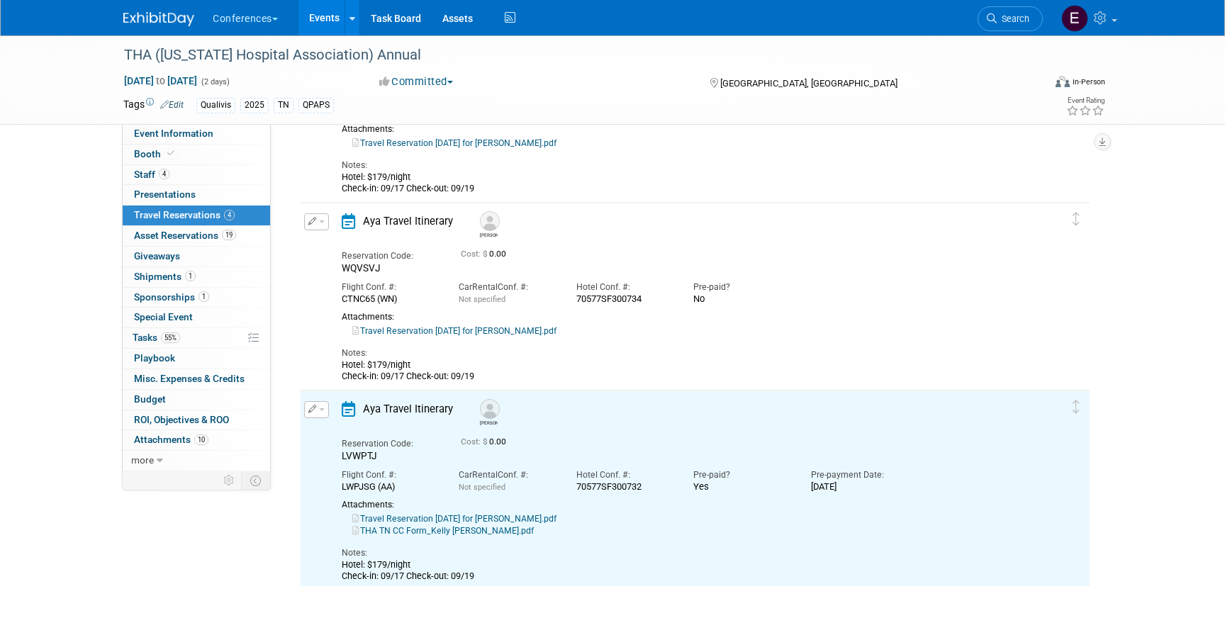
click at [315, 223] on icon "button" at bounding box center [312, 221] width 9 height 8
click at [318, 241] on icon "button" at bounding box center [319, 246] width 11 height 10
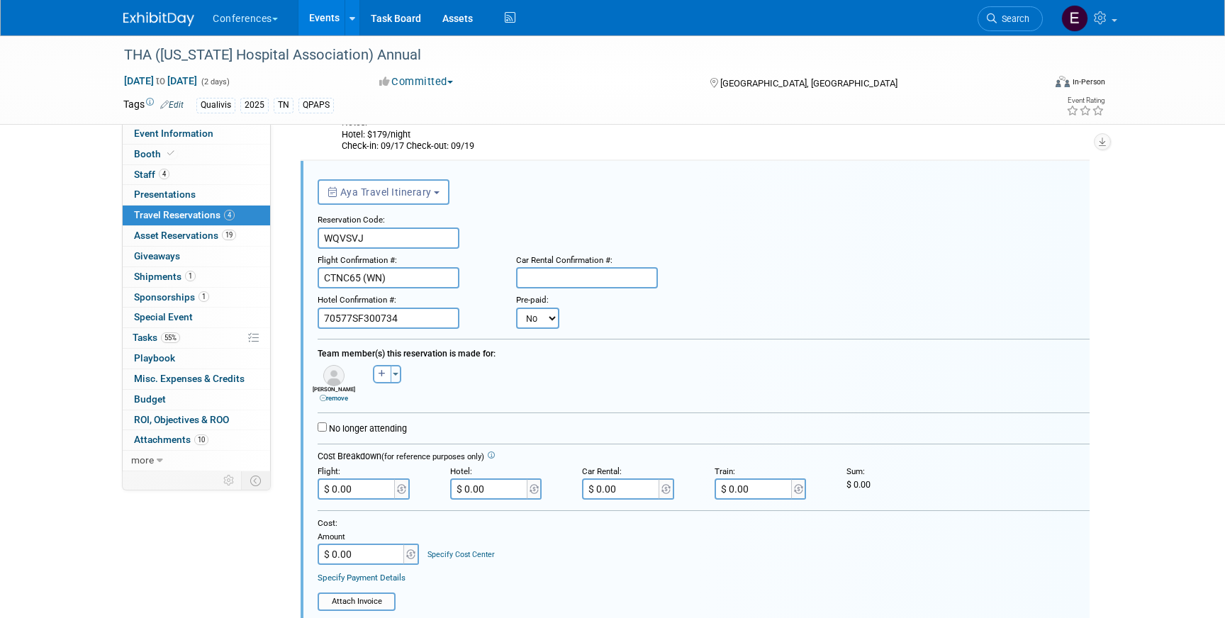
scroll to position [0, 0]
click at [534, 319] on select "No Yes" at bounding box center [537, 318] width 43 height 21
select select "1"
click at [516, 308] on select "No Yes" at bounding box center [537, 318] width 43 height 21
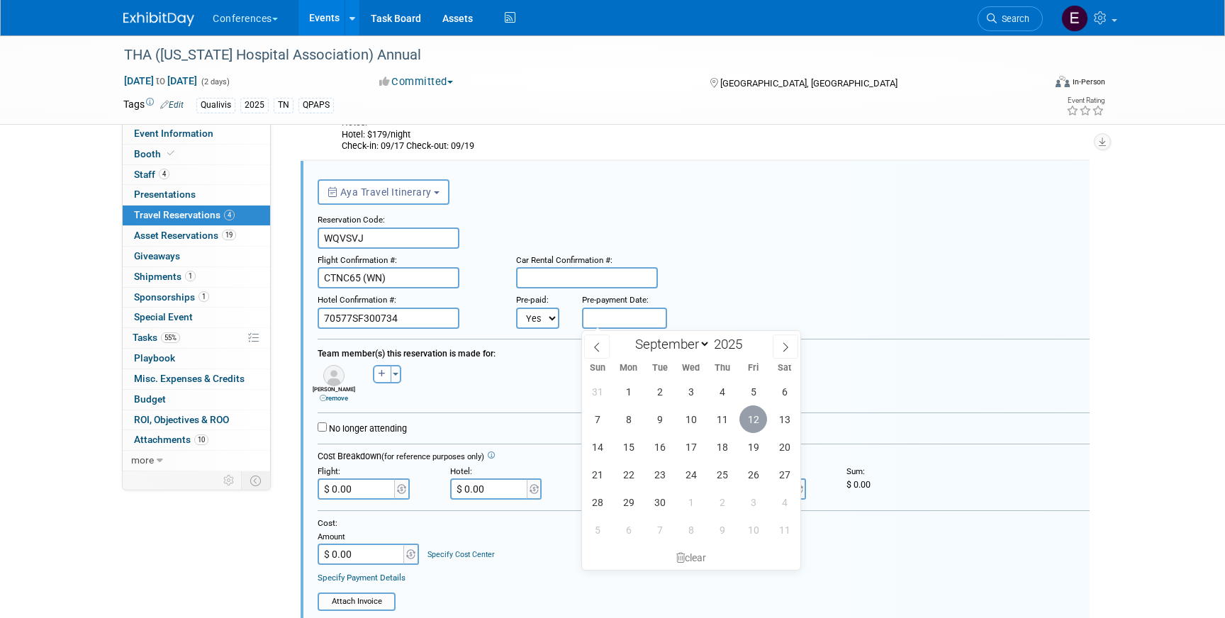
click at [766, 422] on span "12" at bounding box center [753, 419] width 28 height 28
type input "[DATE]"
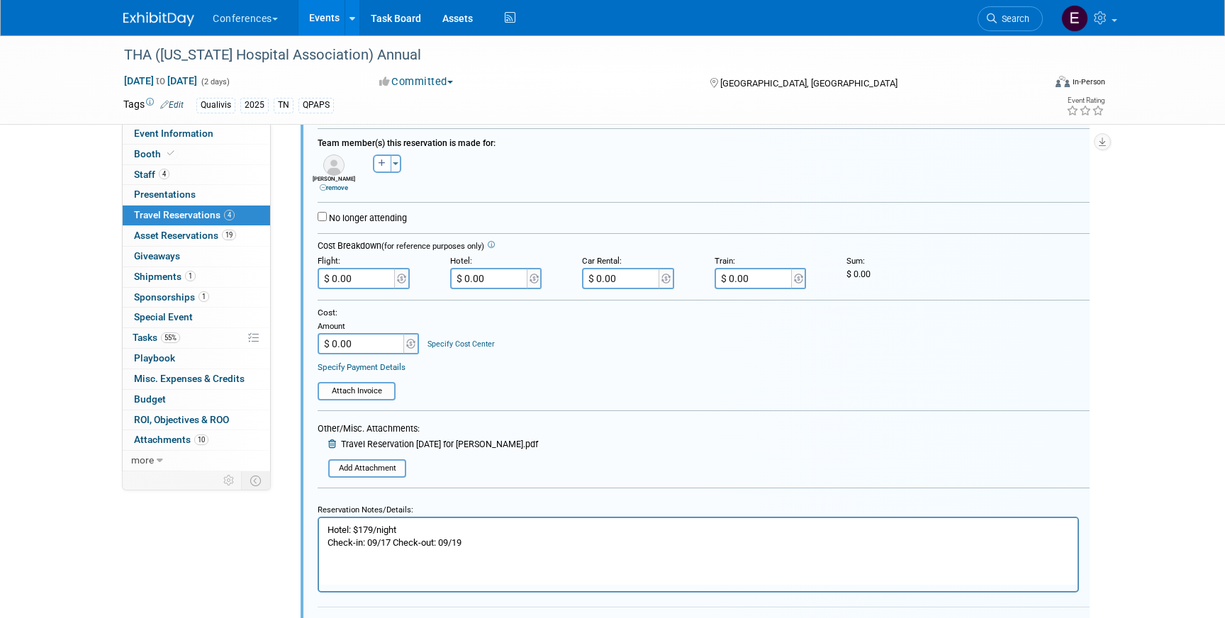
scroll to position [677, 0]
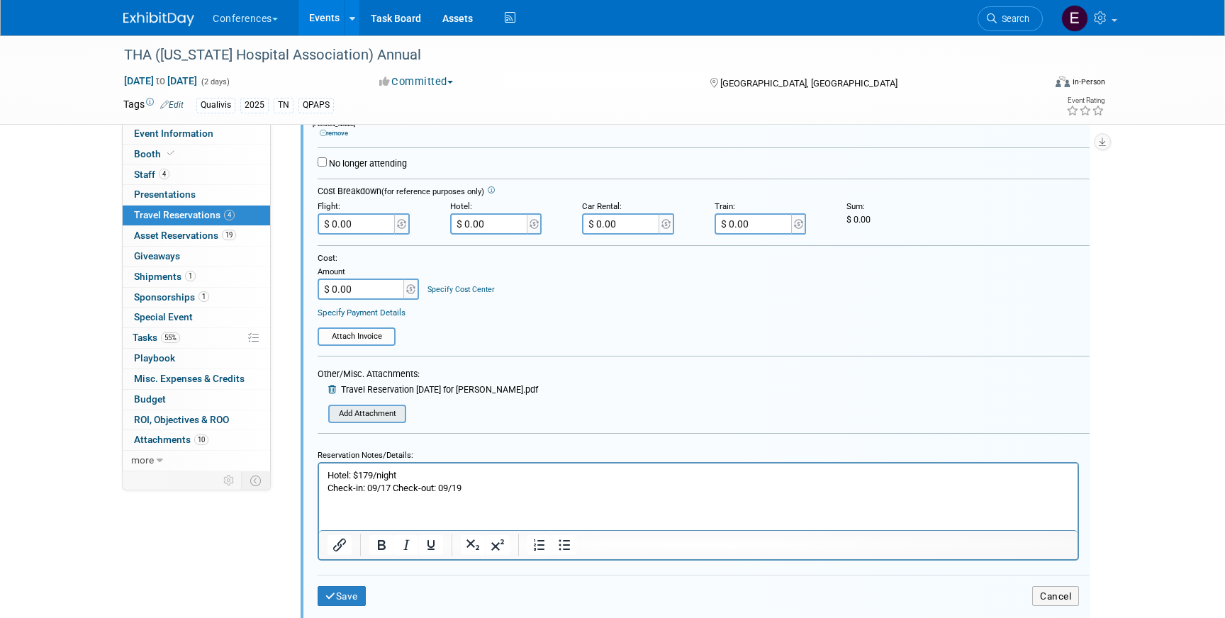
click at [364, 415] on input "file" at bounding box center [332, 413] width 145 height 15
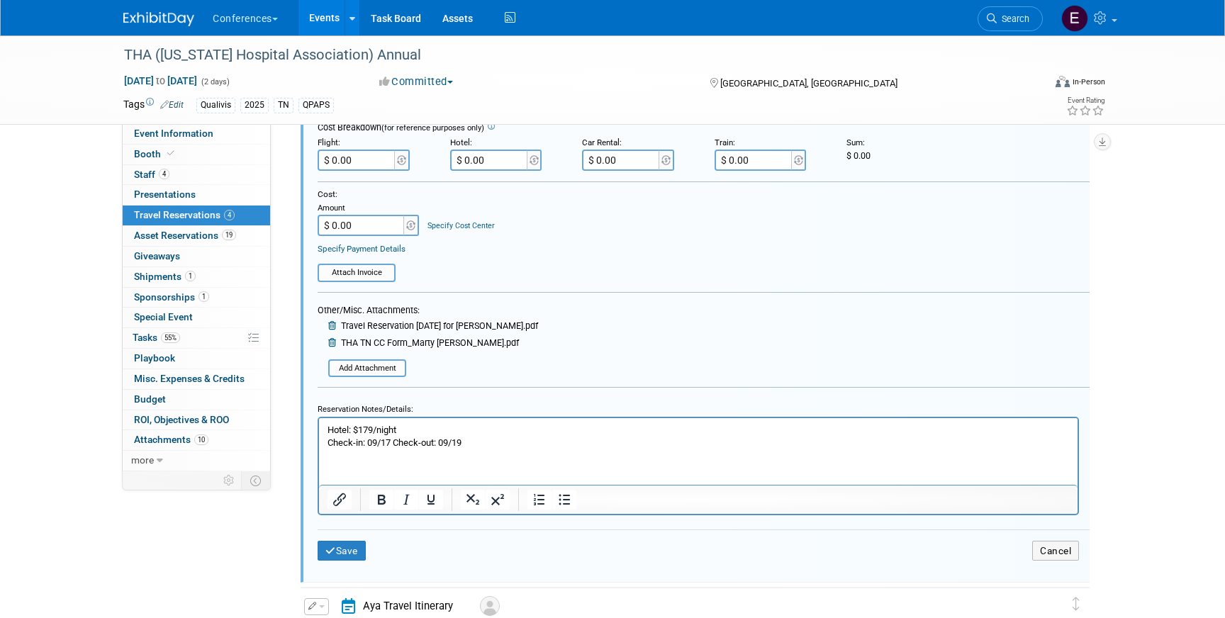
scroll to position [760, 0]
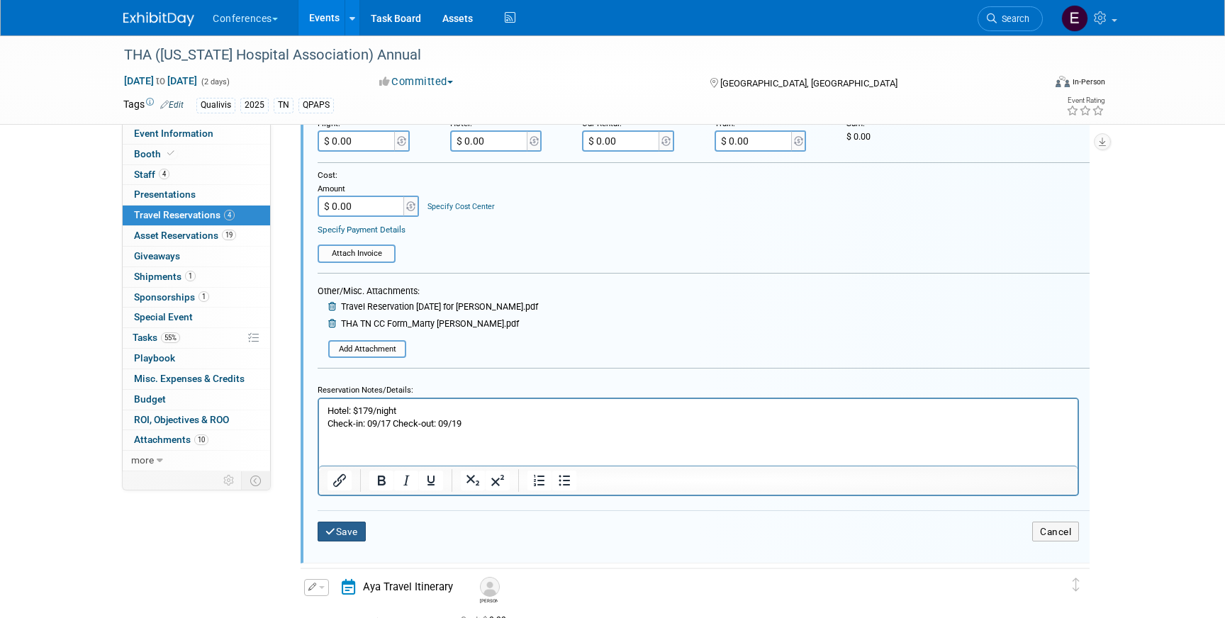
click at [326, 537] on icon "submit" at bounding box center [330, 532] width 11 height 10
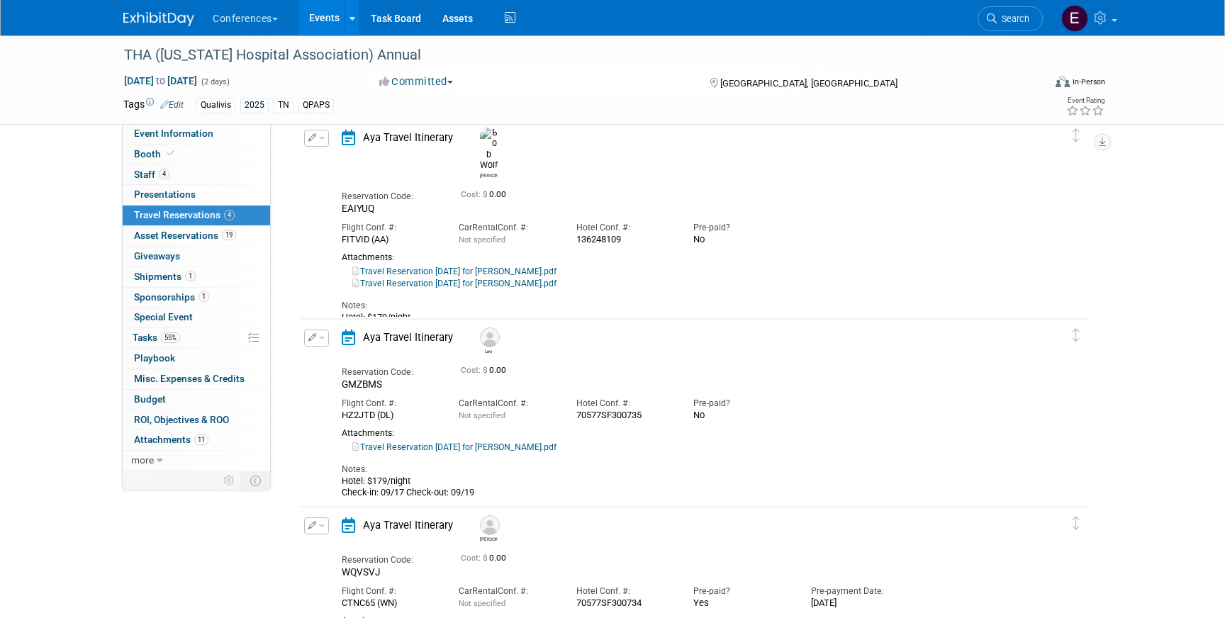
scroll to position [6, 0]
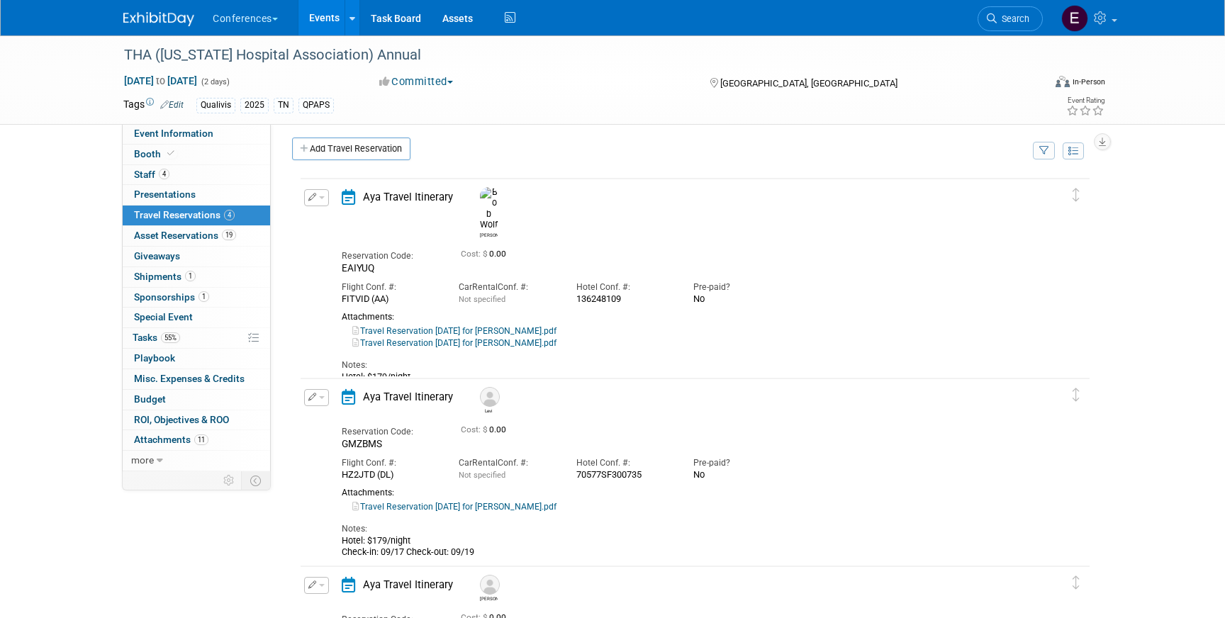
click at [521, 508] on link "Travel Reservation September 17 for DENNIS LEVI CAMPBELL.pdf" at bounding box center [454, 507] width 204 height 10
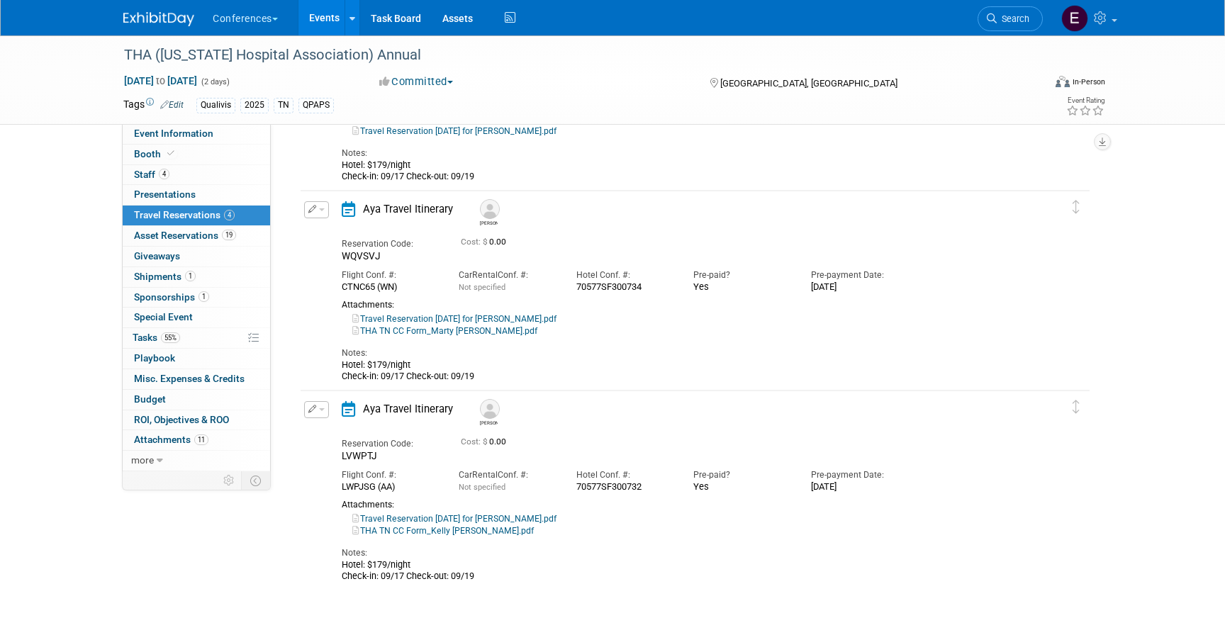
scroll to position [0, 0]
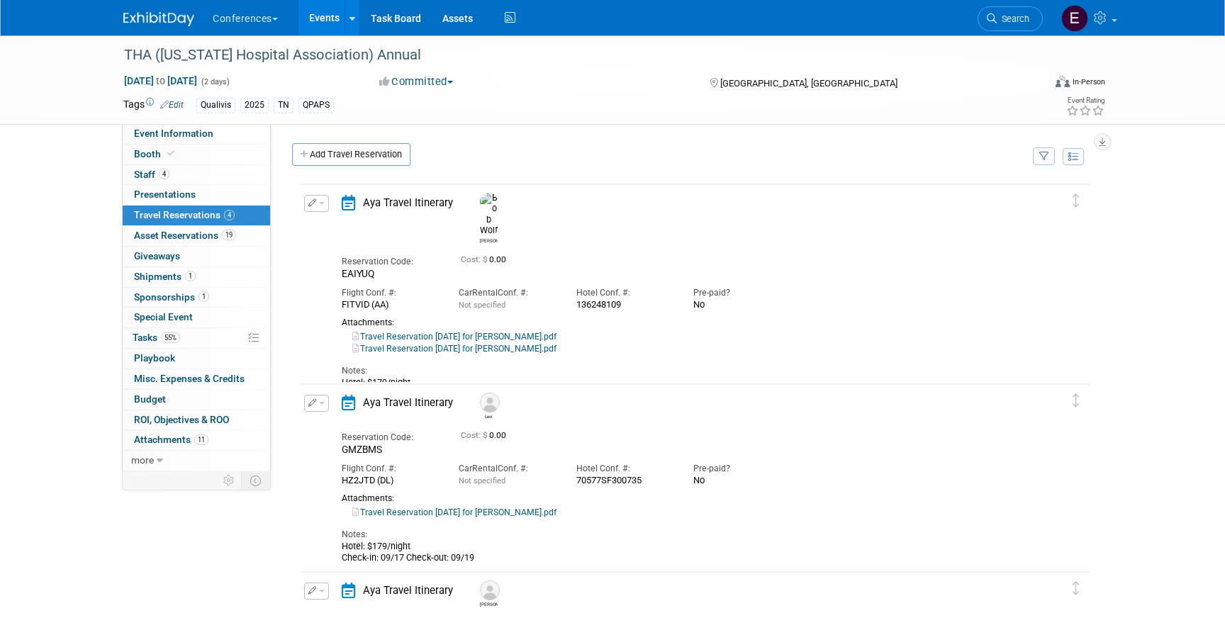
click at [318, 407] on button "button" at bounding box center [316, 403] width 25 height 17
click at [324, 418] on button "Edit Reservation" at bounding box center [365, 428] width 120 height 21
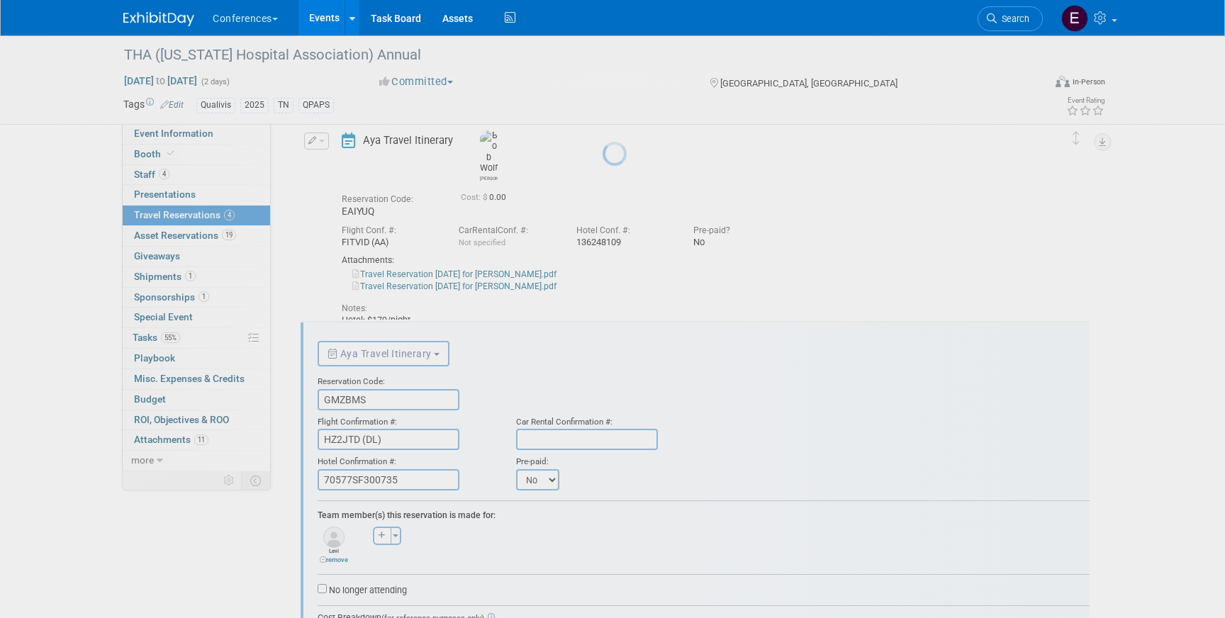
scroll to position [224, 0]
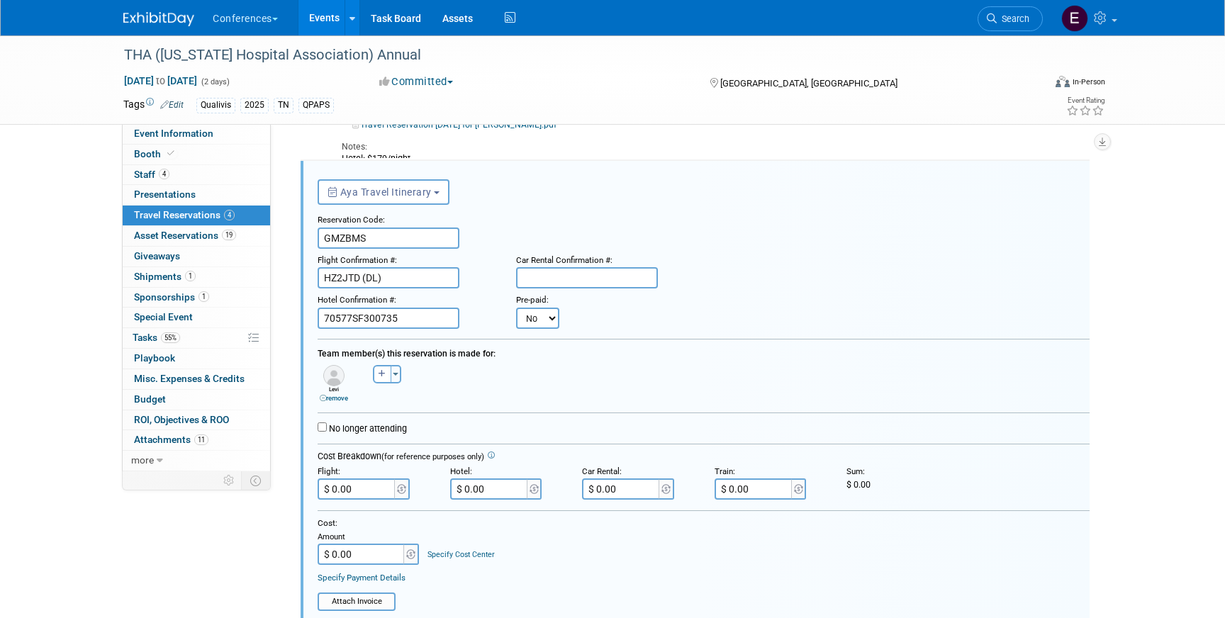
click at [541, 306] on div "Pre-paid:" at bounding box center [538, 298] width 45 height 19
click at [541, 315] on select "No Yes" at bounding box center [537, 318] width 43 height 21
select select "1"
click at [516, 308] on select "No Yes" at bounding box center [537, 318] width 43 height 21
click at [612, 319] on input "text" at bounding box center [624, 318] width 85 height 21
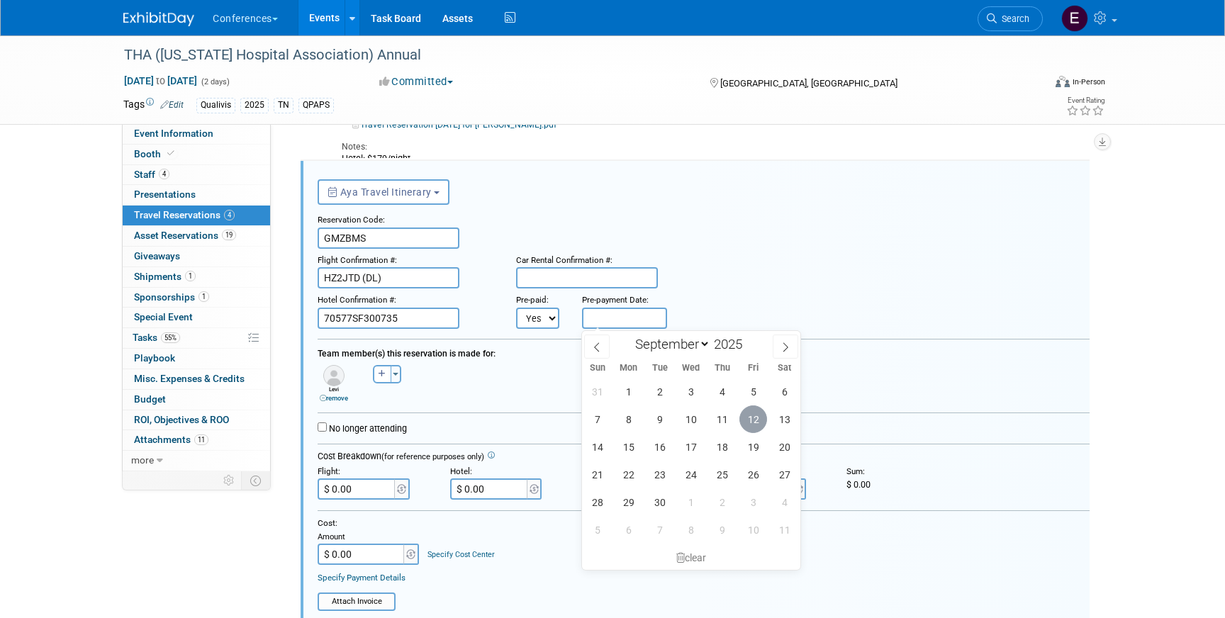
click at [749, 427] on span "12" at bounding box center [753, 419] width 28 height 28
type input "[DATE]"
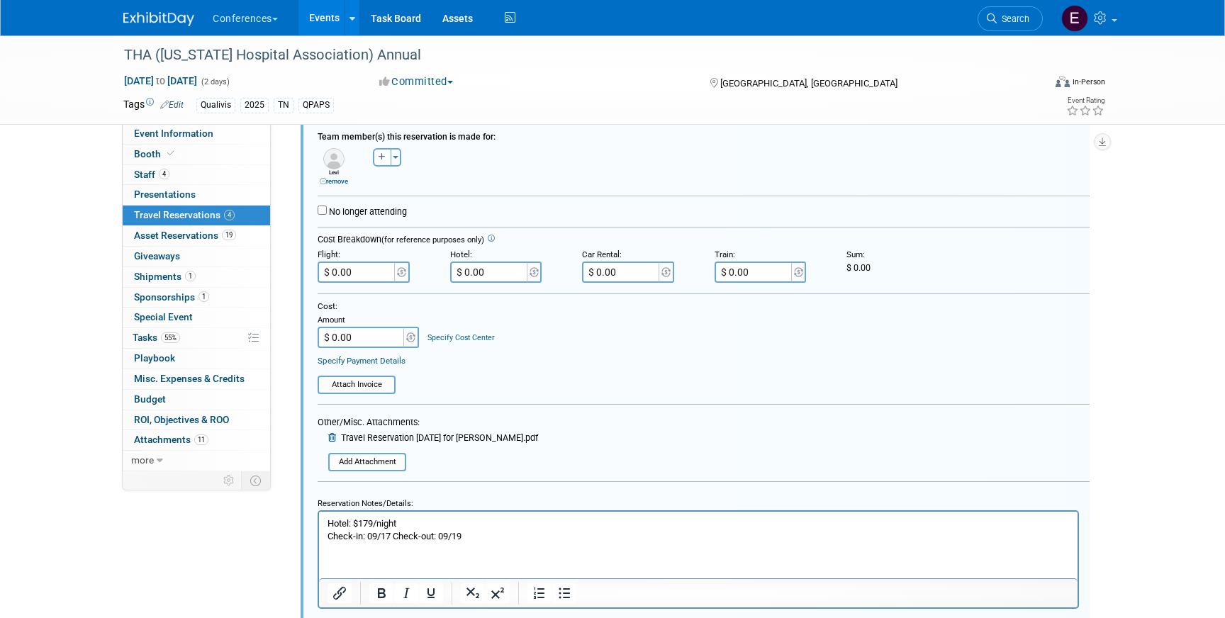
scroll to position [464, 0]
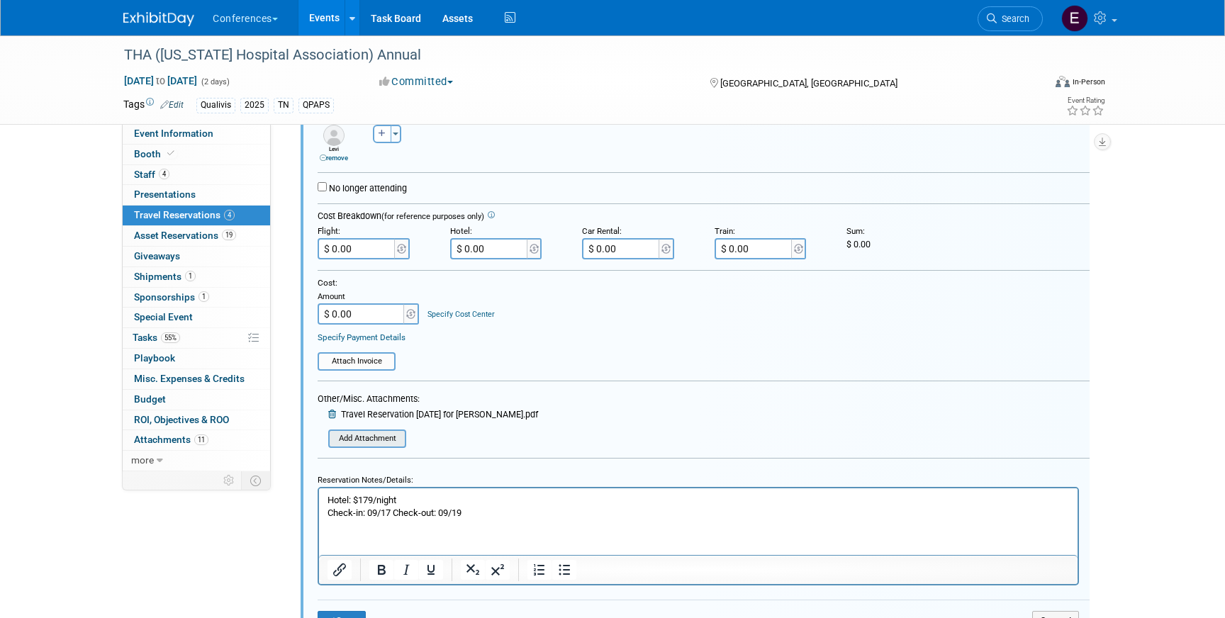
click at [340, 437] on input "file" at bounding box center [332, 438] width 145 height 15
click at [372, 433] on input "file" at bounding box center [332, 438] width 145 height 15
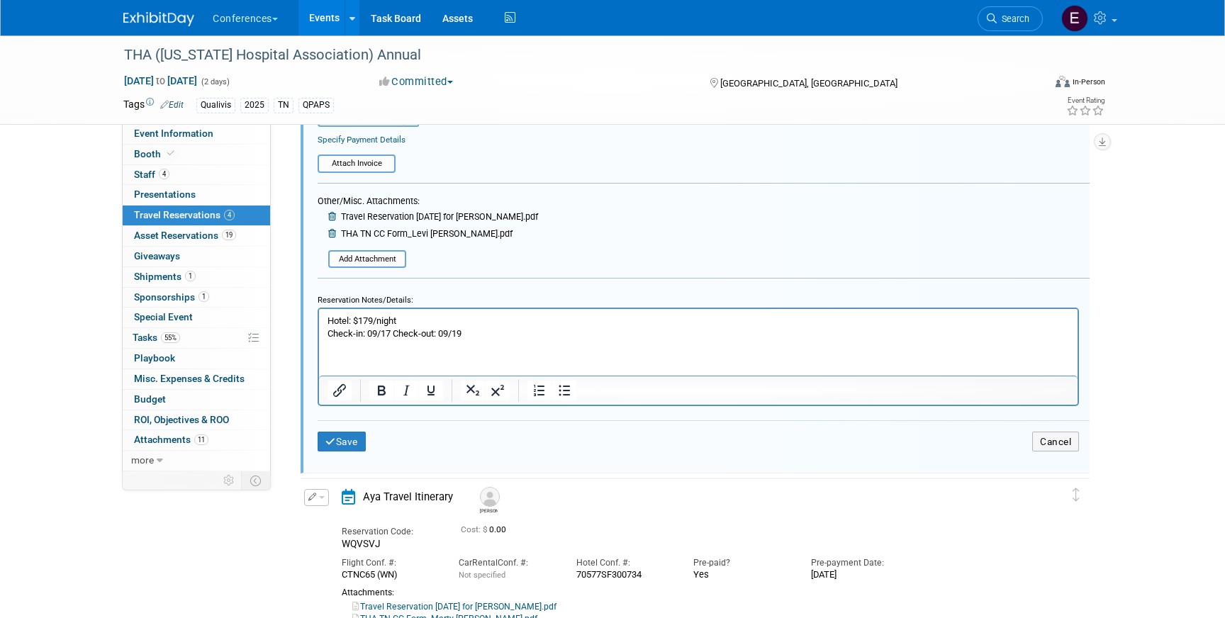
scroll to position [684, 0]
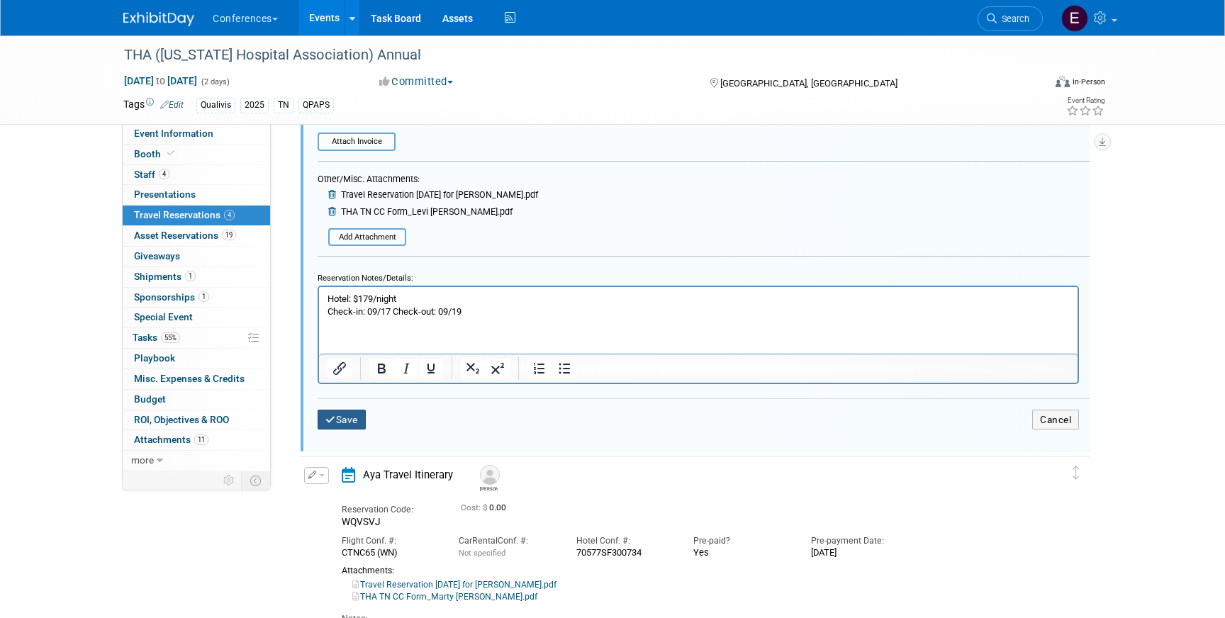
click at [333, 422] on icon "submit" at bounding box center [330, 420] width 11 height 10
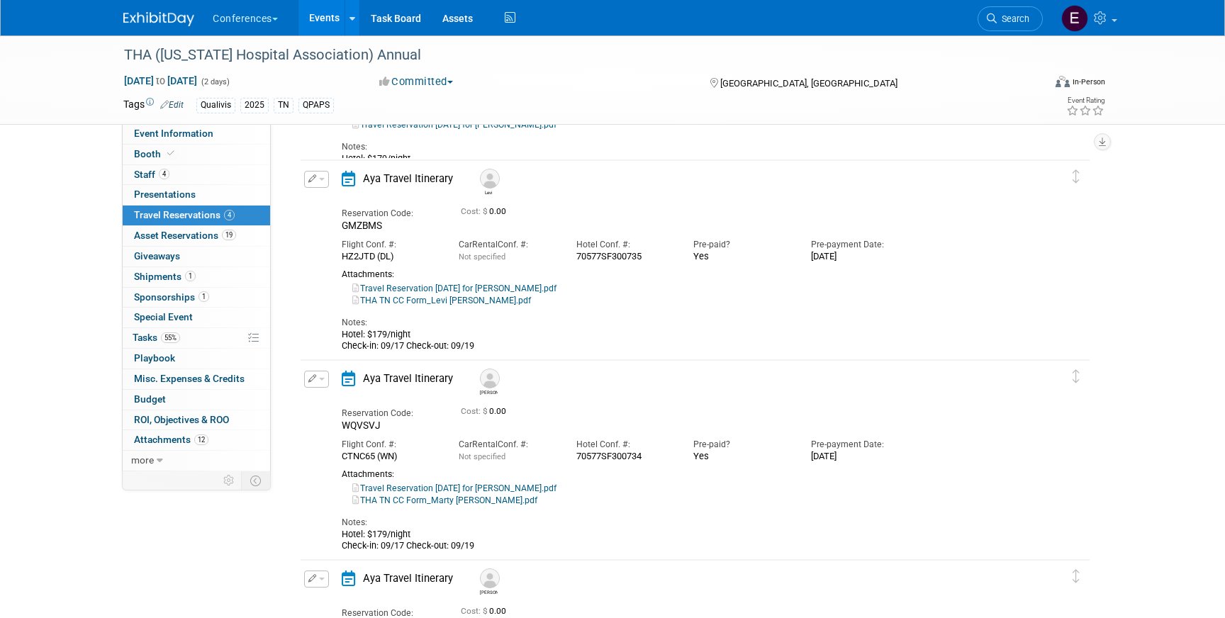
scroll to position [0, 0]
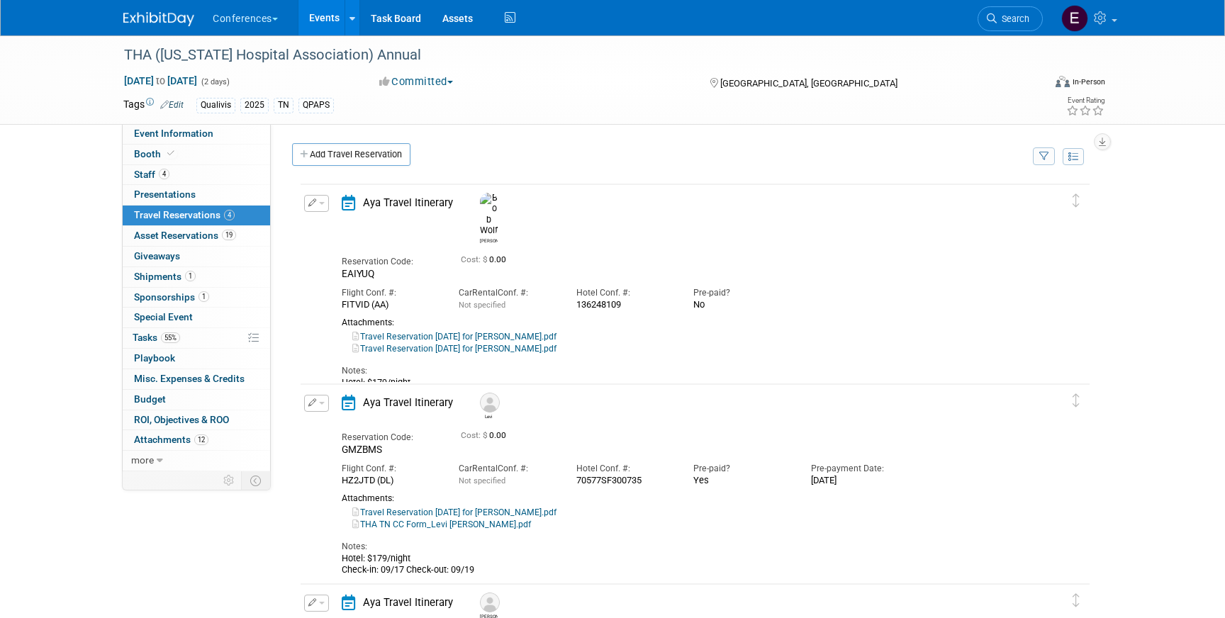
click at [326, 209] on button "button" at bounding box center [316, 203] width 25 height 17
click at [330, 230] on button "Edit Reservation" at bounding box center [365, 228] width 120 height 21
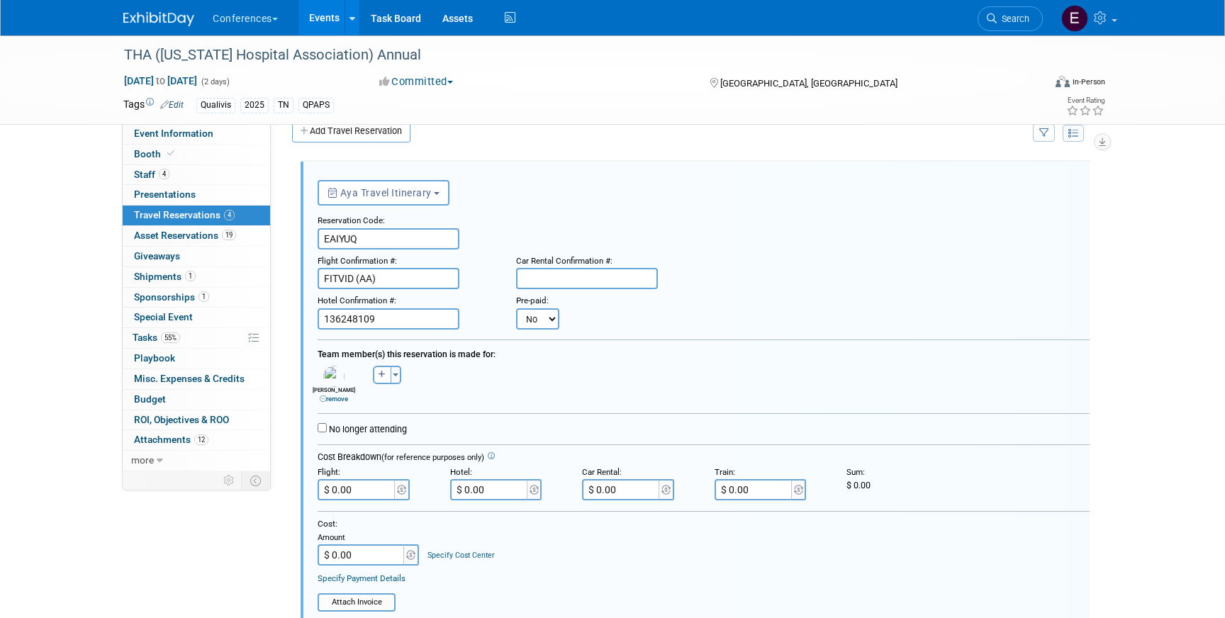
scroll to position [24, 0]
click at [541, 323] on select "No Yes" at bounding box center [537, 318] width 43 height 21
select select "1"
click at [516, 308] on select "No Yes" at bounding box center [537, 318] width 43 height 21
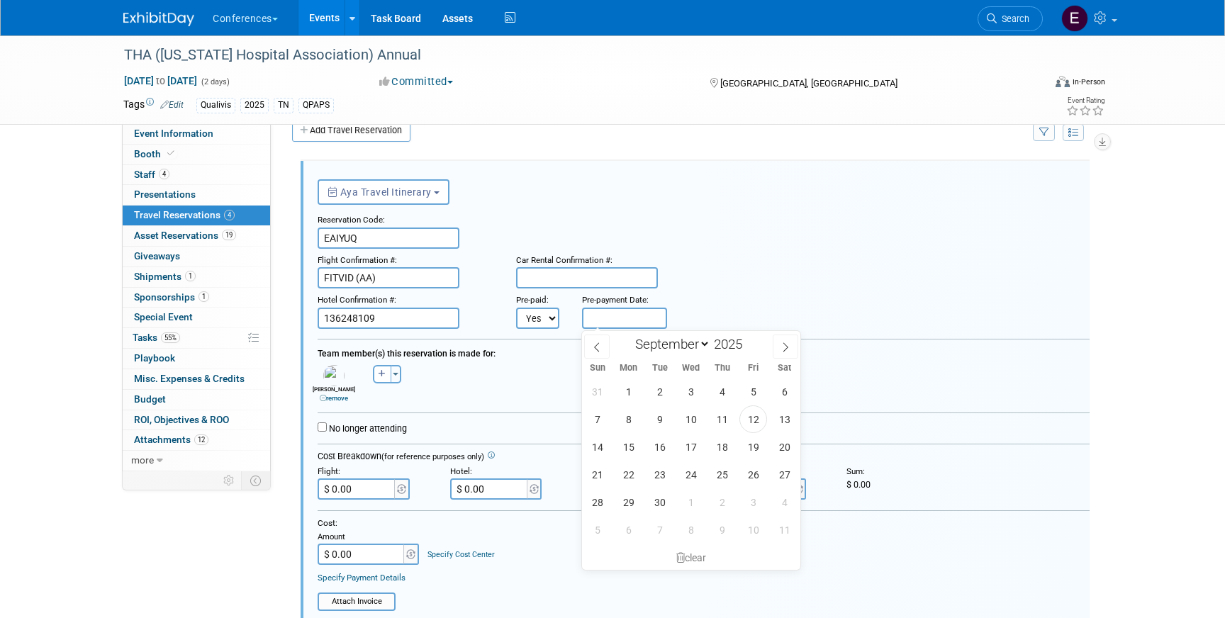
click at [621, 317] on input "text" at bounding box center [624, 318] width 85 height 21
click at [761, 424] on span "12" at bounding box center [753, 419] width 28 height 28
type input "[DATE]"
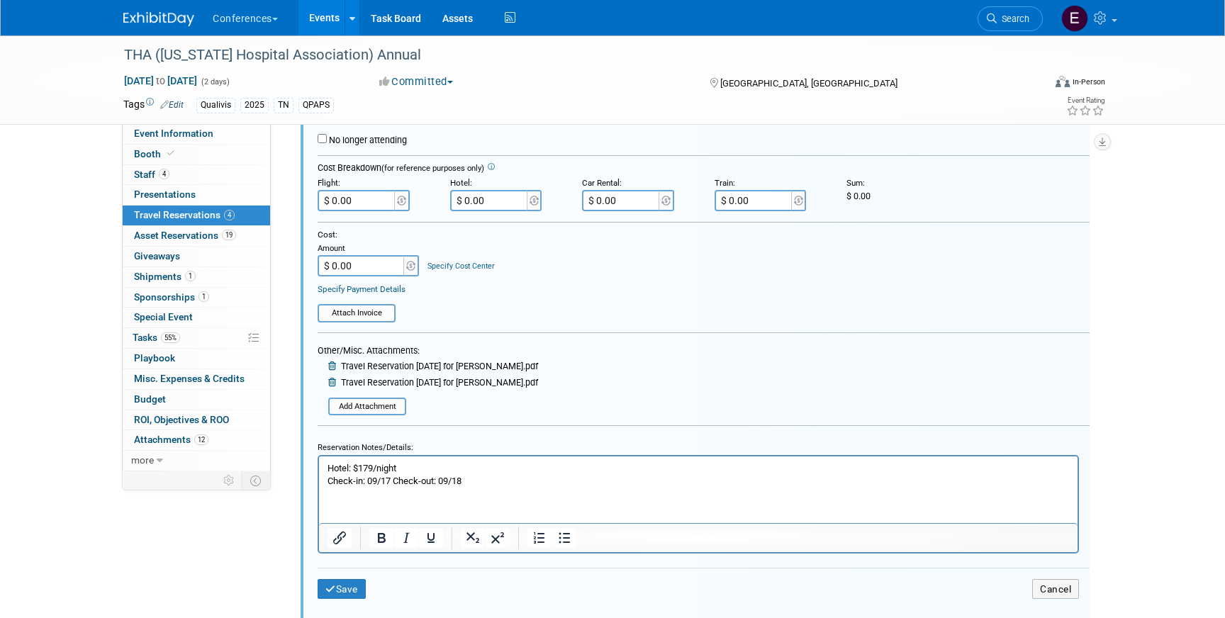
scroll to position [325, 0]
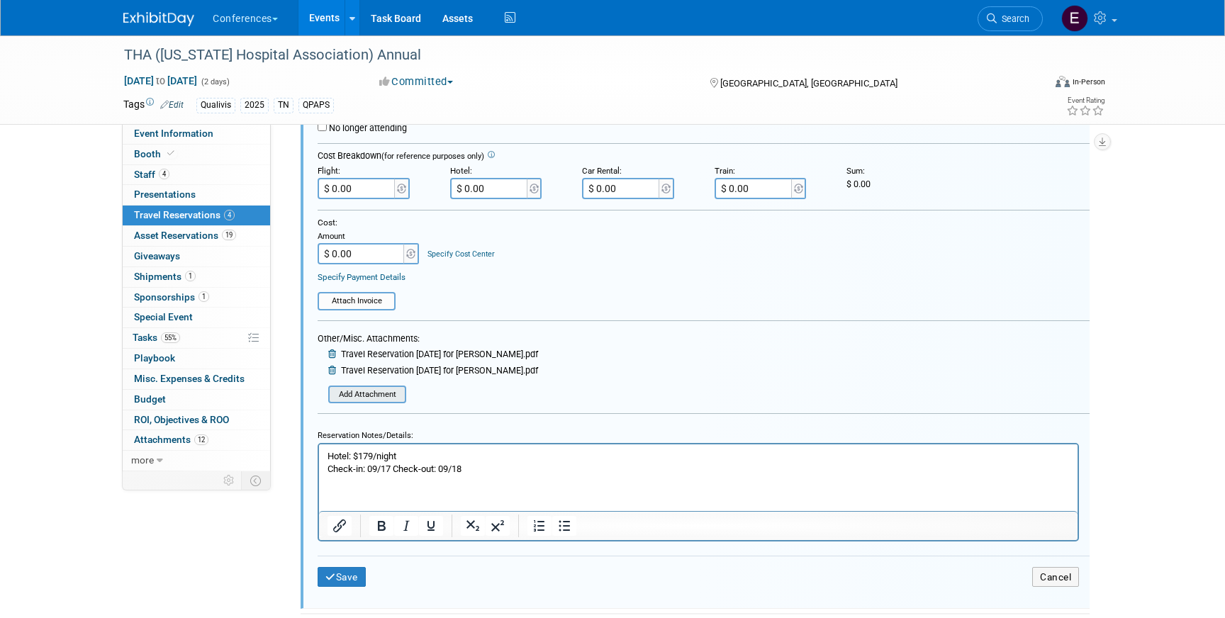
click at [367, 395] on input "file" at bounding box center [332, 394] width 145 height 15
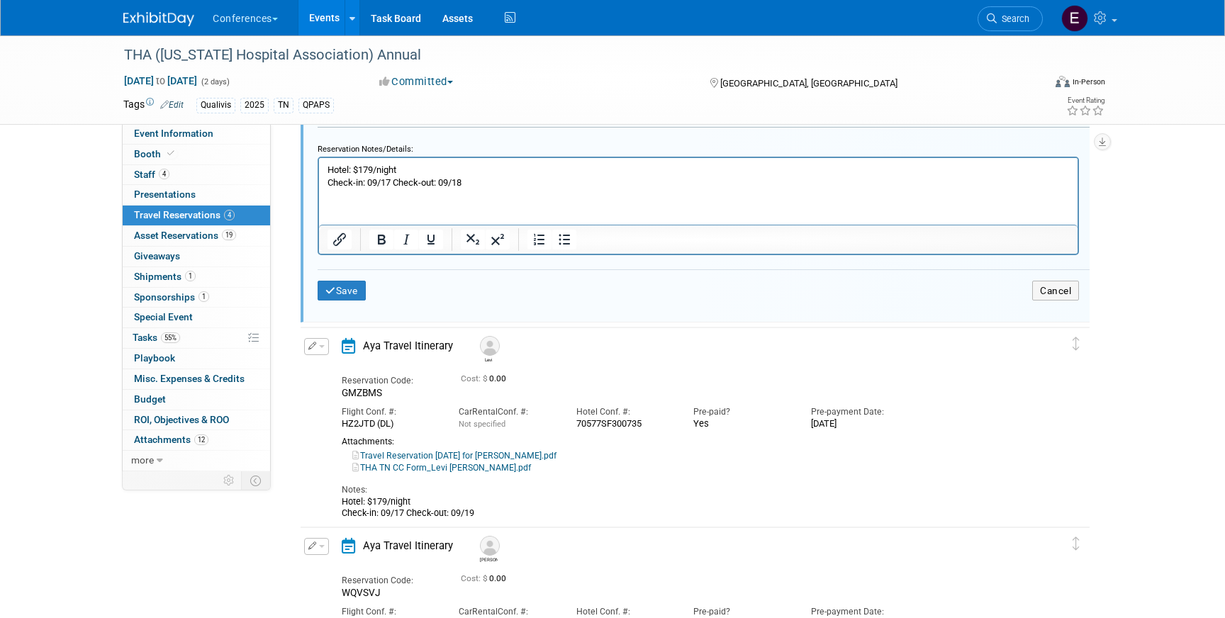
scroll to position [632, 0]
click at [333, 296] on button "Save" at bounding box center [342, 289] width 48 height 21
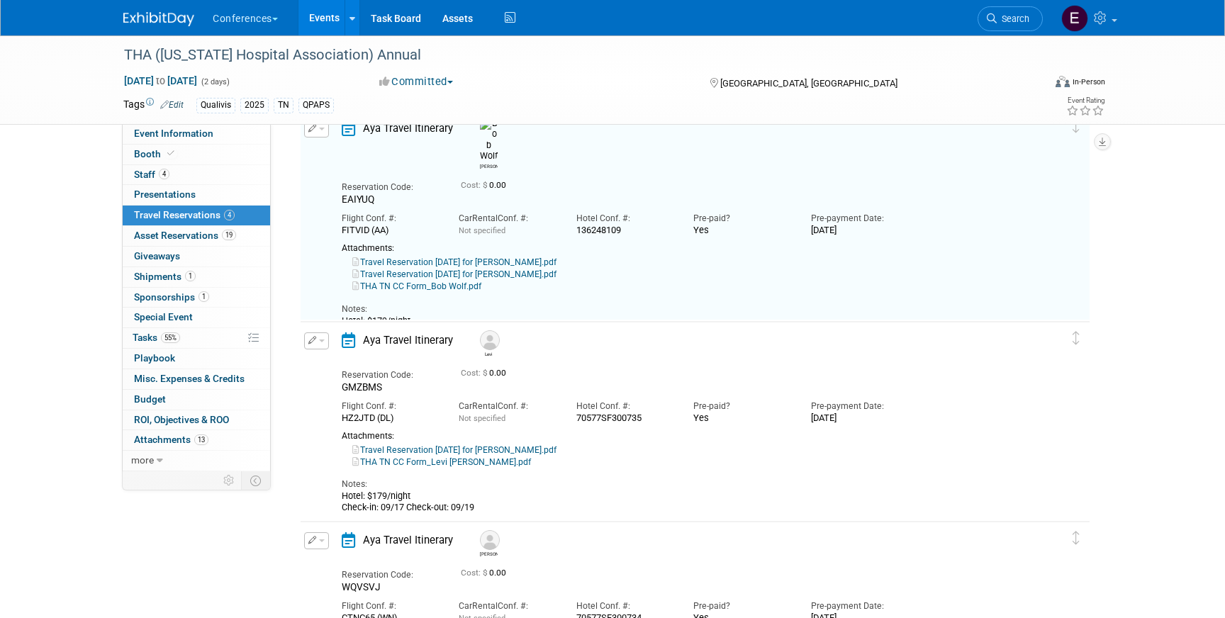
scroll to position [75, 0]
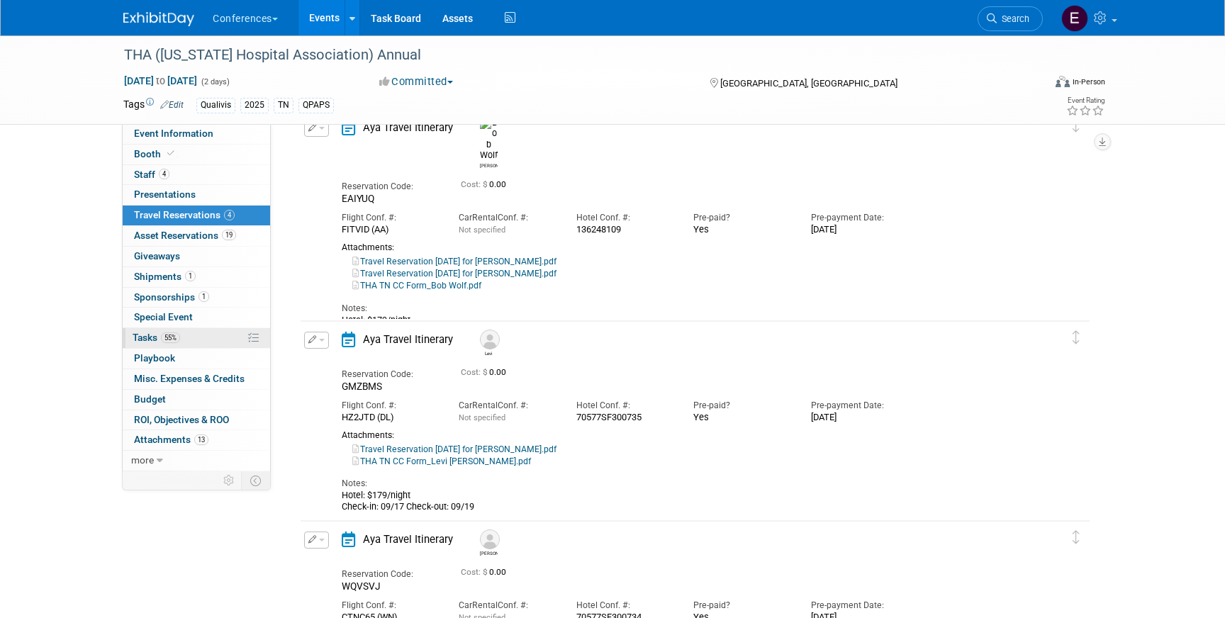
click at [217, 335] on link "55% Tasks 55%" at bounding box center [196, 338] width 147 height 20
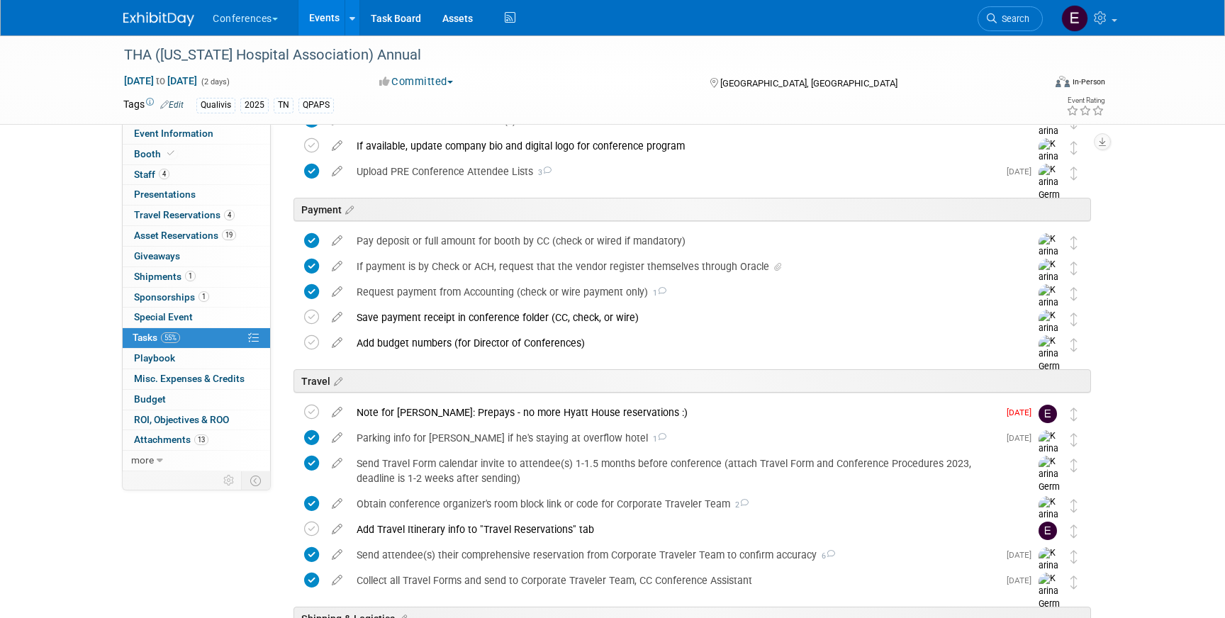
scroll to position [467, 0]
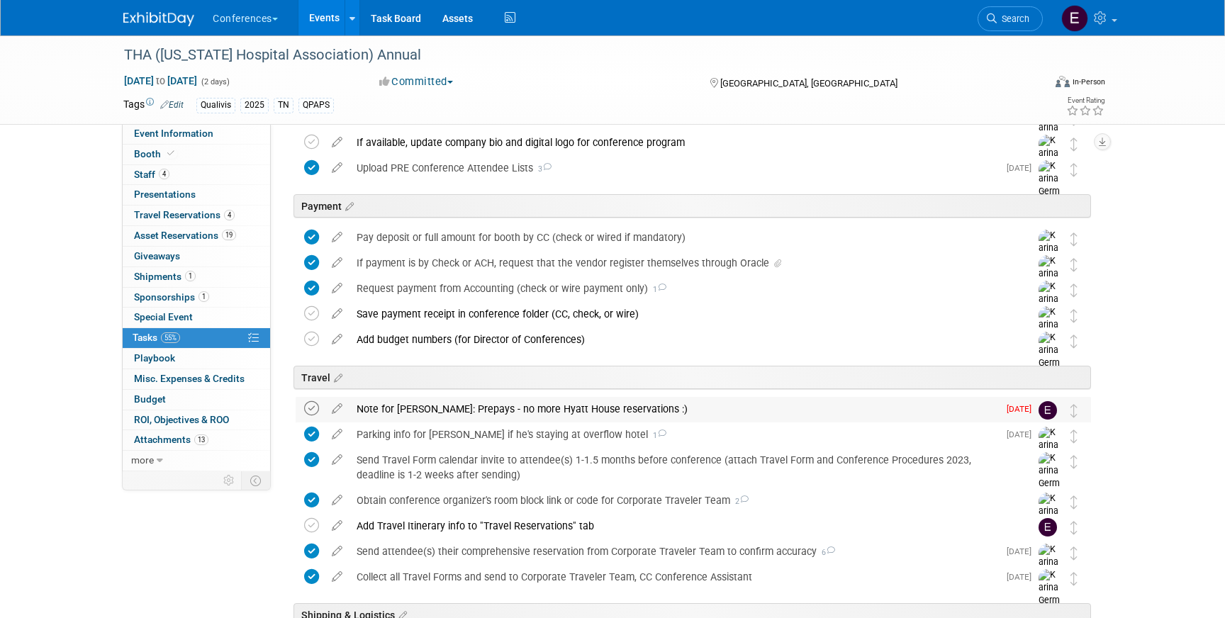
click at [309, 407] on icon at bounding box center [311, 408] width 15 height 15
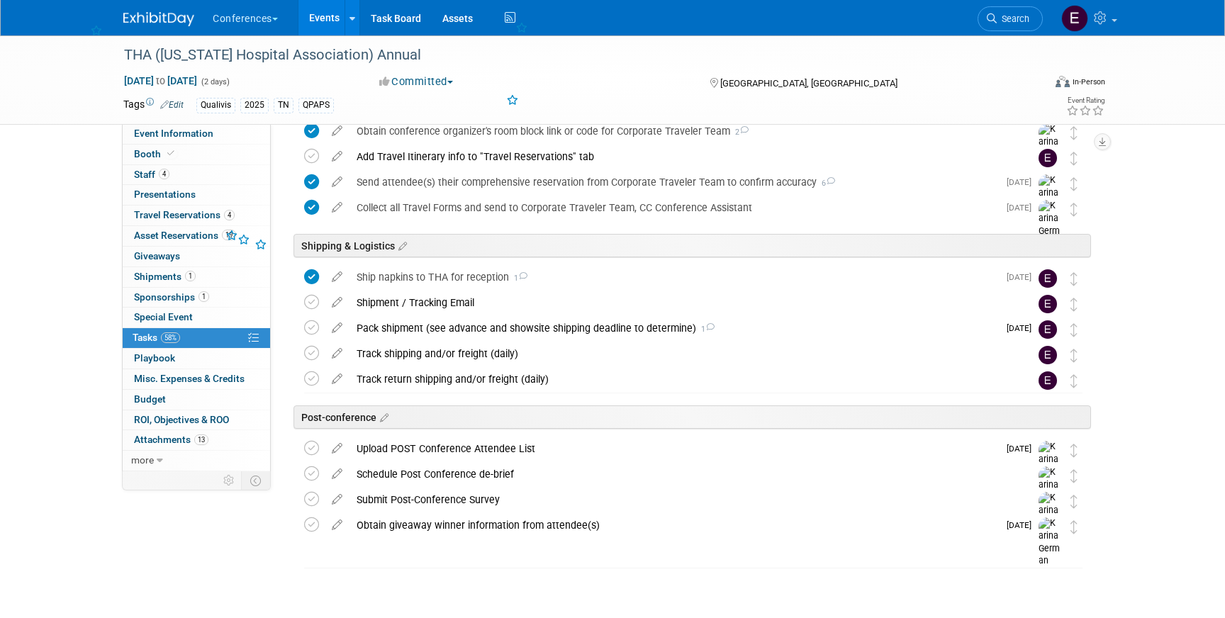
scroll to position [844, 0]
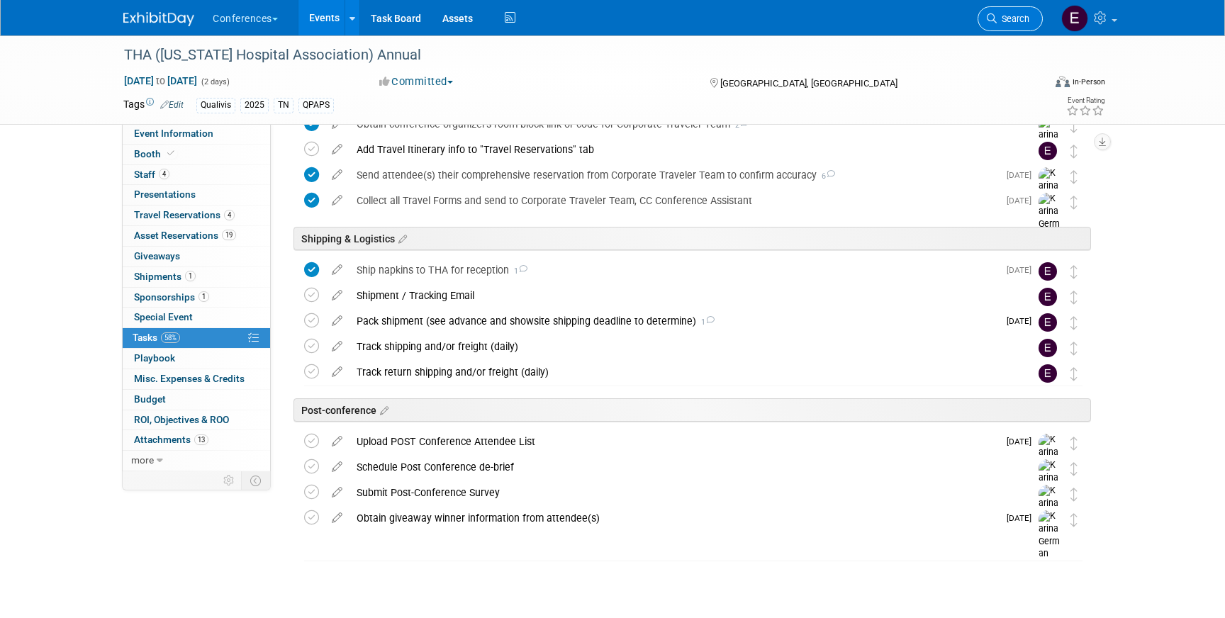
click at [1031, 17] on link "Search" at bounding box center [1010, 18] width 65 height 25
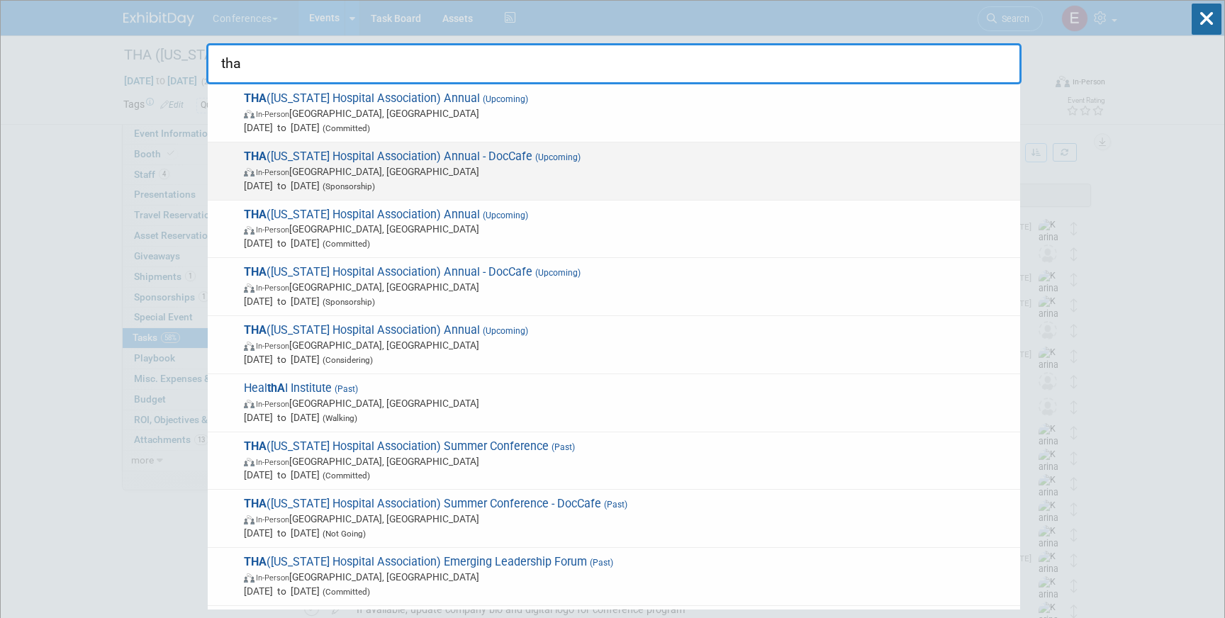
type input "tha"
click at [566, 174] on span "In-Person Nashville, TN" at bounding box center [628, 171] width 769 height 14
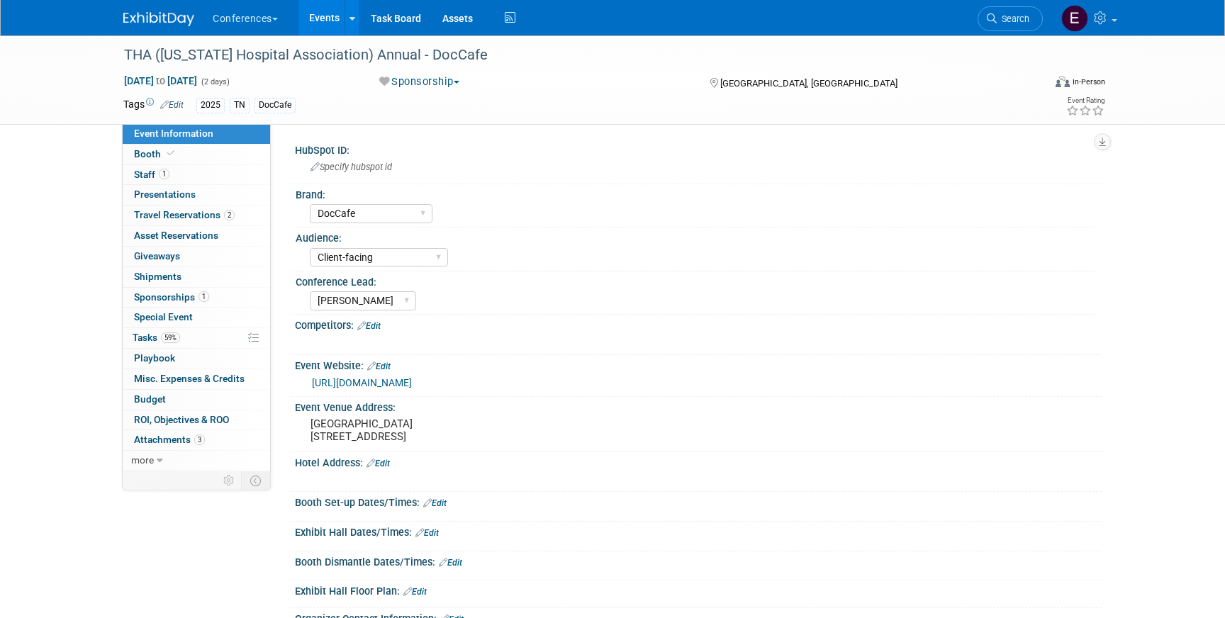
select select "DocCafe"
select select "Client-facing"
select select "[PERSON_NAME]"
click at [184, 175] on link "1 Staff 1" at bounding box center [196, 175] width 147 height 20
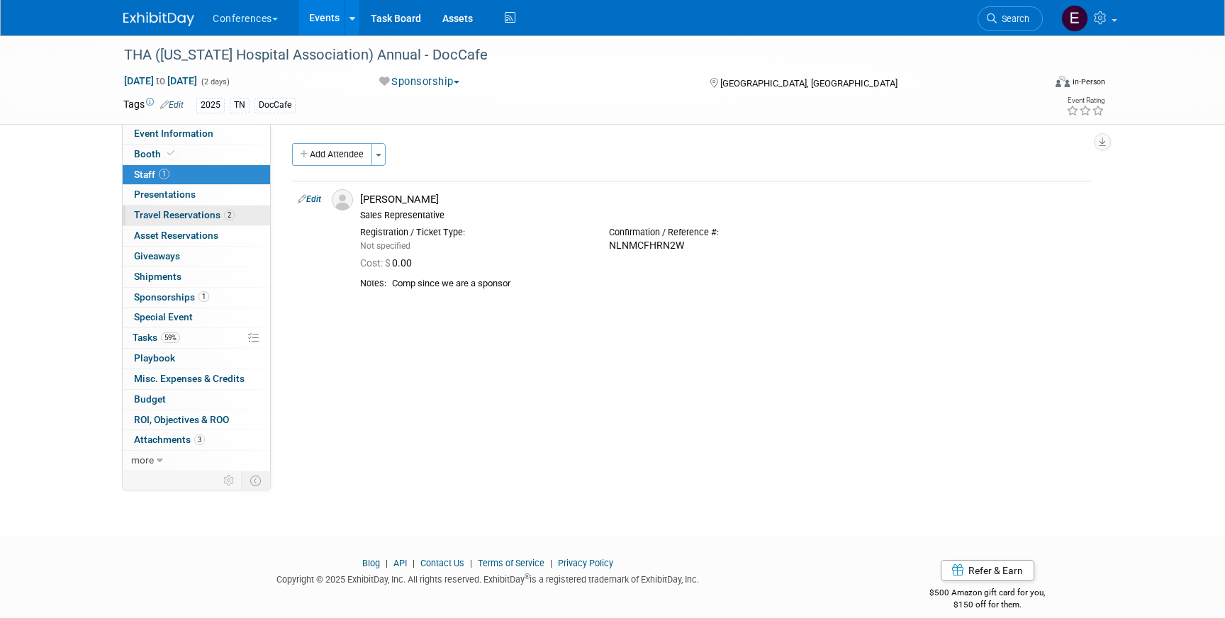
click at [199, 218] on span "Travel Reservations 2" at bounding box center [184, 214] width 101 height 11
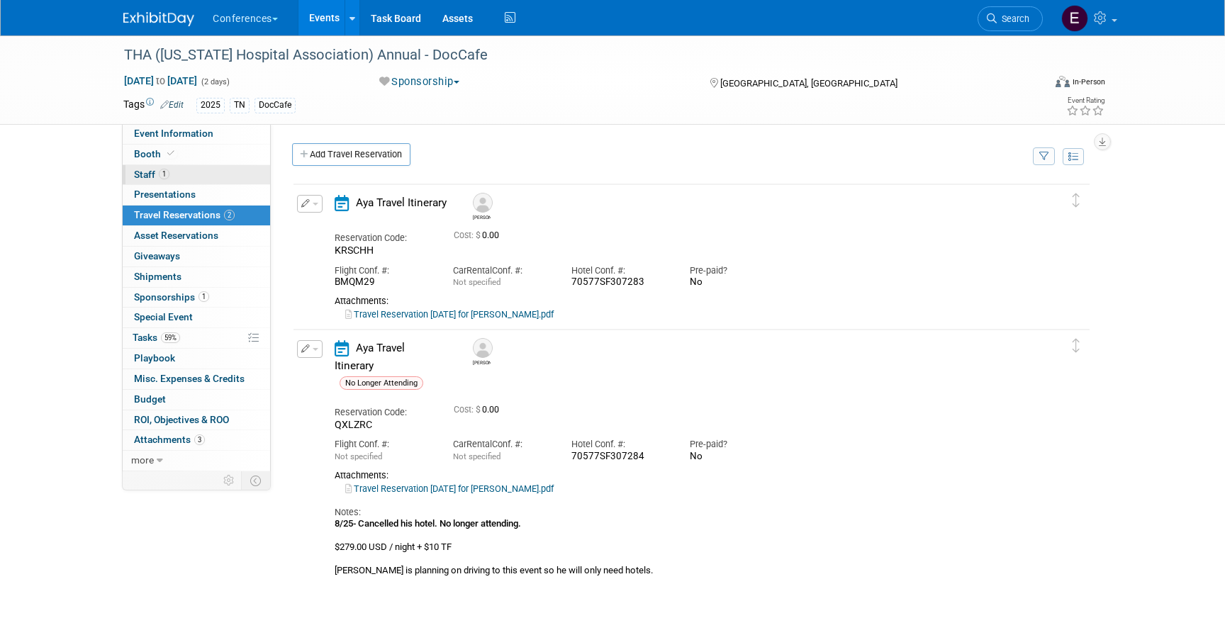
click at [180, 175] on link "1 Staff 1" at bounding box center [196, 175] width 147 height 20
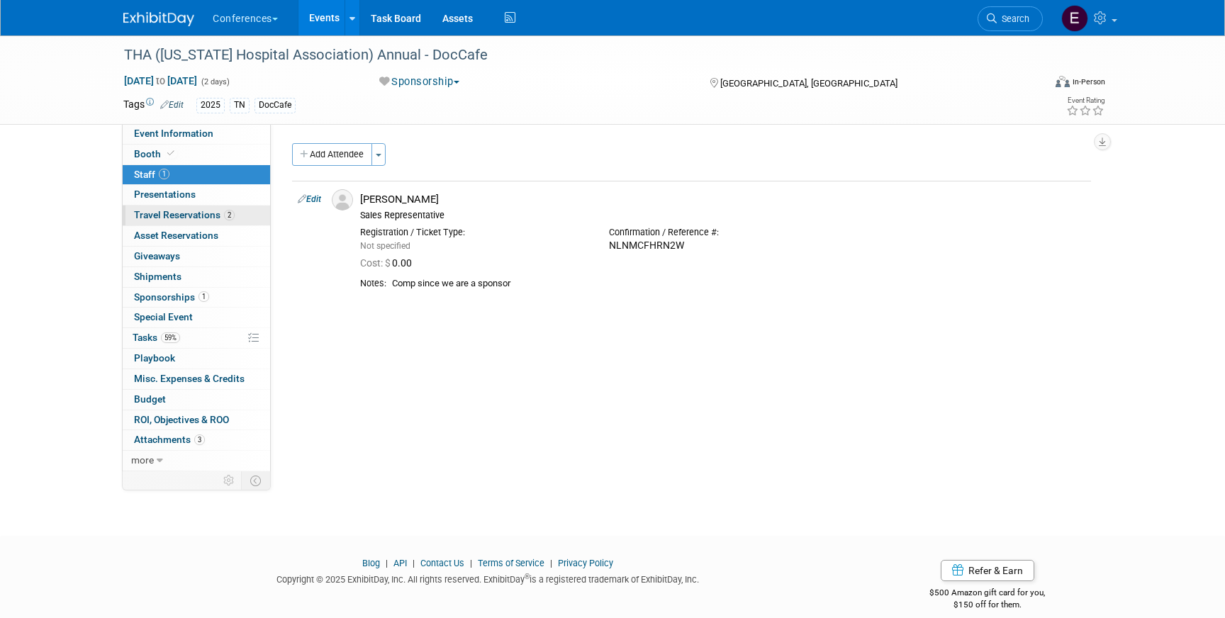
click at [244, 220] on link "2 Travel Reservations 2" at bounding box center [196, 216] width 147 height 20
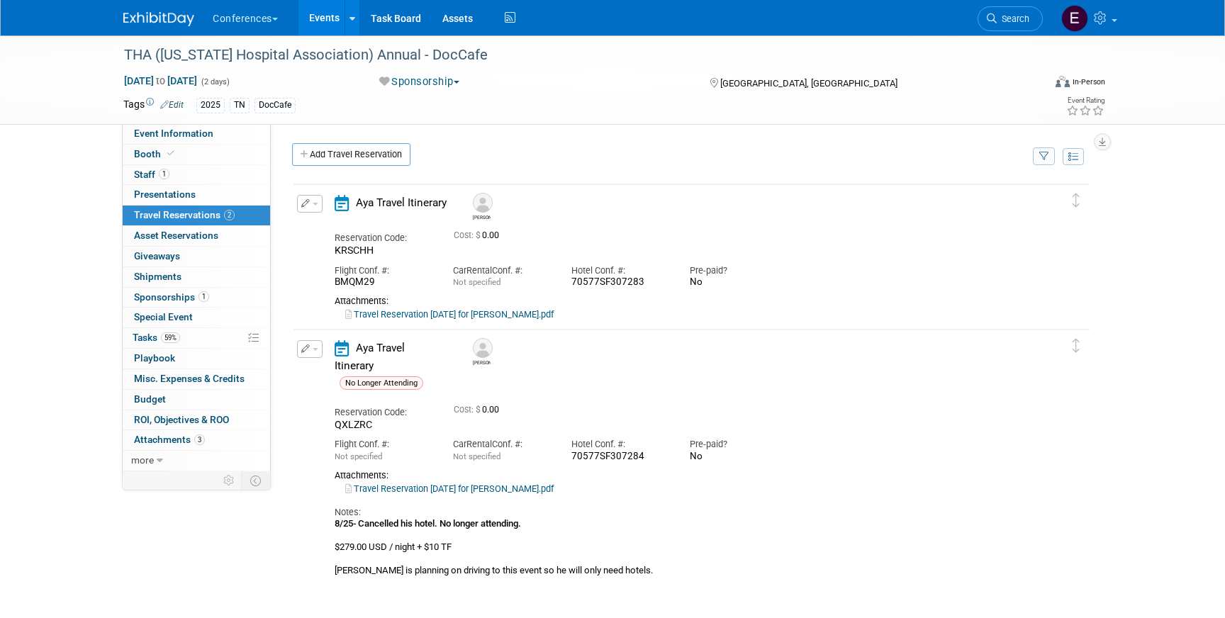
click at [554, 310] on link "Travel Reservation September 17 for MICHAEL ALLEN GRAHAM.pdf" at bounding box center [449, 314] width 208 height 11
drag, startPoint x: 568, startPoint y: 281, endPoint x: 668, endPoint y: 282, distance: 100.0
click at [668, 282] on div "Hotel Conf. #: 70577SF307283" at bounding box center [620, 273] width 118 height 32
copy div "70577SF307283"
click at [305, 196] on button "button" at bounding box center [310, 204] width 26 height 18
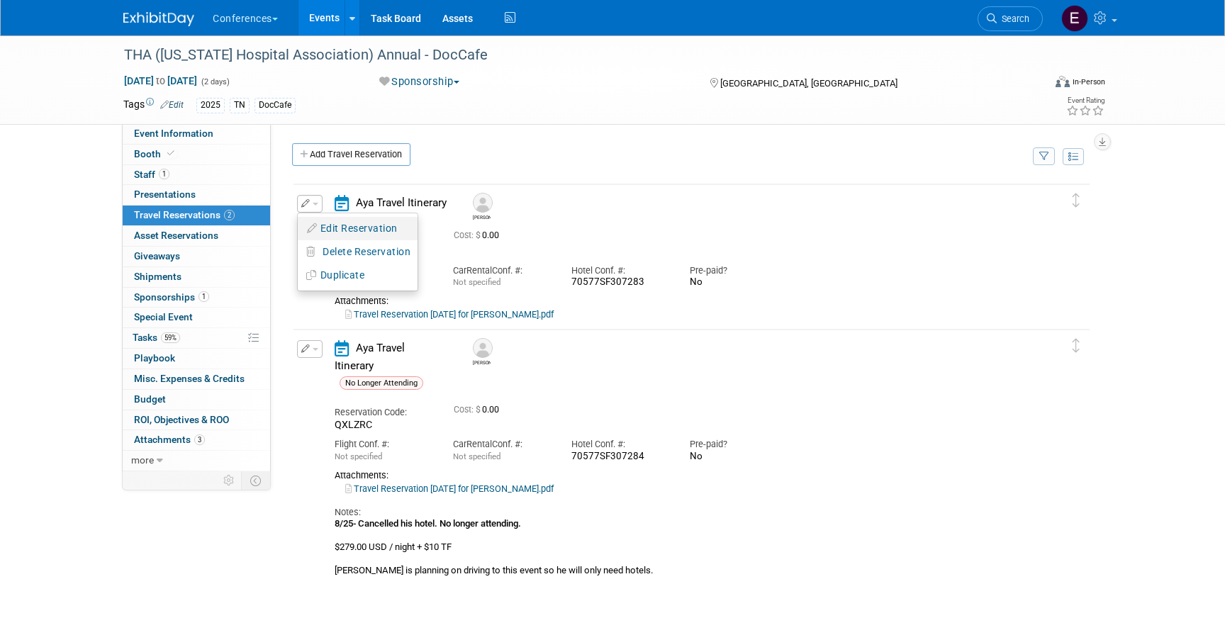
click at [319, 225] on button "Edit Reservation" at bounding box center [358, 228] width 120 height 21
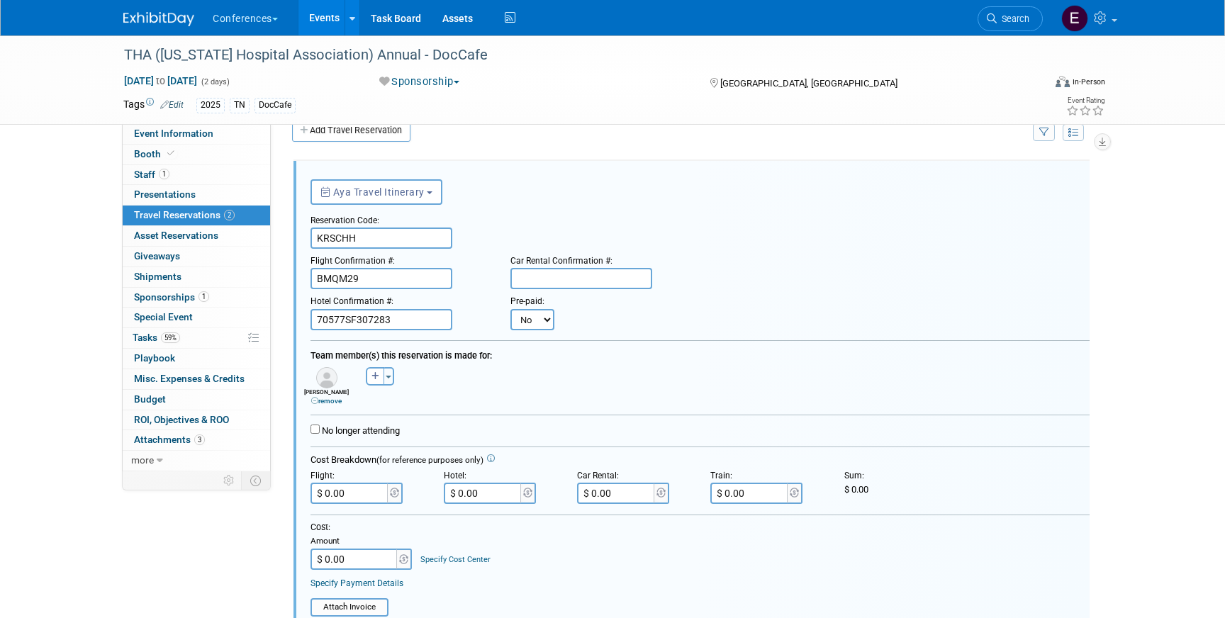
click at [546, 314] on select "No Yes" at bounding box center [532, 319] width 44 height 21
select select "1"
click at [510, 309] on select "No Yes" at bounding box center [532, 319] width 44 height 21
click at [639, 327] on body "Conferences Explore: My Workspaces 2 Go to Workspace: Conferences Marketing Req…" at bounding box center [612, 285] width 1225 height 618
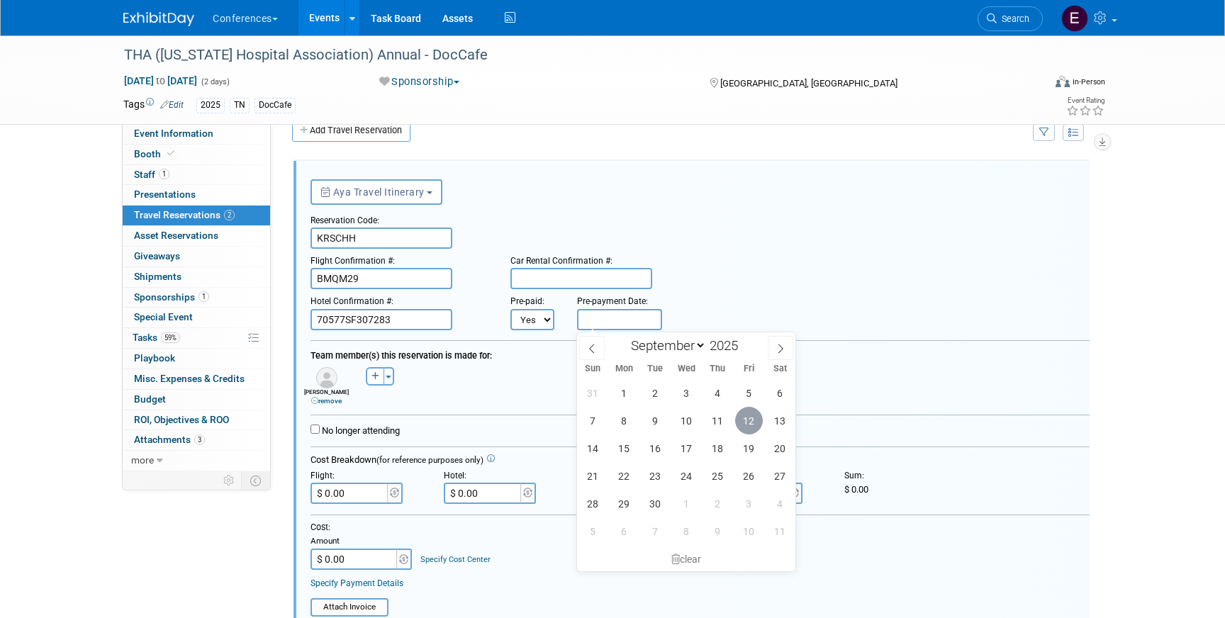
click at [744, 423] on span "12" at bounding box center [749, 421] width 28 height 28
type input "Sep 12, 2025"
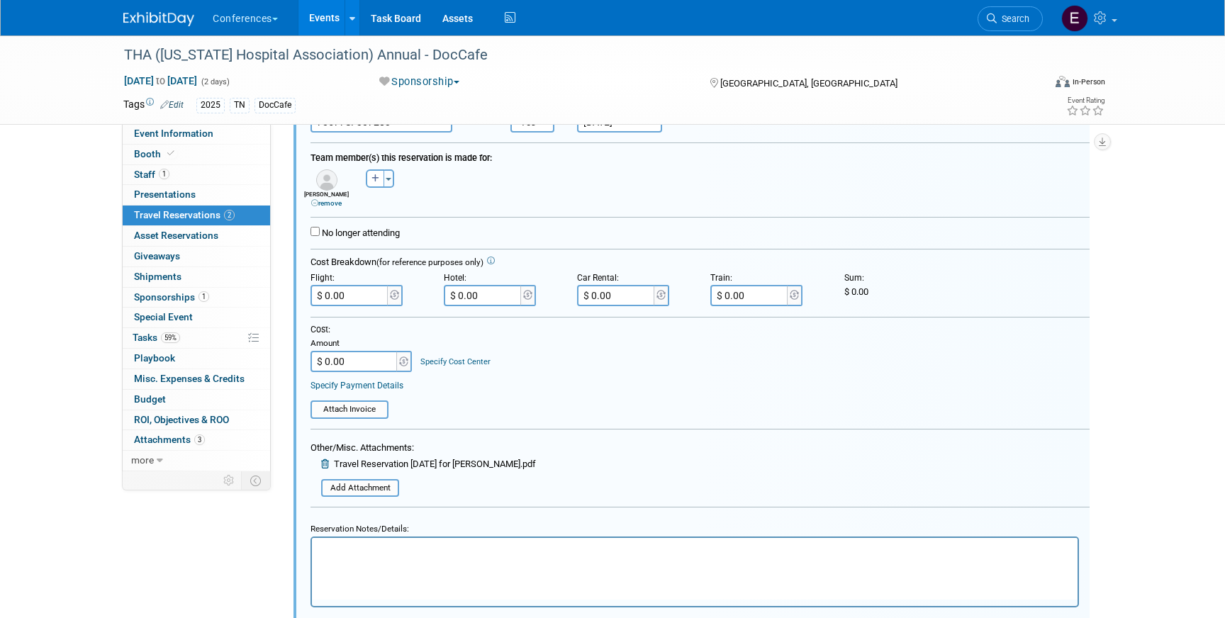
scroll to position [254, 0]
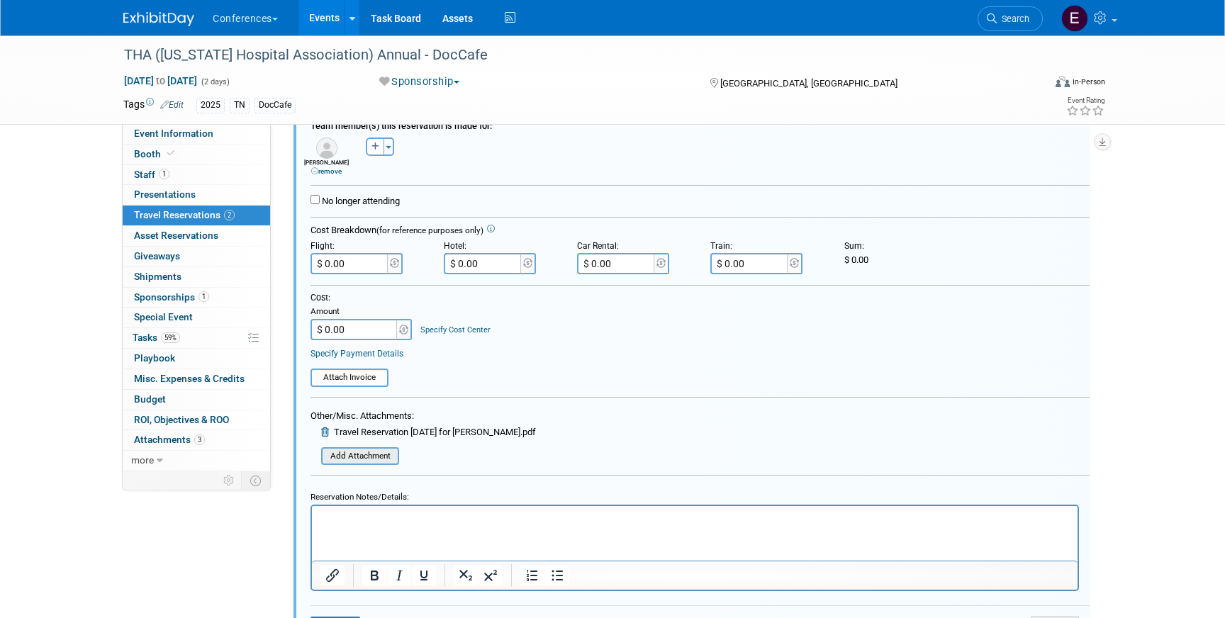
click at [361, 456] on input "file" at bounding box center [313, 457] width 169 height 16
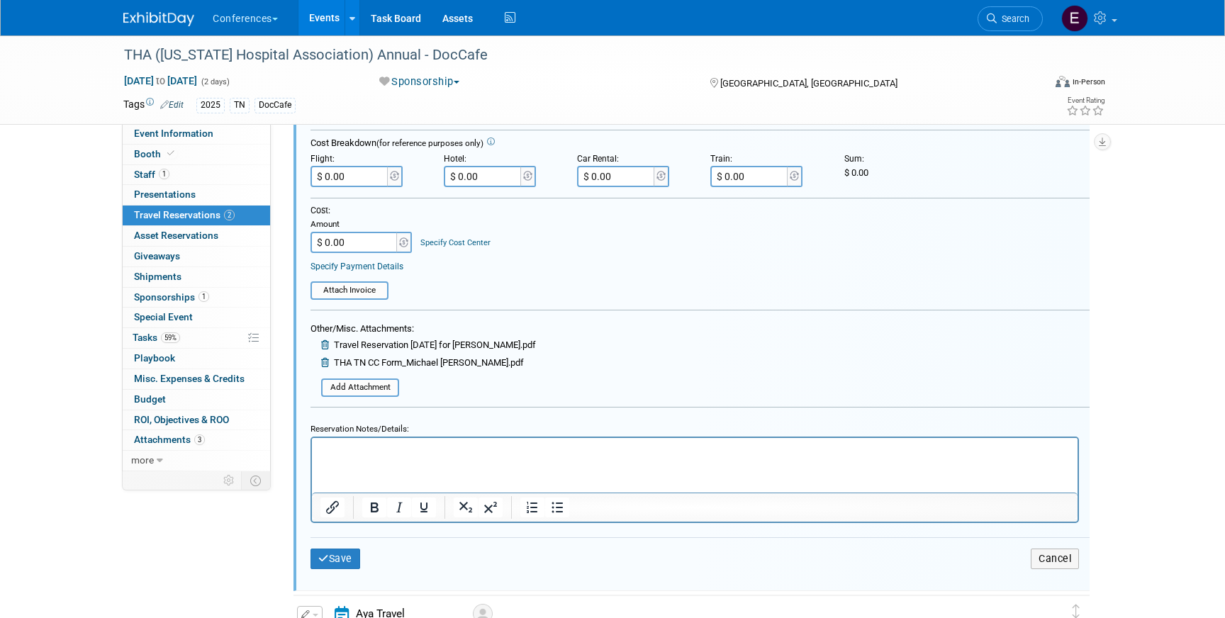
scroll to position [367, 0]
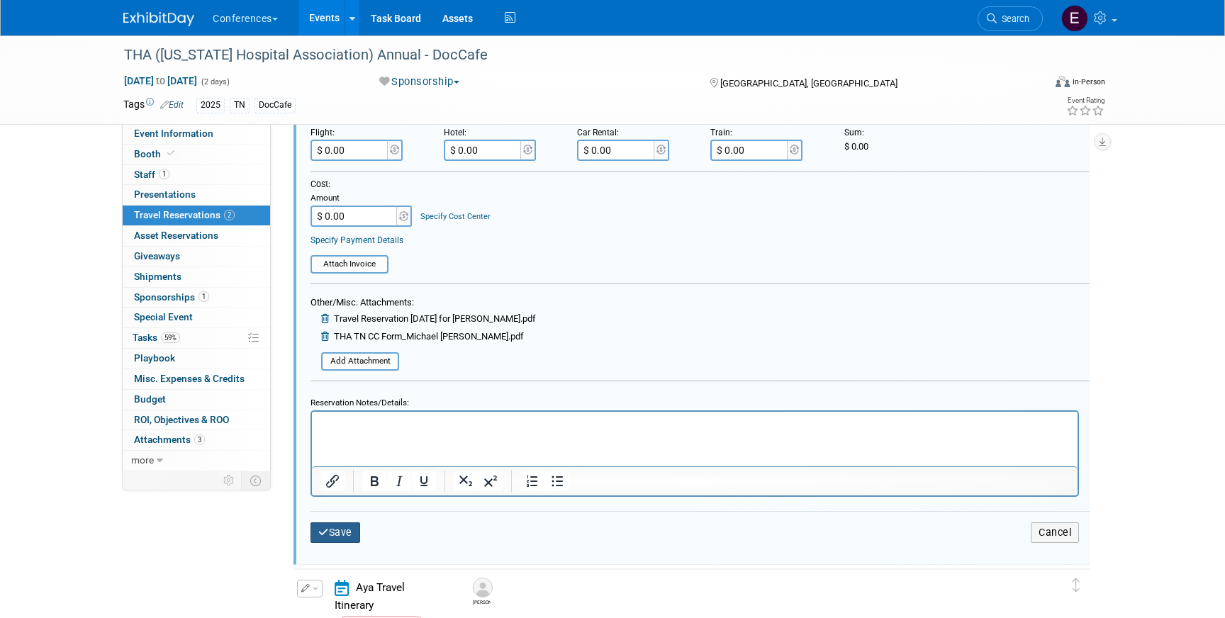
click at [325, 532] on icon "submit" at bounding box center [323, 532] width 11 height 10
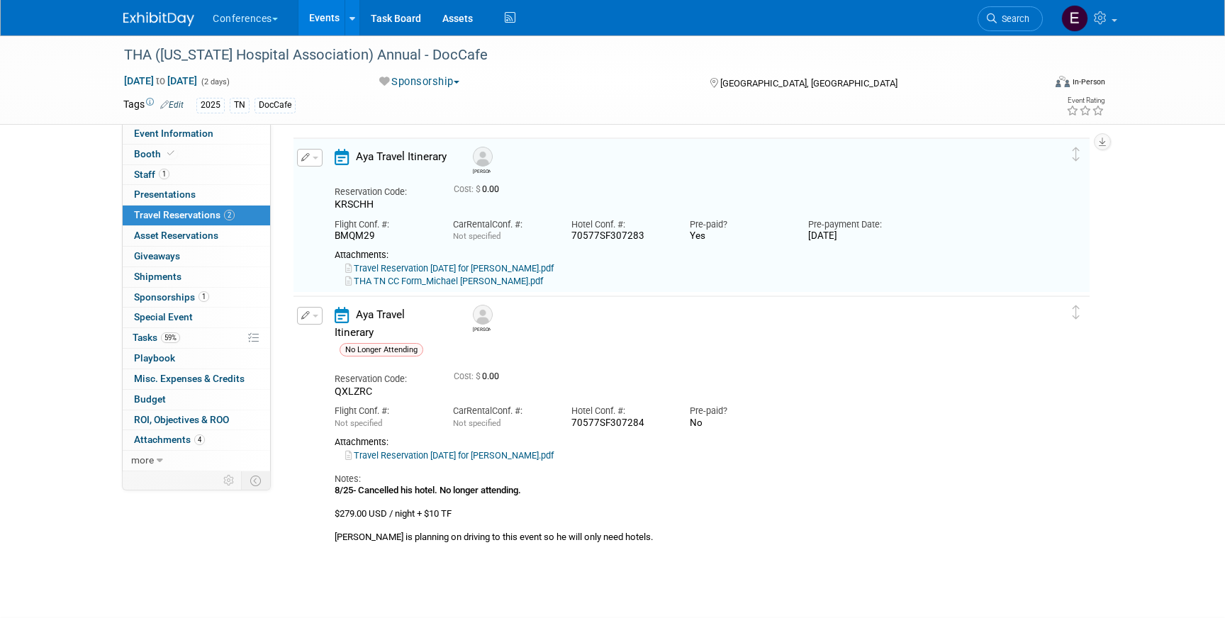
scroll to position [24, 0]
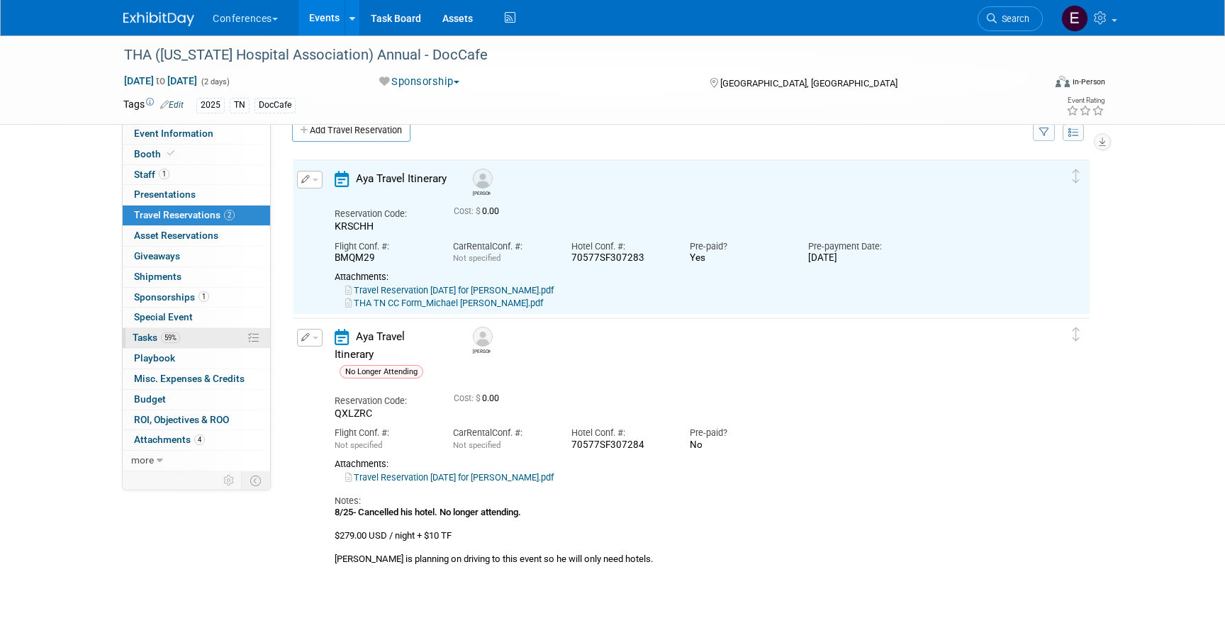
click at [184, 342] on link "59% Tasks 59%" at bounding box center [196, 338] width 147 height 20
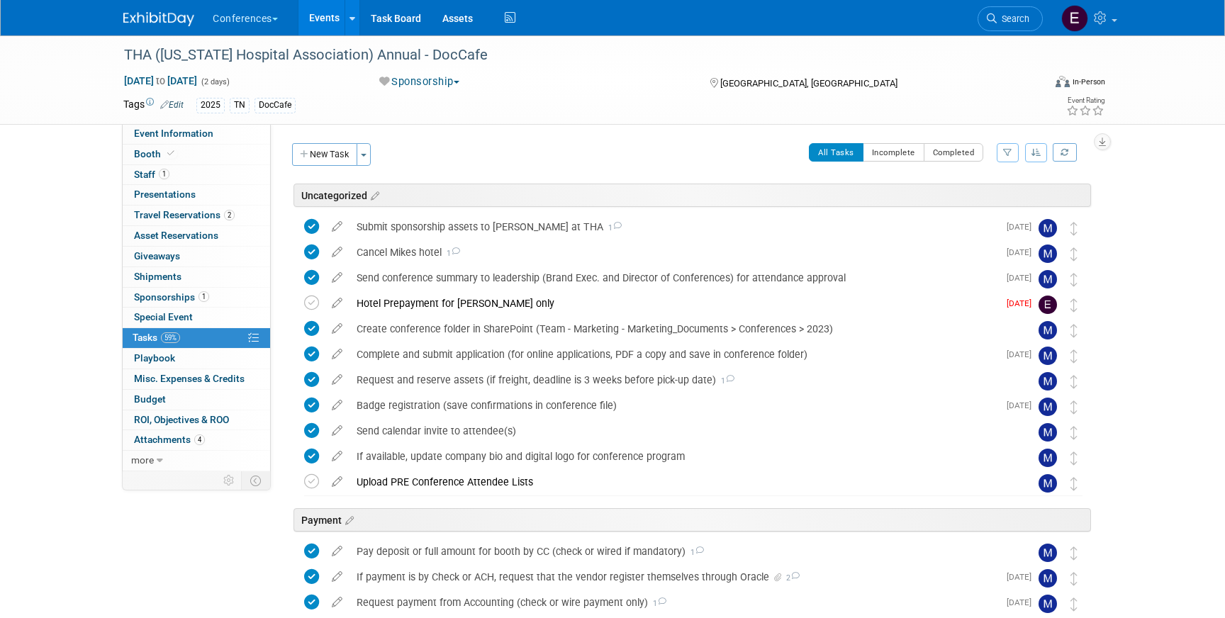
scroll to position [38, 0]
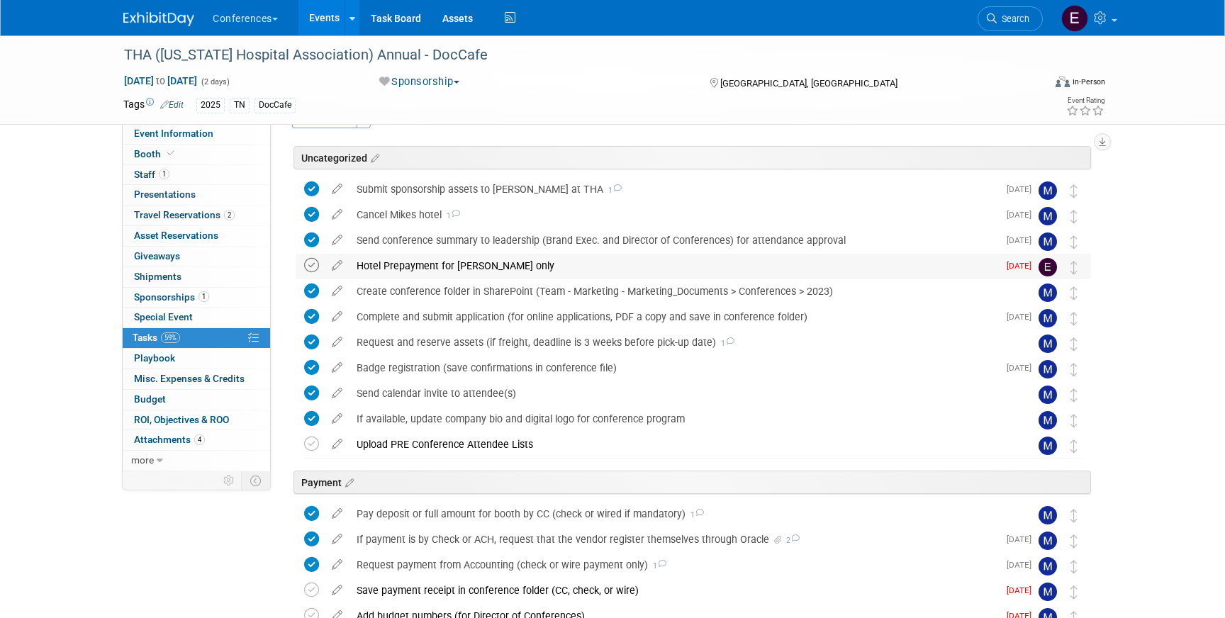
click at [309, 267] on icon at bounding box center [311, 265] width 15 height 15
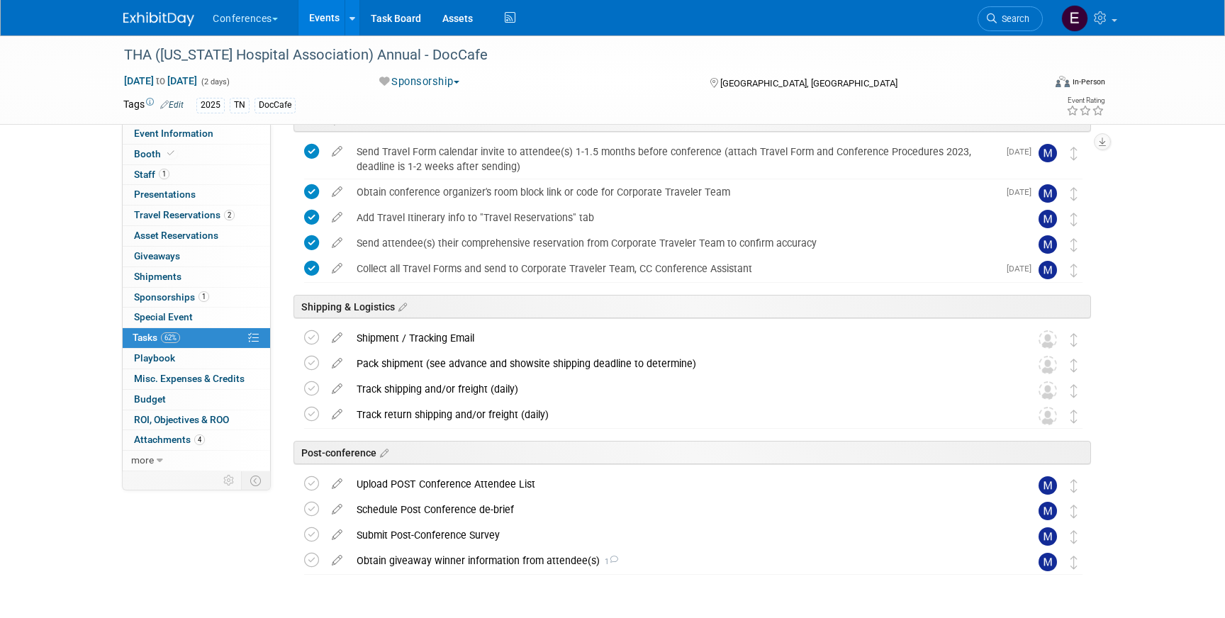
scroll to position [614, 0]
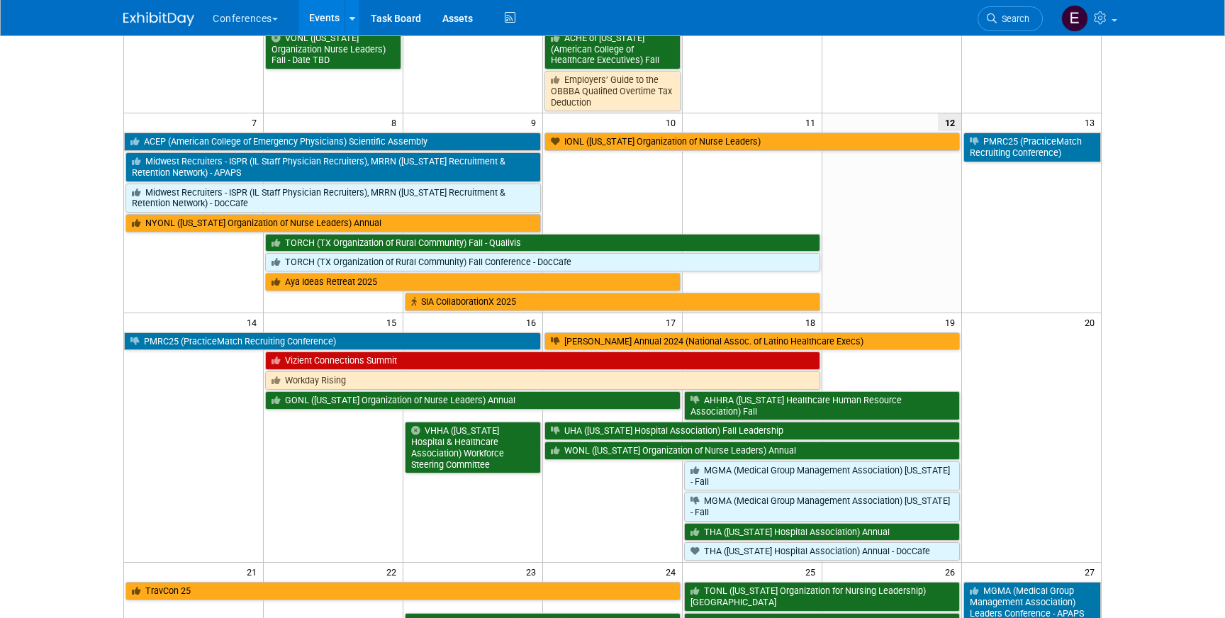
scroll to position [255, 0]
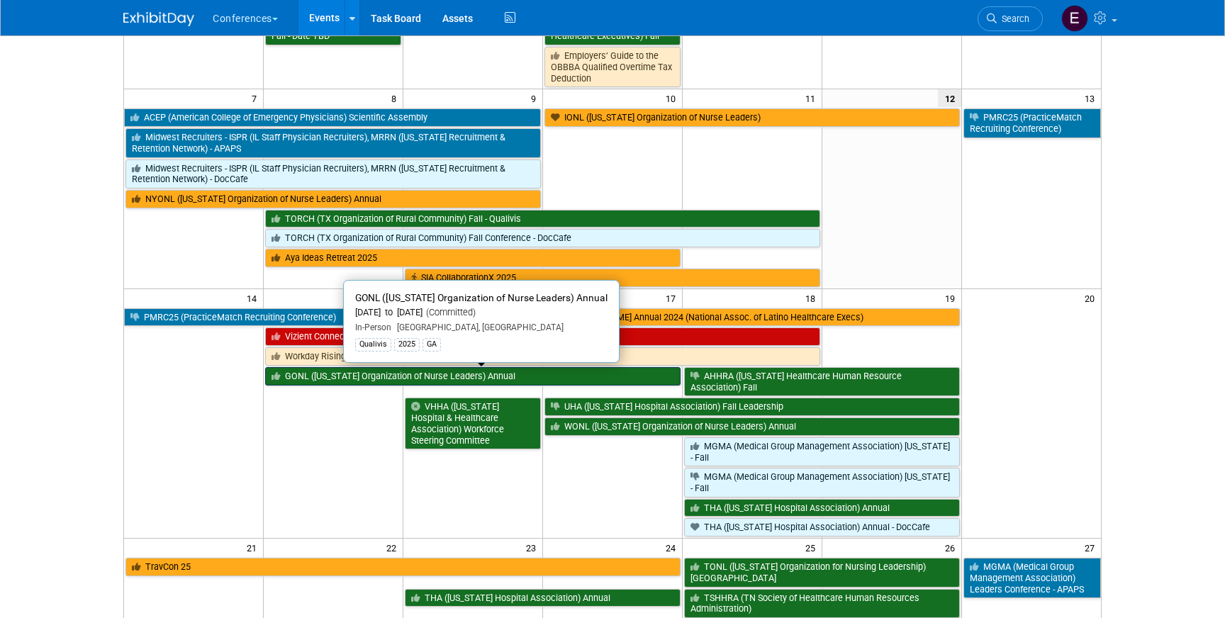
click at [401, 378] on link "GONL ([US_STATE] Organization of Nurse Leaders) Annual" at bounding box center [472, 376] width 415 height 18
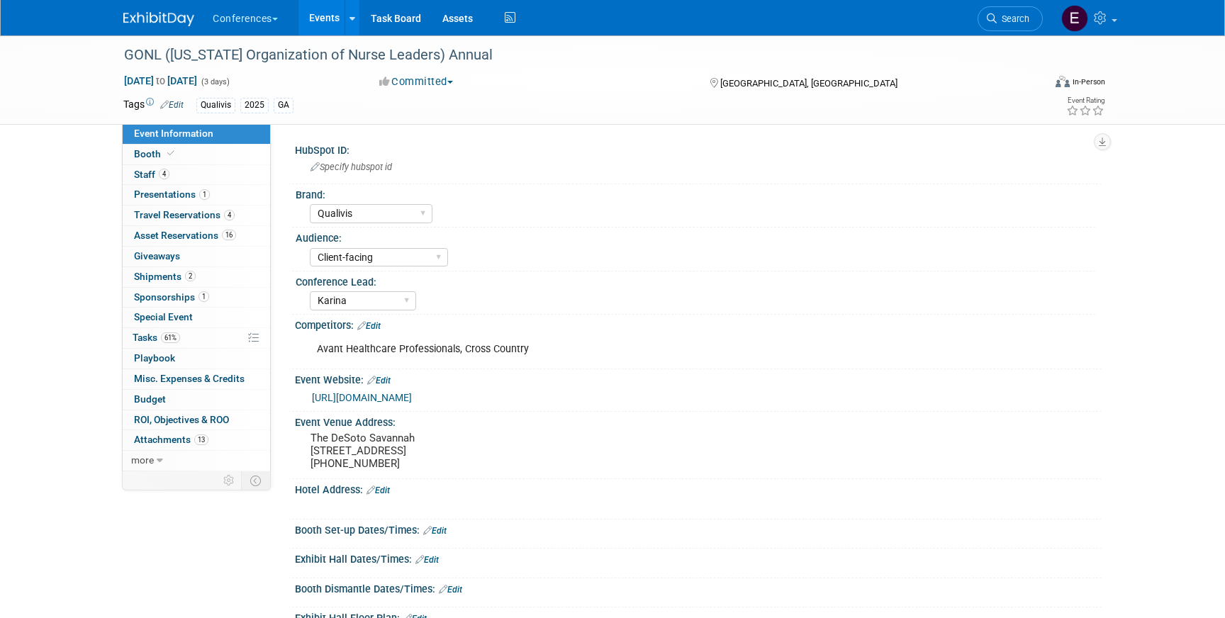
select select "Qualivis"
select select "Client-facing"
select select "Karina"
click at [165, 284] on link "2 Shipments 2" at bounding box center [196, 277] width 147 height 20
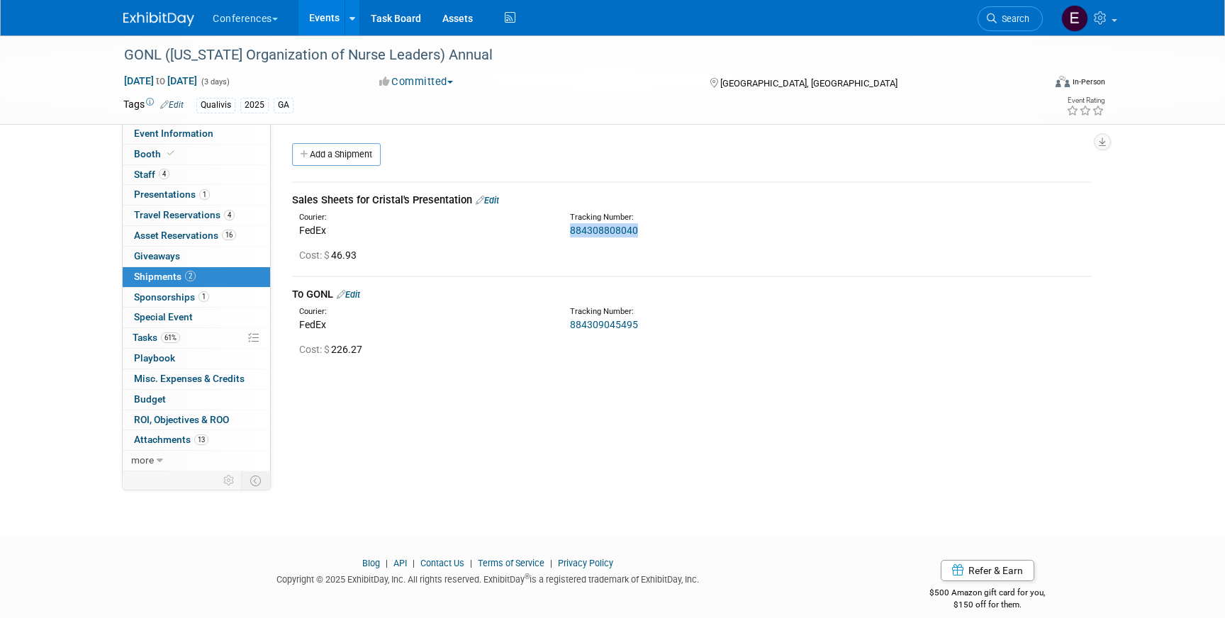
drag, startPoint x: 641, startPoint y: 232, endPoint x: 566, endPoint y: 231, distance: 75.1
click at [566, 231] on div "Tracking Number: 884308808040" at bounding box center [728, 225] width 339 height 26
copy link "884308808040"
click at [216, 335] on link "61% Tasks 61%" at bounding box center [196, 338] width 147 height 20
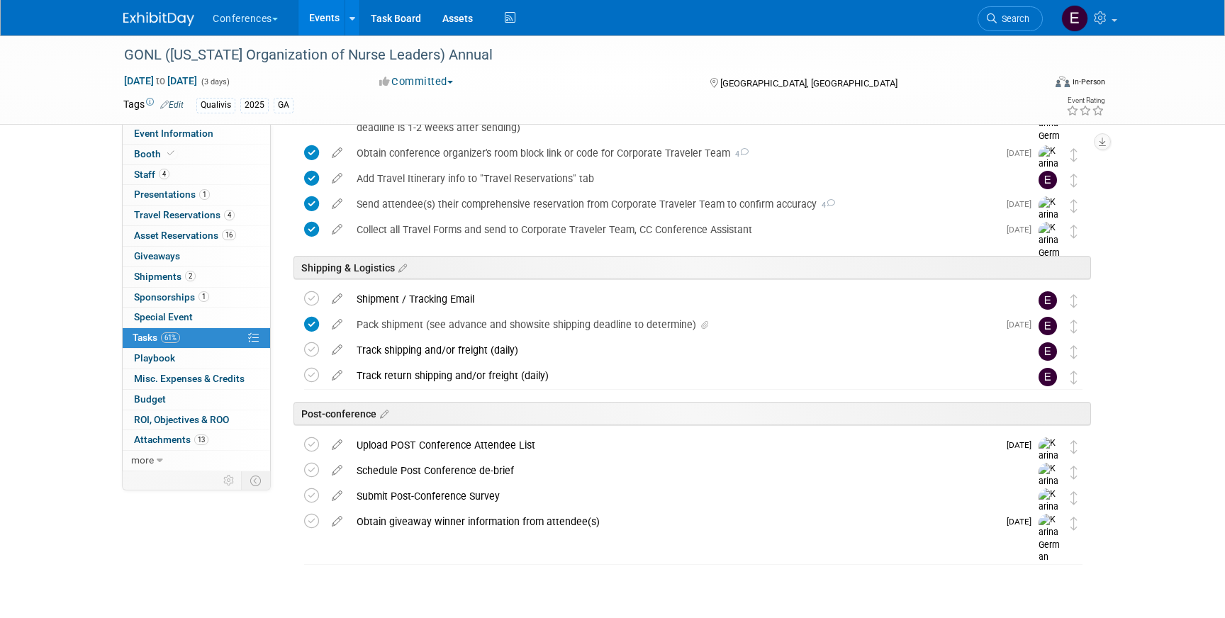
scroll to position [793, 0]
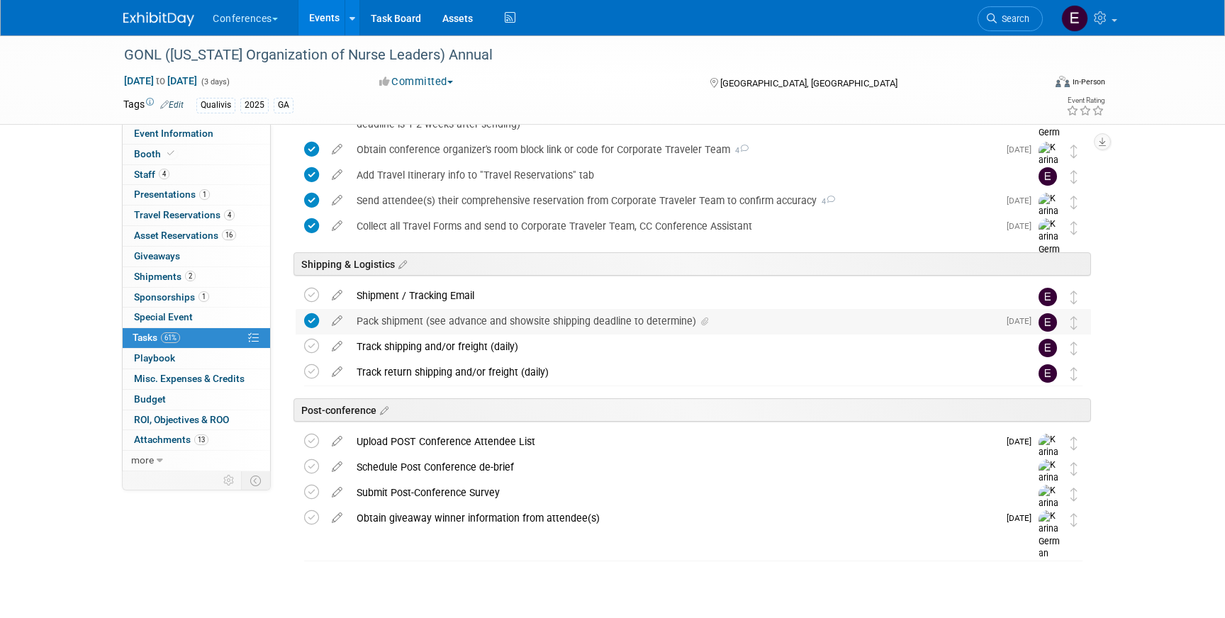
click at [371, 320] on div "Pack shipment (see advance and showsite shipping deadline to determine)" at bounding box center [673, 321] width 649 height 24
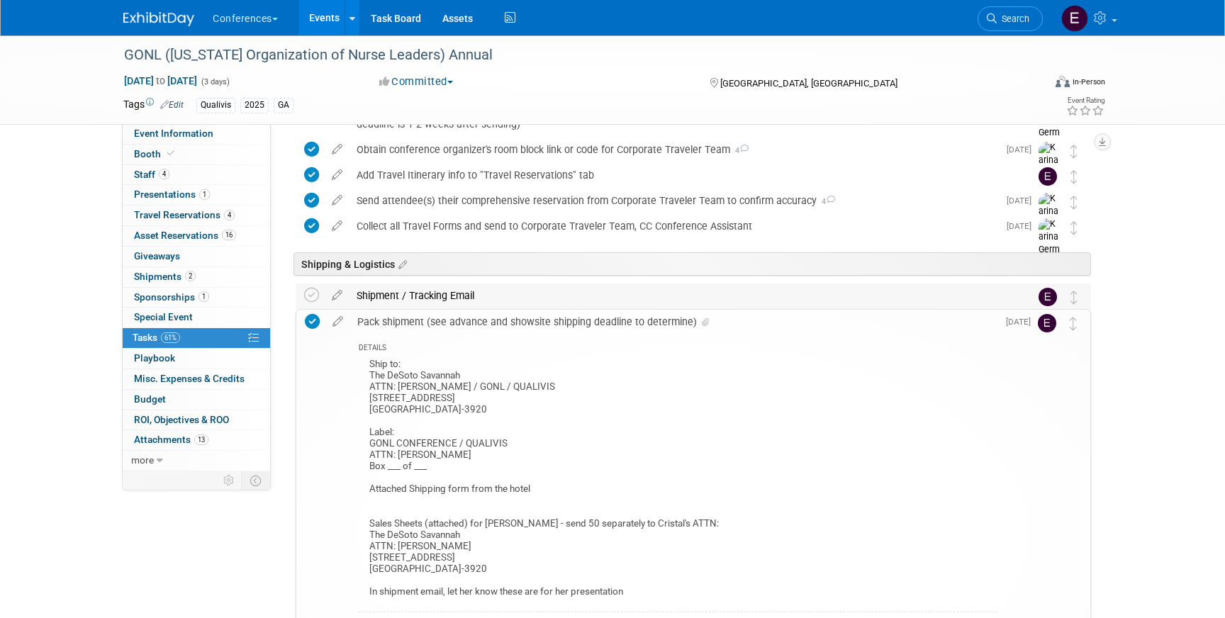
click at [374, 301] on div "Shipment / Tracking Email" at bounding box center [679, 296] width 661 height 24
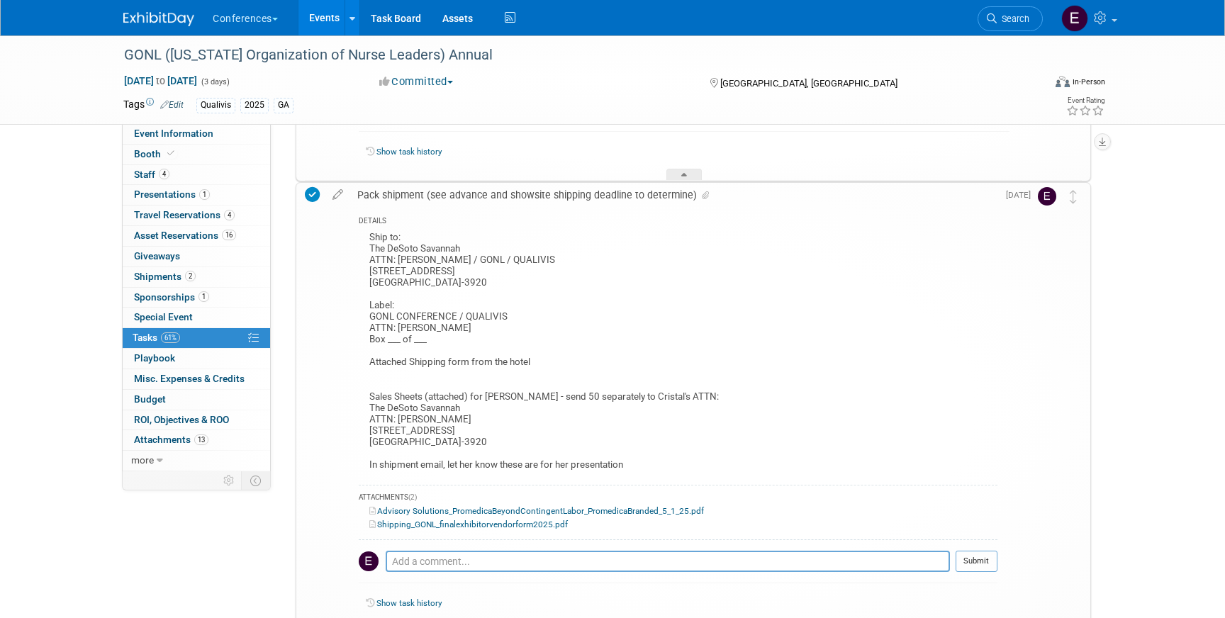
scroll to position [1045, 0]
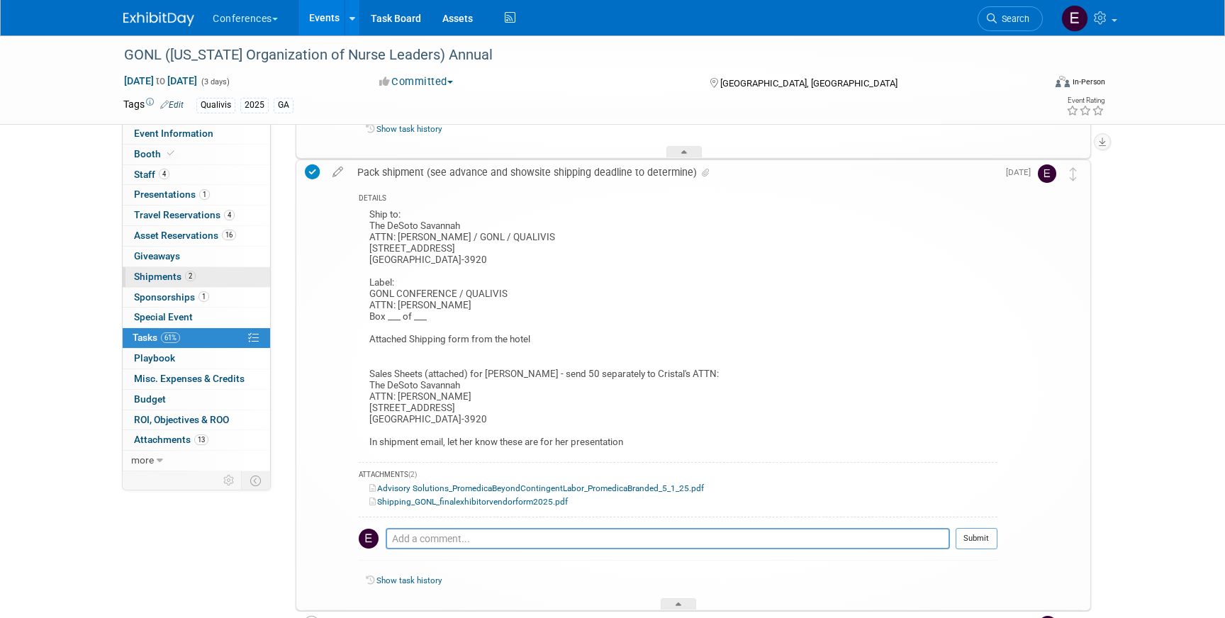
click at [155, 269] on link "2 Shipments 2" at bounding box center [196, 277] width 147 height 20
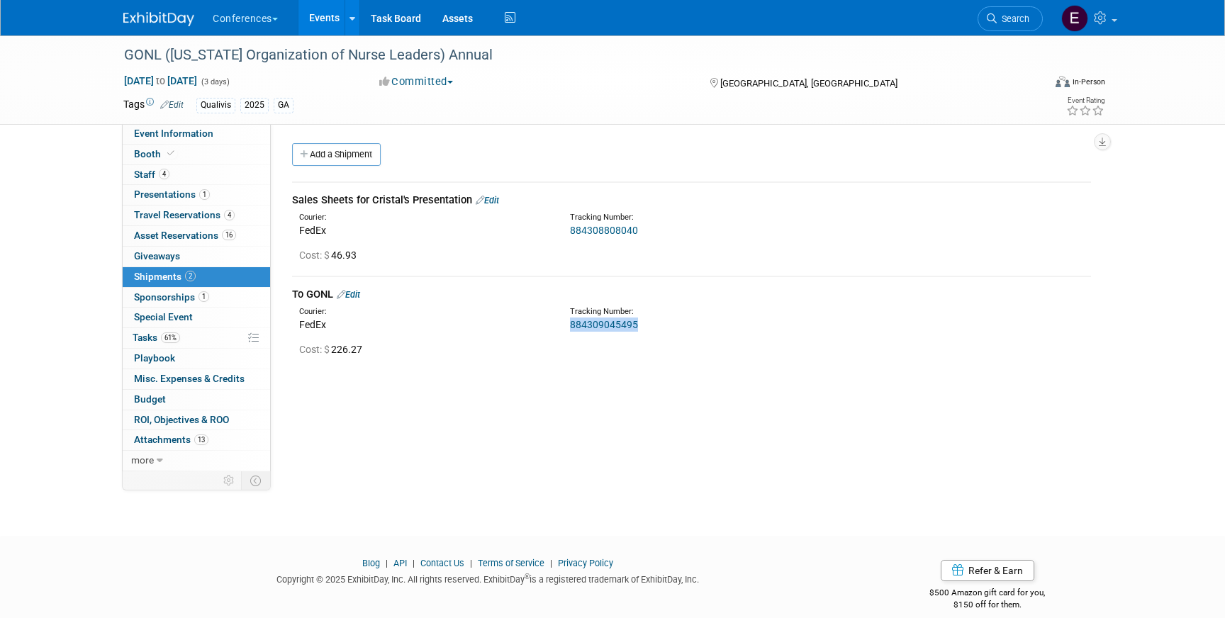
drag, startPoint x: 642, startPoint y: 325, endPoint x: 564, endPoint y: 326, distance: 78.0
click at [564, 326] on div "Tracking Number: 884309045495" at bounding box center [728, 319] width 339 height 26
copy link "884309045495"
click at [202, 135] on span "Event Information" at bounding box center [173, 133] width 79 height 11
select select "Qualivis"
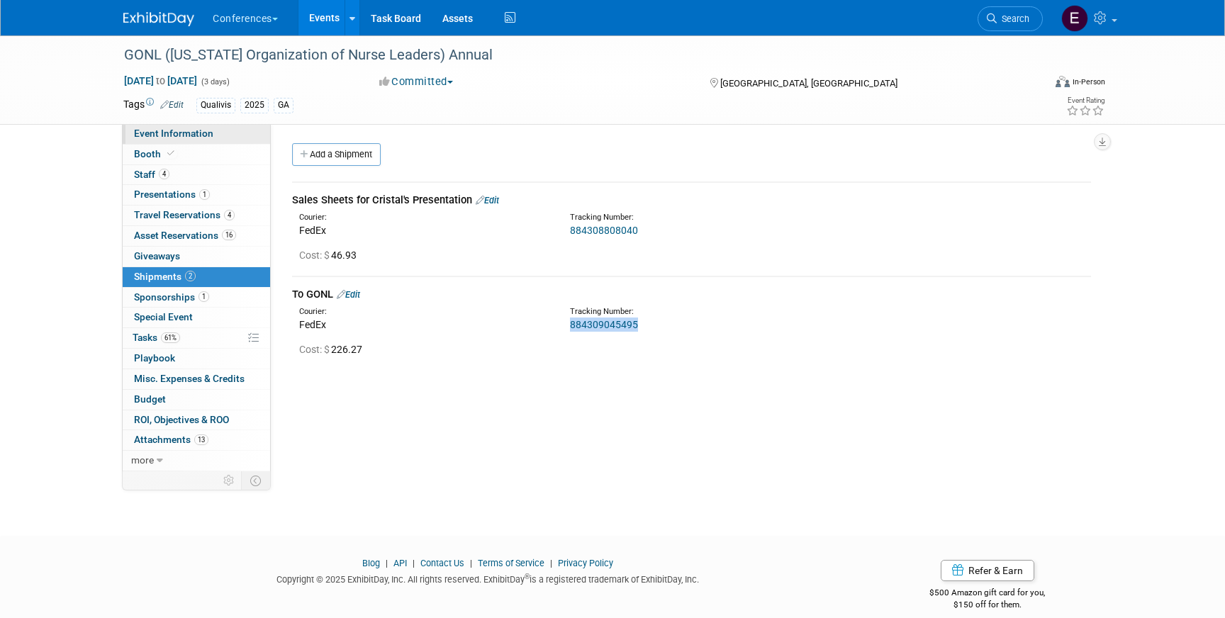
select select "Client-facing"
select select "Karina"
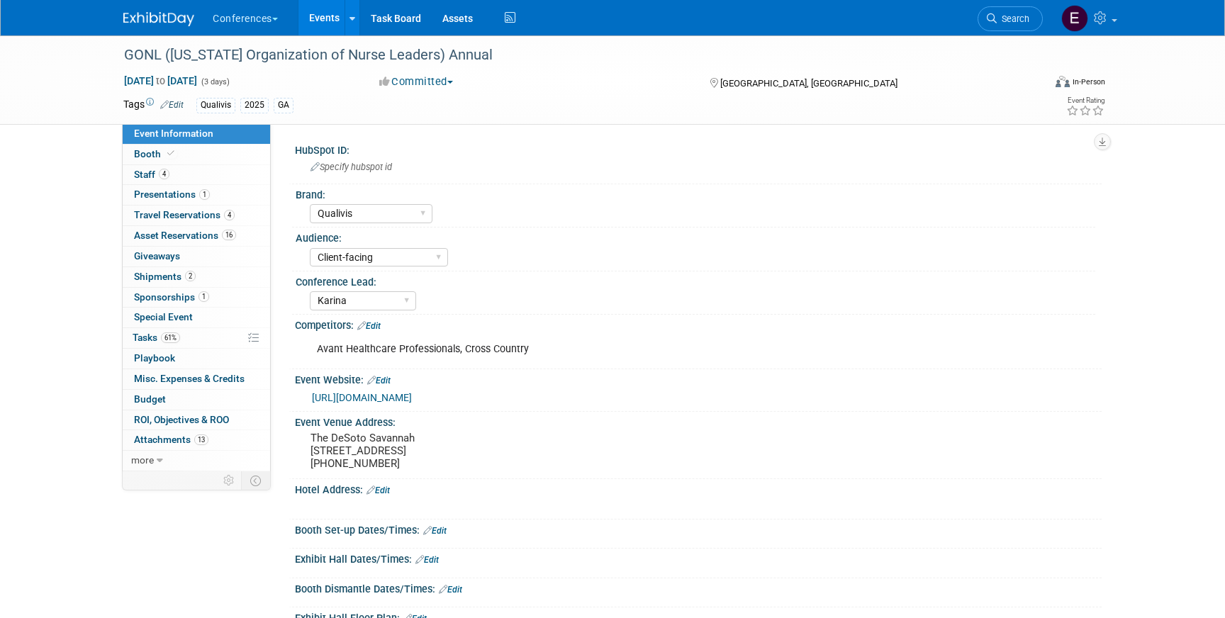
scroll to position [9, 0]
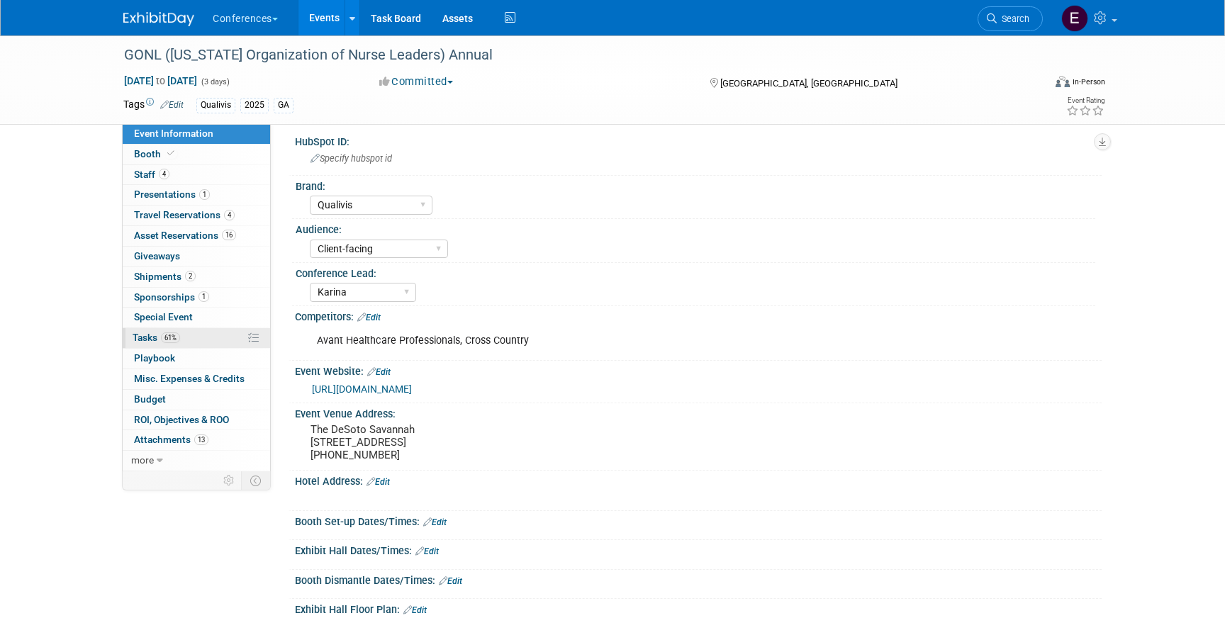
click at [169, 342] on span "61%" at bounding box center [170, 337] width 19 height 11
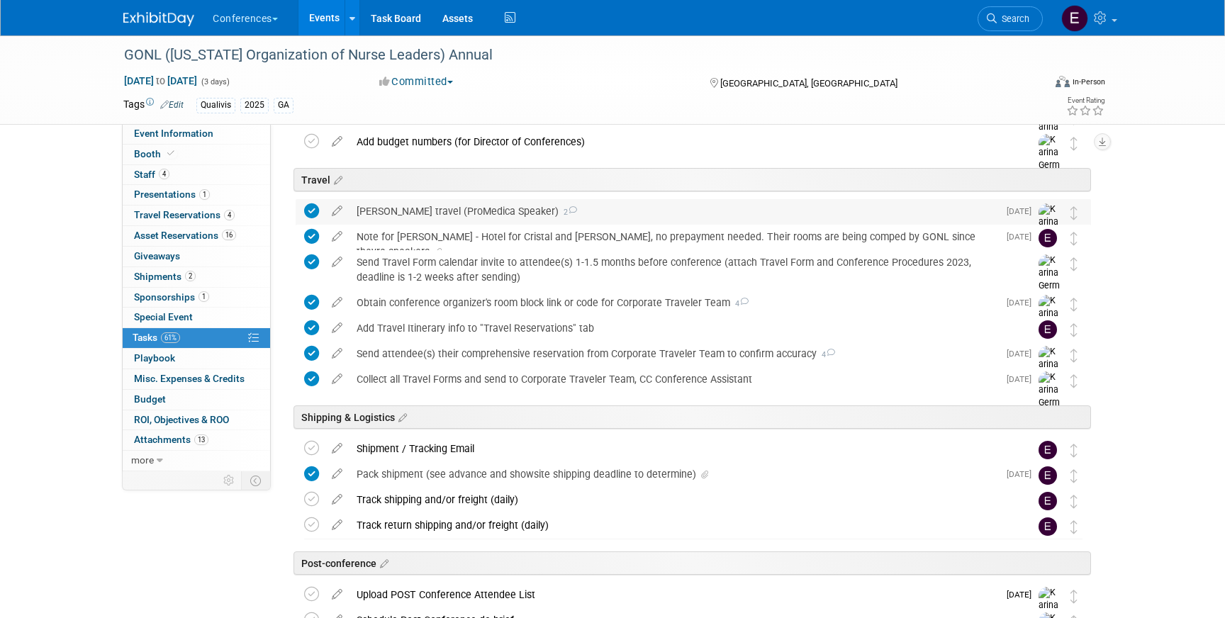
scroll to position [639, 0]
click at [404, 472] on div "Pack shipment (see advance and showsite shipping deadline to determine)" at bounding box center [673, 475] width 649 height 24
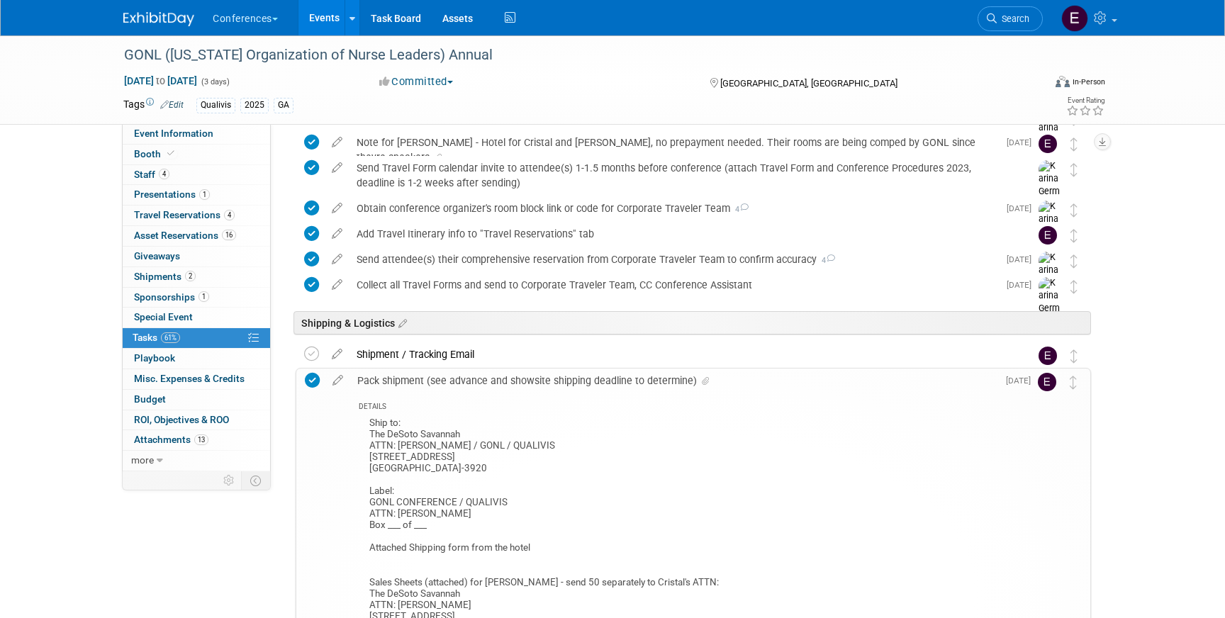
scroll to position [740, 0]
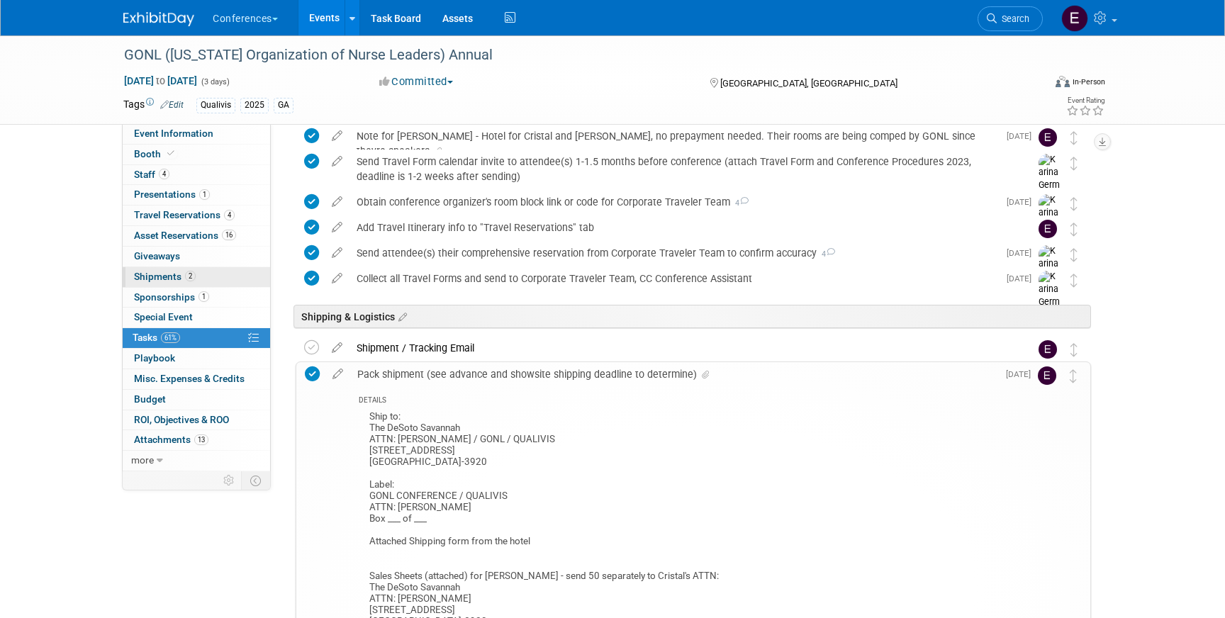
click at [180, 277] on span "Shipments 2" at bounding box center [165, 276] width 62 height 11
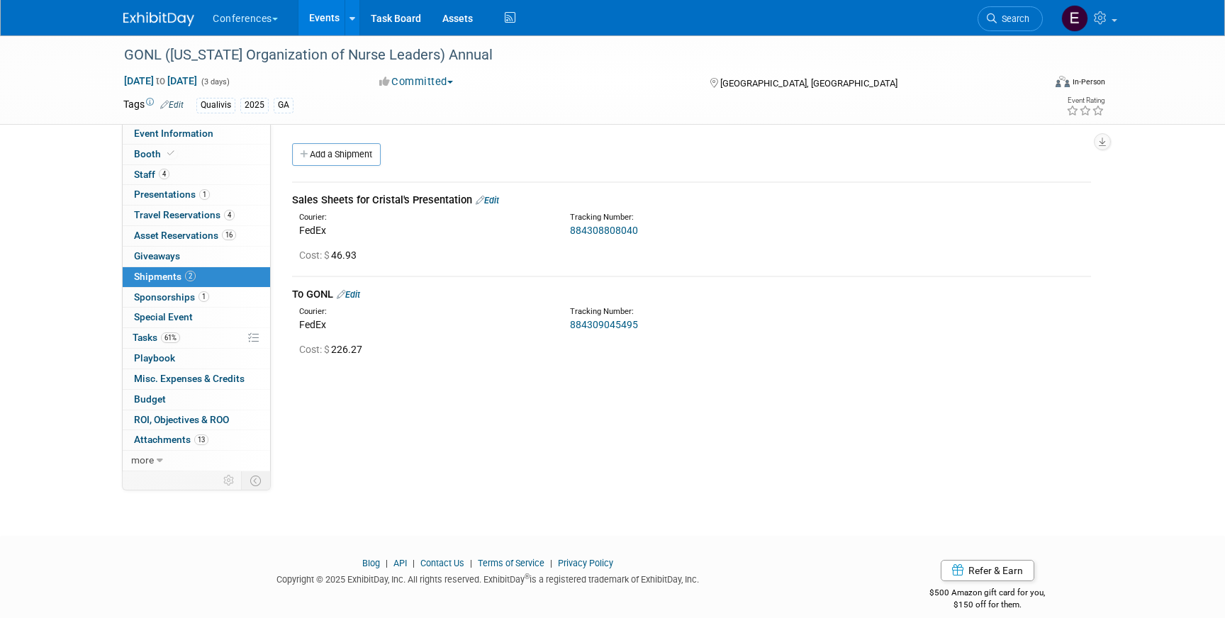
click at [592, 228] on link "884308808040" at bounding box center [604, 230] width 68 height 11
click at [613, 330] on link "884309045495" at bounding box center [604, 324] width 68 height 11
click at [184, 336] on link "61% Tasks 61%" at bounding box center [196, 338] width 147 height 20
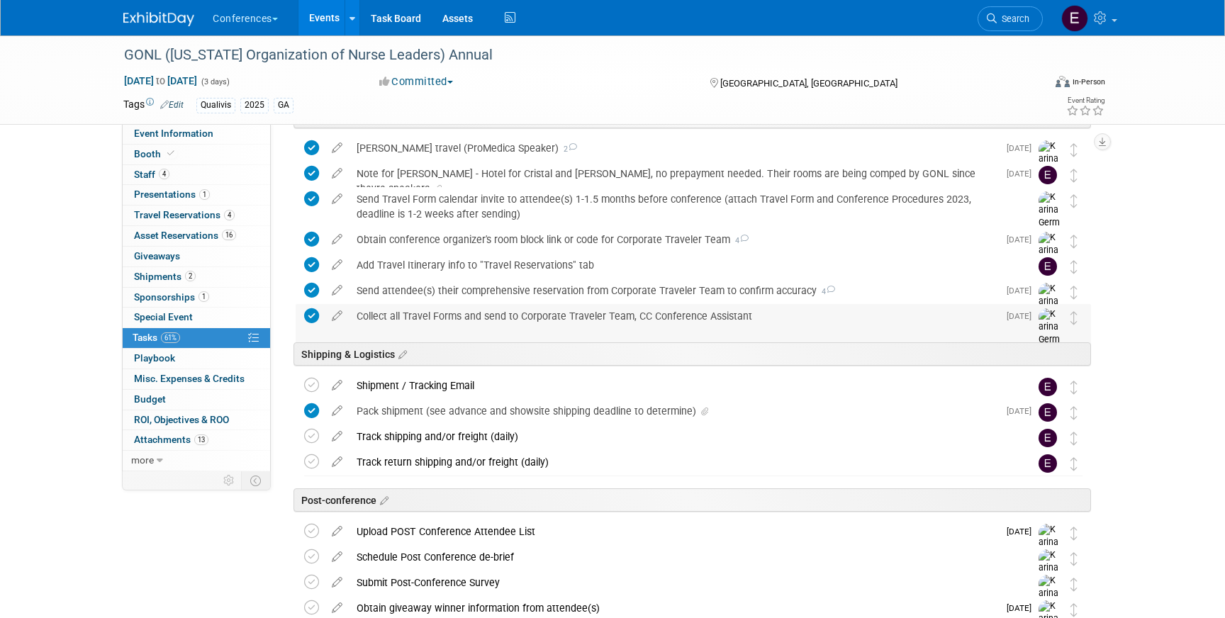
scroll to position [733, 0]
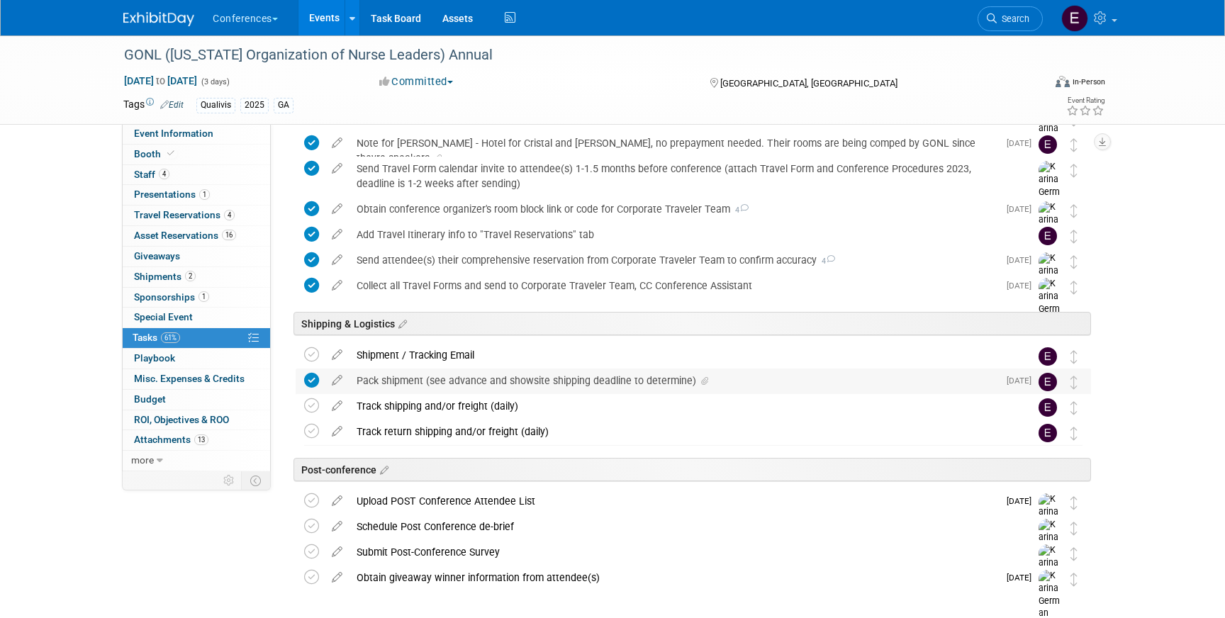
click at [446, 376] on div "Pack shipment (see advance and showsite shipping deadline to determine)" at bounding box center [673, 381] width 649 height 24
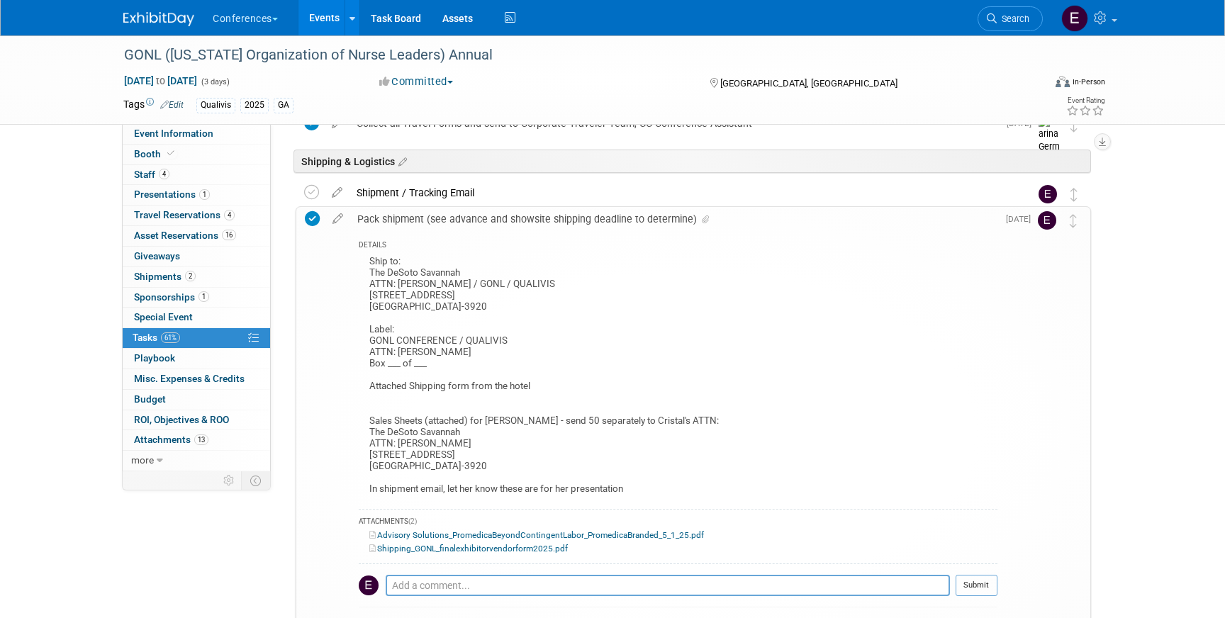
scroll to position [892, 0]
click at [442, 554] on link "Shipping_GONL_finalexhibitorvendorform2025.pdf" at bounding box center [468, 552] width 198 height 10
click at [211, 130] on link "Event Information" at bounding box center [196, 134] width 147 height 20
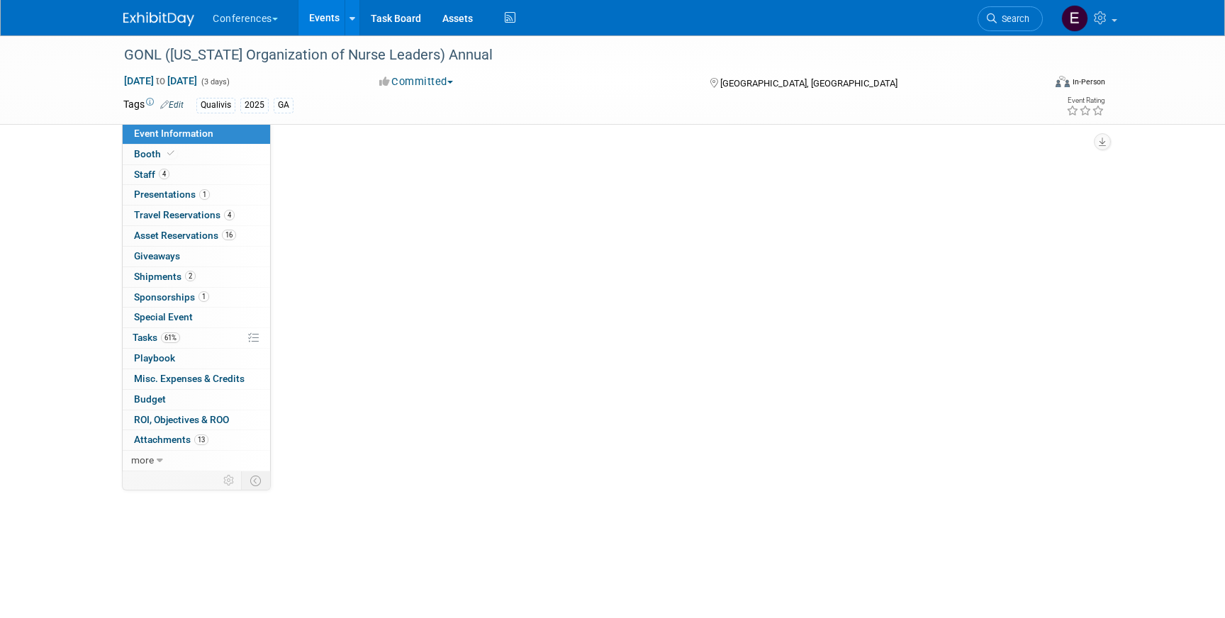
select select "Qualivis"
select select "Client-facing"
select select "Karina"
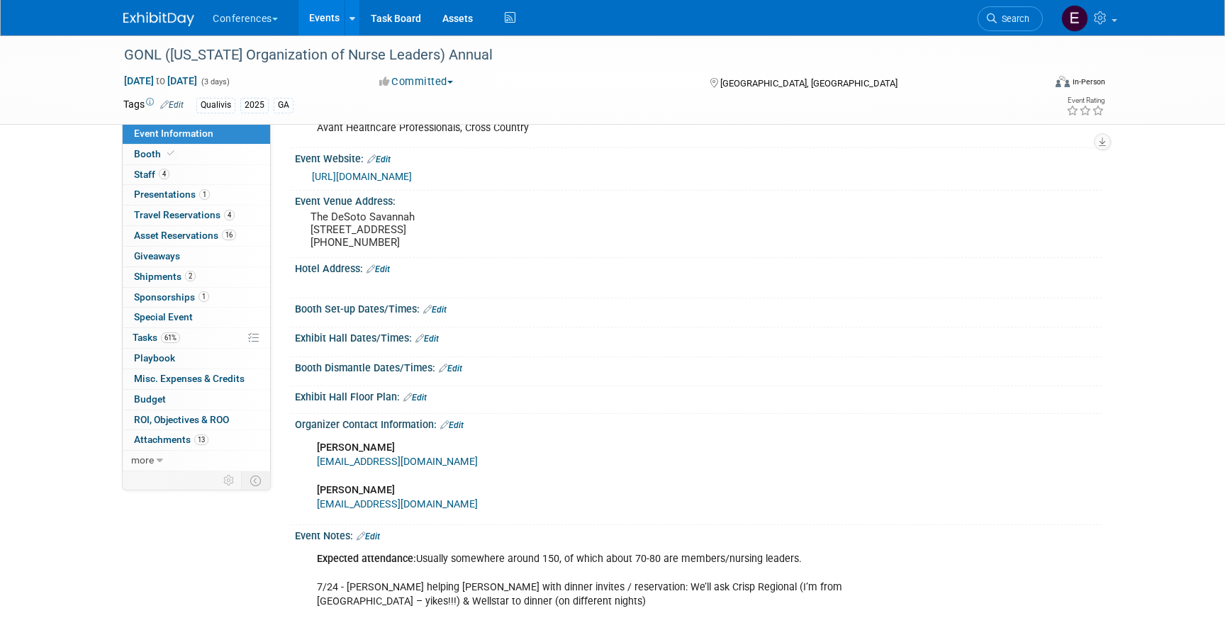
scroll to position [337, 0]
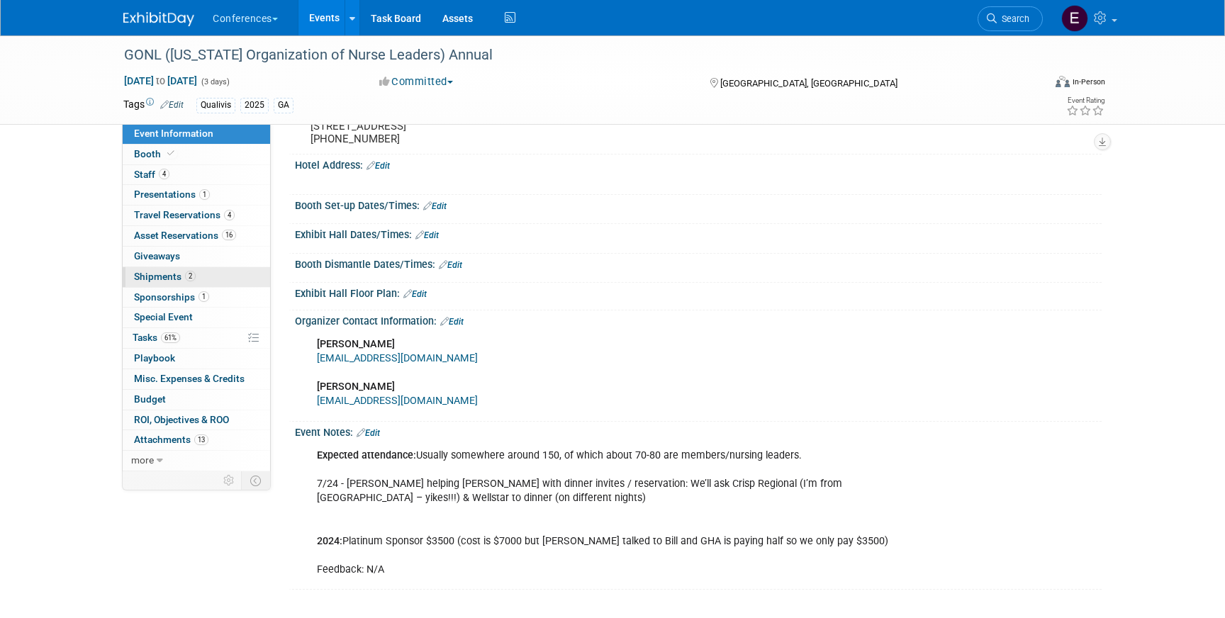
click at [174, 274] on span "Shipments 2" at bounding box center [165, 276] width 62 height 11
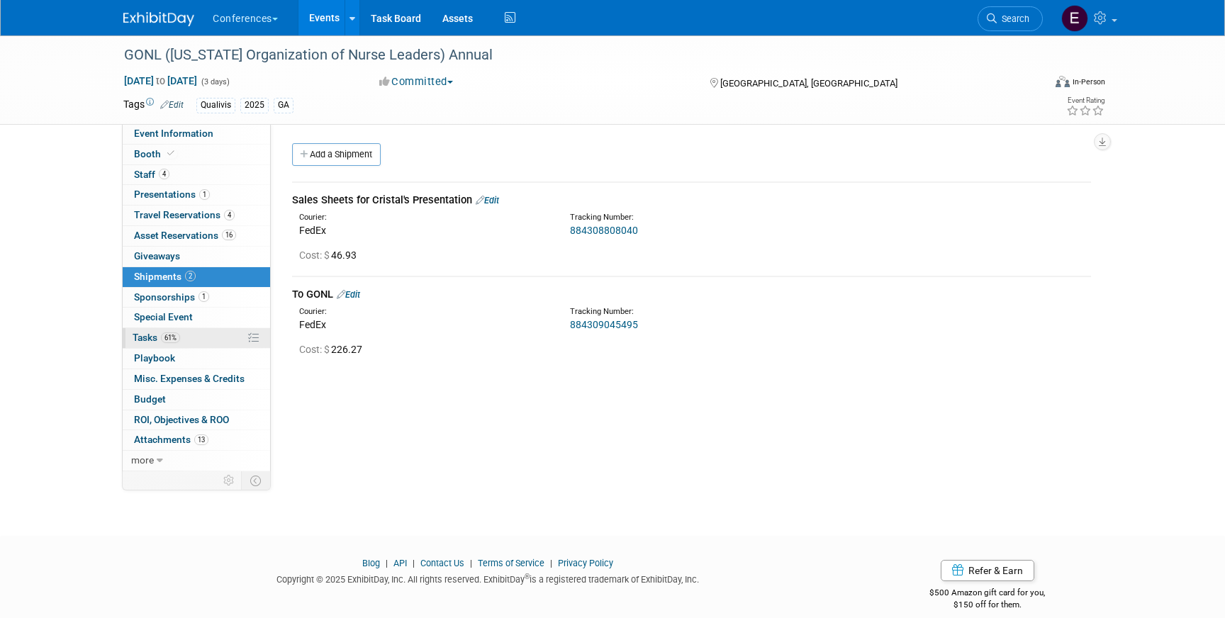
click at [164, 340] on span "61%" at bounding box center [170, 337] width 19 height 11
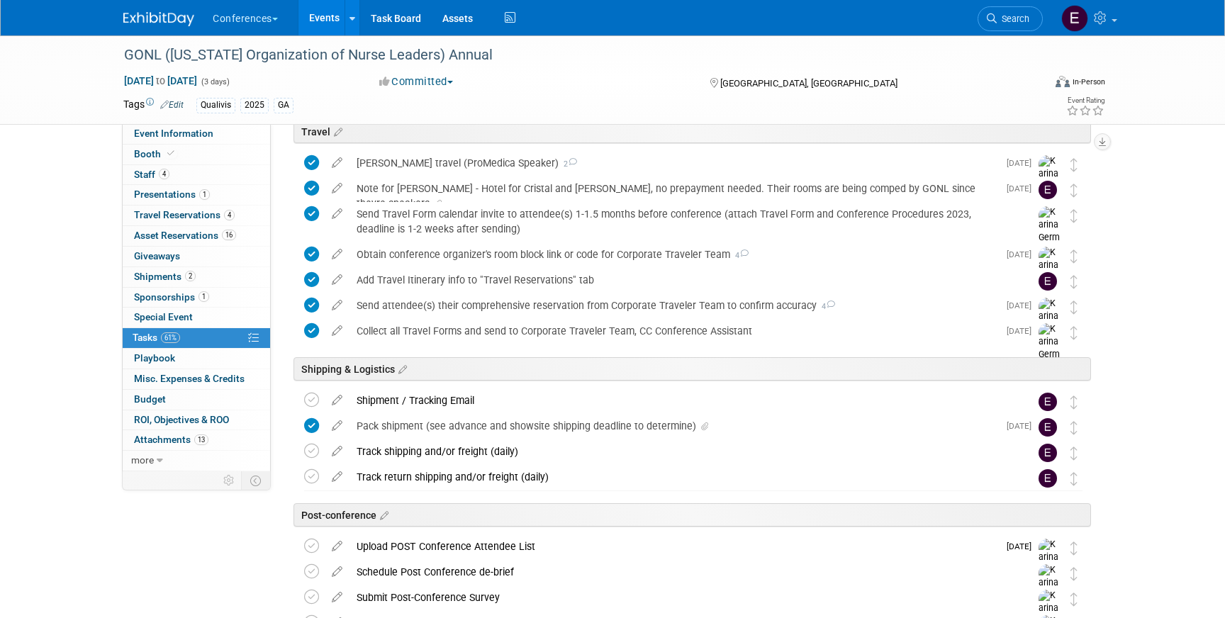
scroll to position [793, 0]
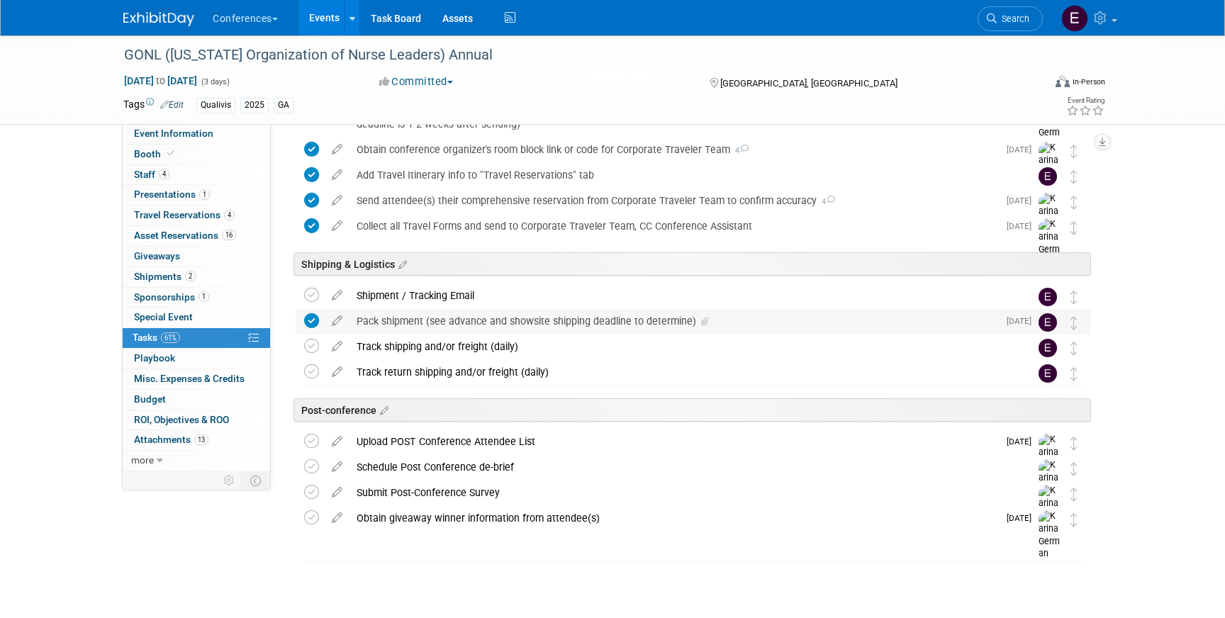
click at [448, 321] on div "Pack shipment (see advance and showsite shipping deadline to determine)" at bounding box center [673, 321] width 649 height 24
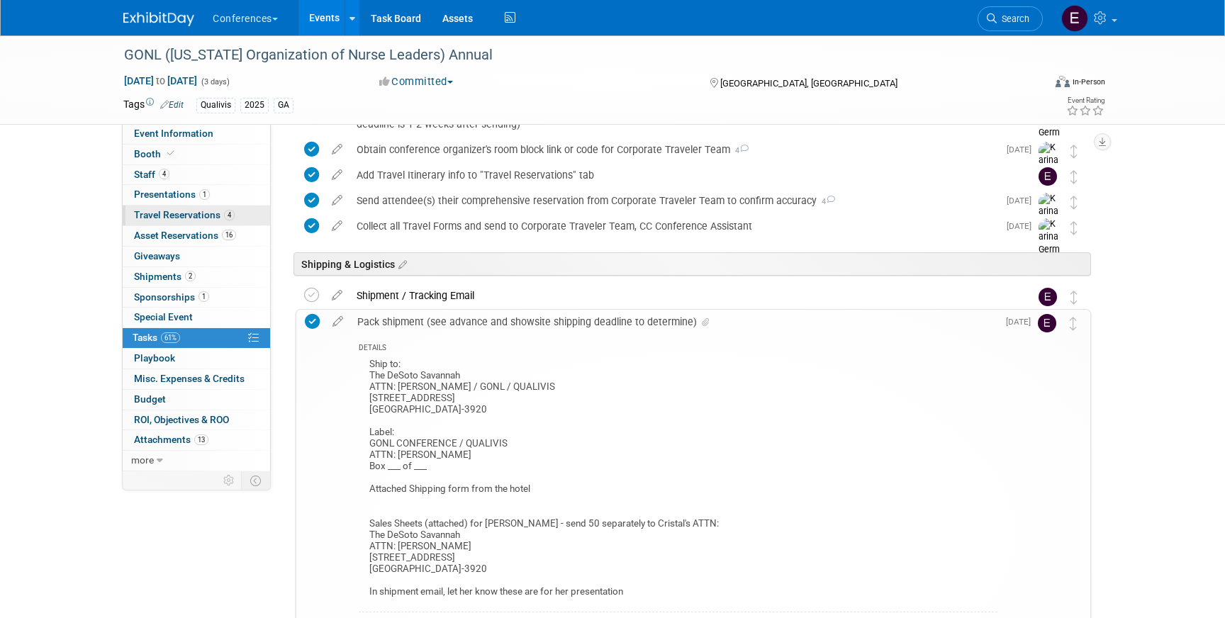
click at [181, 209] on span "Travel Reservations 4" at bounding box center [184, 214] width 101 height 11
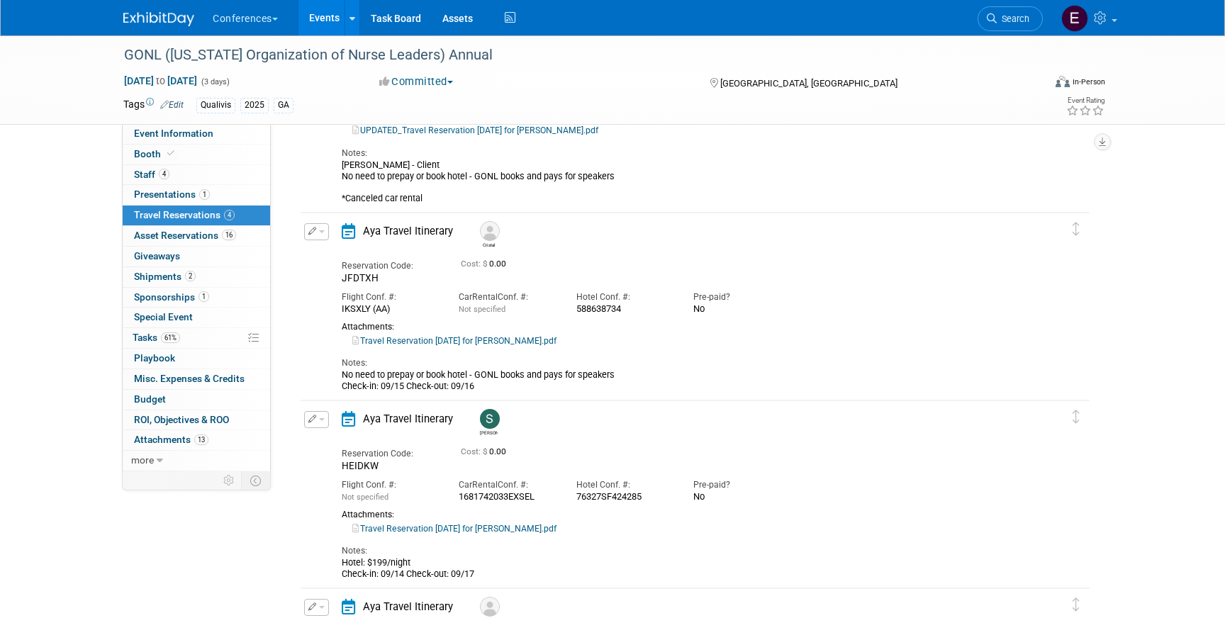
scroll to position [375, 0]
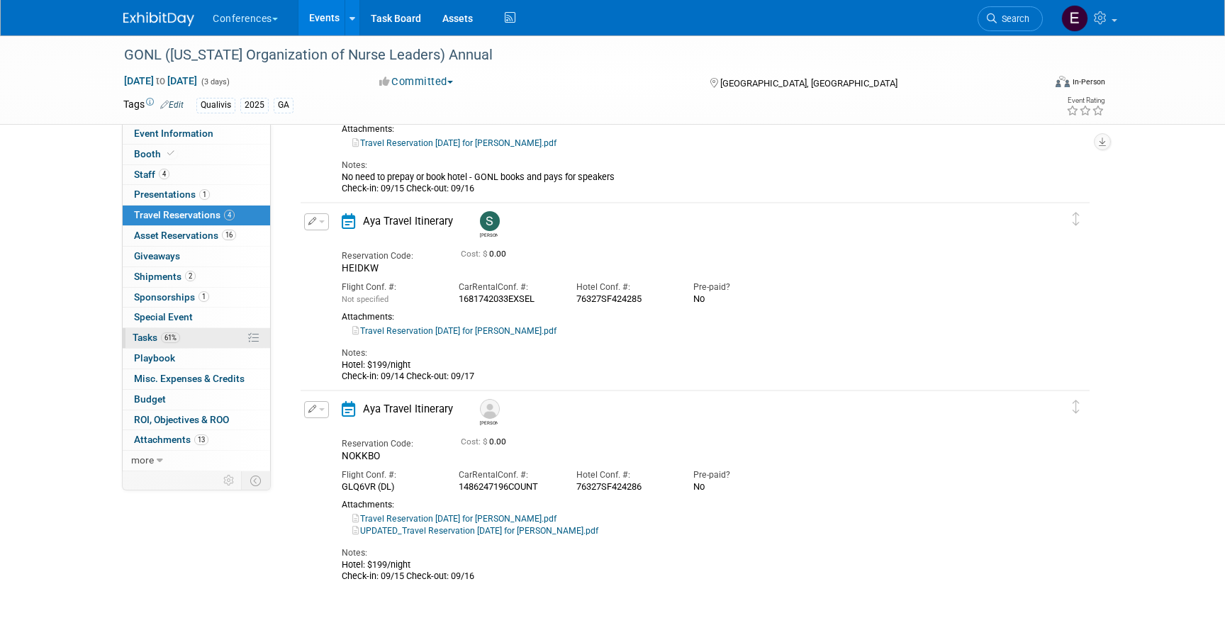
click at [192, 332] on link "61% Tasks 61%" at bounding box center [196, 338] width 147 height 20
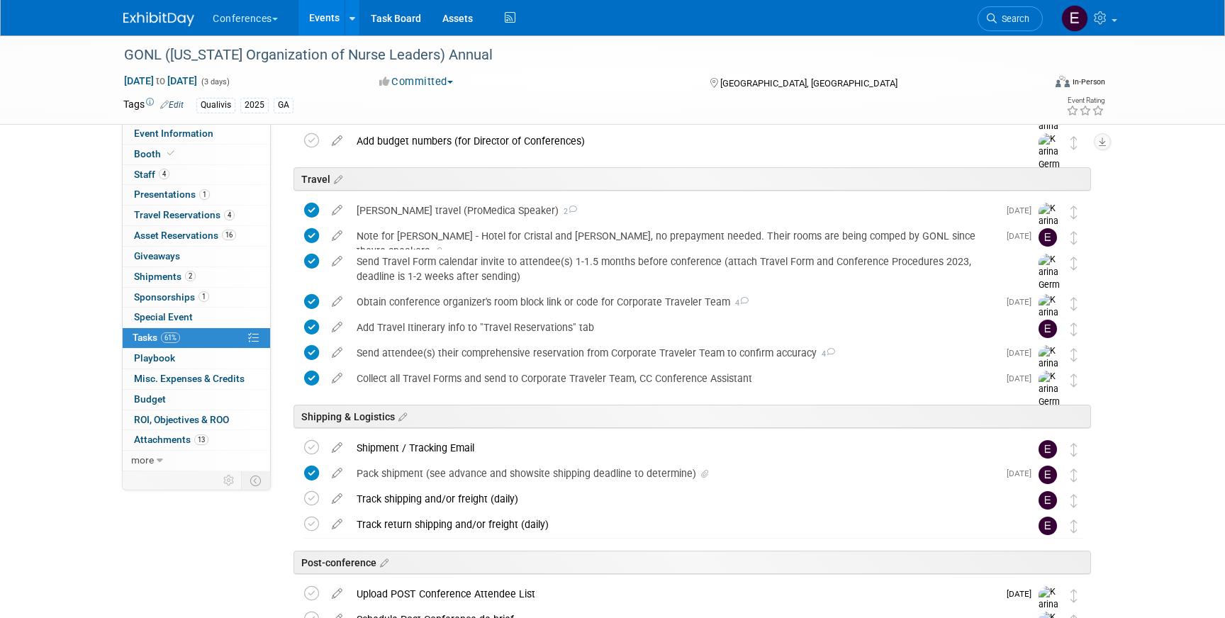
scroll to position [656, 0]
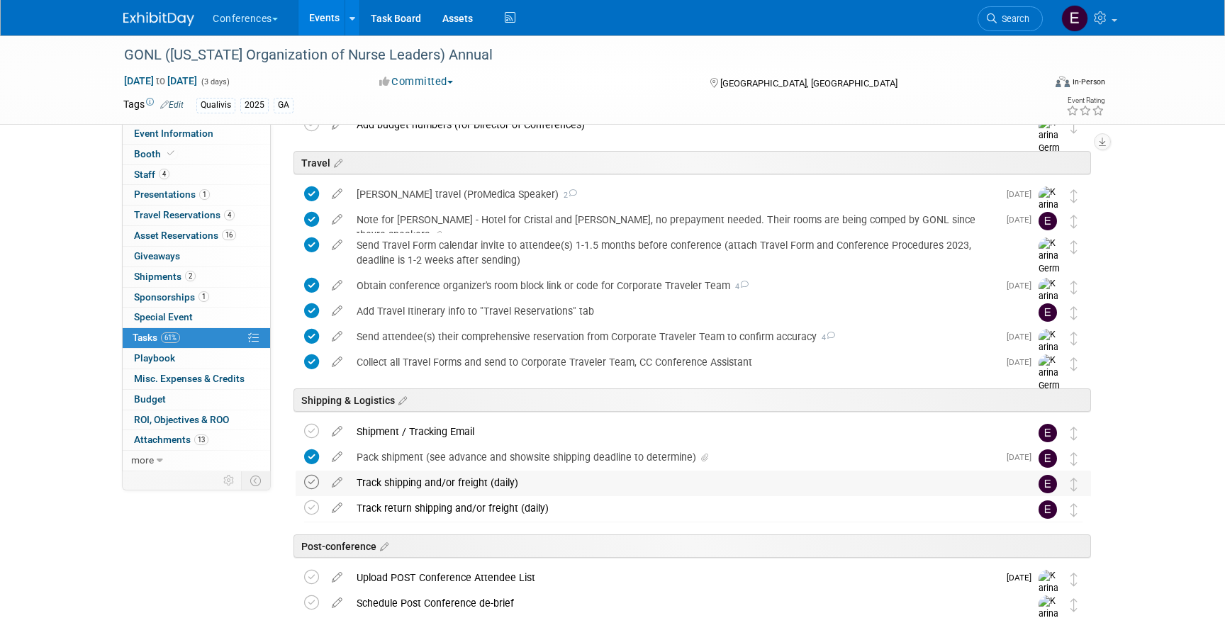
click at [312, 486] on icon at bounding box center [311, 482] width 15 height 15
click at [308, 428] on icon at bounding box center [311, 431] width 15 height 15
click at [138, 278] on span "Shipments 2" at bounding box center [165, 276] width 62 height 11
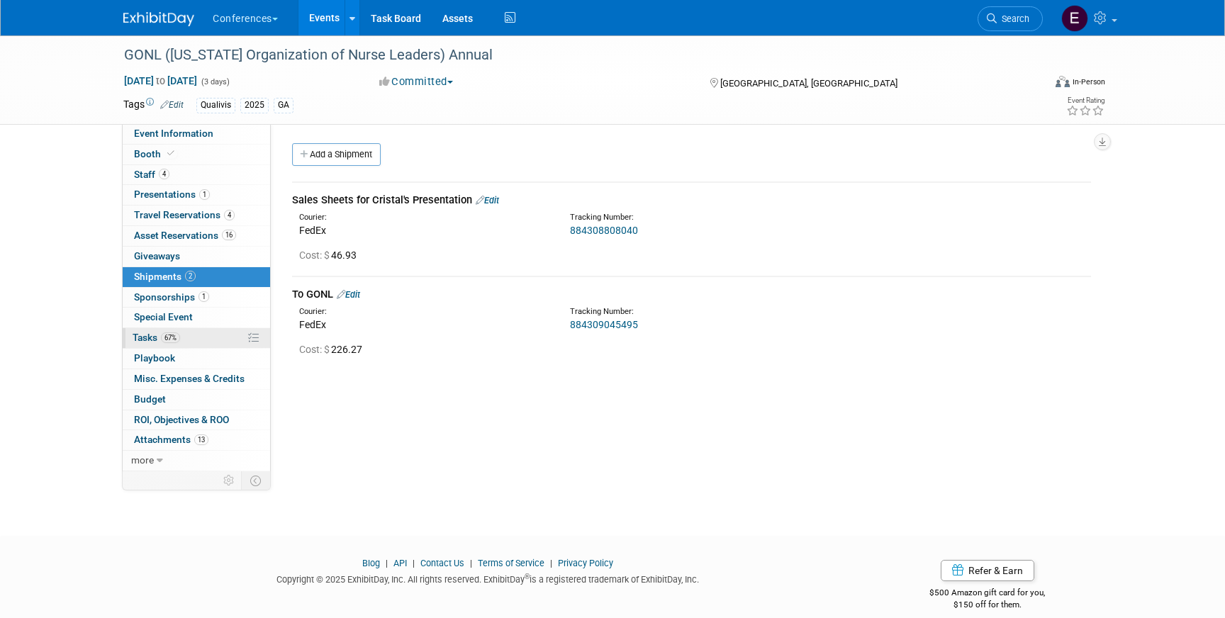
click at [174, 339] on span "67%" at bounding box center [170, 337] width 19 height 11
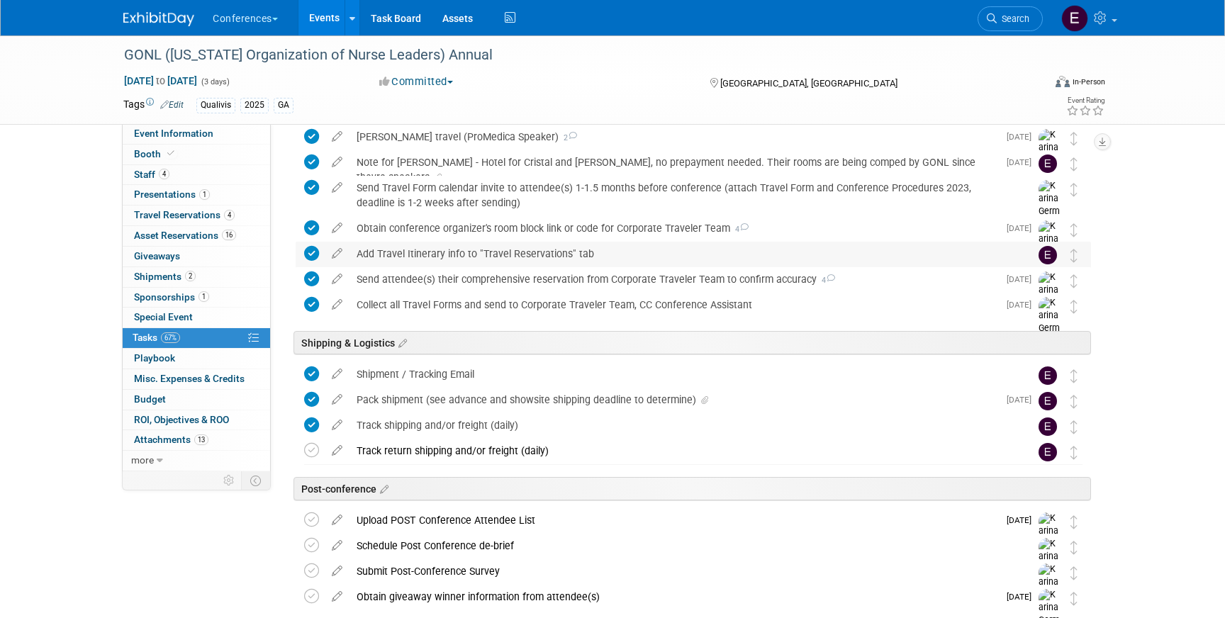
scroll to position [793, 0]
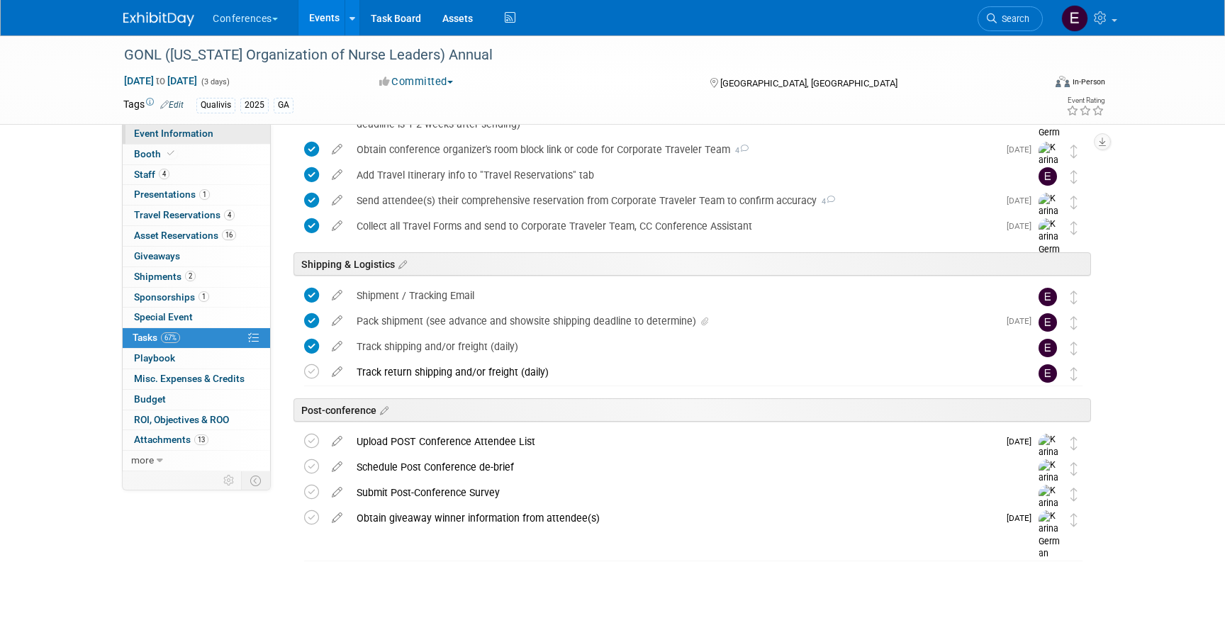
click at [178, 131] on span "Event Information" at bounding box center [173, 133] width 79 height 11
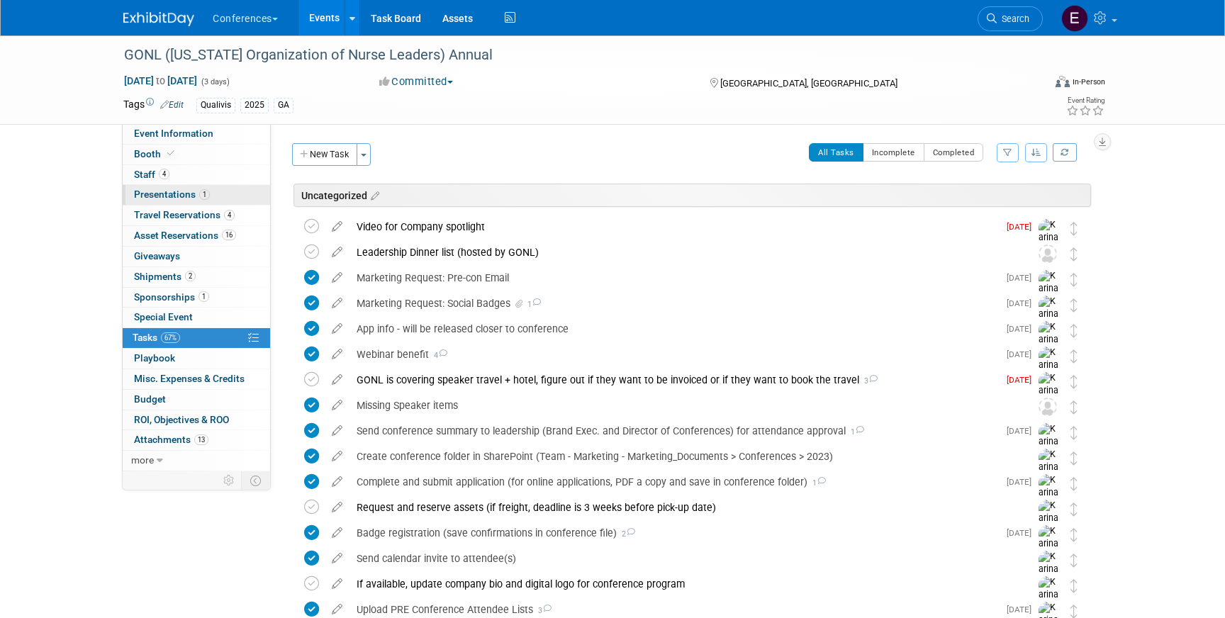
select select "Qualivis"
select select "Client-facing"
select select "Karina"
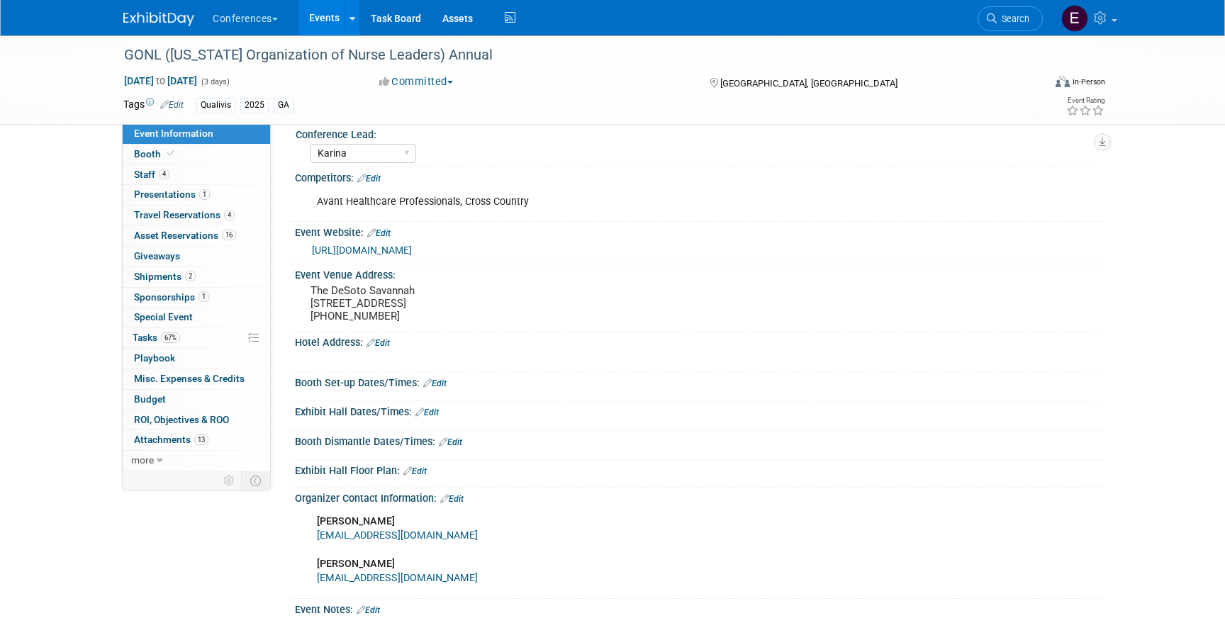
scroll to position [148, 0]
click at [154, 210] on span "Travel Reservations 4" at bounding box center [184, 214] width 101 height 11
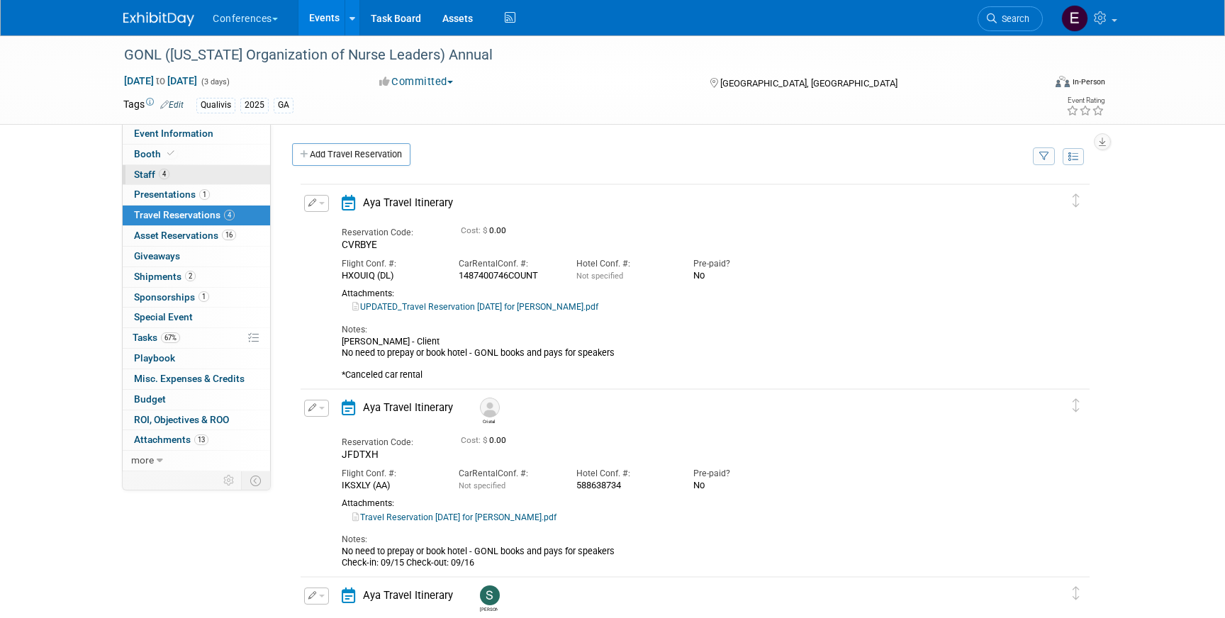
click at [137, 168] on link "4 Staff 4" at bounding box center [196, 175] width 147 height 20
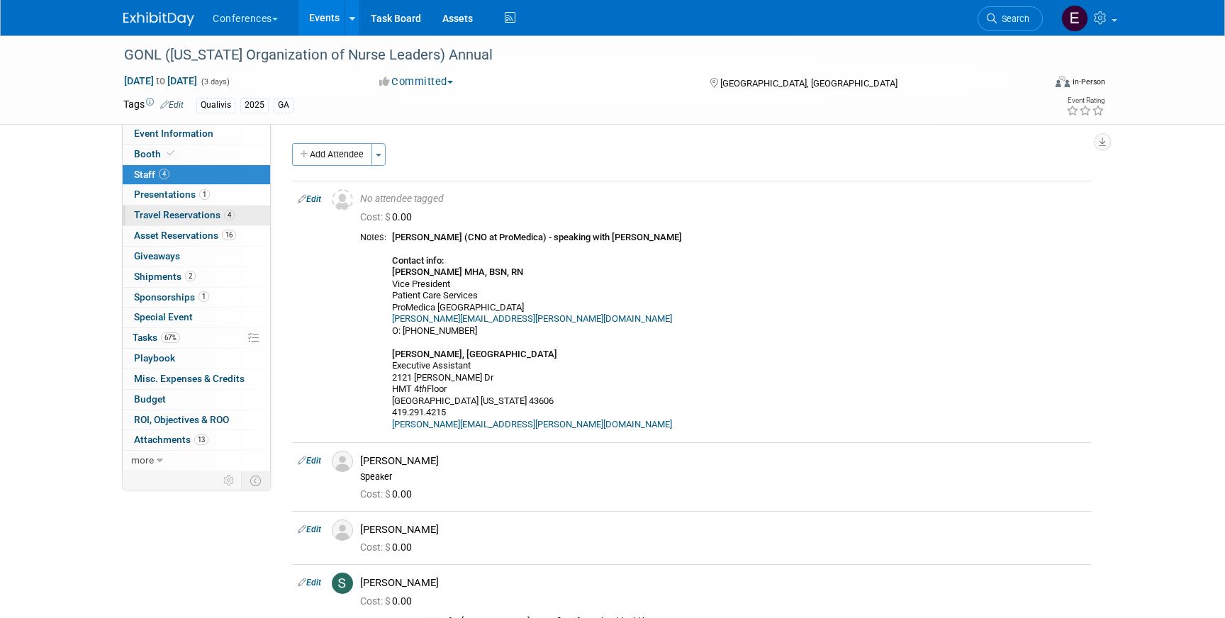
click at [208, 225] on link "4 Travel Reservations 4" at bounding box center [196, 216] width 147 height 20
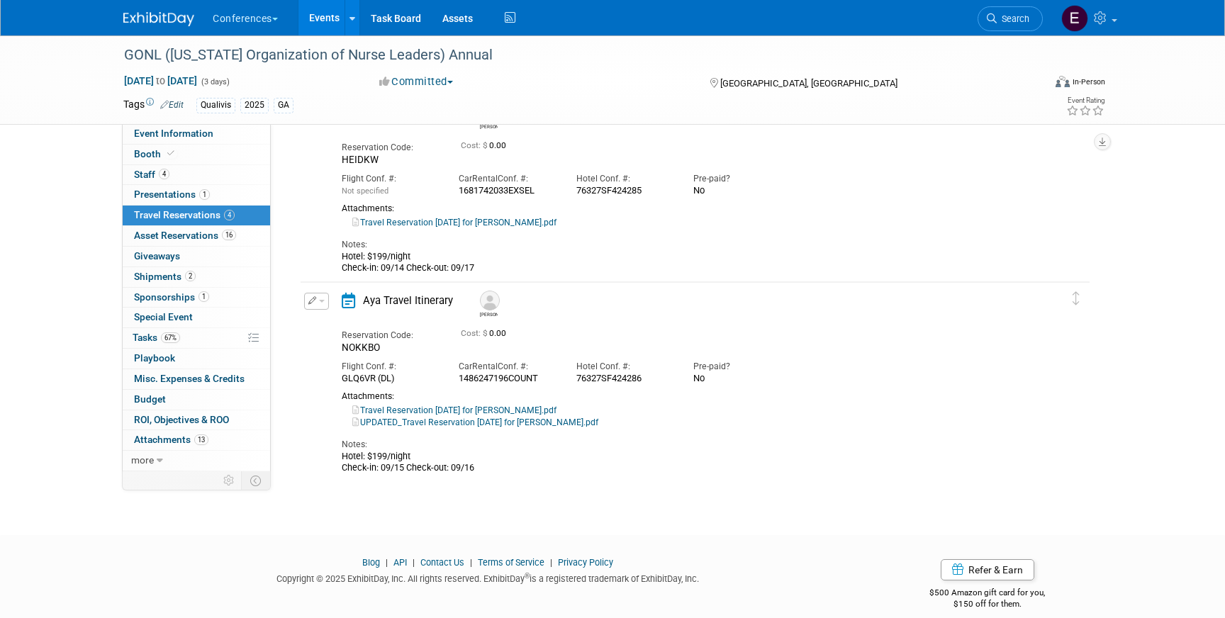
scroll to position [500, 0]
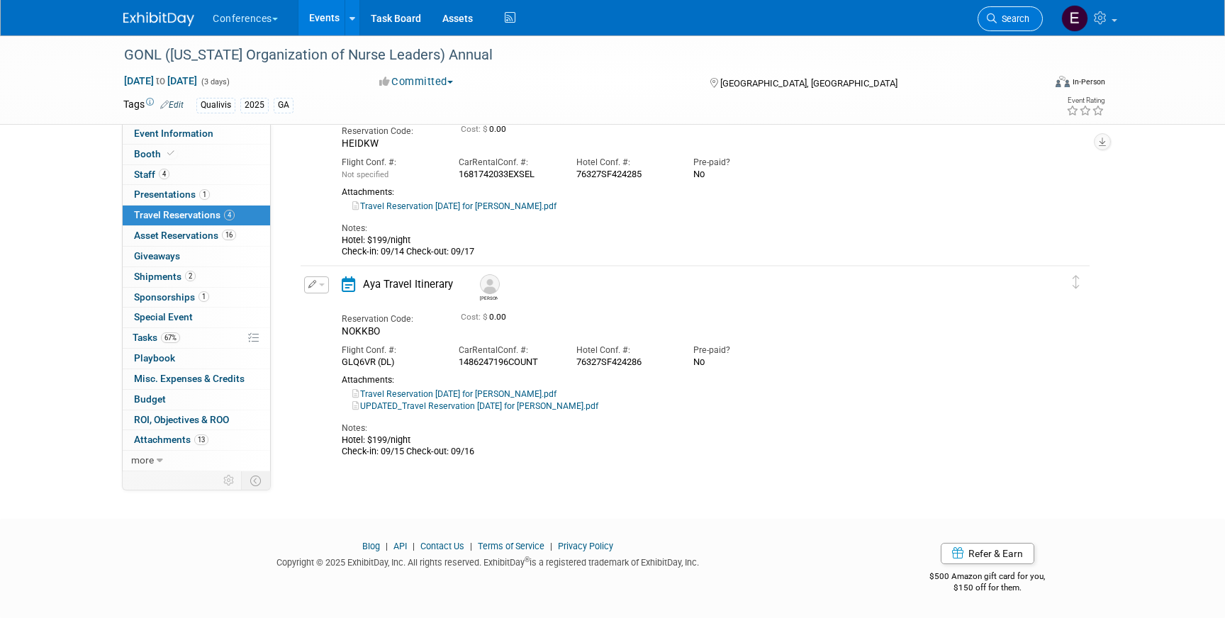
click at [1017, 18] on span "Search" at bounding box center [1013, 18] width 33 height 11
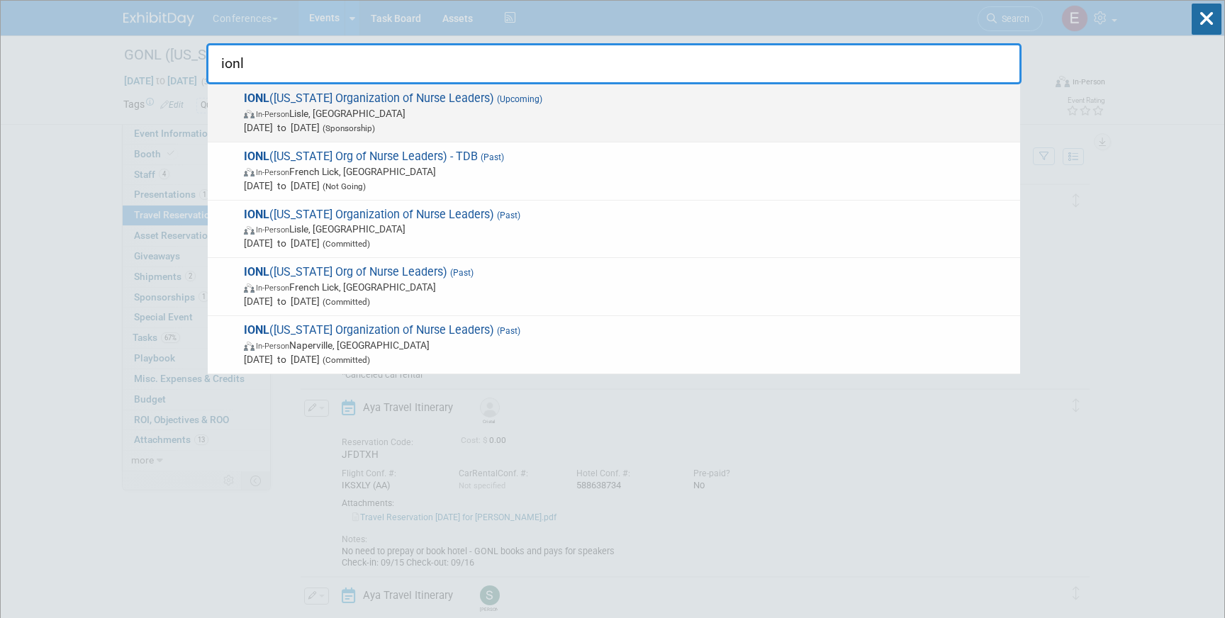
type input "ionl"
click at [401, 106] on span "In-Person Lisle, IL" at bounding box center [628, 113] width 769 height 14
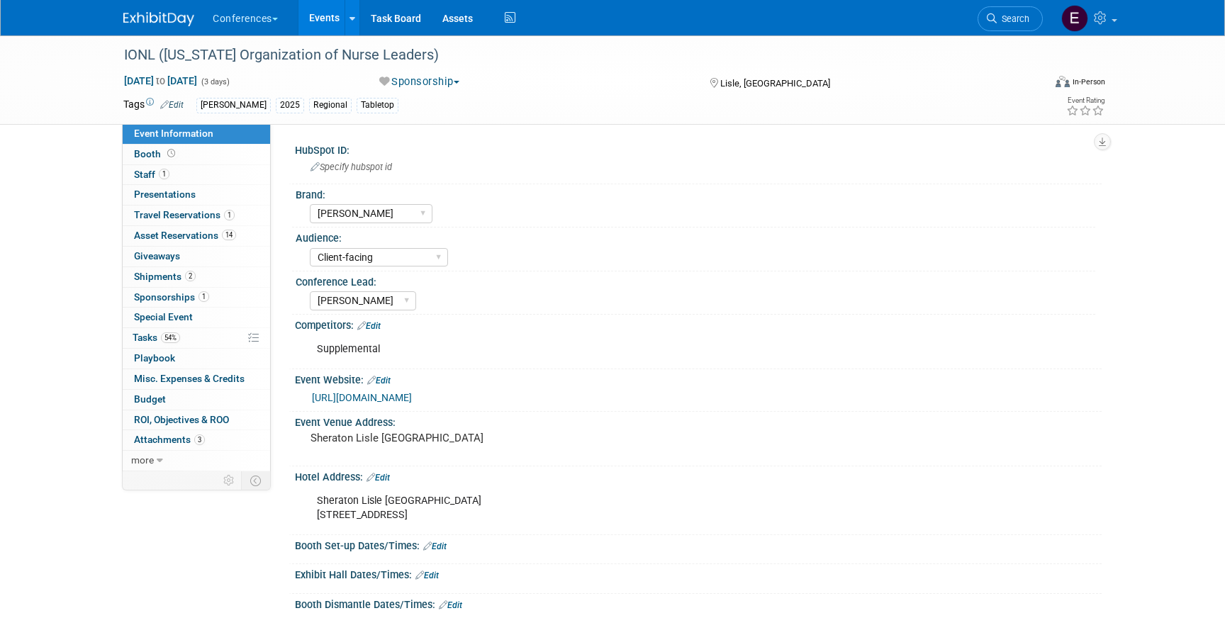
select select "[PERSON_NAME]"
select select "Client-facing"
select select "[PERSON_NAME]"
click at [194, 275] on span "2" at bounding box center [190, 276] width 11 height 11
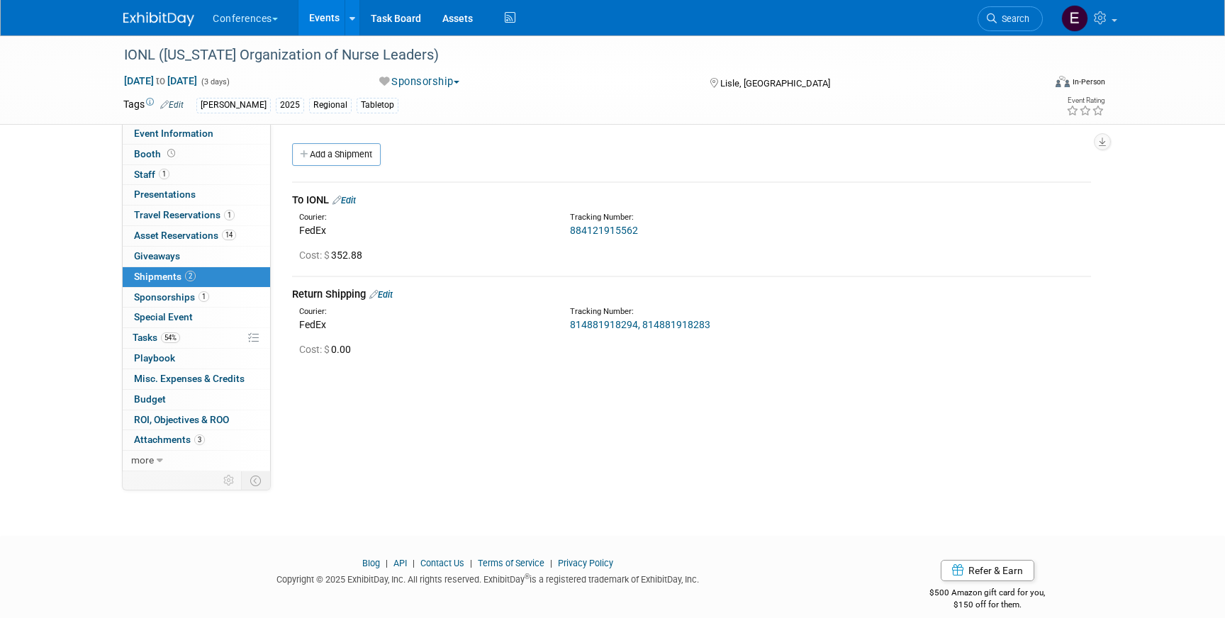
click at [600, 325] on link "814881918294, 814881918283" at bounding box center [640, 324] width 140 height 11
click at [686, 324] on link "814881918294, 814881918283" at bounding box center [640, 324] width 140 height 11
click at [184, 339] on link "54% Tasks 54%" at bounding box center [196, 338] width 147 height 20
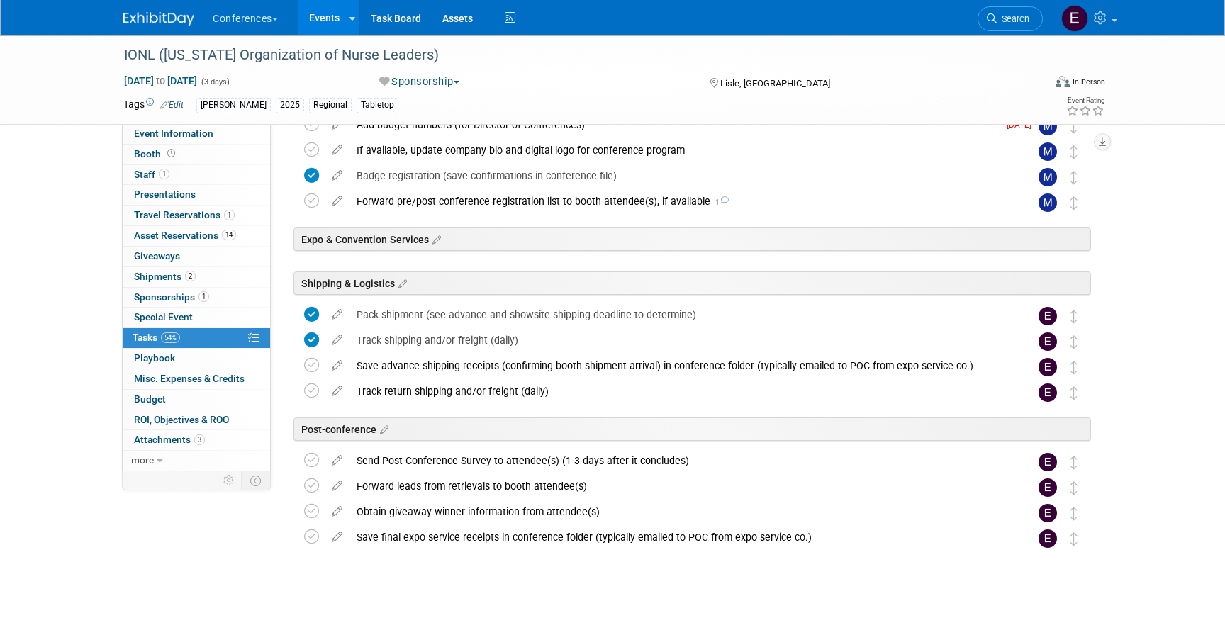
scroll to position [442, 0]
